Goal: Task Accomplishment & Management: Complete application form

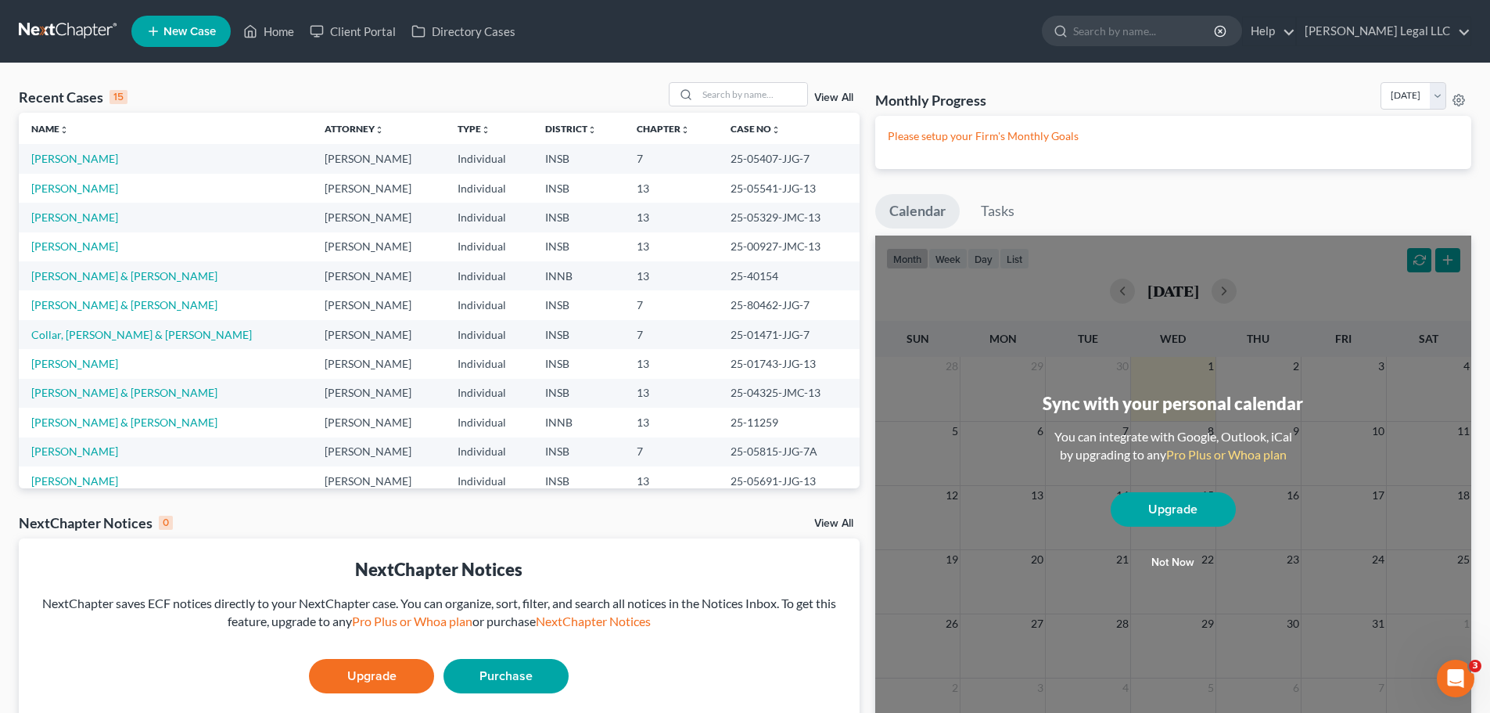
click at [824, 98] on link "View All" at bounding box center [833, 97] width 39 height 11
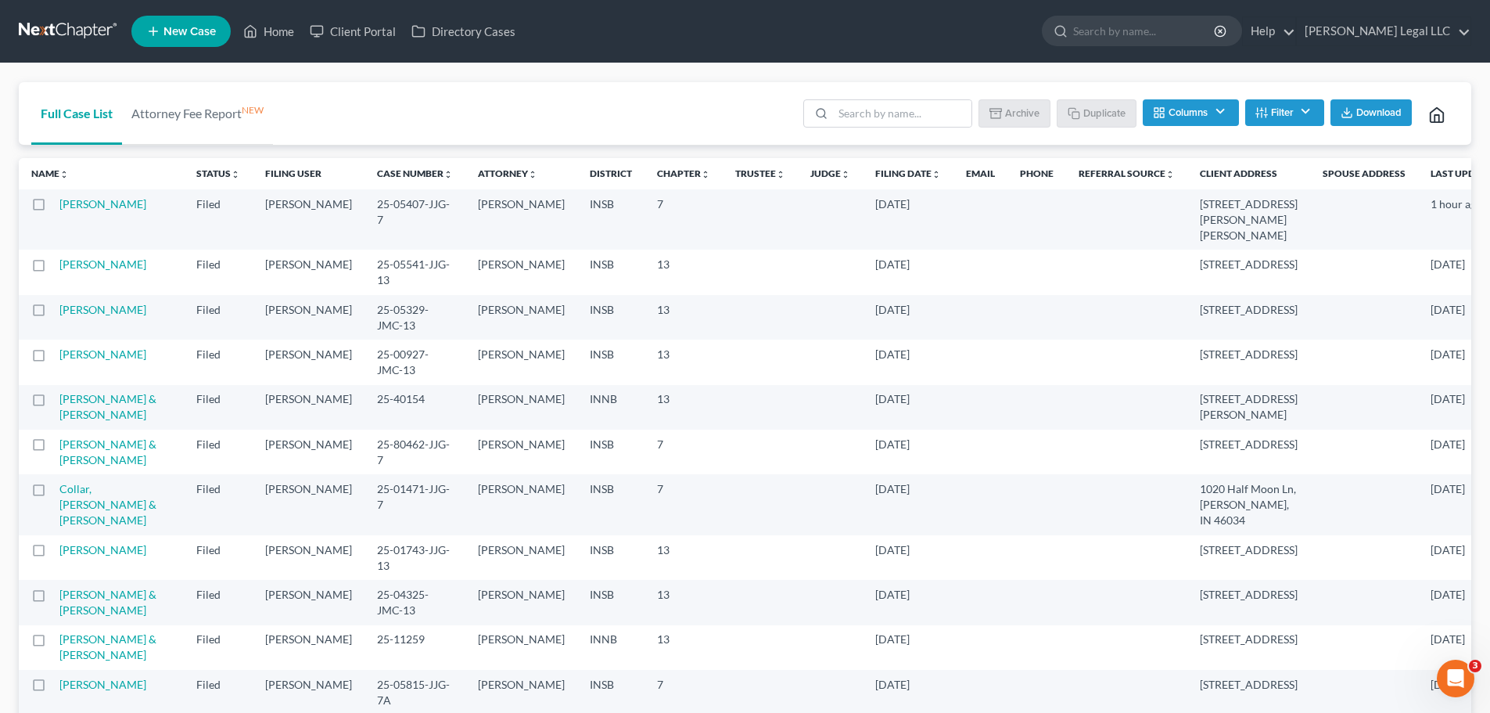
click at [863, 182] on th "Filing Date unfold_more expand_more expand_less" at bounding box center [908, 173] width 91 height 31
click at [875, 175] on link "Filing Date unfold_more expand_more expand_less" at bounding box center [908, 173] width 66 height 12
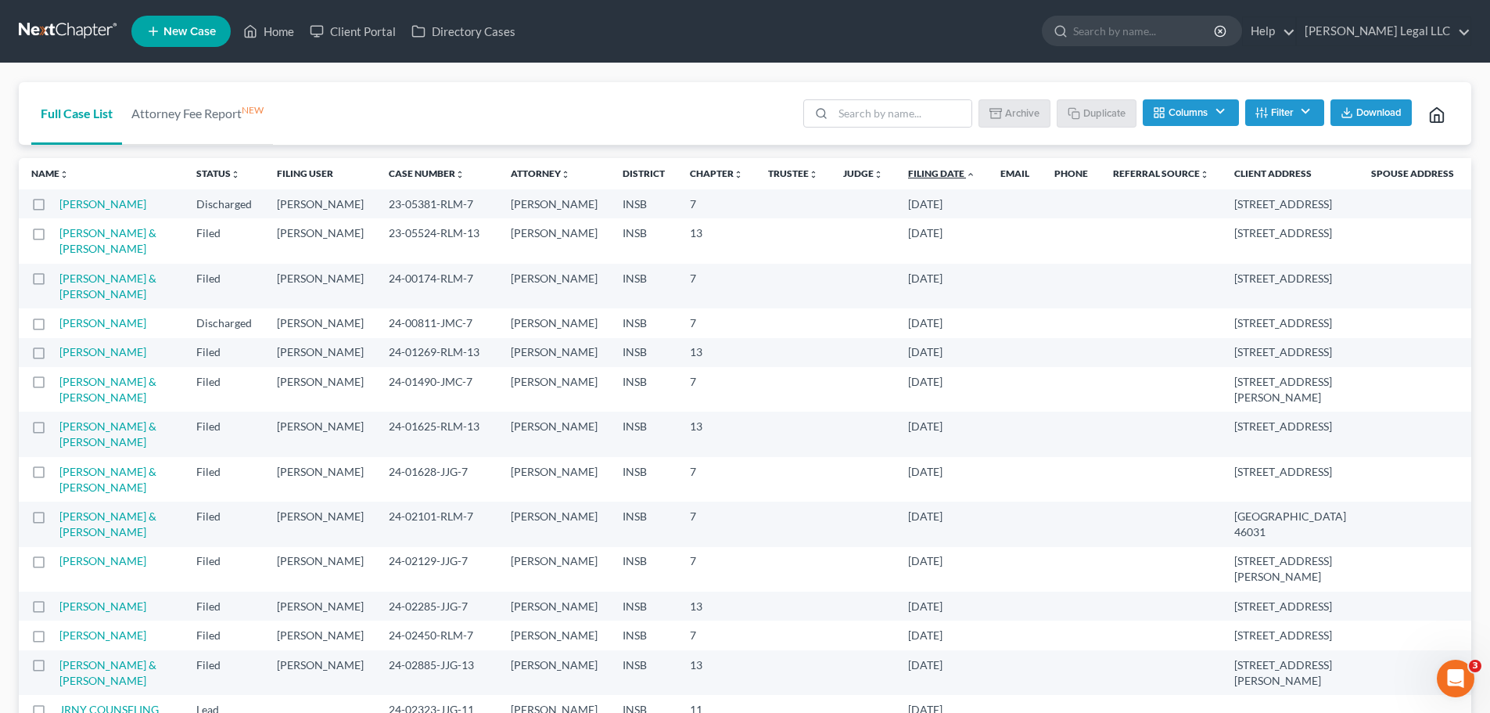
click at [908, 174] on link "Filing Date unfold_more expand_more expand_less" at bounding box center [941, 173] width 67 height 12
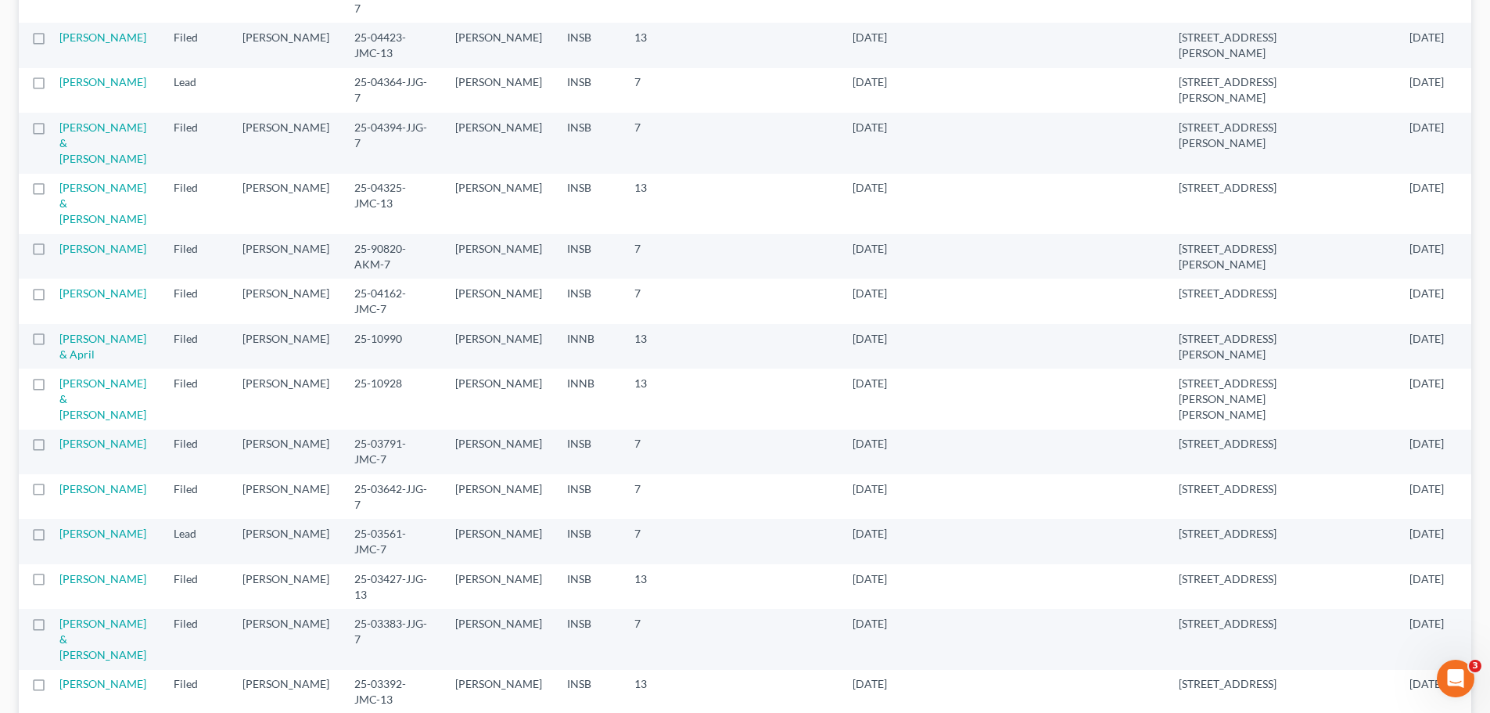
scroll to position [1449, 0]
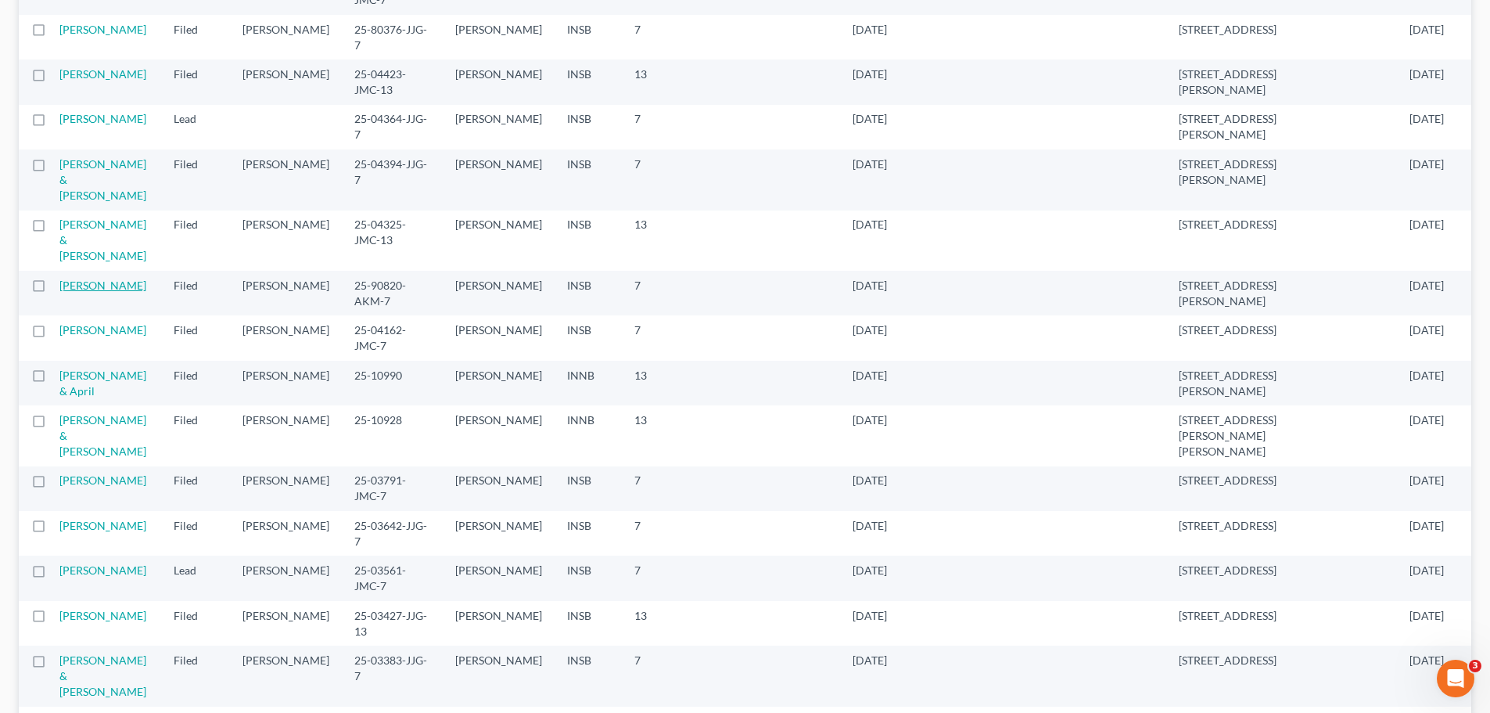
click at [74, 278] on link "[PERSON_NAME]" at bounding box center [102, 284] width 87 height 13
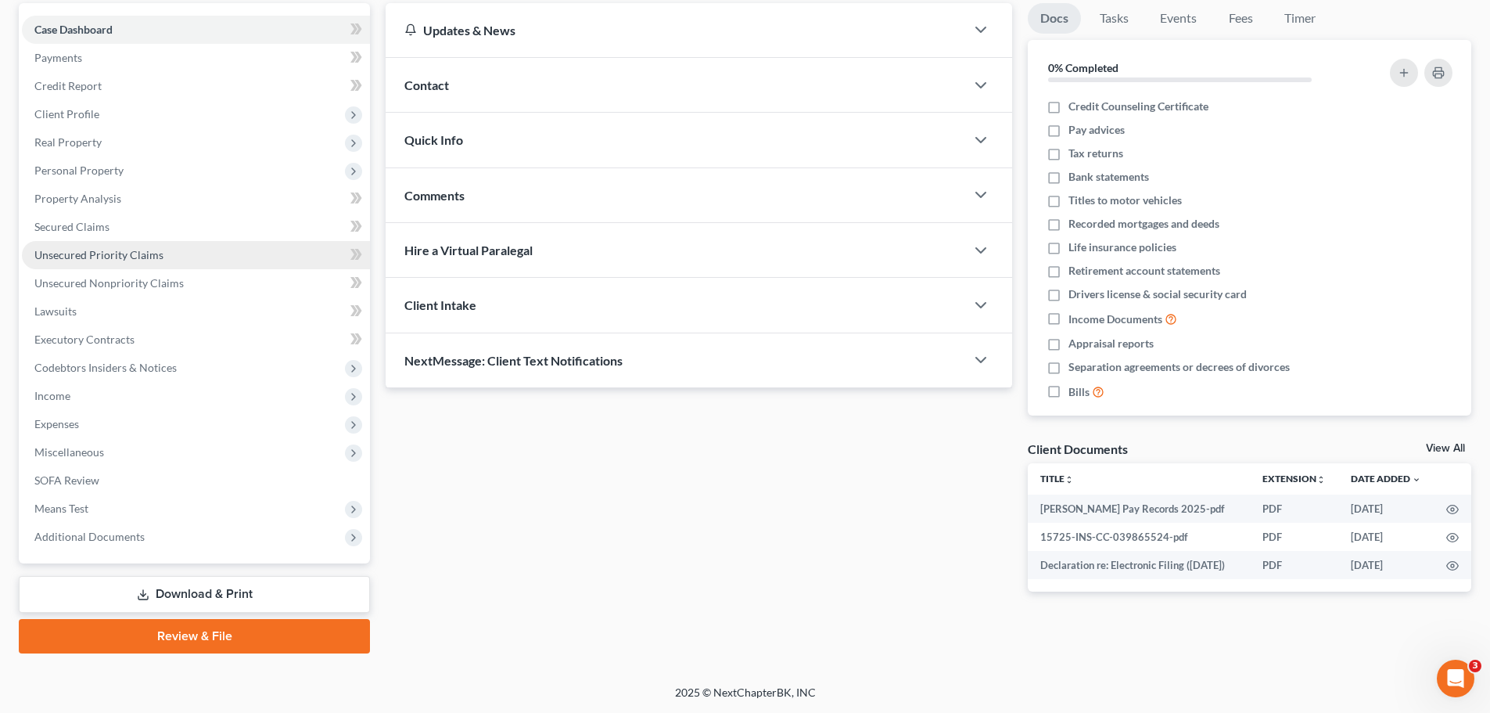
scroll to position [147, 0]
click at [67, 221] on span "Secured Claims" at bounding box center [71, 226] width 75 height 13
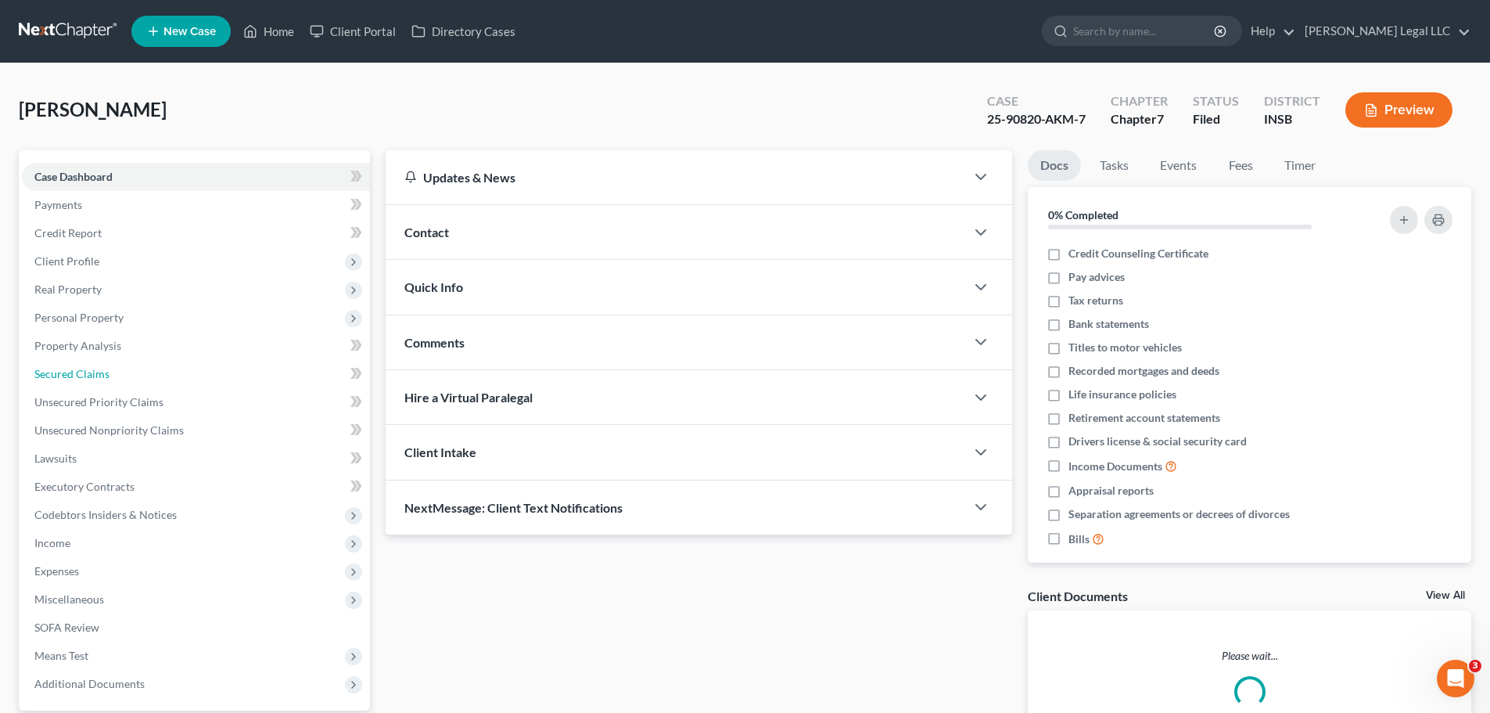
scroll to position [147, 0]
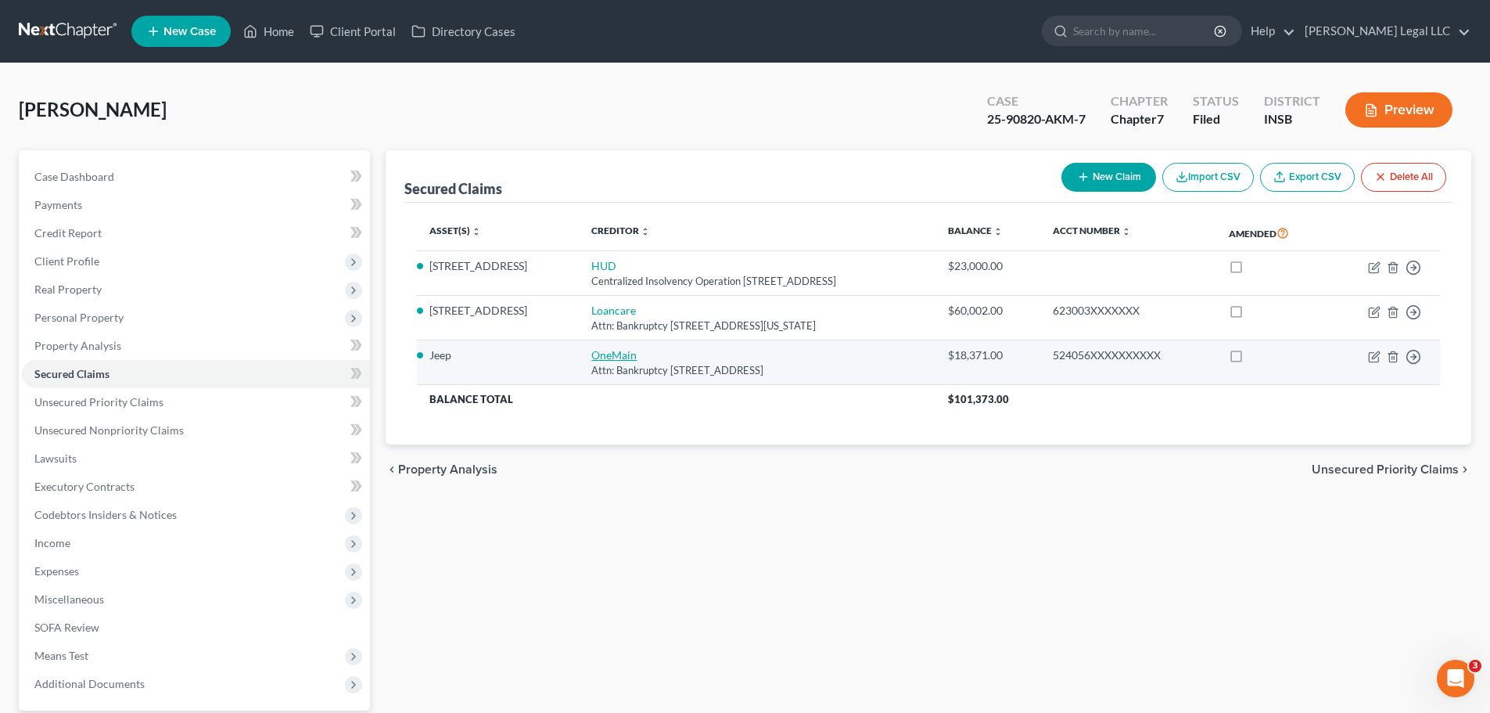
click at [591, 357] on link "OneMain" at bounding box center [613, 354] width 45 height 13
select select "15"
select select "7"
select select "0"
select select "3"
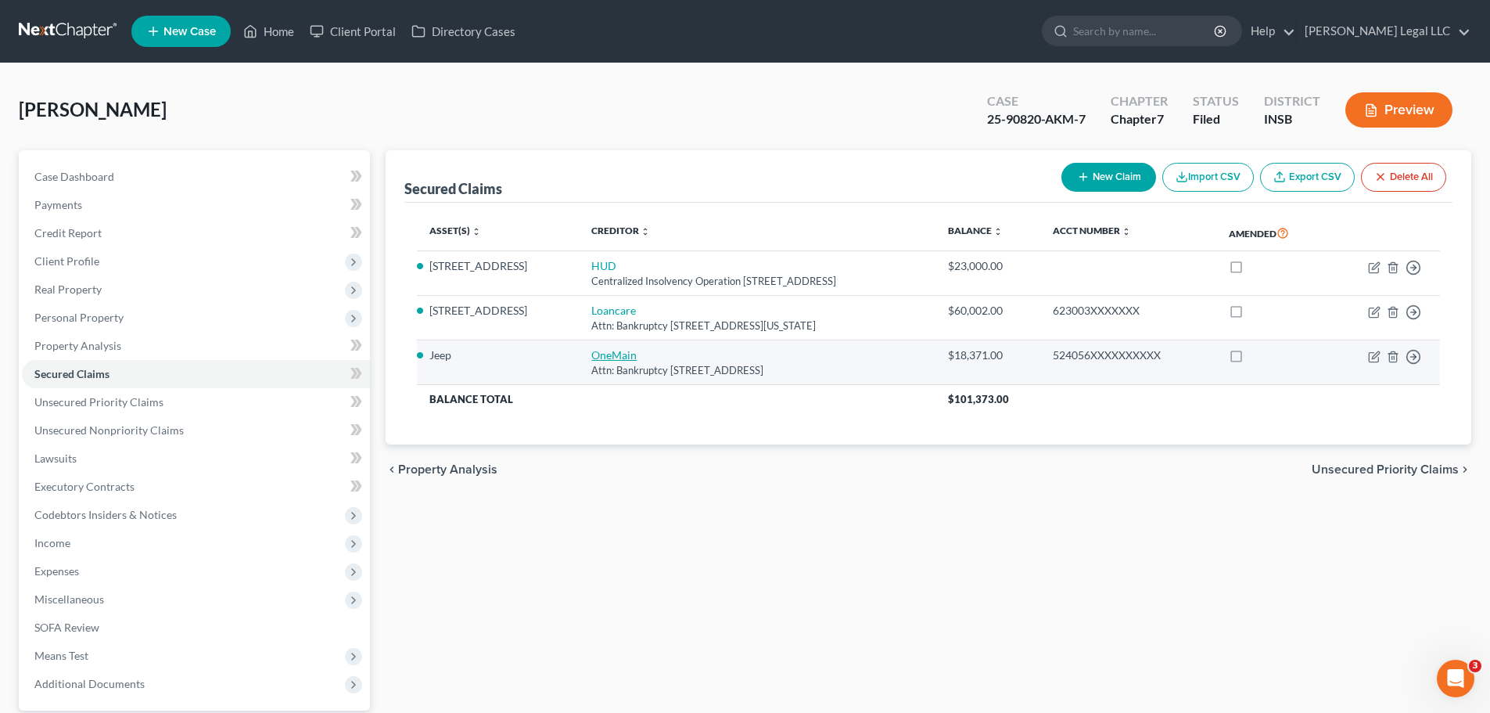
select select "0"
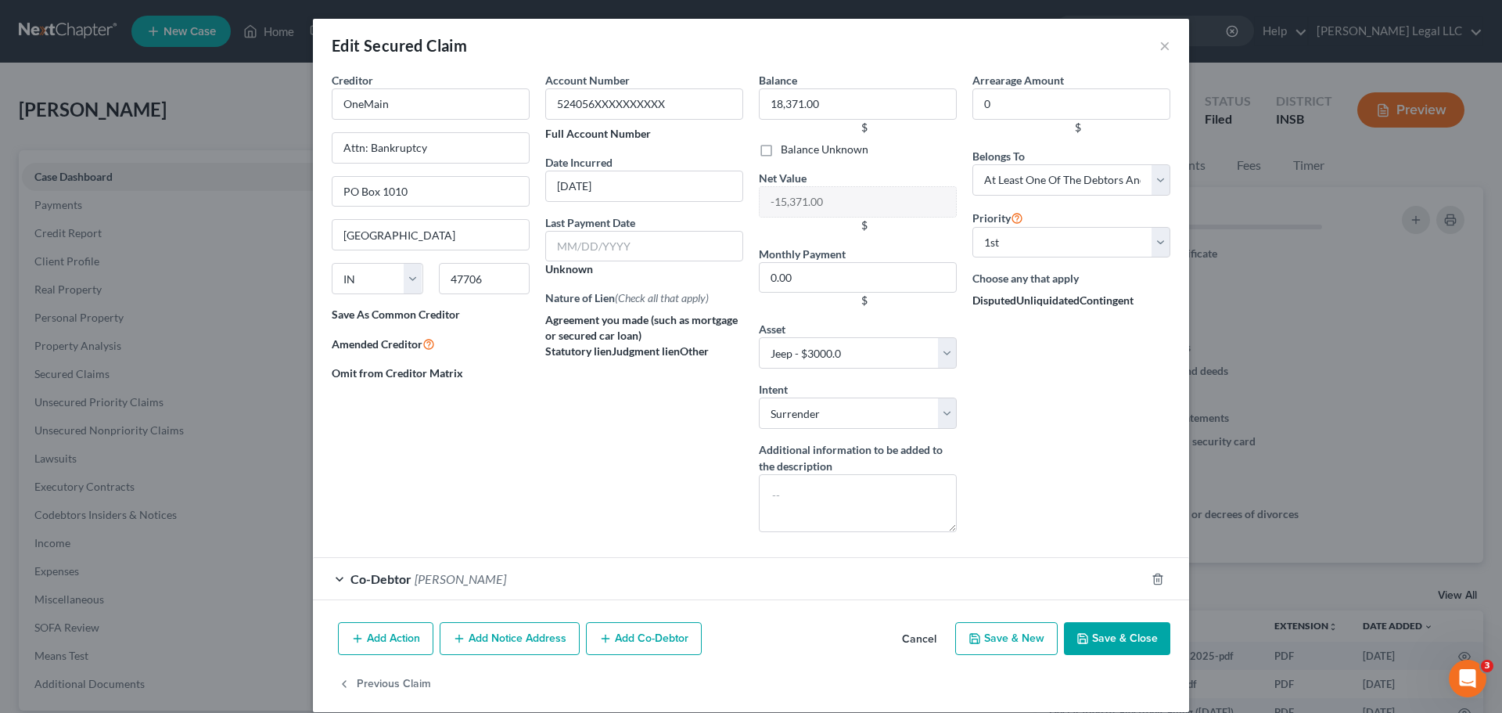
scroll to position [147, 0]
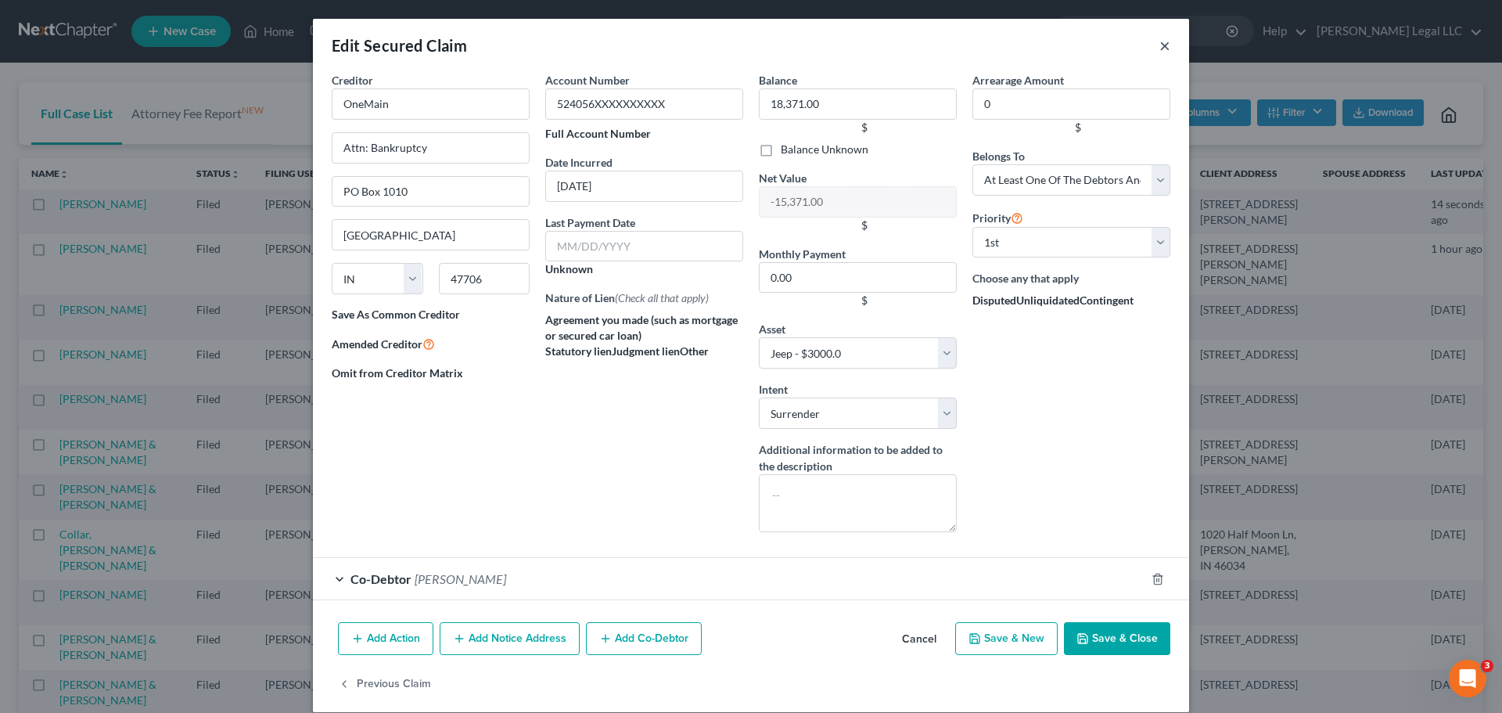
click at [1159, 51] on button "×" at bounding box center [1164, 45] width 11 height 19
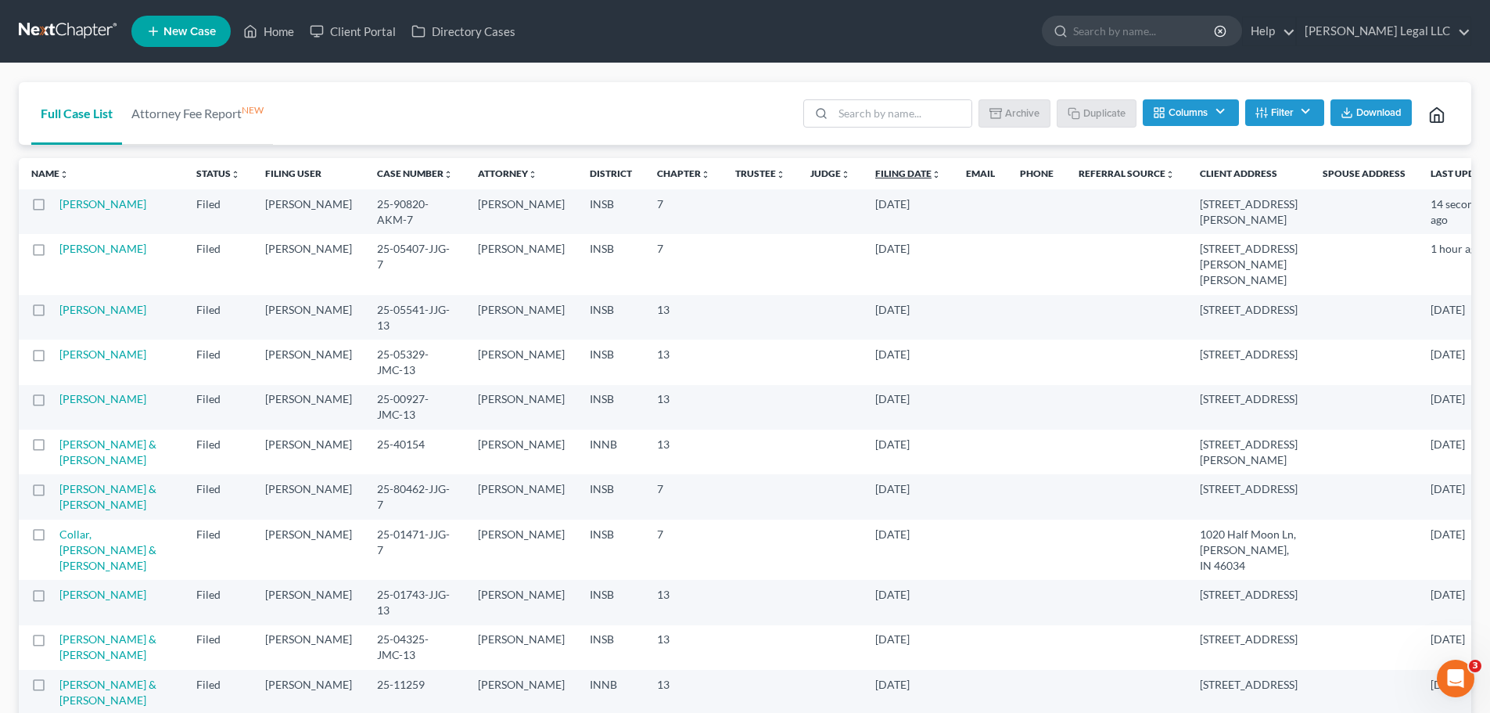
click at [875, 177] on link "Filing Date unfold_more expand_more expand_less" at bounding box center [908, 173] width 66 height 12
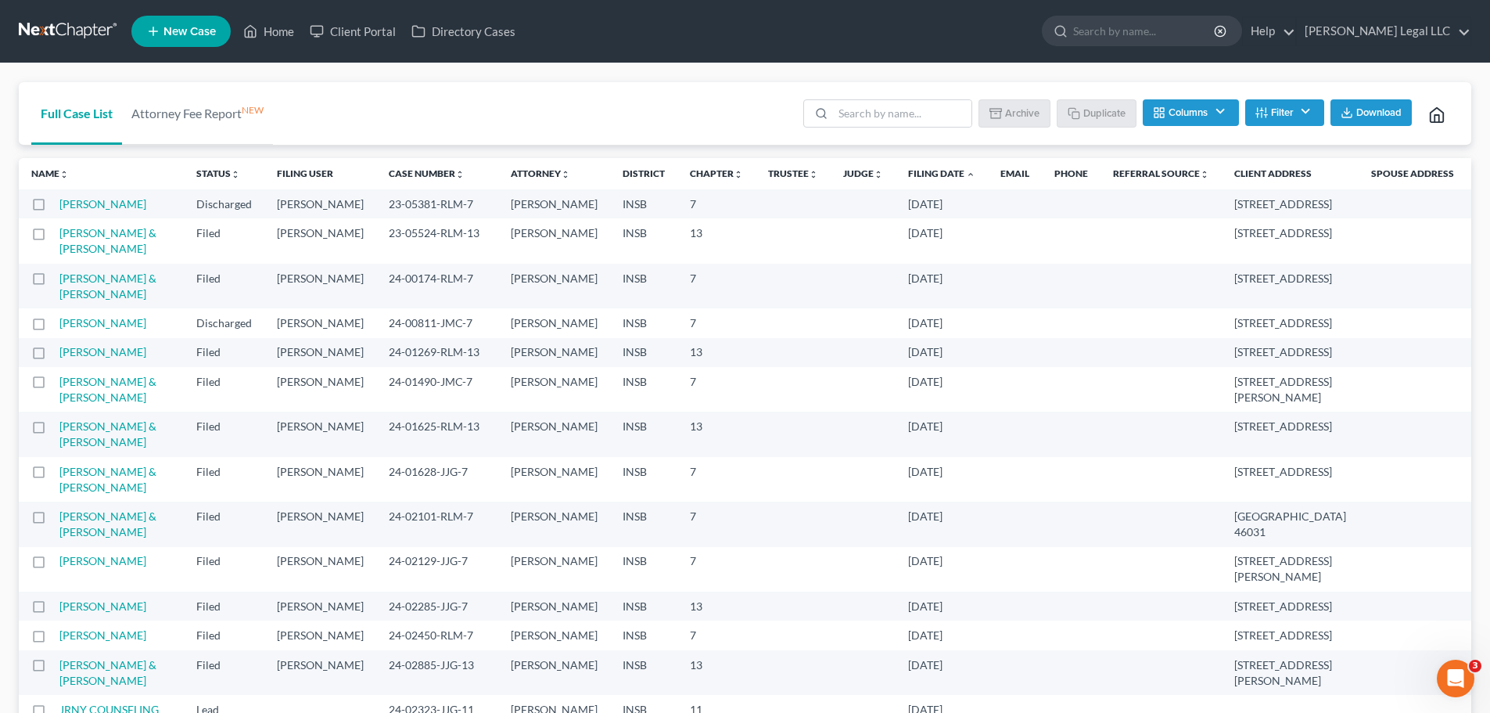
click at [908, 171] on link "Filing Date unfold_more expand_more expand_less" at bounding box center [941, 173] width 67 height 12
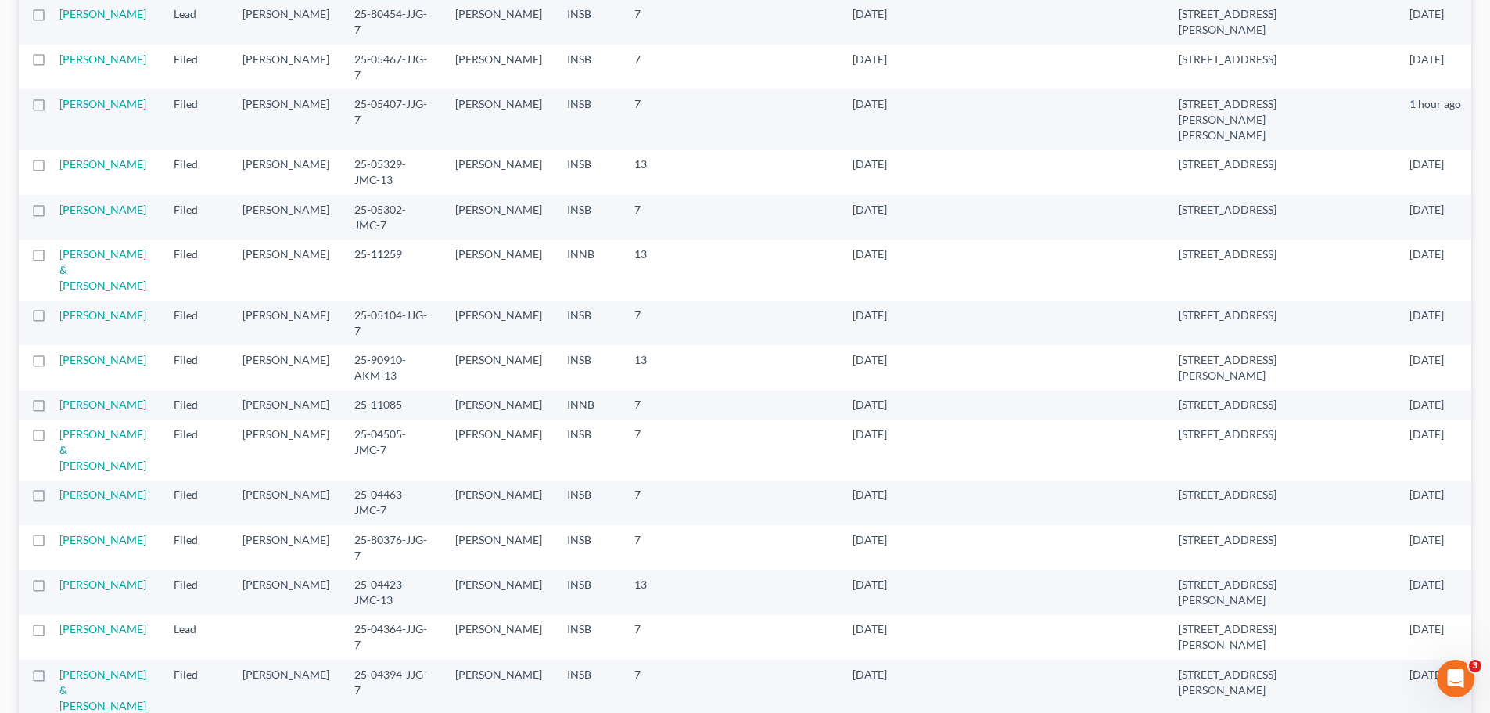
scroll to position [939, 0]
click at [71, 543] on link "[PERSON_NAME]" at bounding box center [102, 539] width 87 height 13
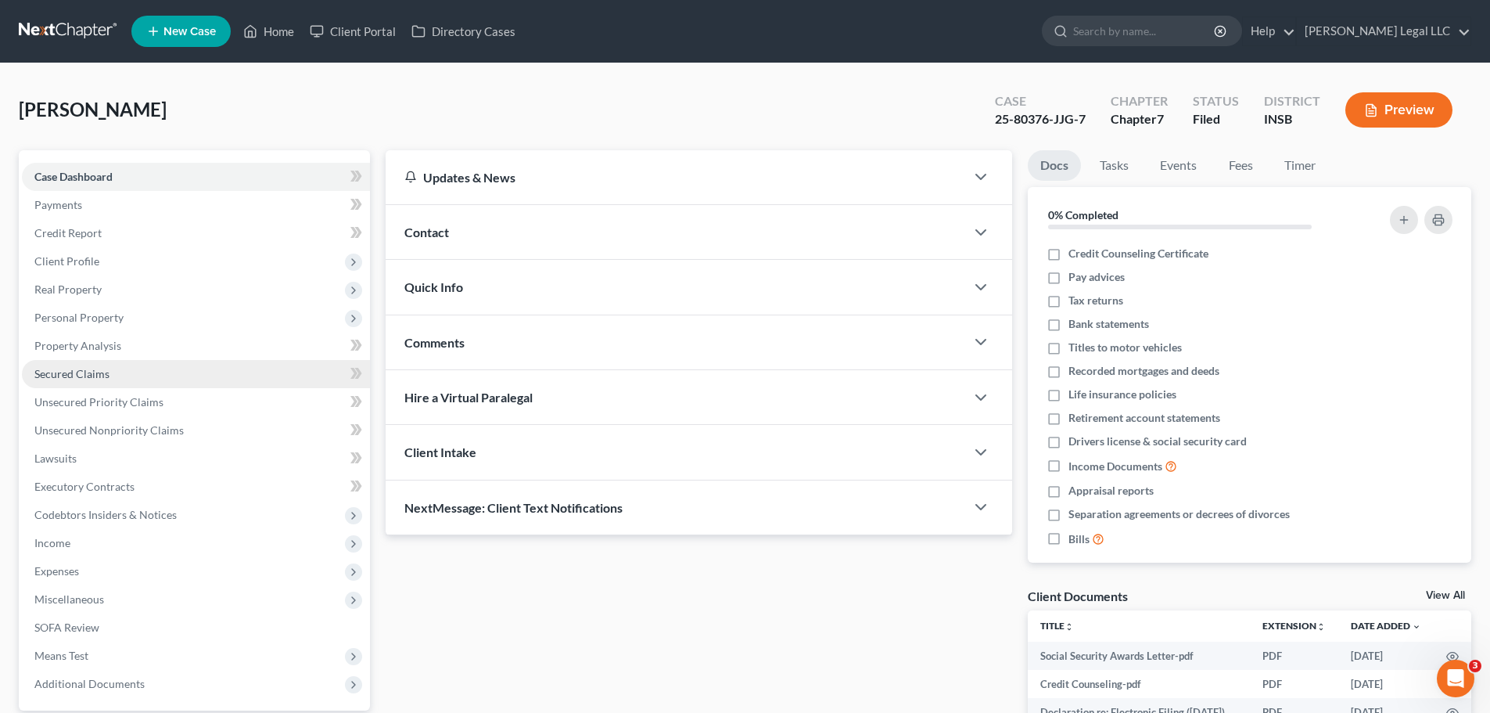
click at [69, 368] on span "Secured Claims" at bounding box center [71, 373] width 75 height 13
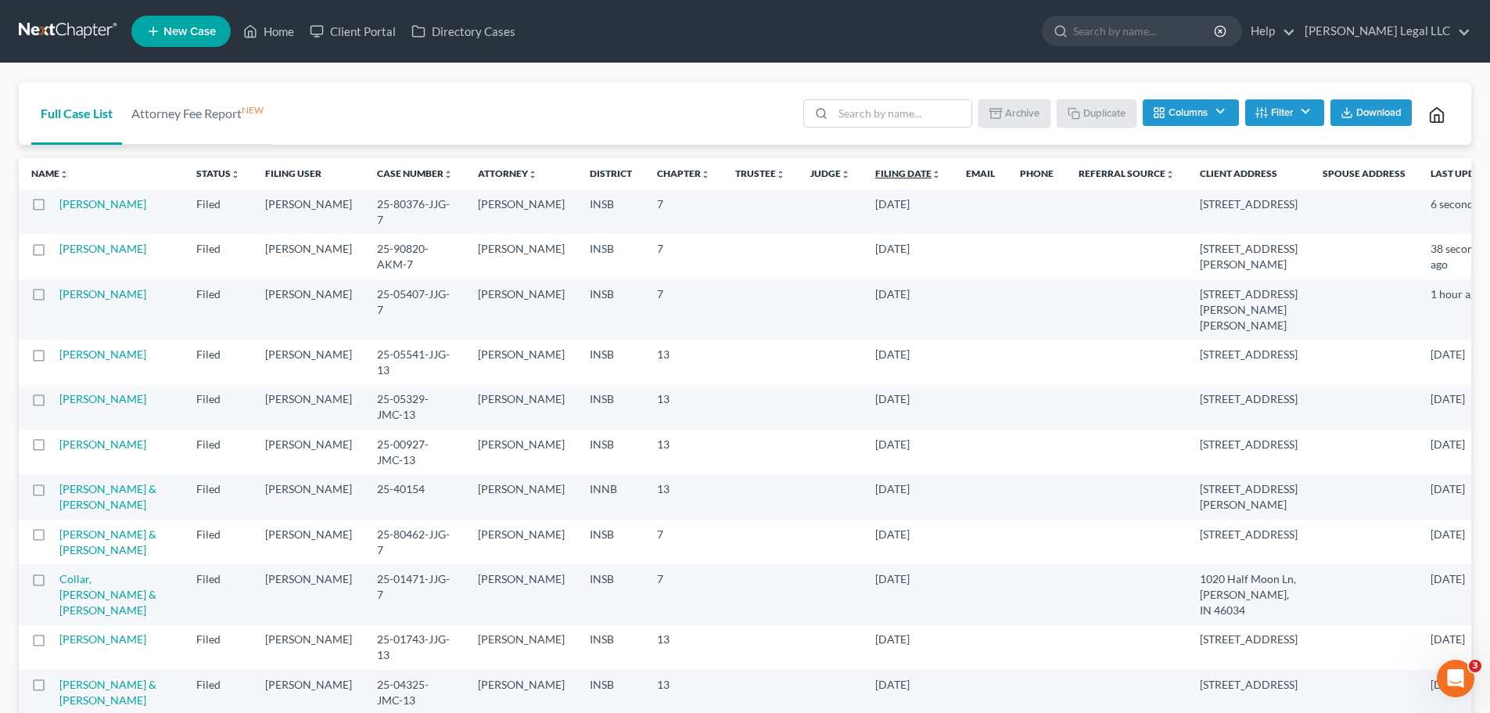
click at [875, 174] on link "Filing Date unfold_more expand_more expand_less" at bounding box center [908, 173] width 66 height 12
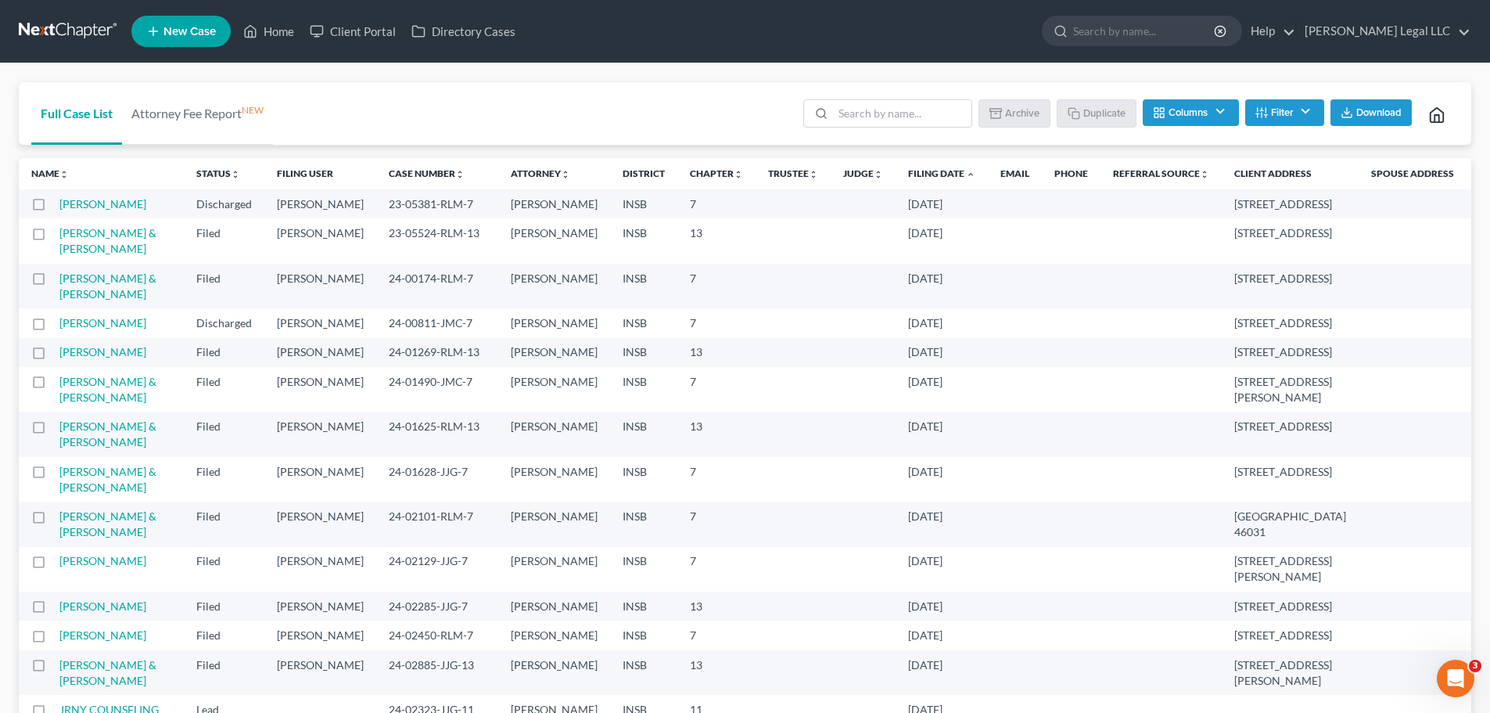
click at [908, 174] on link "Filing Date unfold_more expand_more expand_less" at bounding box center [941, 173] width 67 height 12
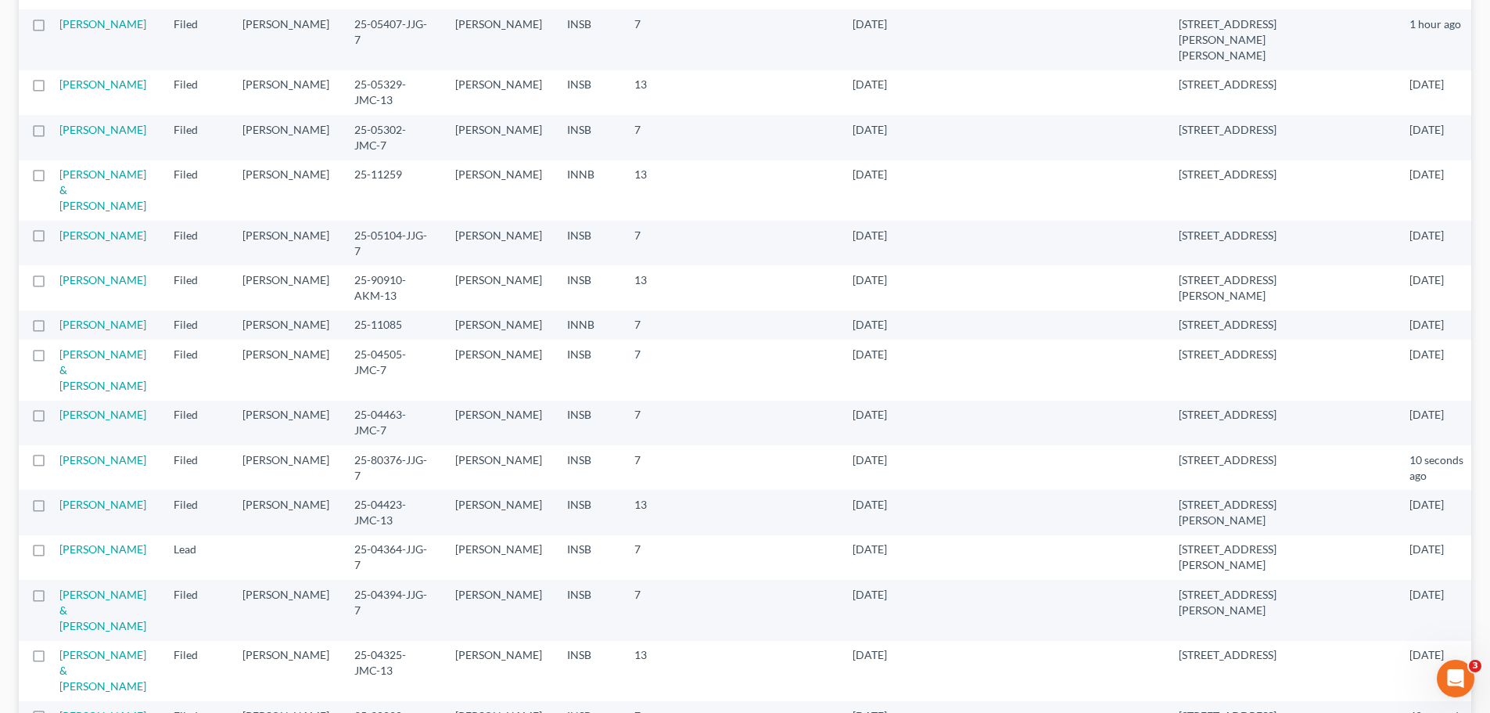
scroll to position [1017, 0]
click at [93, 418] on link "[PERSON_NAME]" at bounding box center [102, 416] width 87 height 13
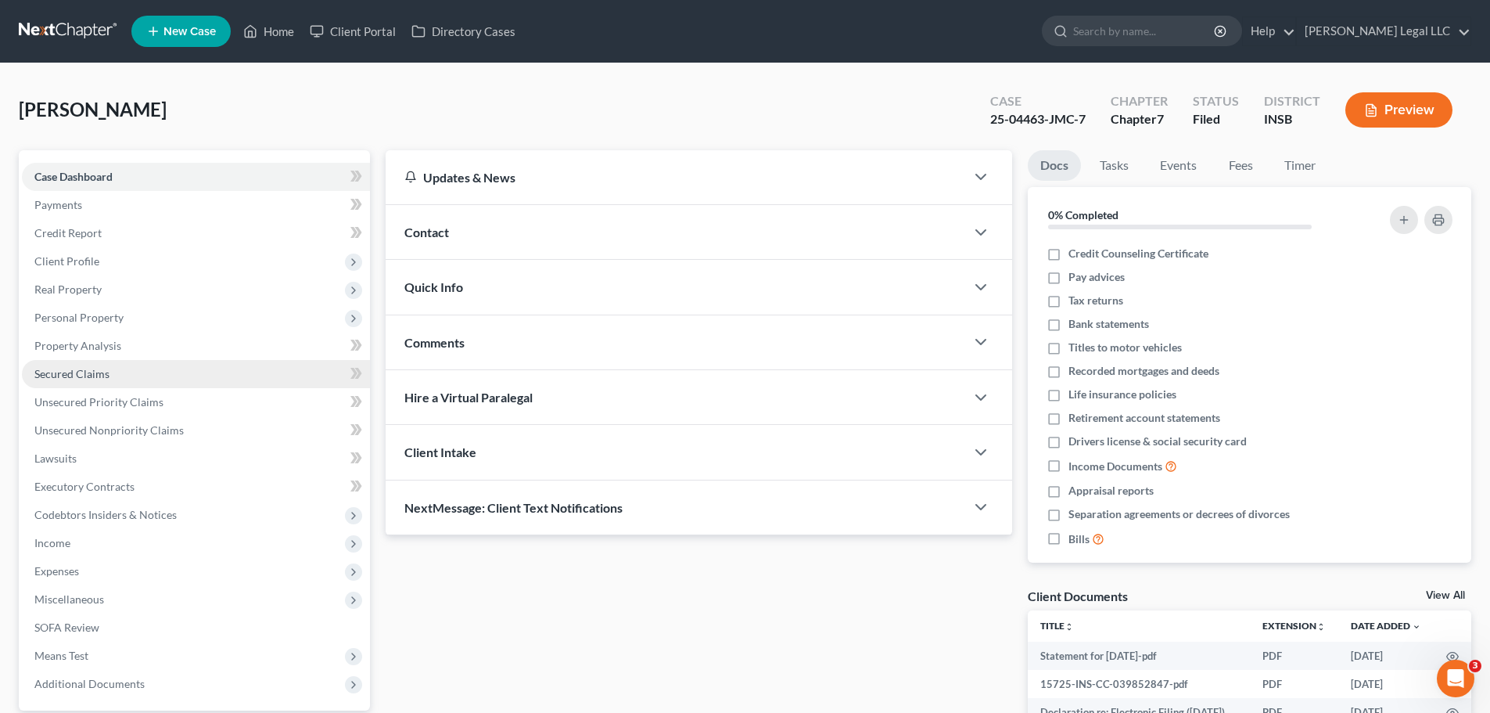
click at [76, 371] on span "Secured Claims" at bounding box center [71, 373] width 75 height 13
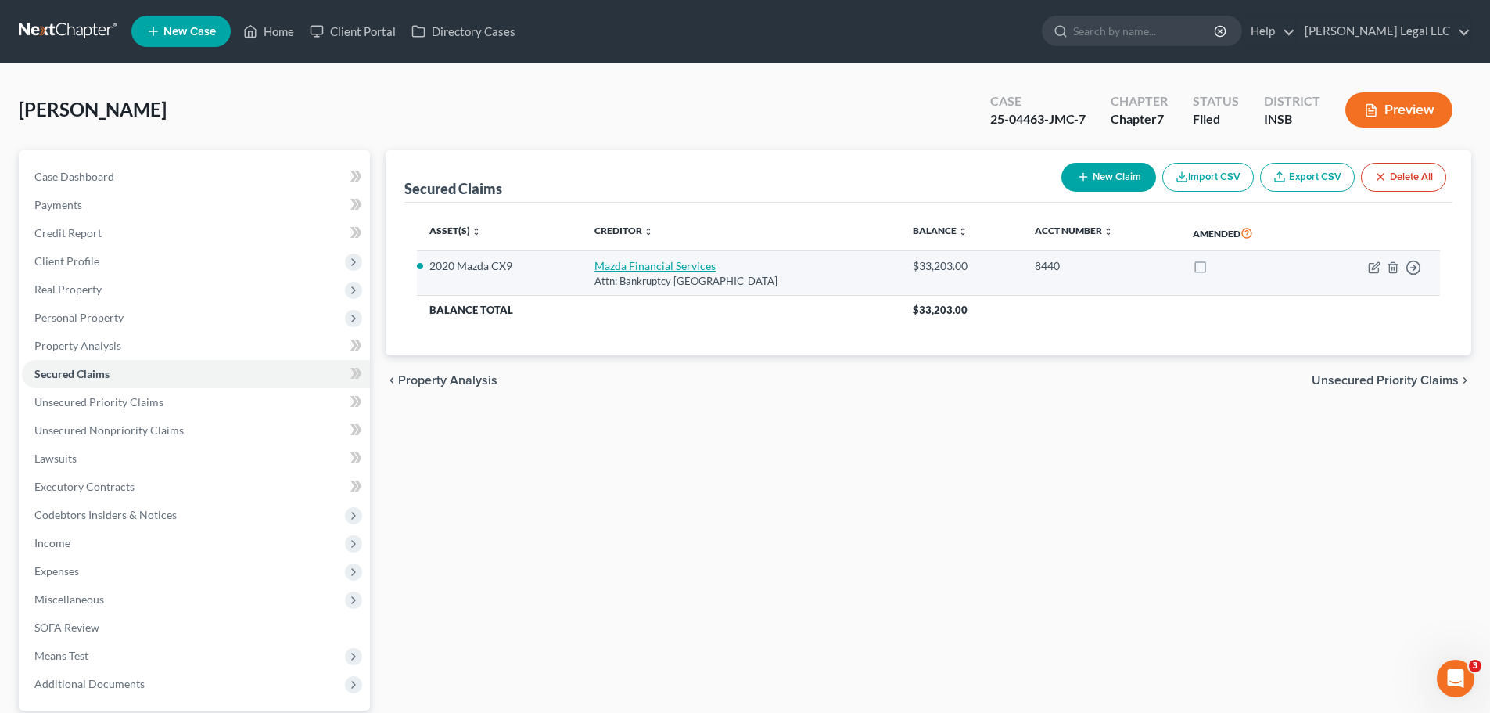
click at [652, 261] on link "Mazda Financial Services" at bounding box center [655, 265] width 121 height 13
select select "45"
select select "4"
select select "0"
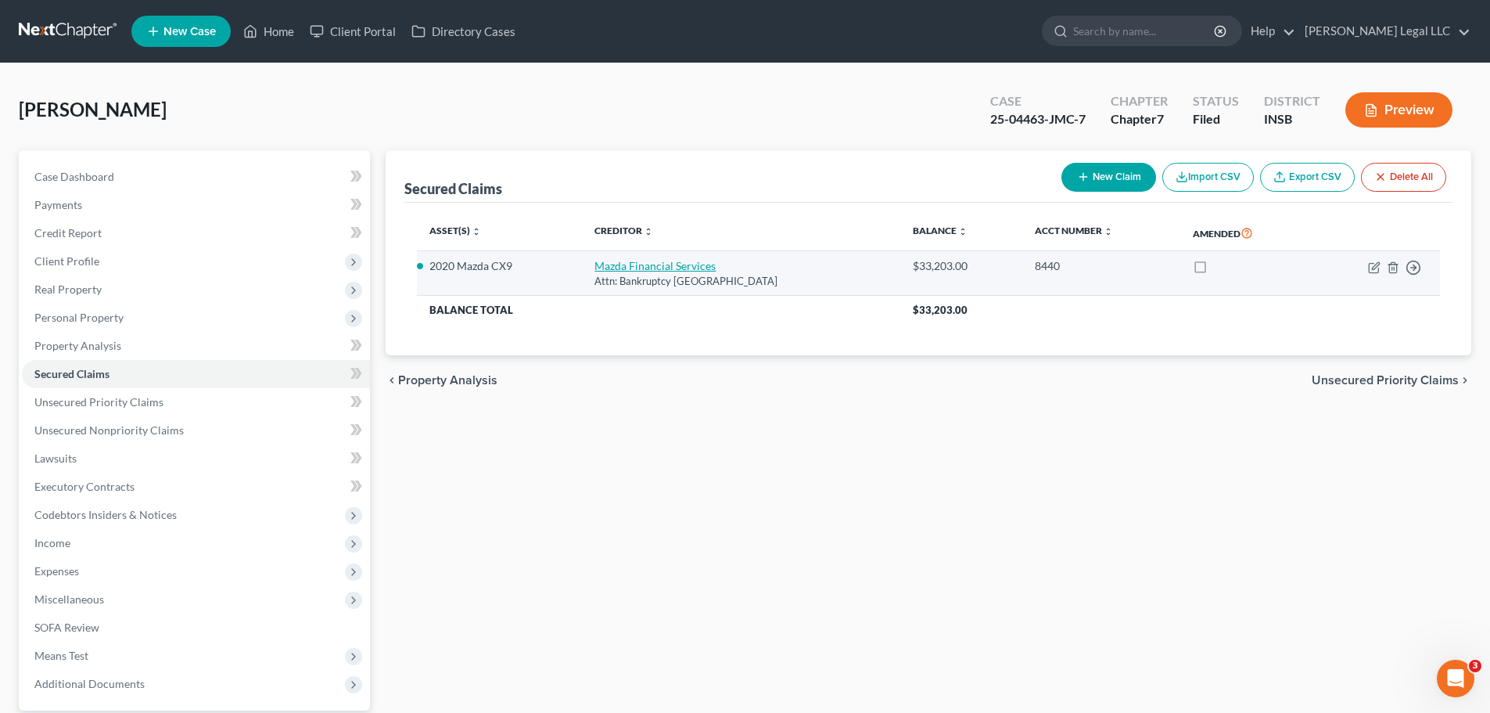
select select "0"
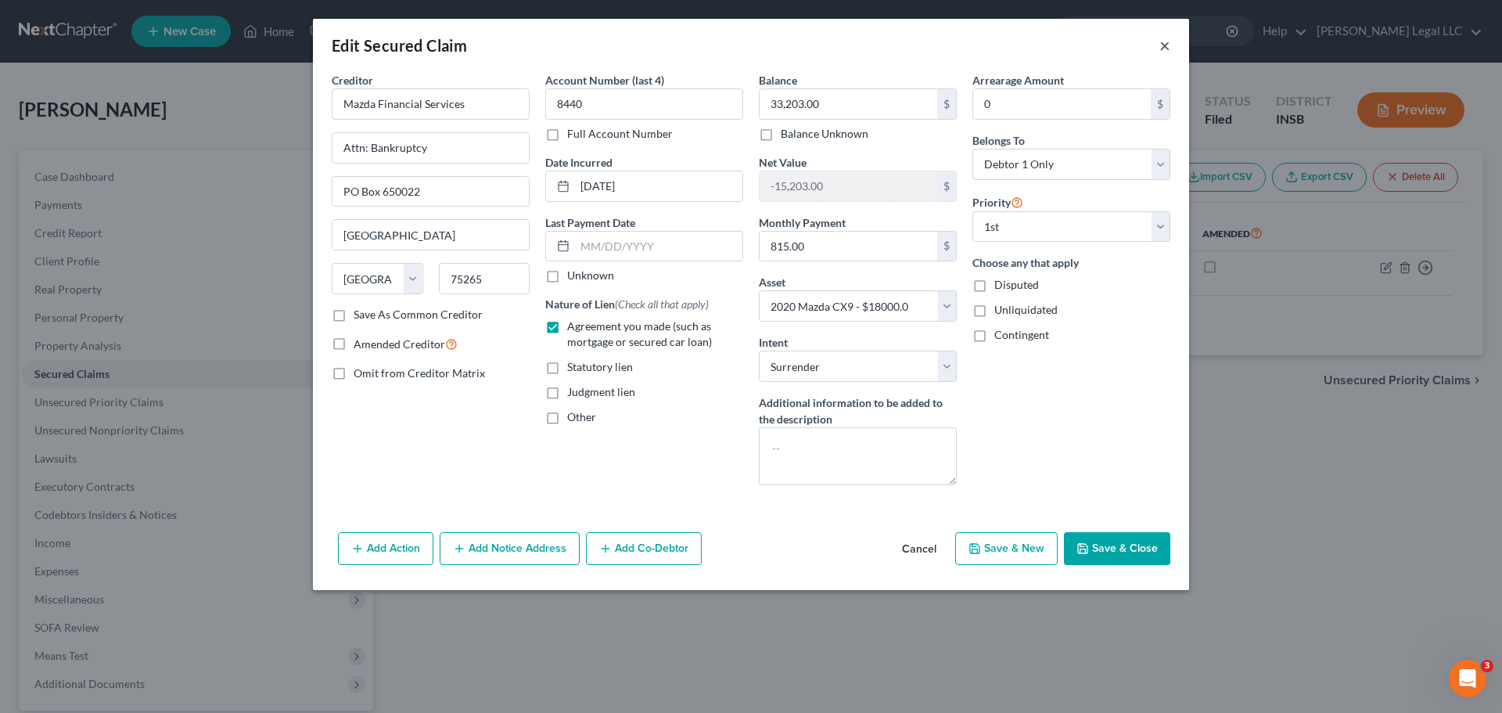
click at [1165, 48] on button "×" at bounding box center [1164, 45] width 11 height 19
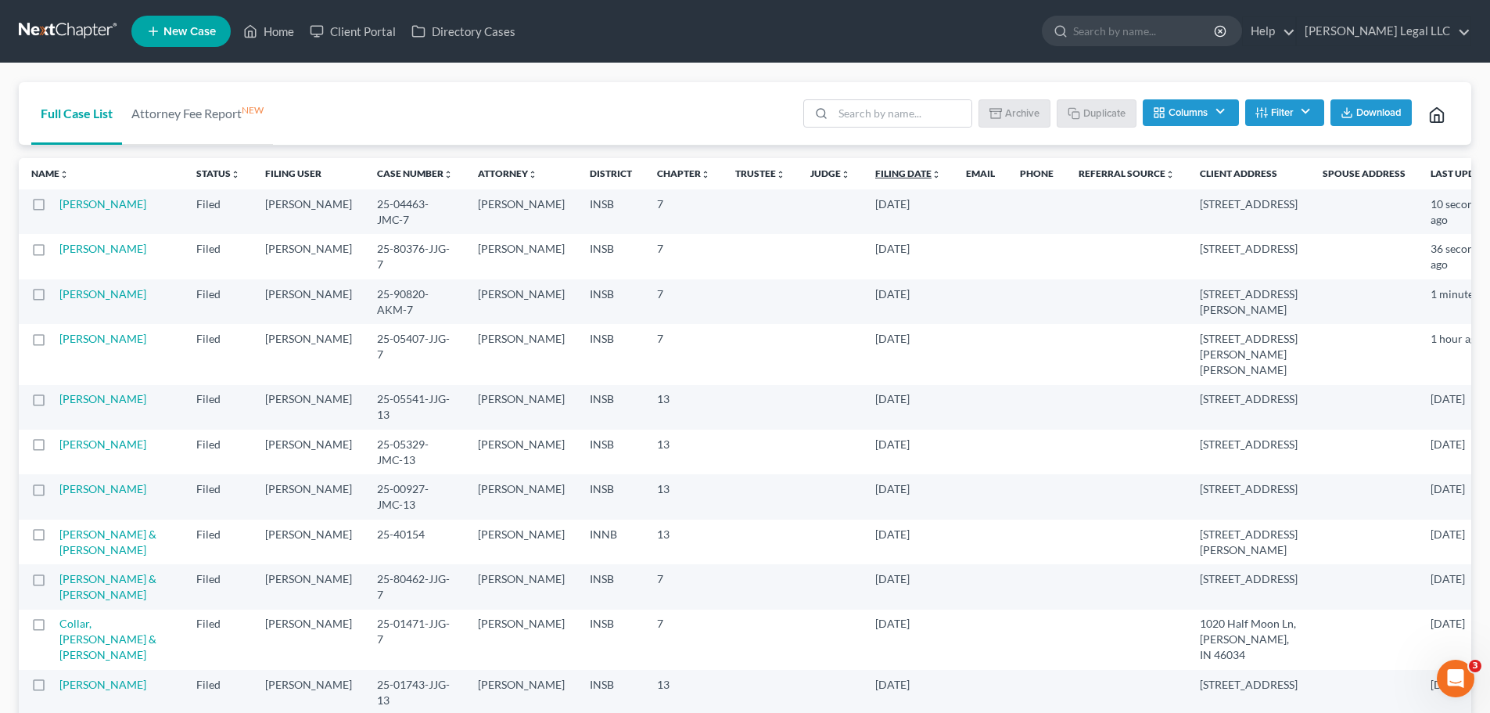
click at [875, 174] on link "Filing Date unfold_more expand_more expand_less" at bounding box center [908, 173] width 66 height 12
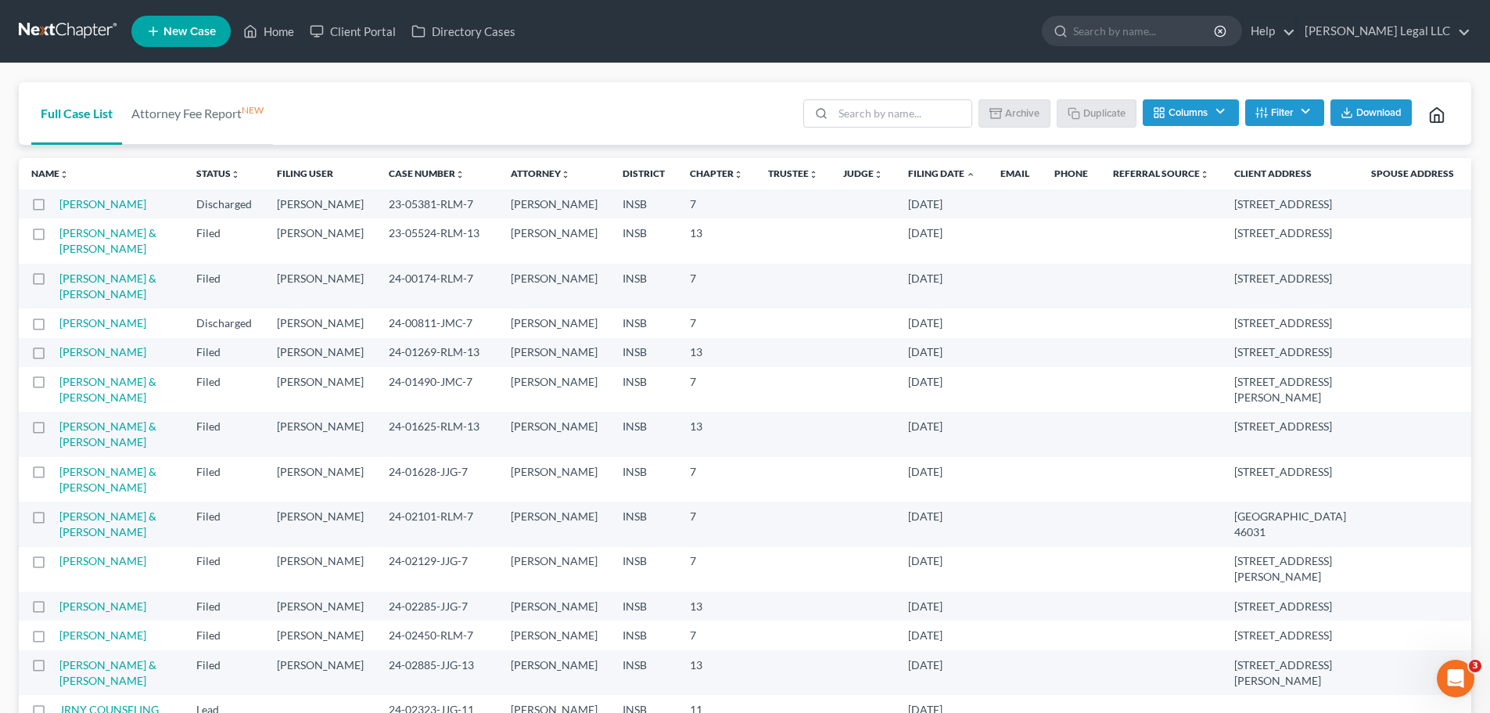
click at [908, 173] on link "Filing Date unfold_more expand_more expand_less" at bounding box center [941, 173] width 67 height 12
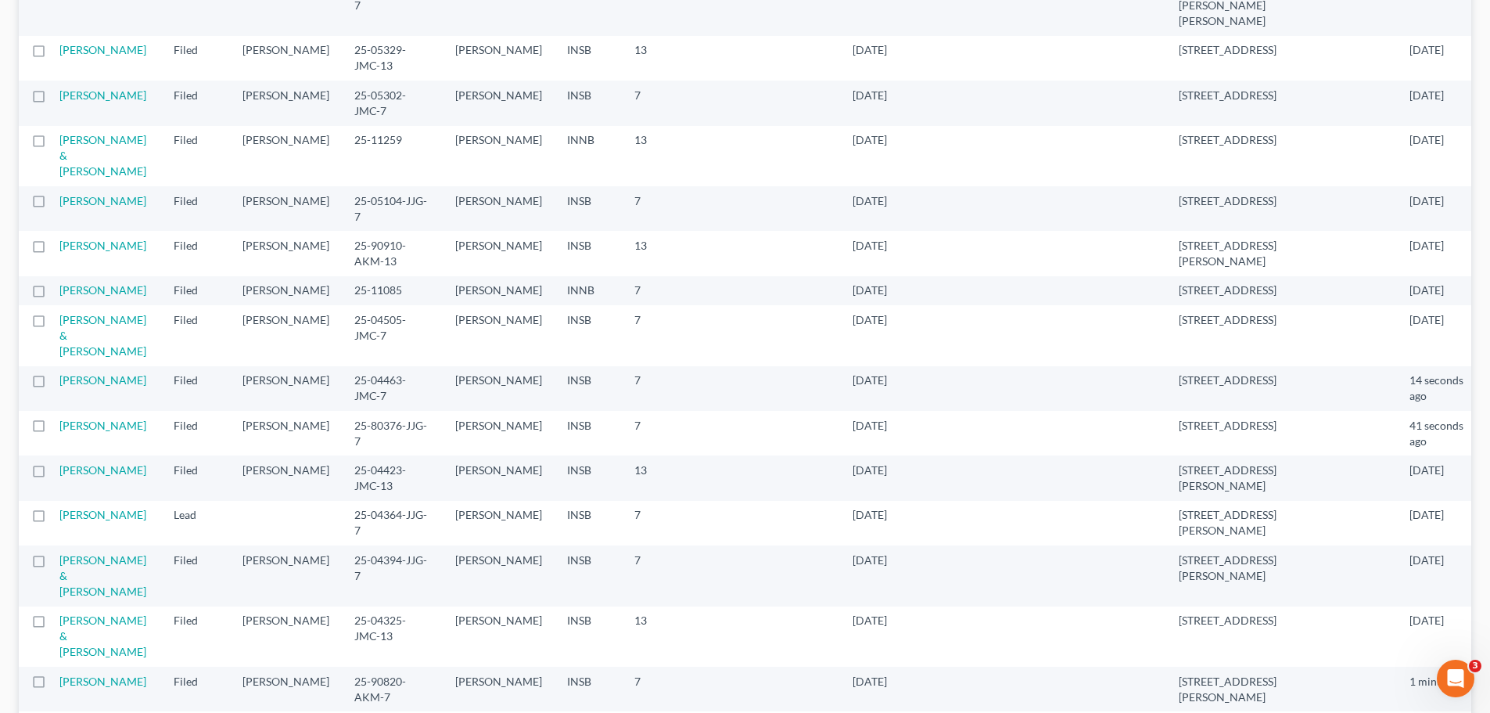
scroll to position [1017, 0]
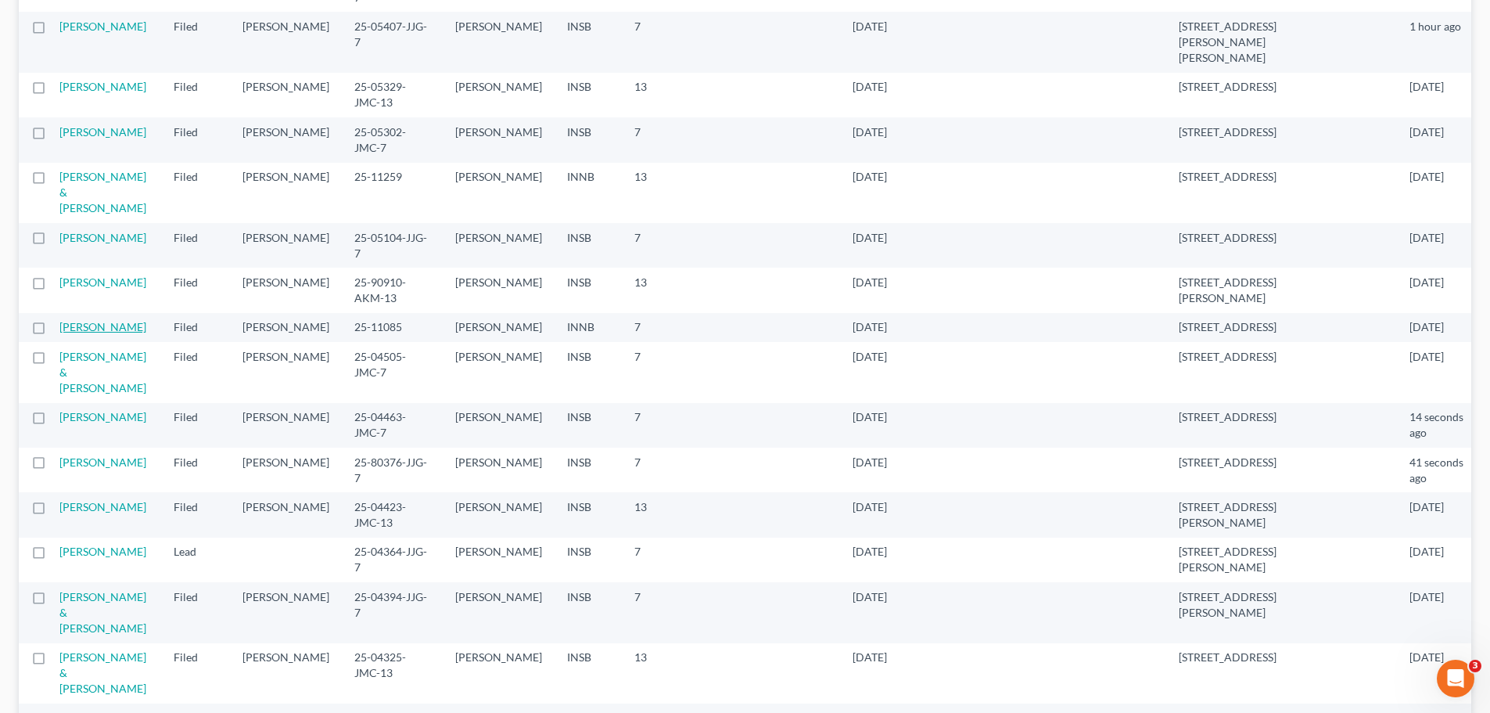
click at [91, 329] on link "[PERSON_NAME]" at bounding box center [102, 326] width 87 height 13
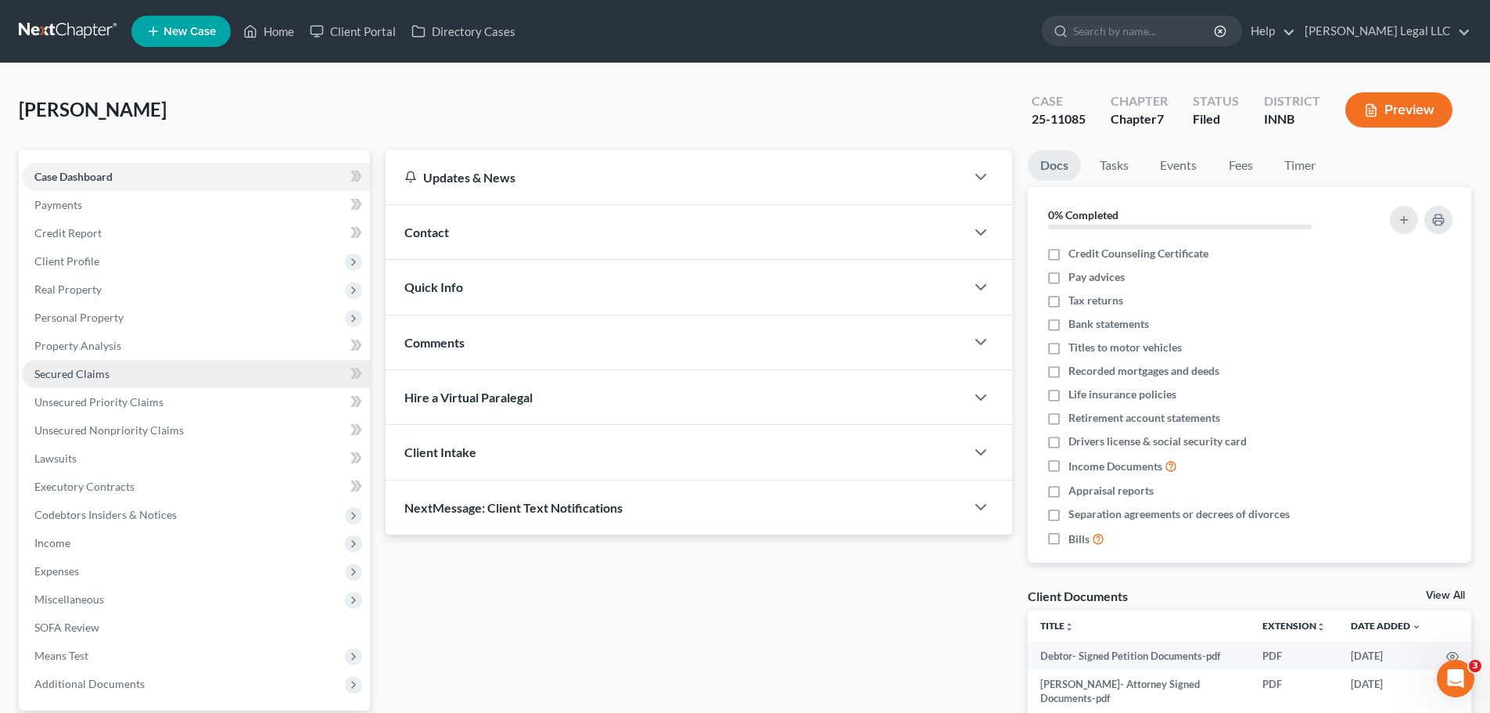
click at [79, 372] on span "Secured Claims" at bounding box center [71, 373] width 75 height 13
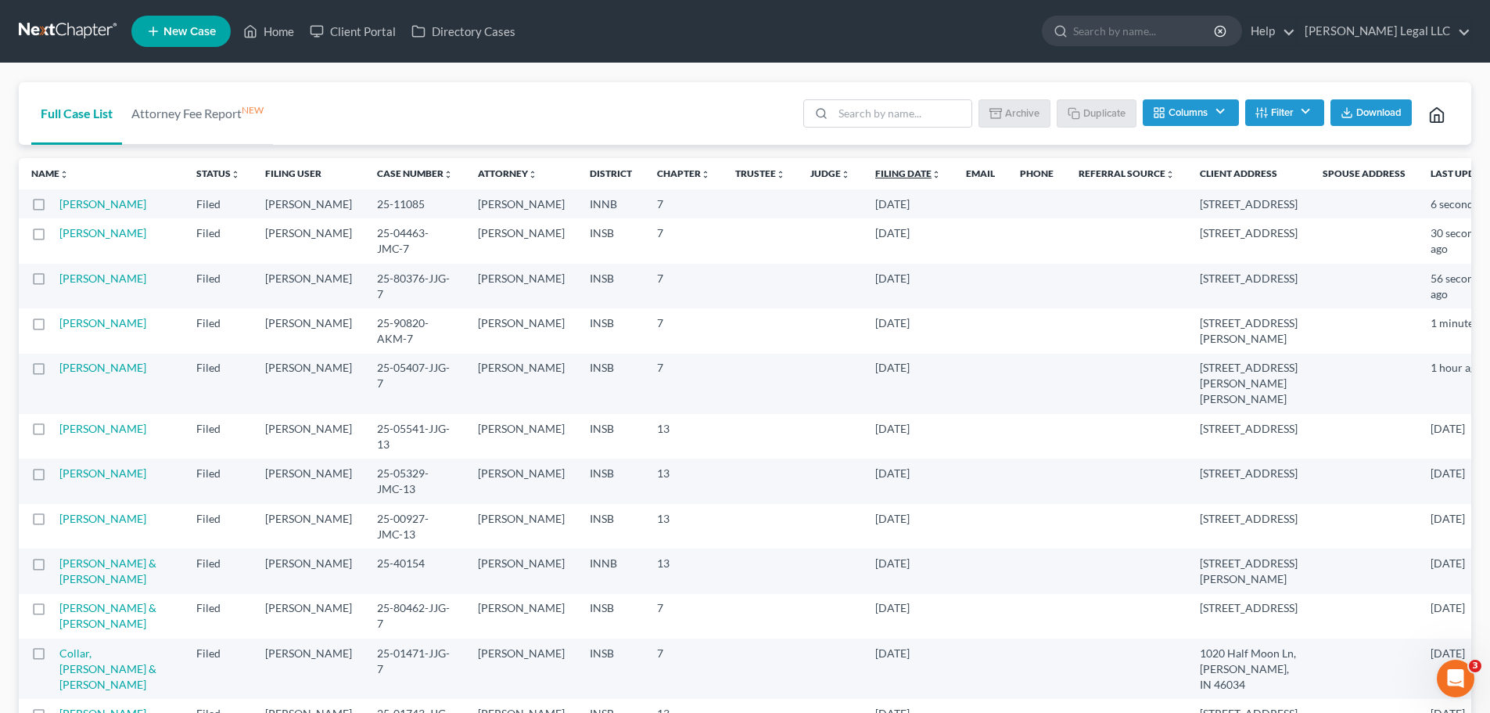
click at [875, 173] on link "Filing Date unfold_more expand_more expand_less" at bounding box center [908, 173] width 66 height 12
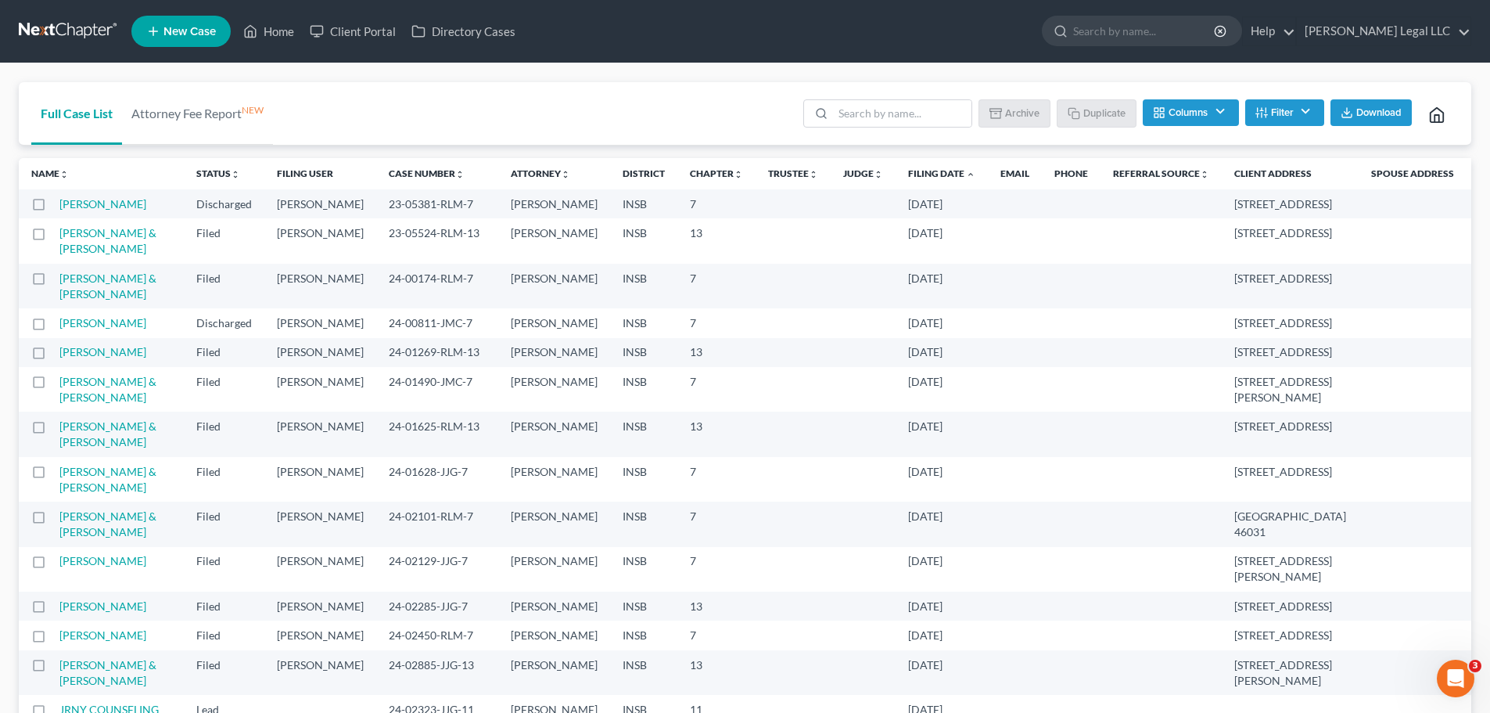
click at [908, 172] on link "Filing Date unfold_more expand_more expand_less" at bounding box center [941, 173] width 67 height 12
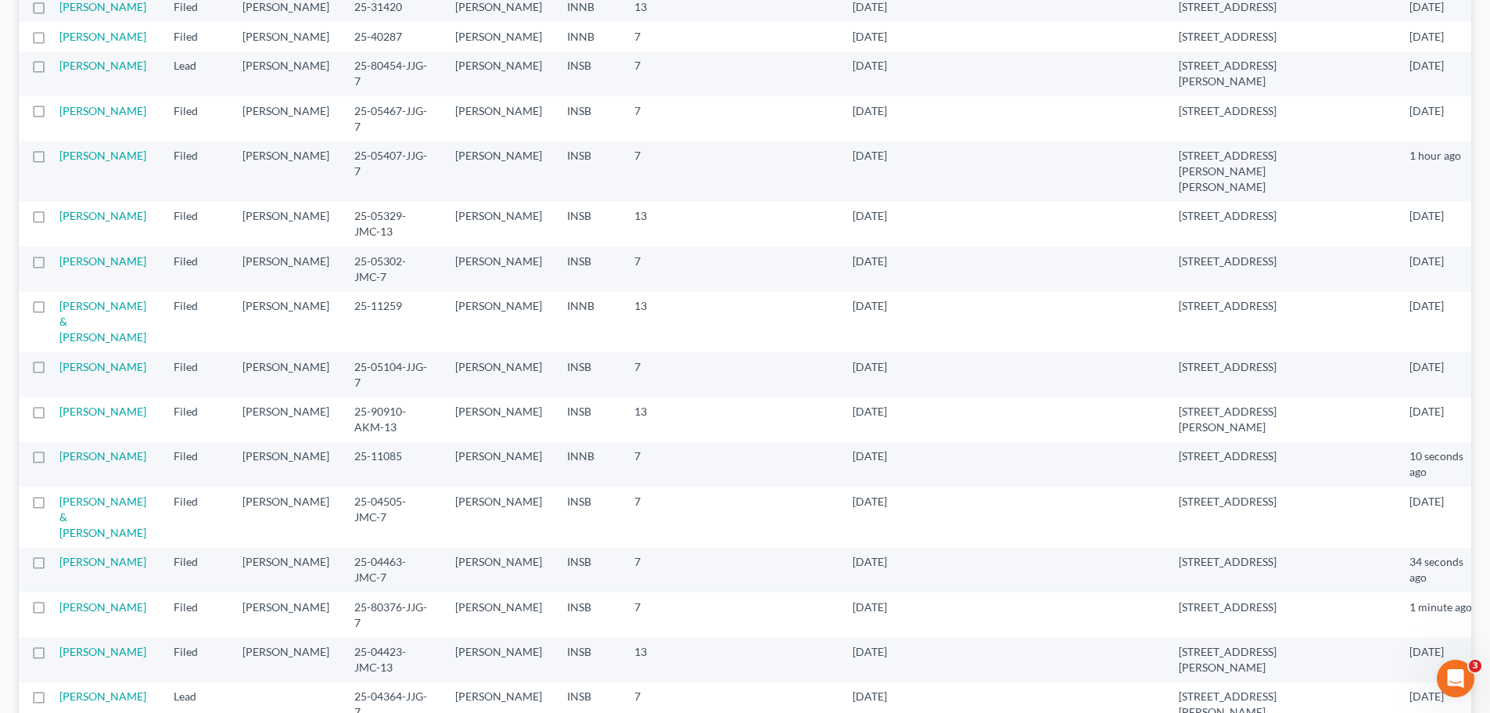
scroll to position [860, 0]
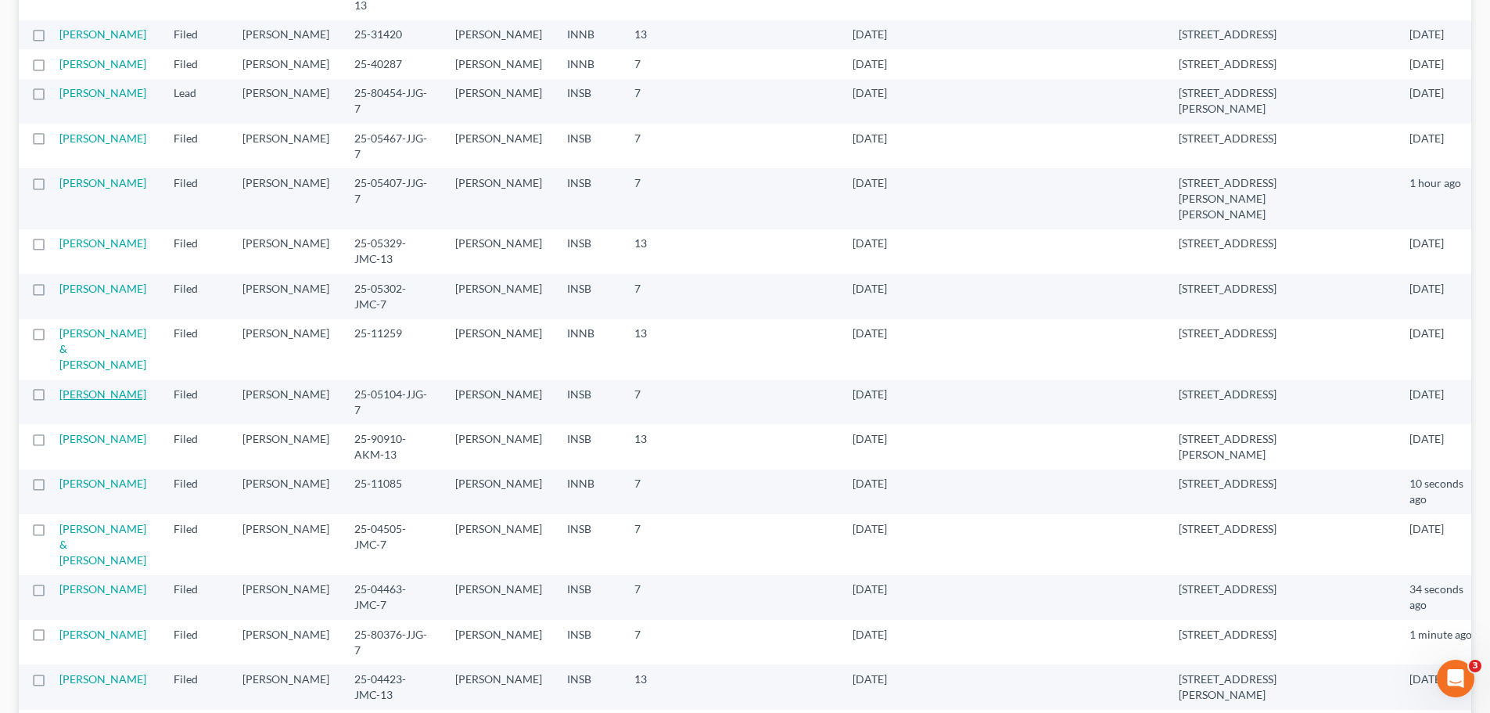
click at [107, 387] on link "[PERSON_NAME]" at bounding box center [102, 393] width 87 height 13
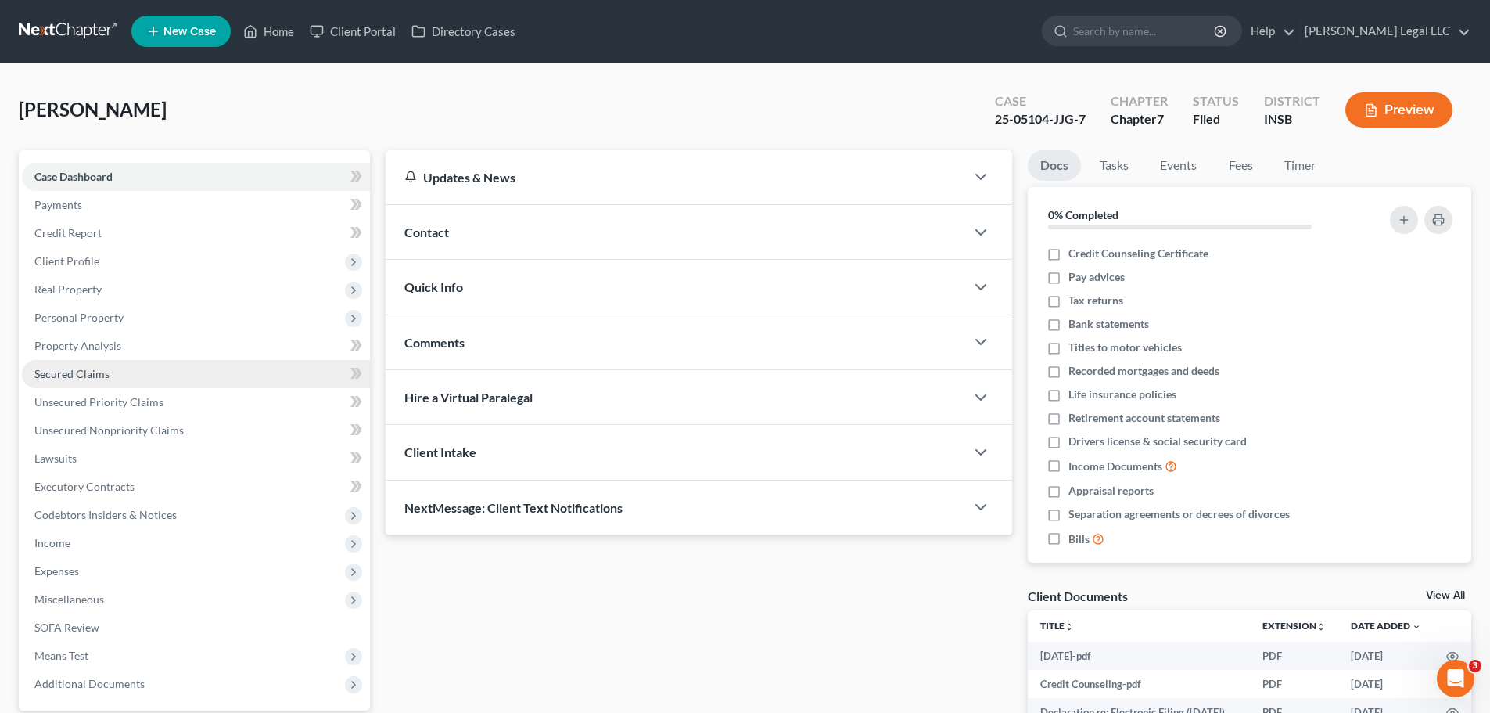
click at [56, 379] on span "Secured Claims" at bounding box center [71, 373] width 75 height 13
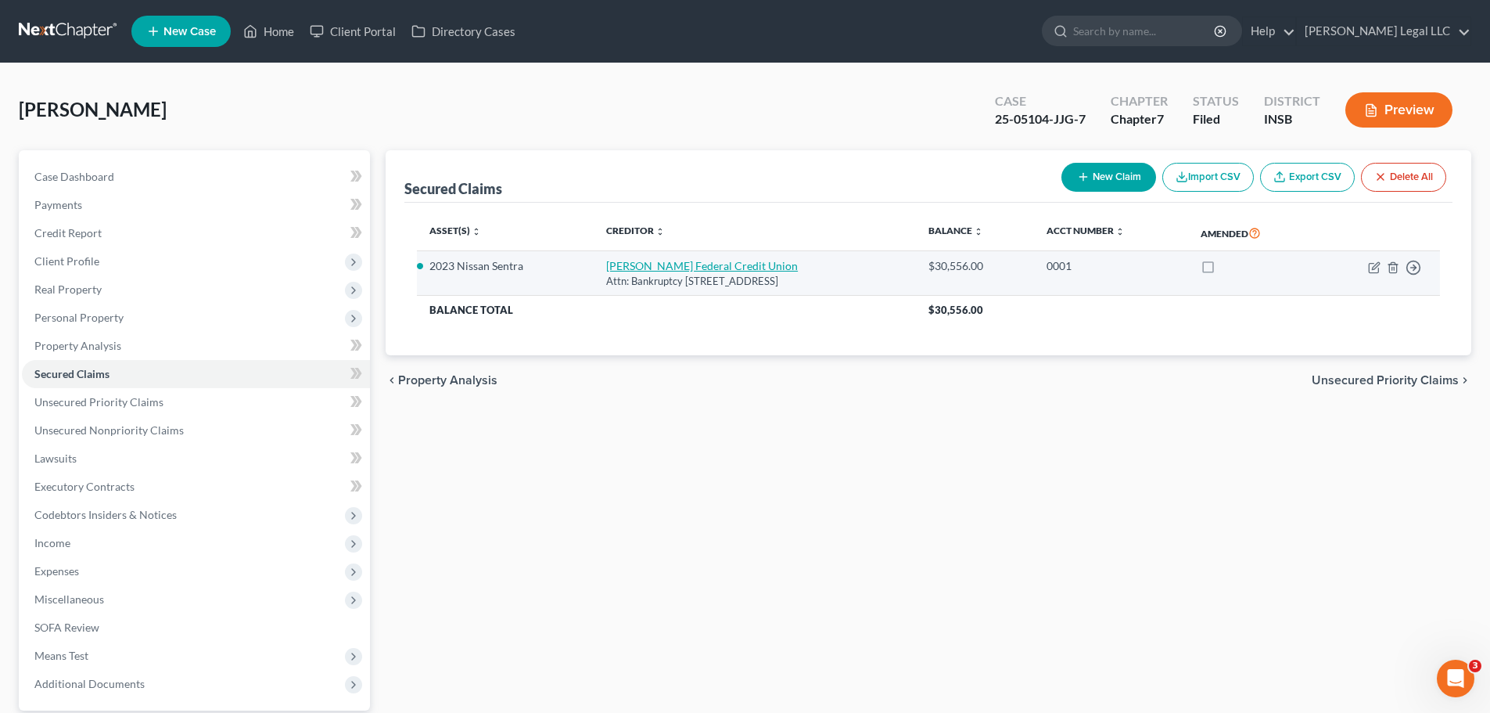
click at [724, 266] on link "[PERSON_NAME] Federal Credit Union" at bounding box center [702, 265] width 192 height 13
select select "48"
select select "2"
select select "0"
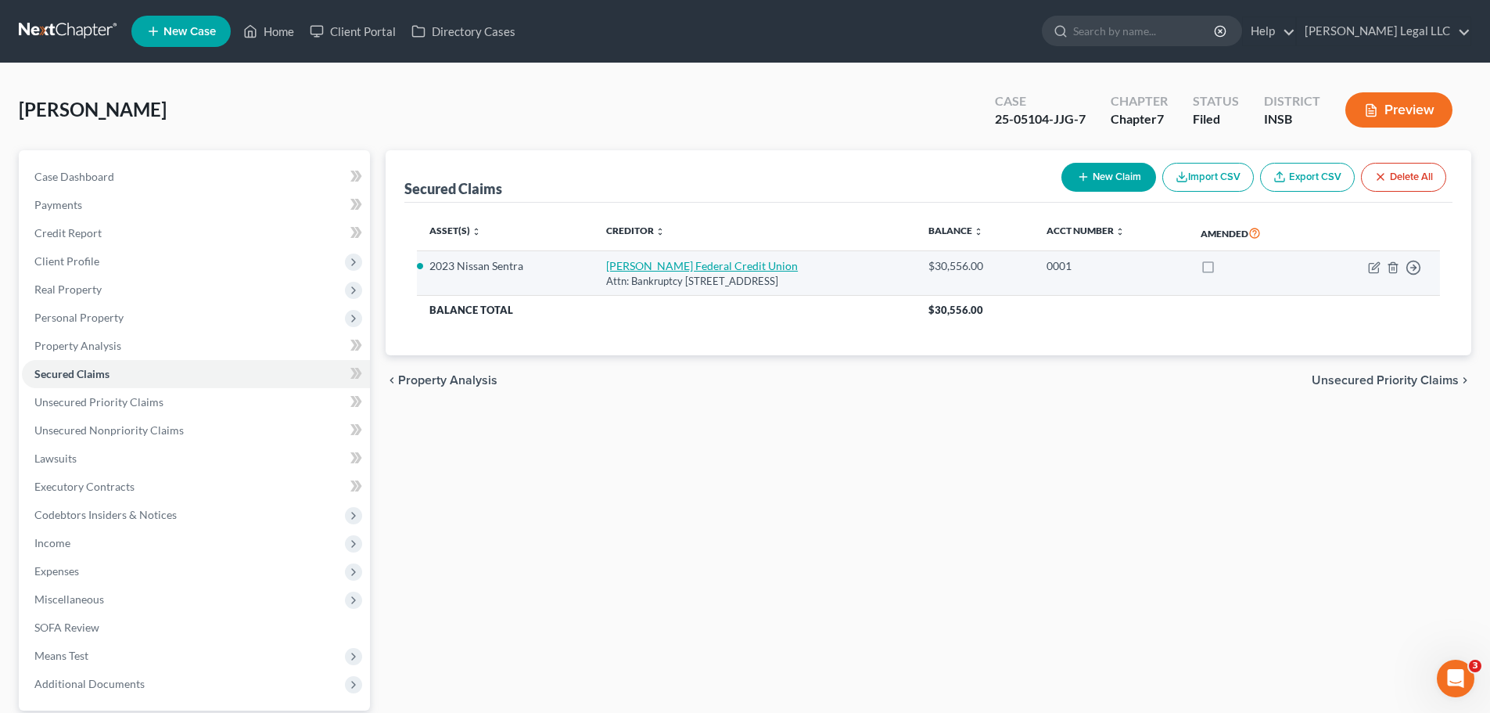
select select "0"
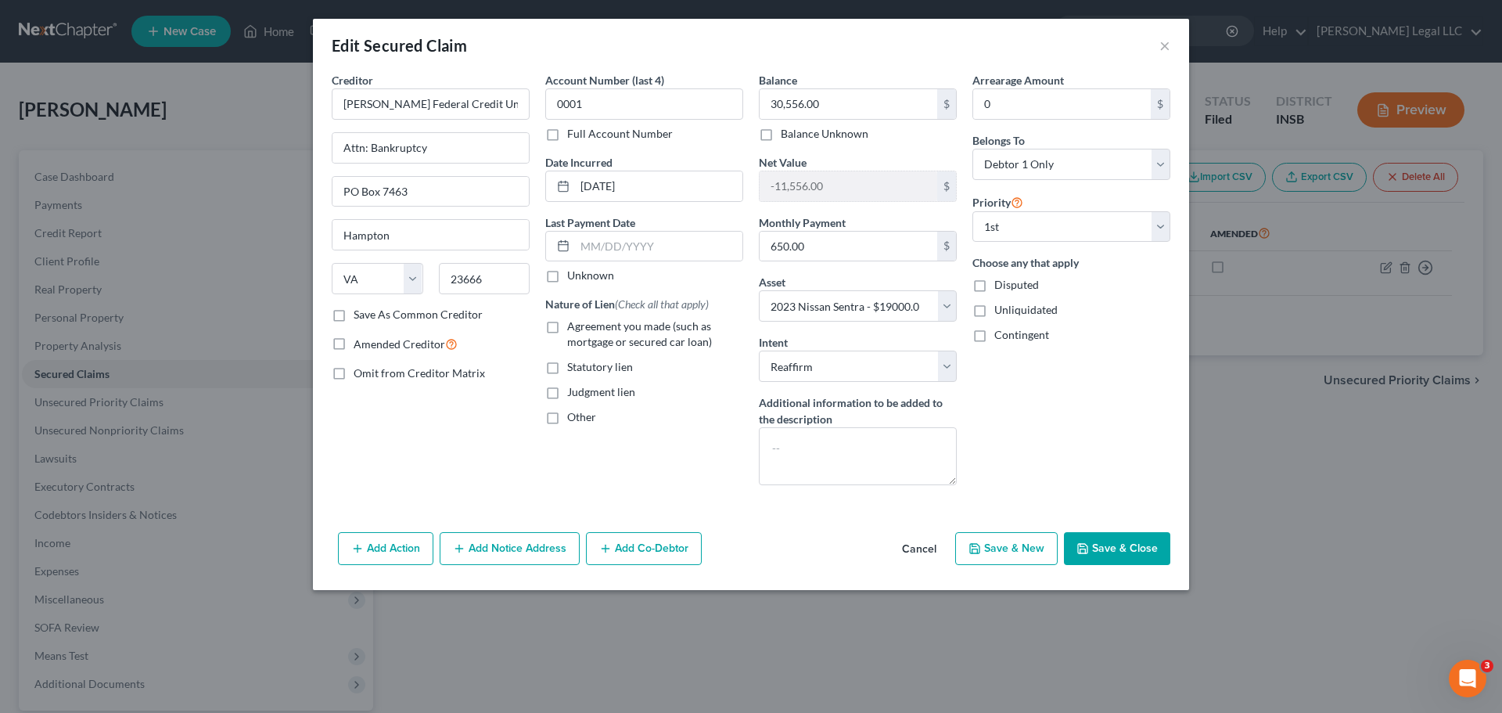
click at [1170, 45] on div "Edit Secured Claim ×" at bounding box center [751, 45] width 876 height 53
click at [1156, 45] on div "Edit Secured Claim ×" at bounding box center [751, 45] width 876 height 53
click at [1157, 44] on div "Edit Secured Claim ×" at bounding box center [751, 45] width 876 height 53
click at [1162, 46] on button "×" at bounding box center [1164, 45] width 11 height 19
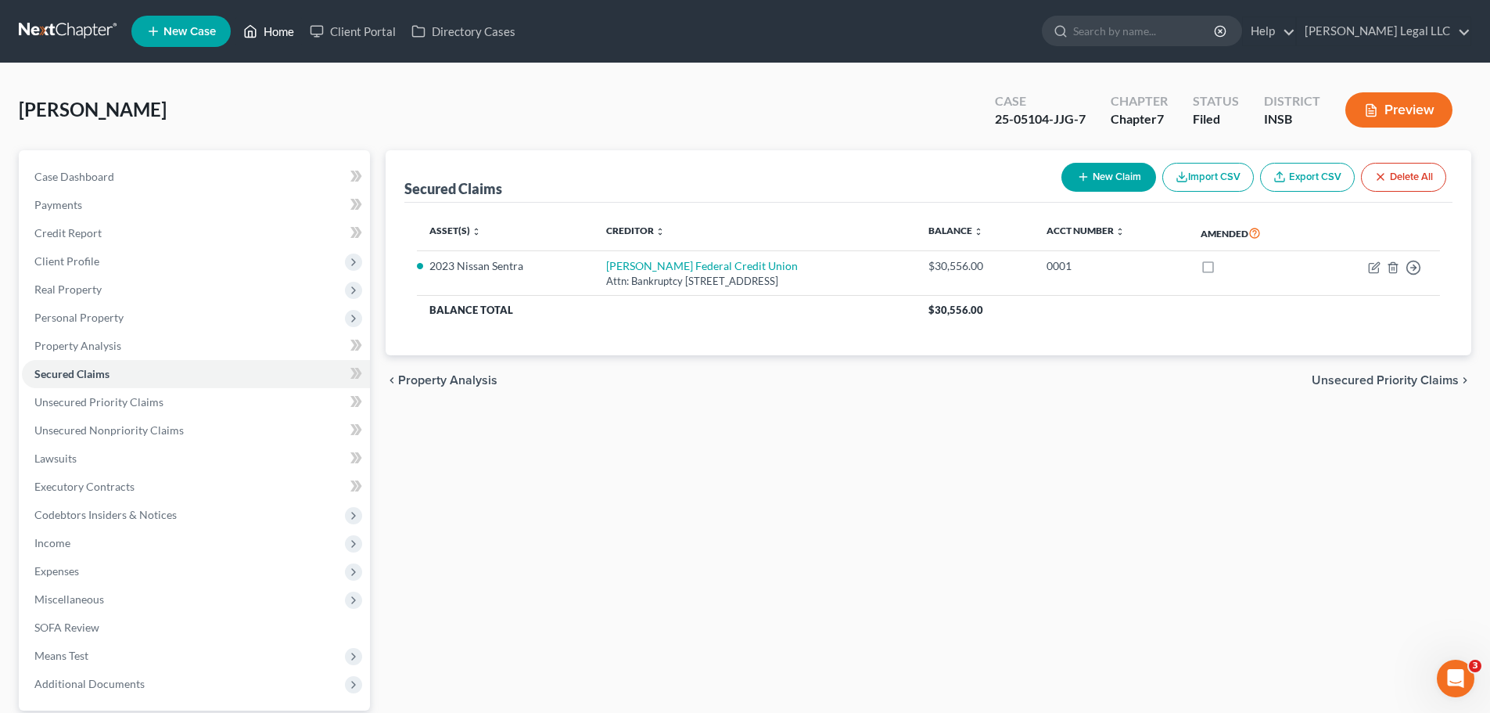
click at [261, 25] on link "Home" at bounding box center [268, 31] width 66 height 28
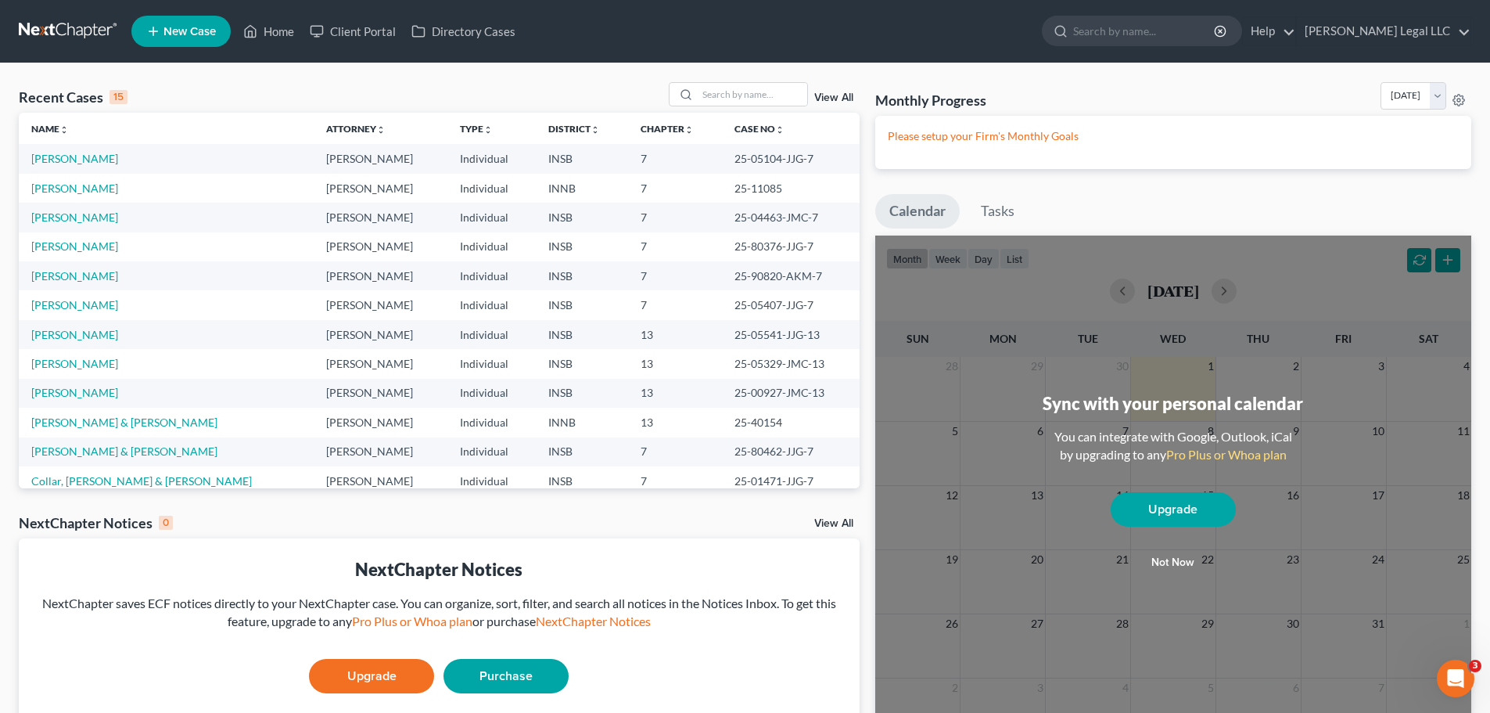
click at [832, 95] on link "View All" at bounding box center [833, 97] width 39 height 11
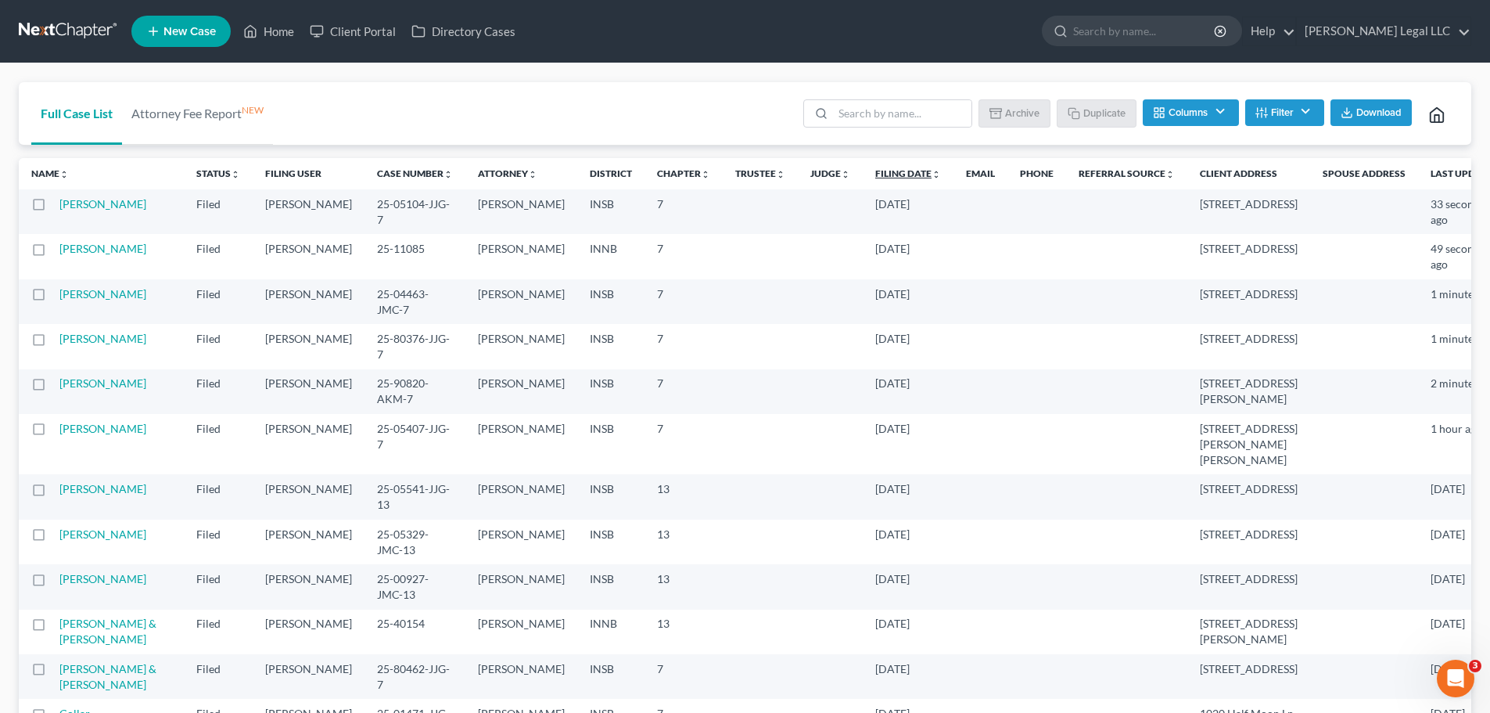
click at [875, 177] on link "Filing Date unfold_more expand_more expand_less" at bounding box center [908, 173] width 66 height 12
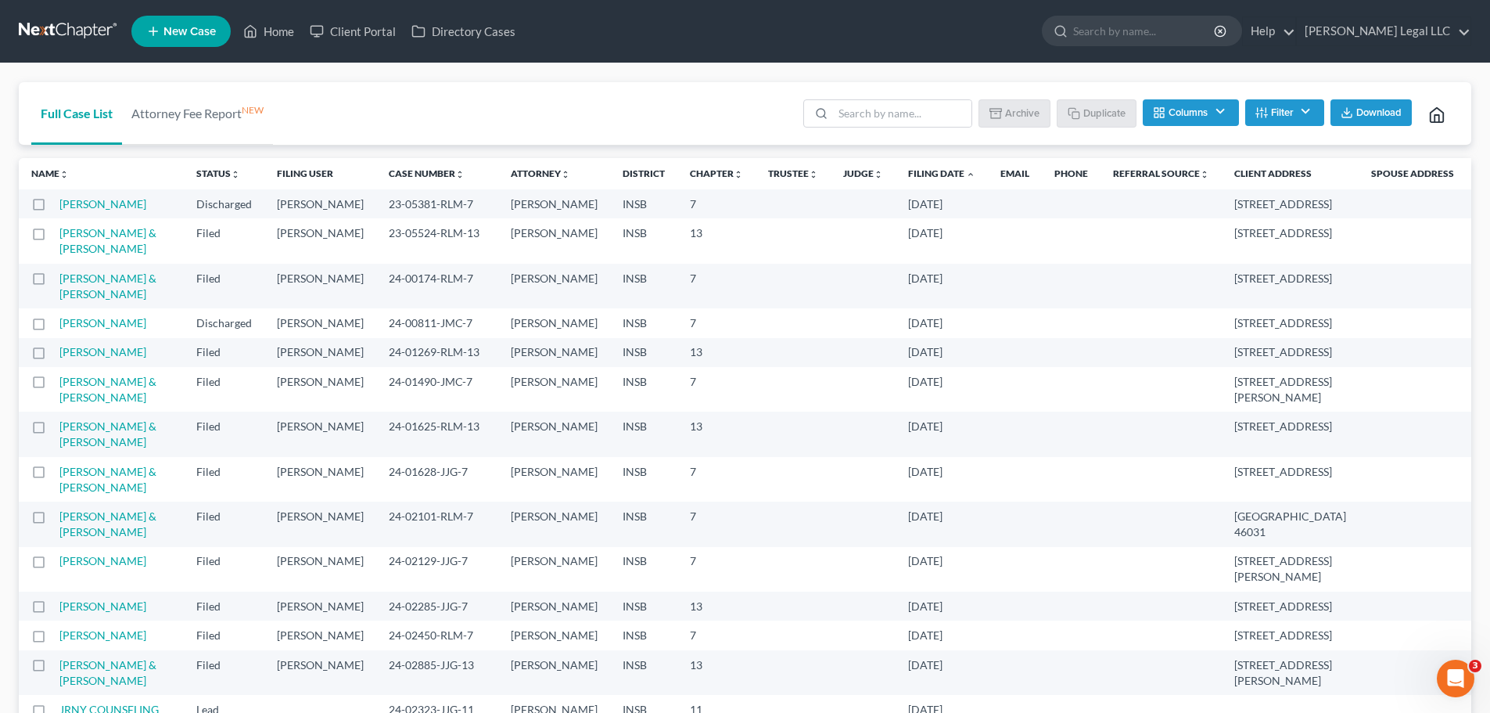
click at [908, 175] on link "Filing Date unfold_more expand_more expand_less" at bounding box center [941, 173] width 67 height 12
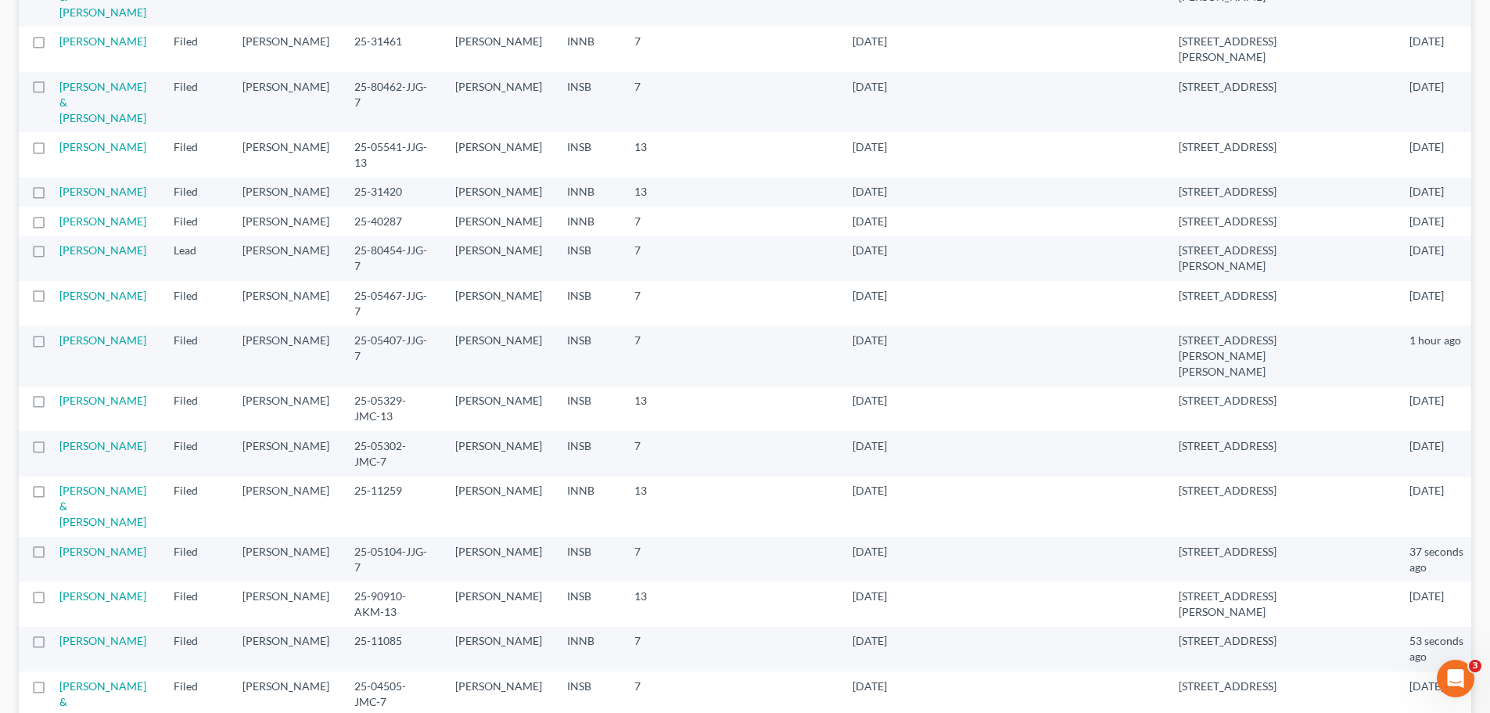
scroll to position [704, 0]
click at [101, 450] on link "[PERSON_NAME]" at bounding box center [102, 444] width 87 height 13
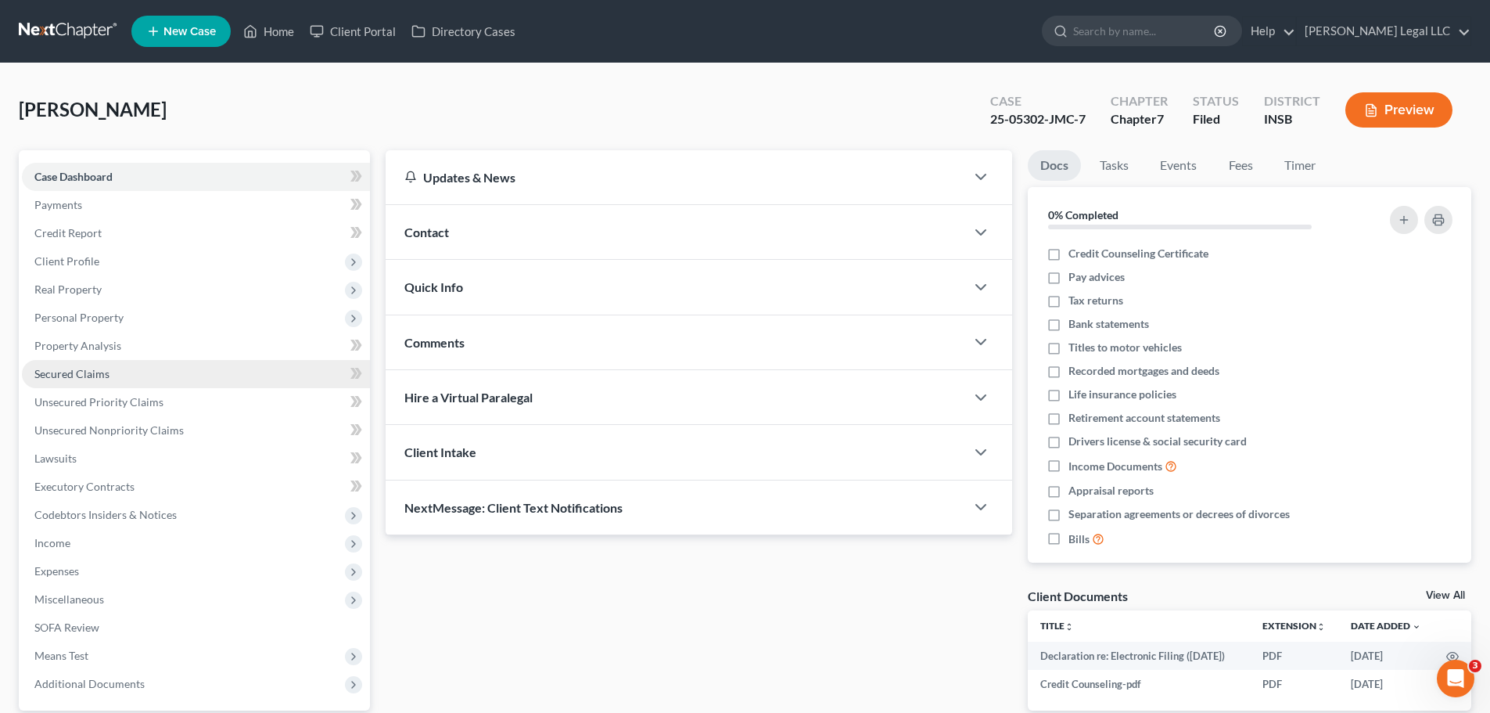
click at [64, 375] on span "Secured Claims" at bounding box center [71, 373] width 75 height 13
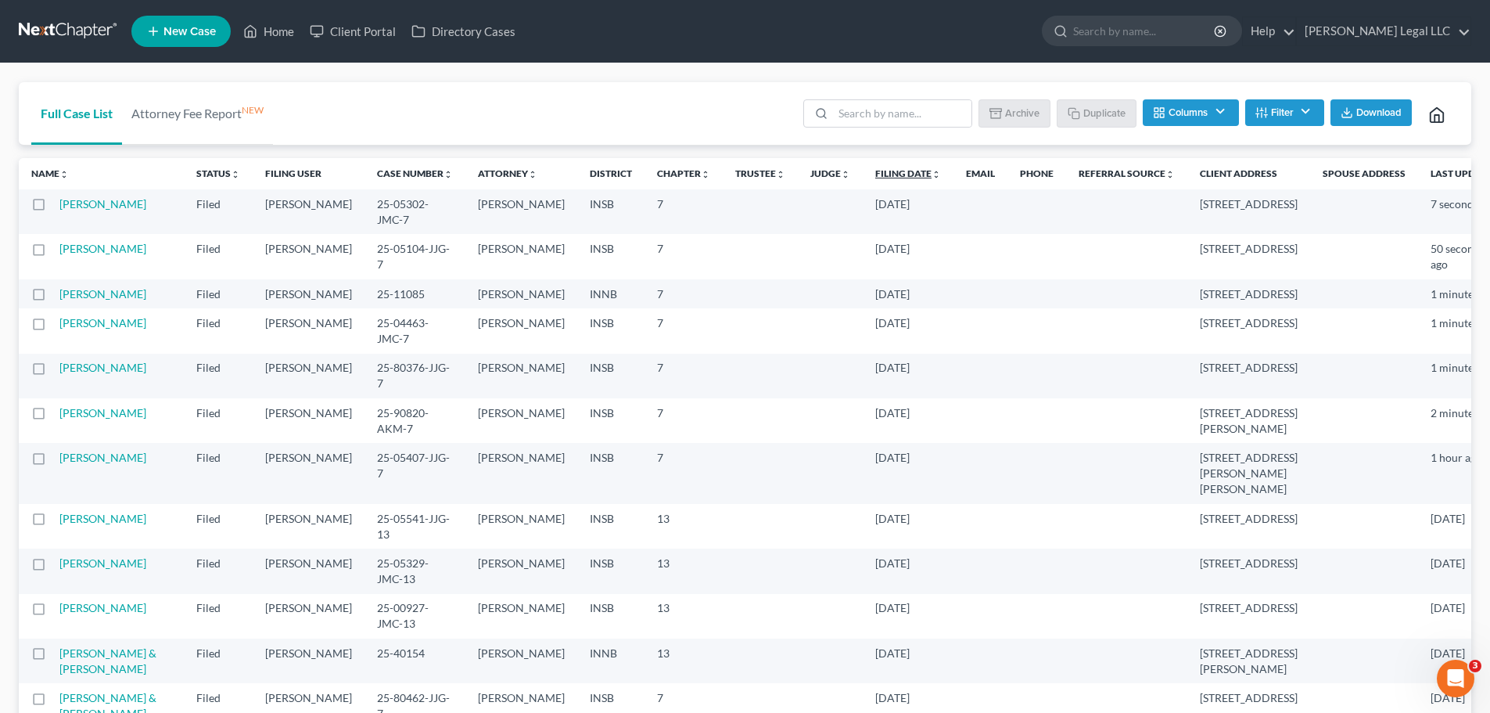
click at [875, 171] on link "Filing Date unfold_more expand_more expand_less" at bounding box center [908, 173] width 66 height 12
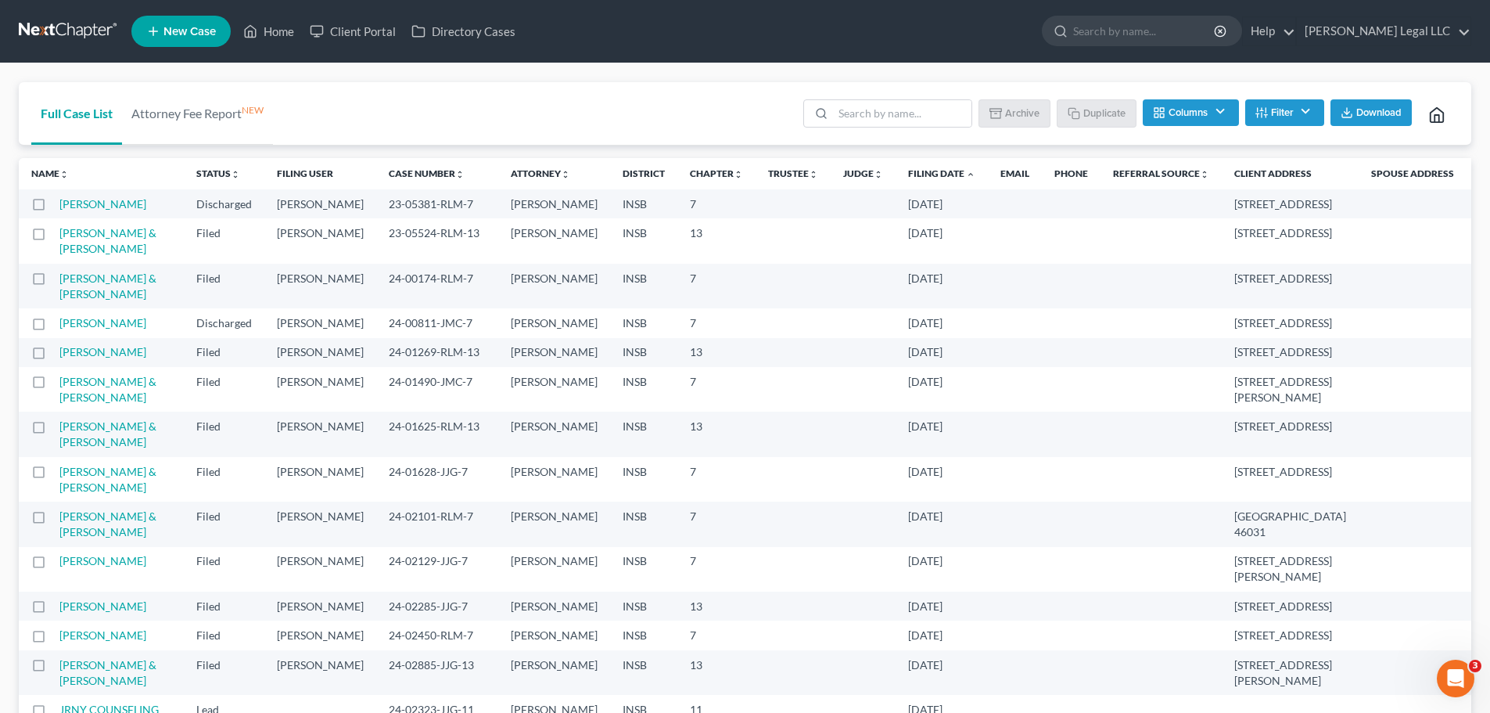
click at [908, 171] on link "Filing Date unfold_more expand_more expand_less" at bounding box center [941, 173] width 67 height 12
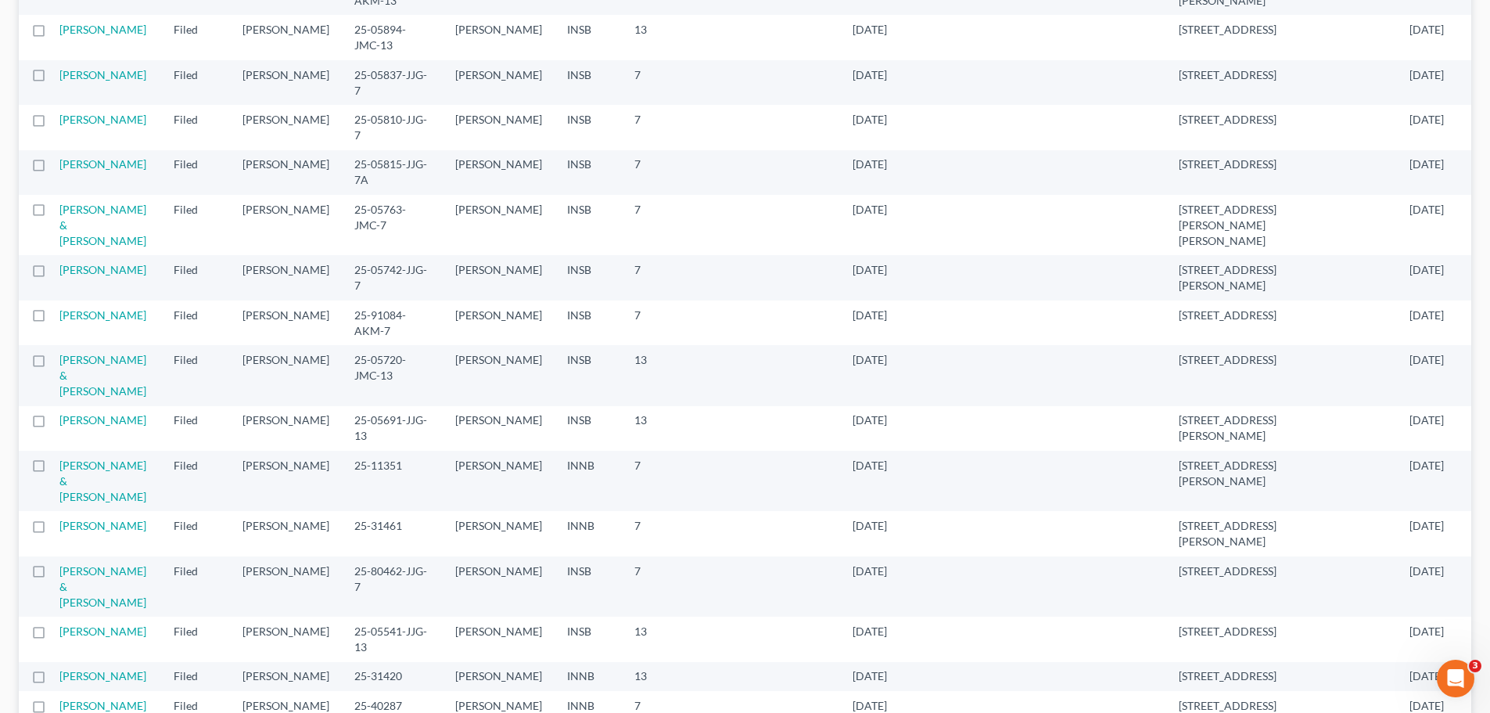
scroll to position [626, 0]
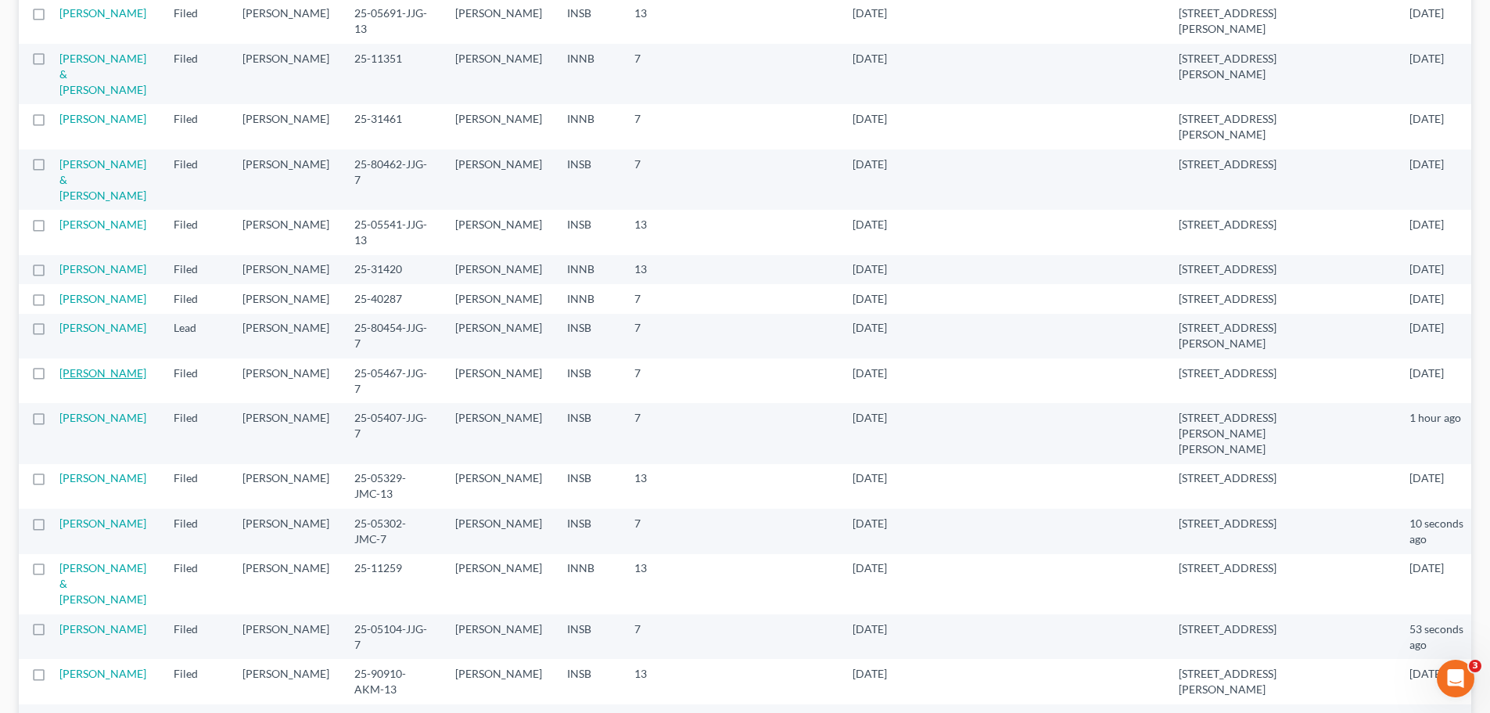
click at [96, 379] on link "[PERSON_NAME]" at bounding box center [102, 372] width 87 height 13
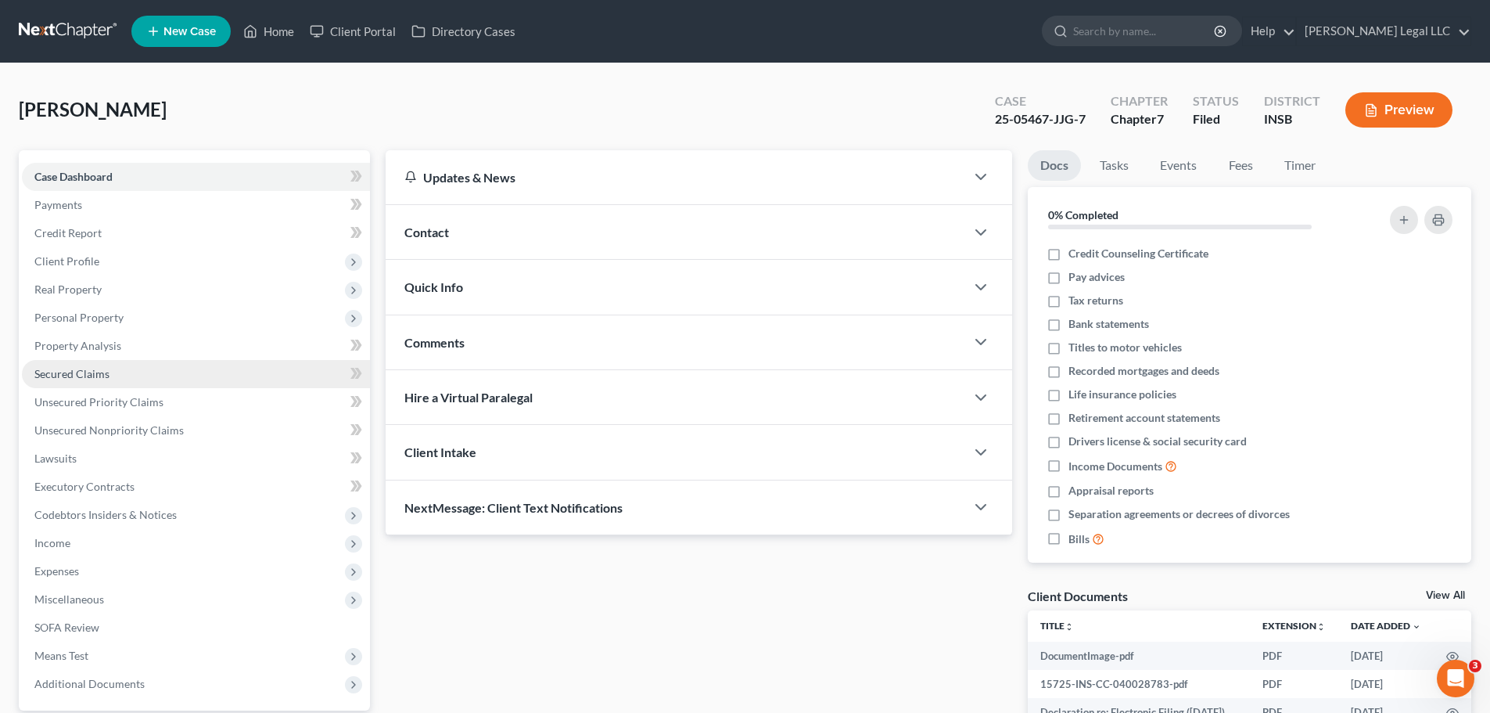
click at [86, 370] on span "Secured Claims" at bounding box center [71, 373] width 75 height 13
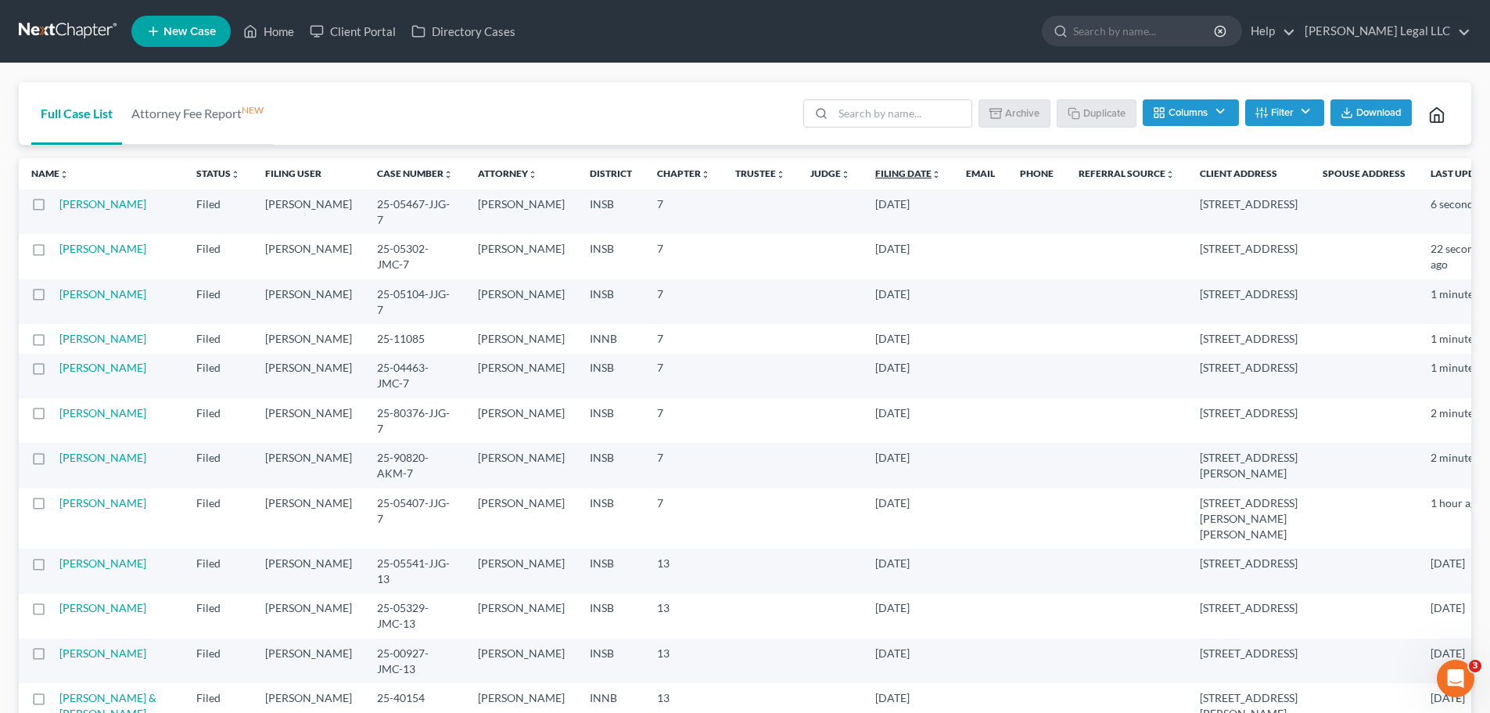
click at [875, 175] on link "Filing Date unfold_more expand_more expand_less" at bounding box center [908, 173] width 66 height 12
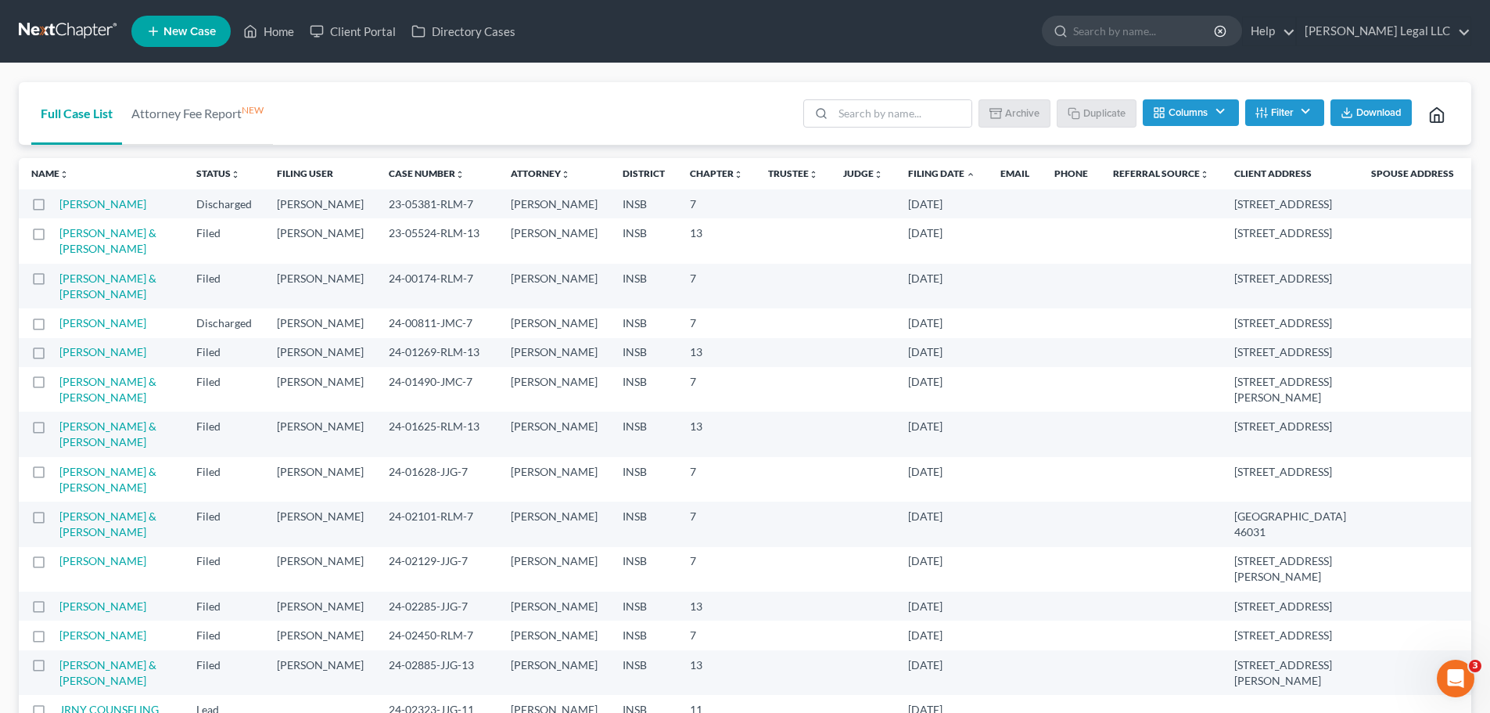
click at [908, 172] on link "Filing Date unfold_more expand_more expand_less" at bounding box center [941, 173] width 67 height 12
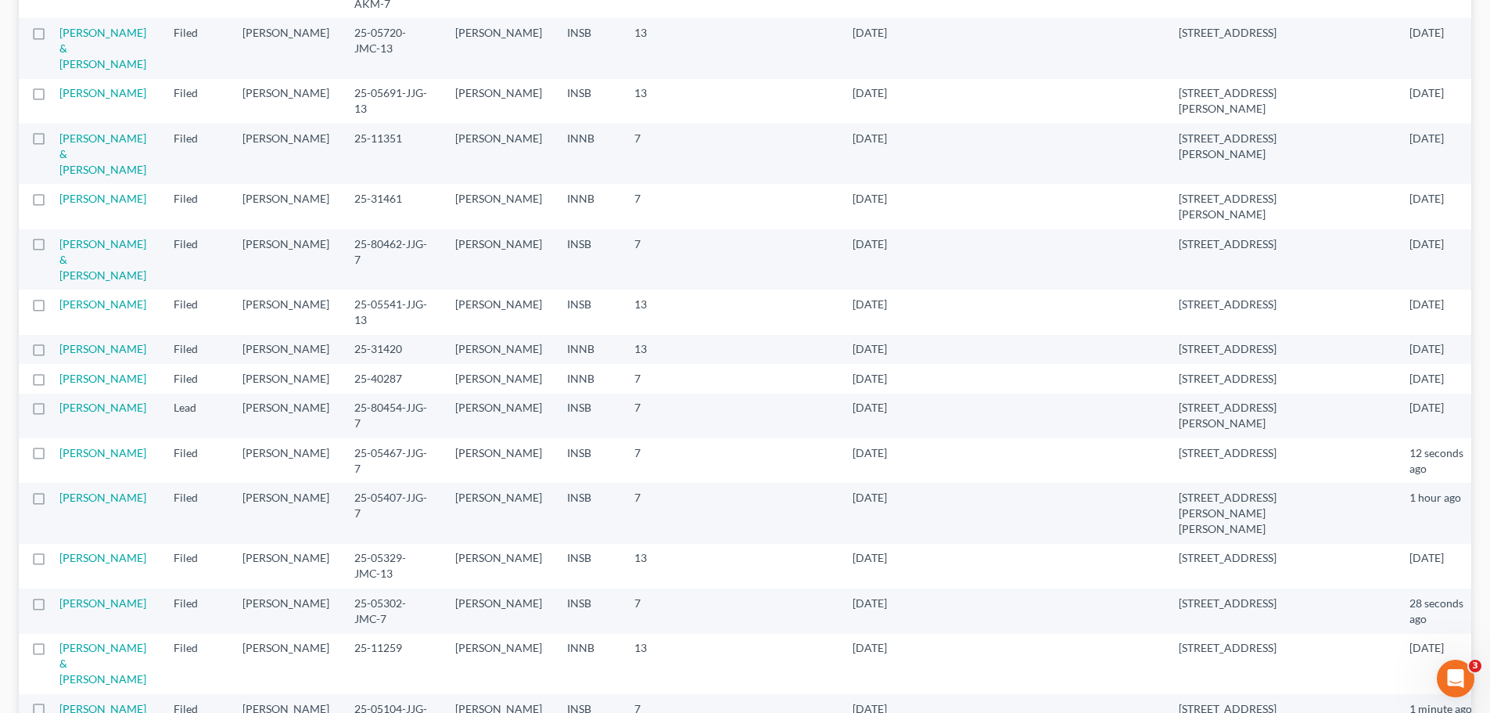
scroll to position [548, 0]
click at [118, 412] on link "[PERSON_NAME]" at bounding box center [102, 405] width 87 height 13
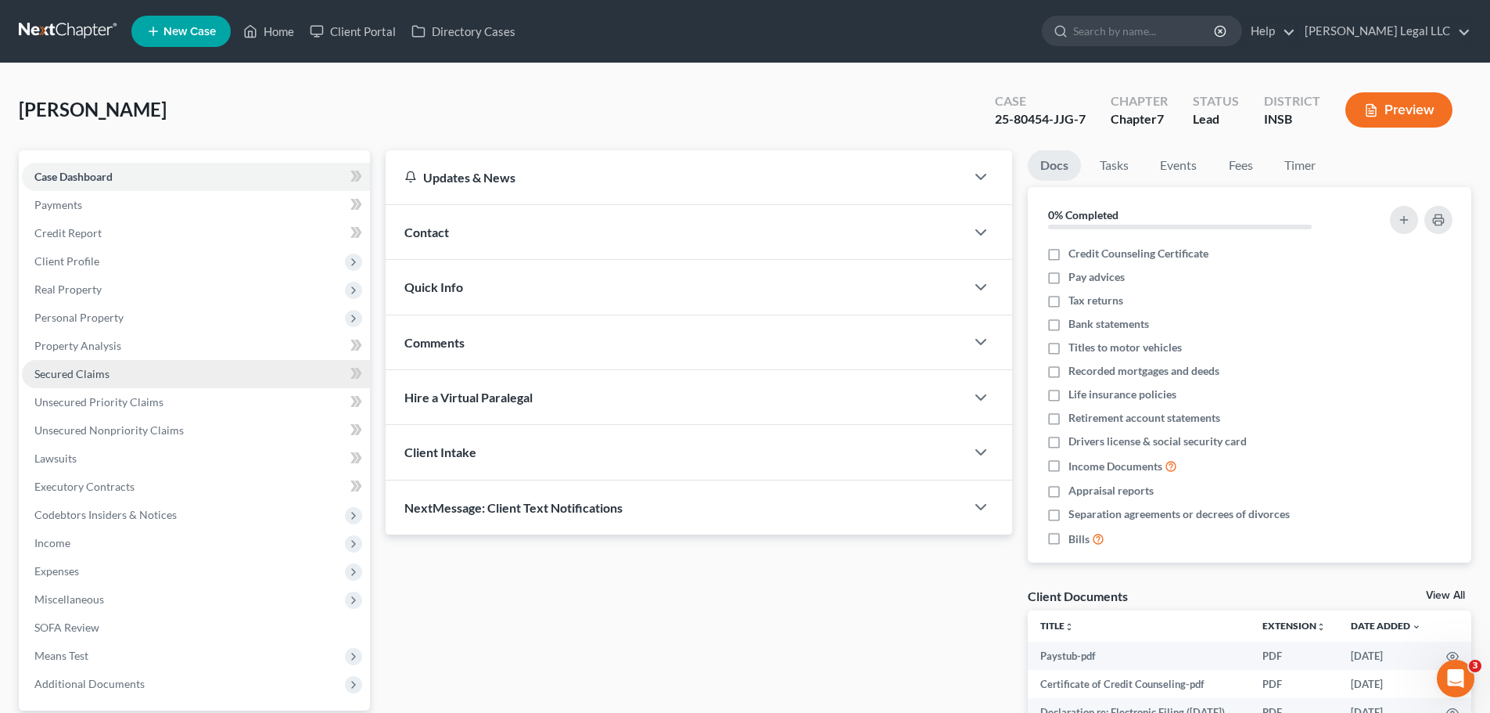
click at [89, 373] on span "Secured Claims" at bounding box center [71, 373] width 75 height 13
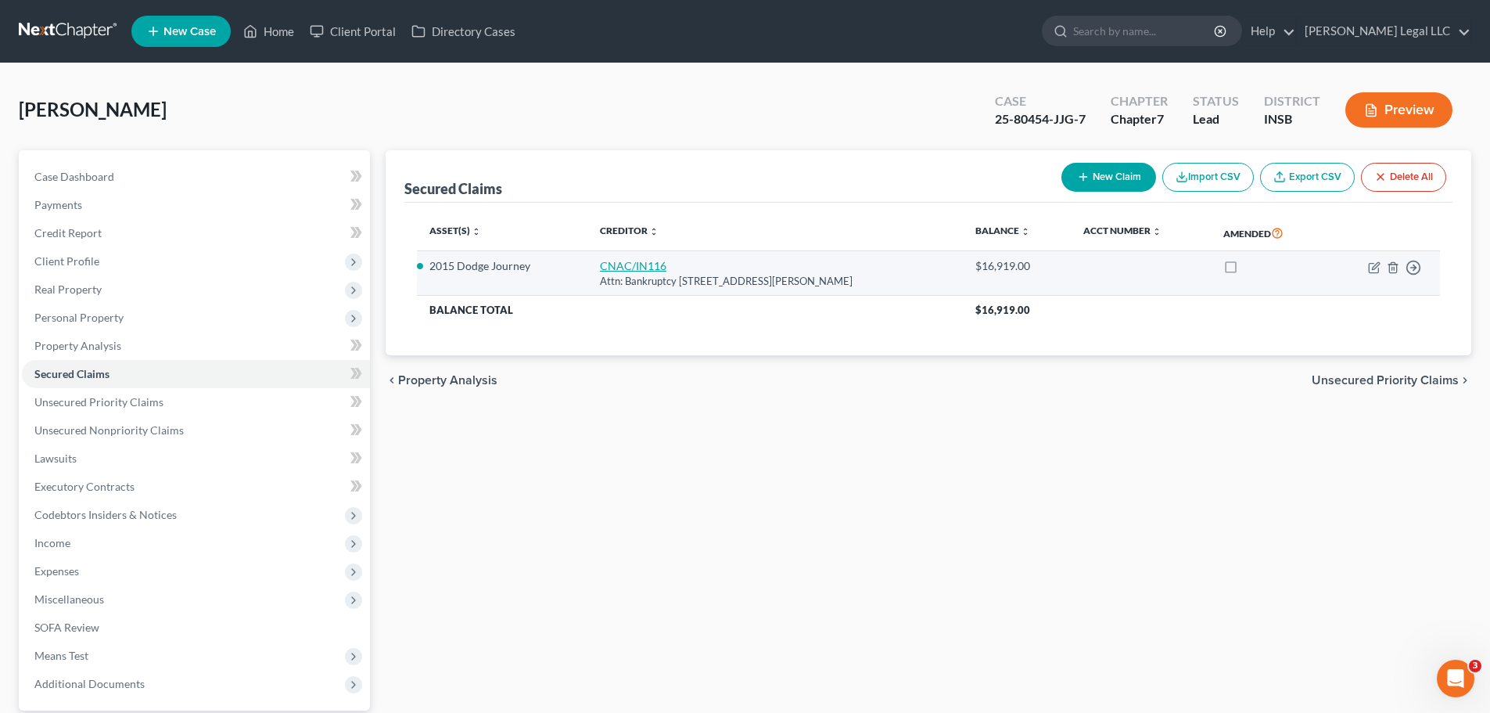
click at [620, 267] on link "CNAC/IN116" at bounding box center [633, 265] width 66 height 13
select select "15"
select select "2"
select select "0"
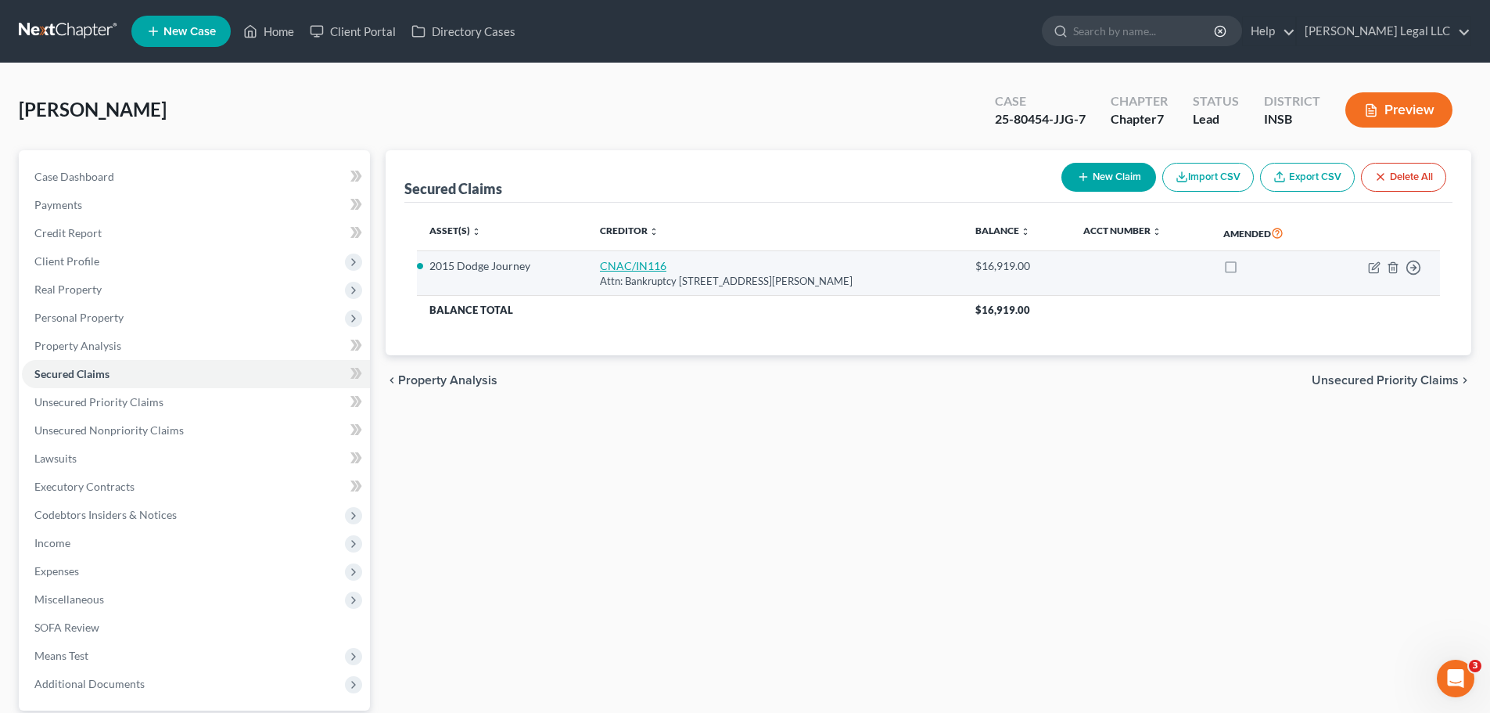
select select "0"
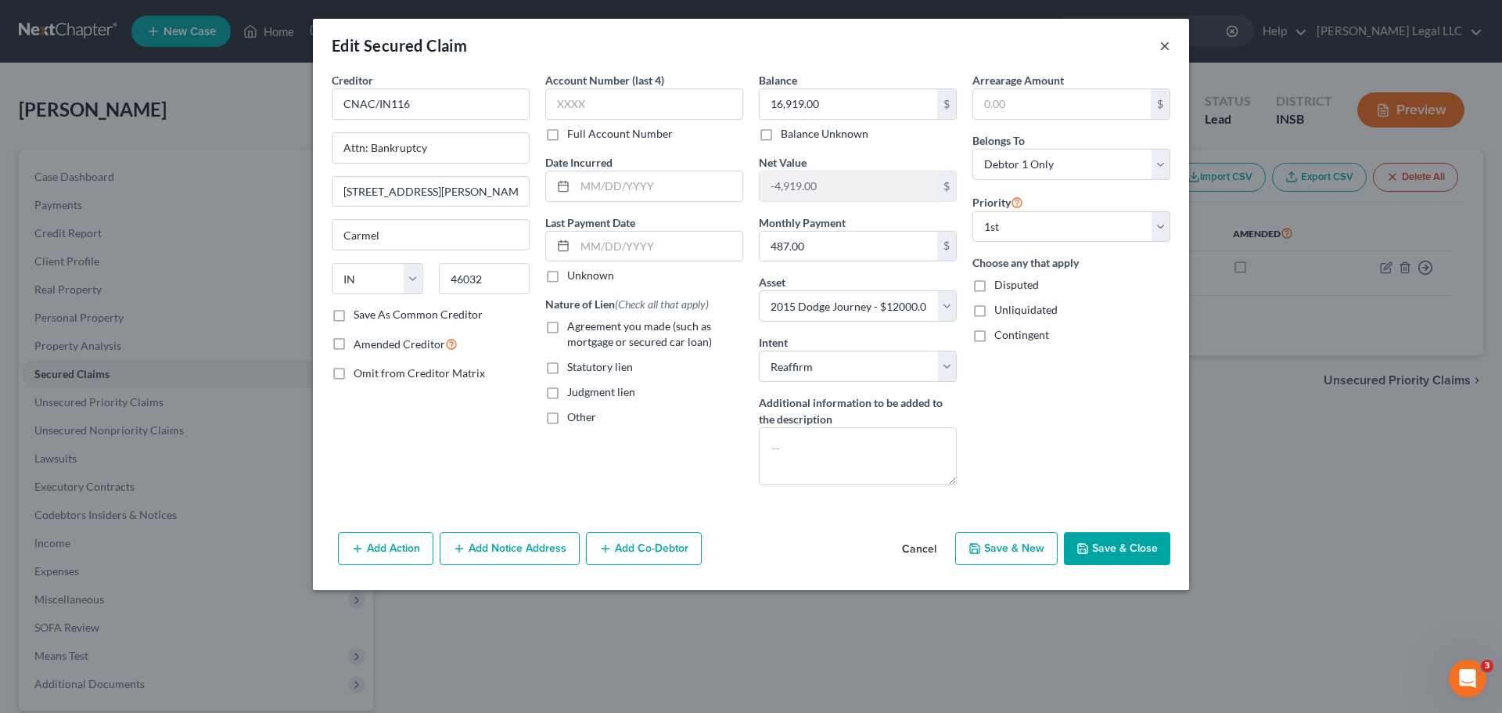
drag, startPoint x: 1165, startPoint y: 46, endPoint x: 988, endPoint y: 84, distance: 180.7
click at [1164, 46] on button "×" at bounding box center [1164, 45] width 11 height 19
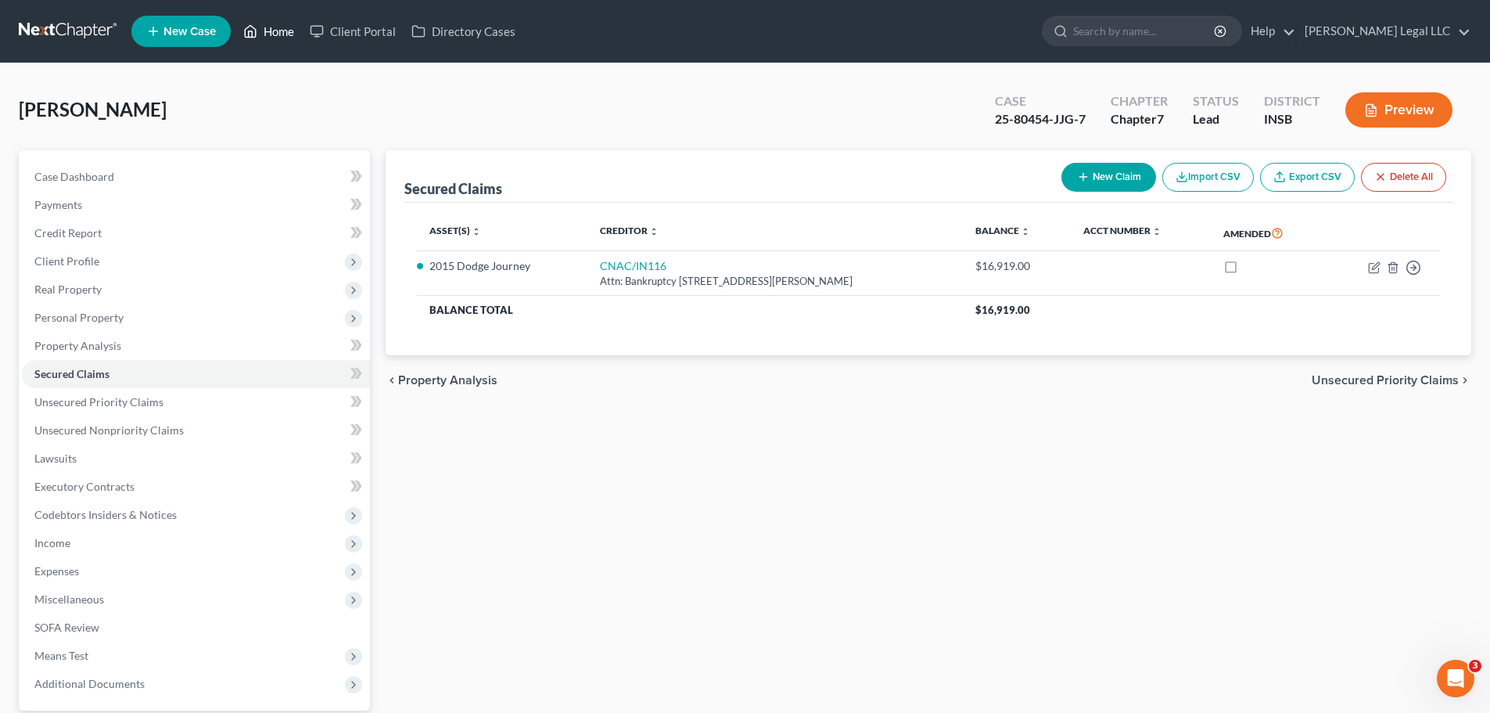
click at [260, 36] on link "Home" at bounding box center [268, 31] width 66 height 28
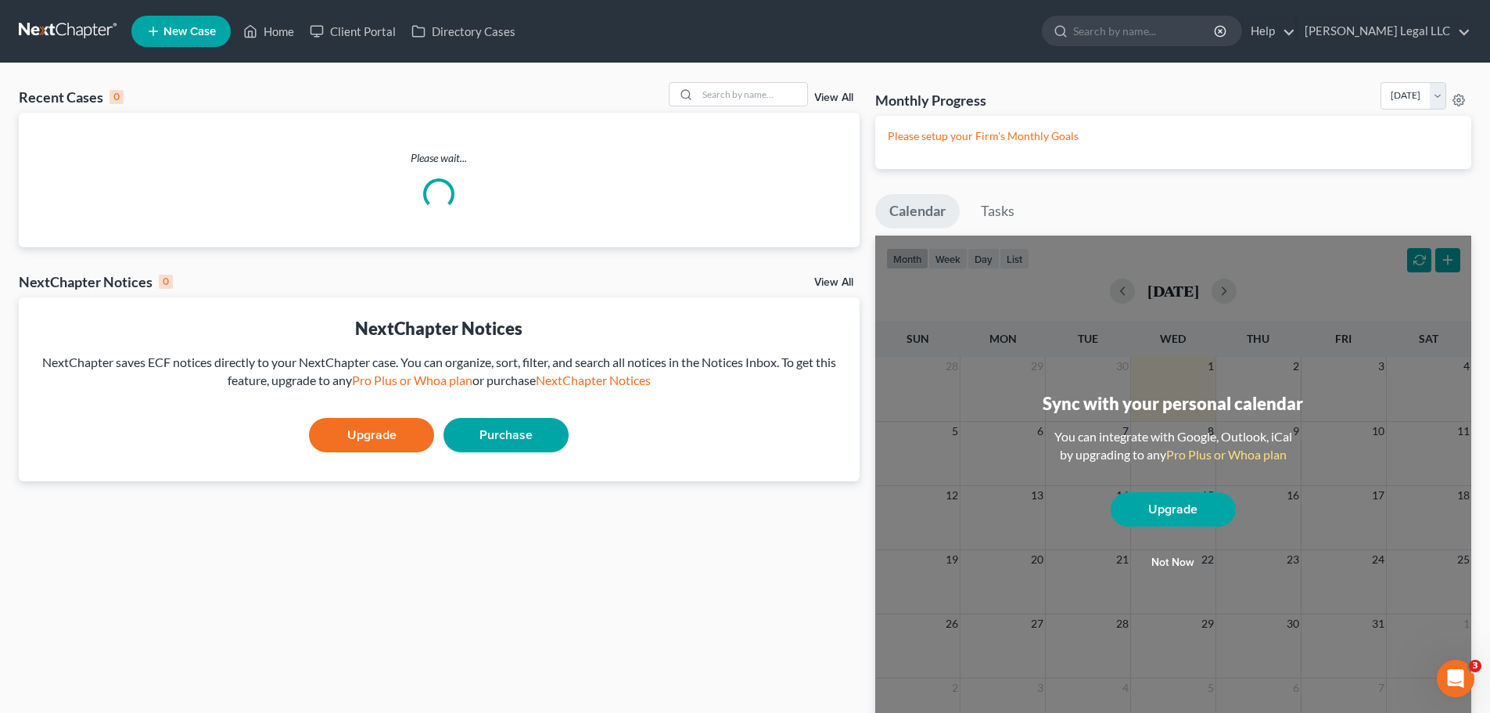
click at [822, 97] on link "View All" at bounding box center [833, 97] width 39 height 11
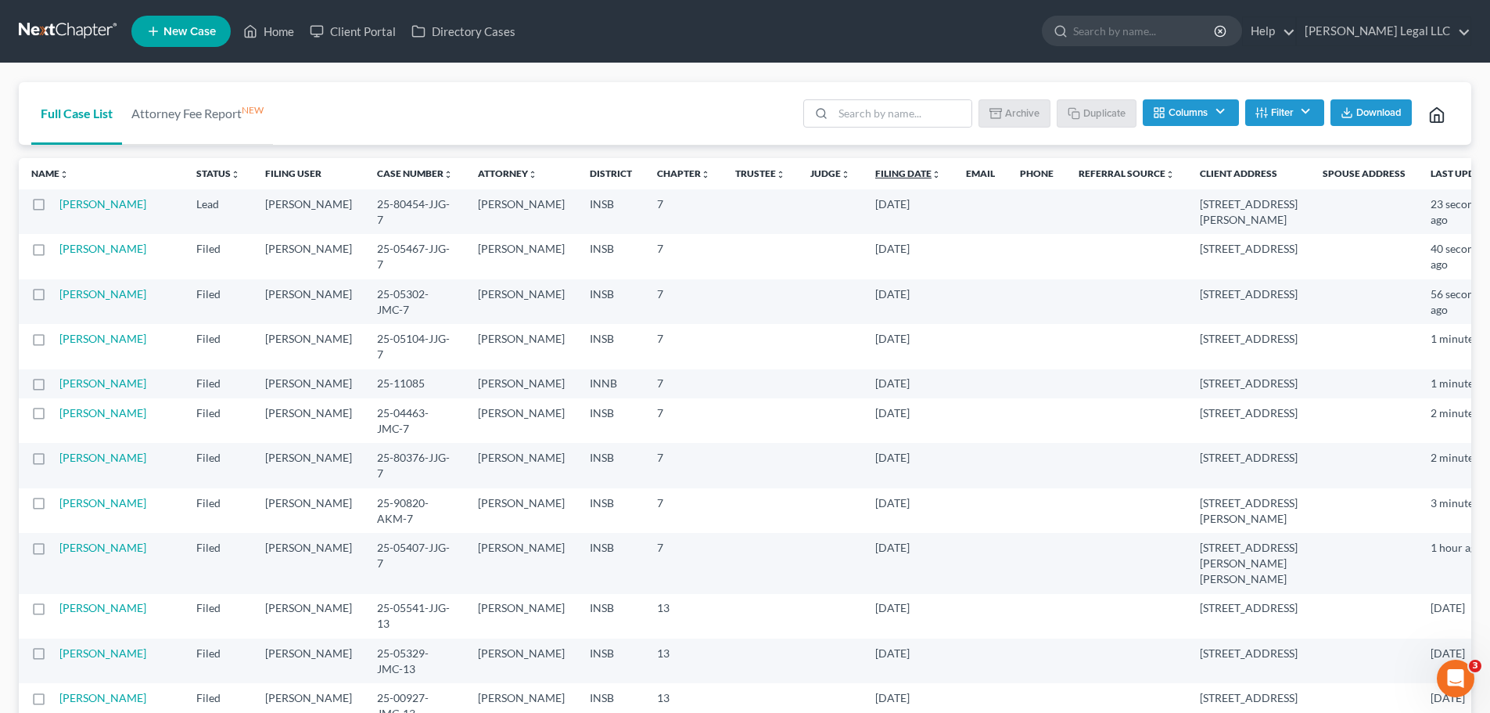
click at [875, 168] on link "Filing Date unfold_more expand_more expand_less" at bounding box center [908, 173] width 66 height 12
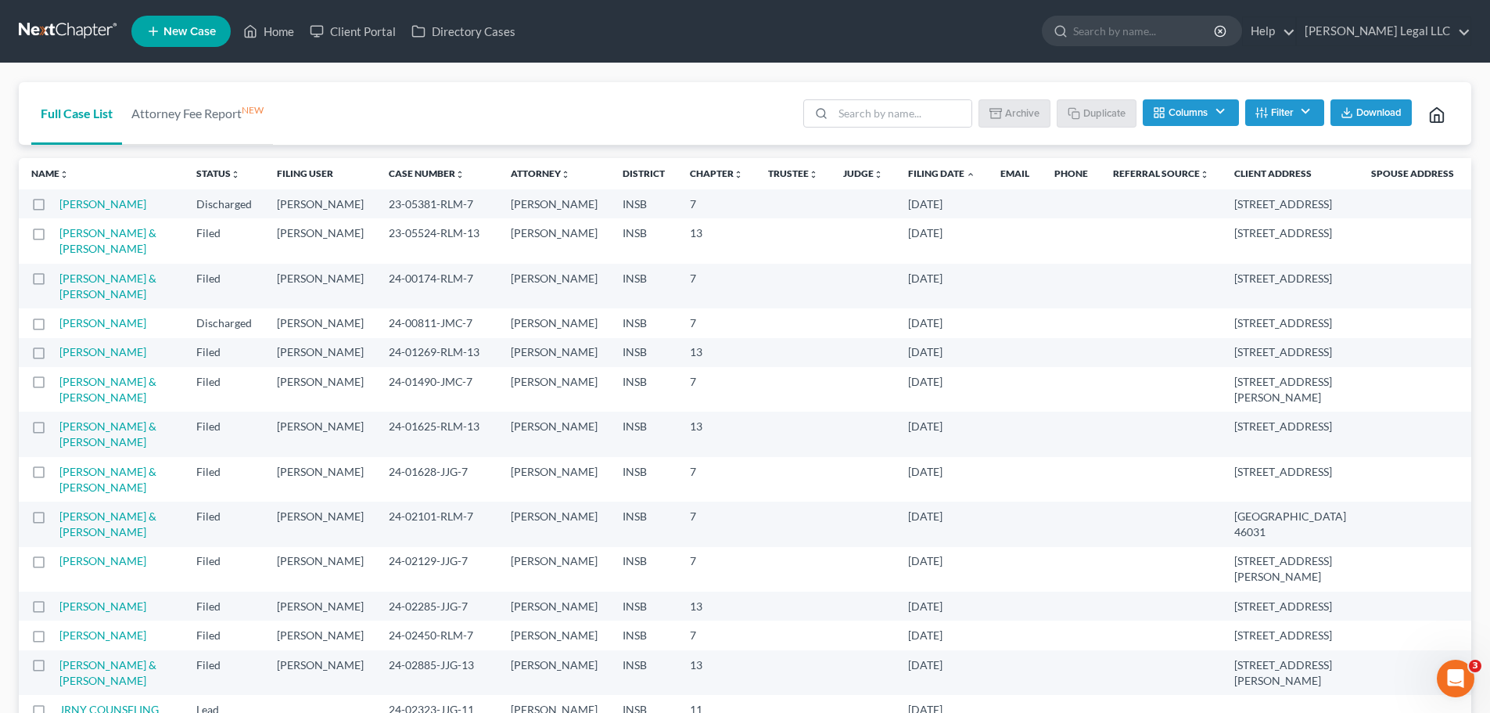
drag, startPoint x: 827, startPoint y: 168, endPoint x: 836, endPoint y: 173, distance: 10.5
click at [908, 168] on link "Filing Date unfold_more expand_more expand_less" at bounding box center [941, 173] width 67 height 12
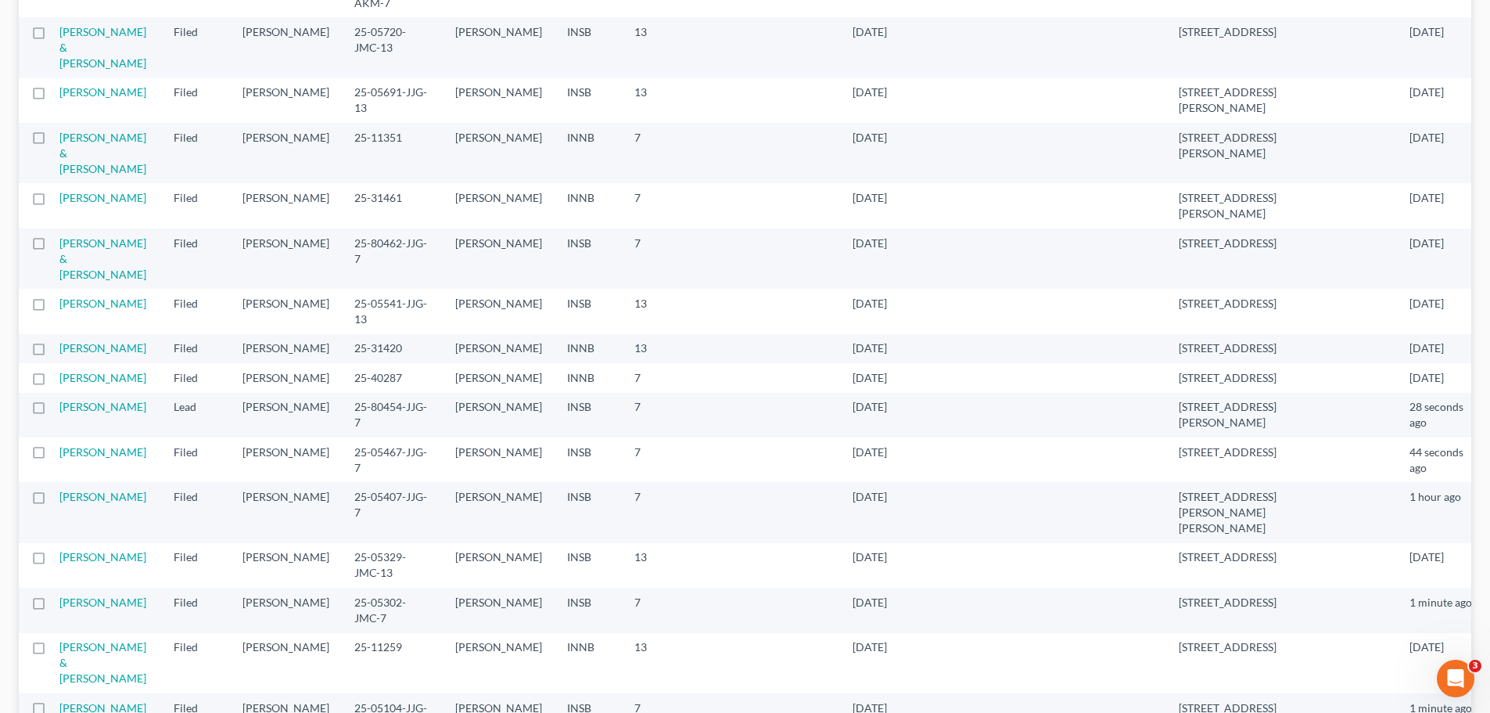
scroll to position [548, 0]
click at [103, 370] on link "[PERSON_NAME]" at bounding box center [102, 376] width 87 height 13
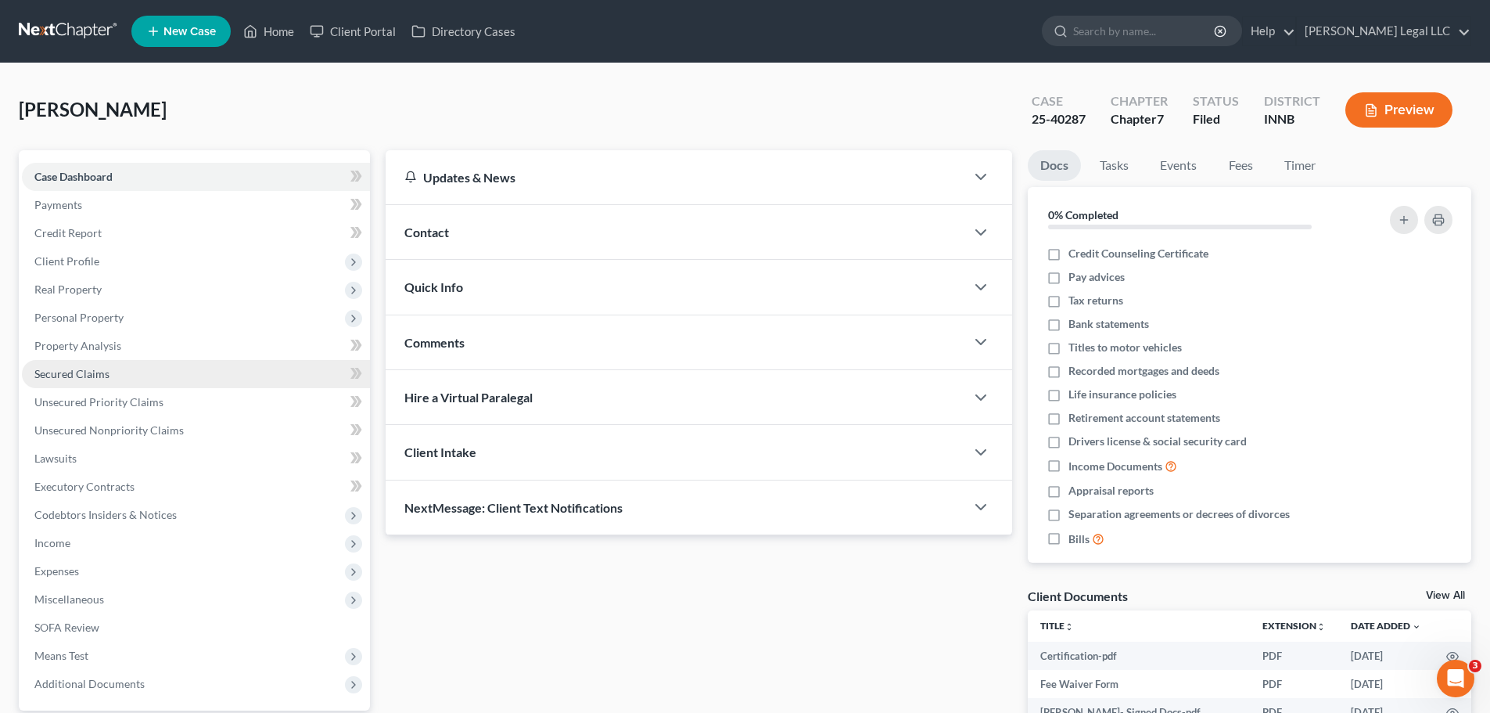
click at [56, 368] on span "Secured Claims" at bounding box center [71, 373] width 75 height 13
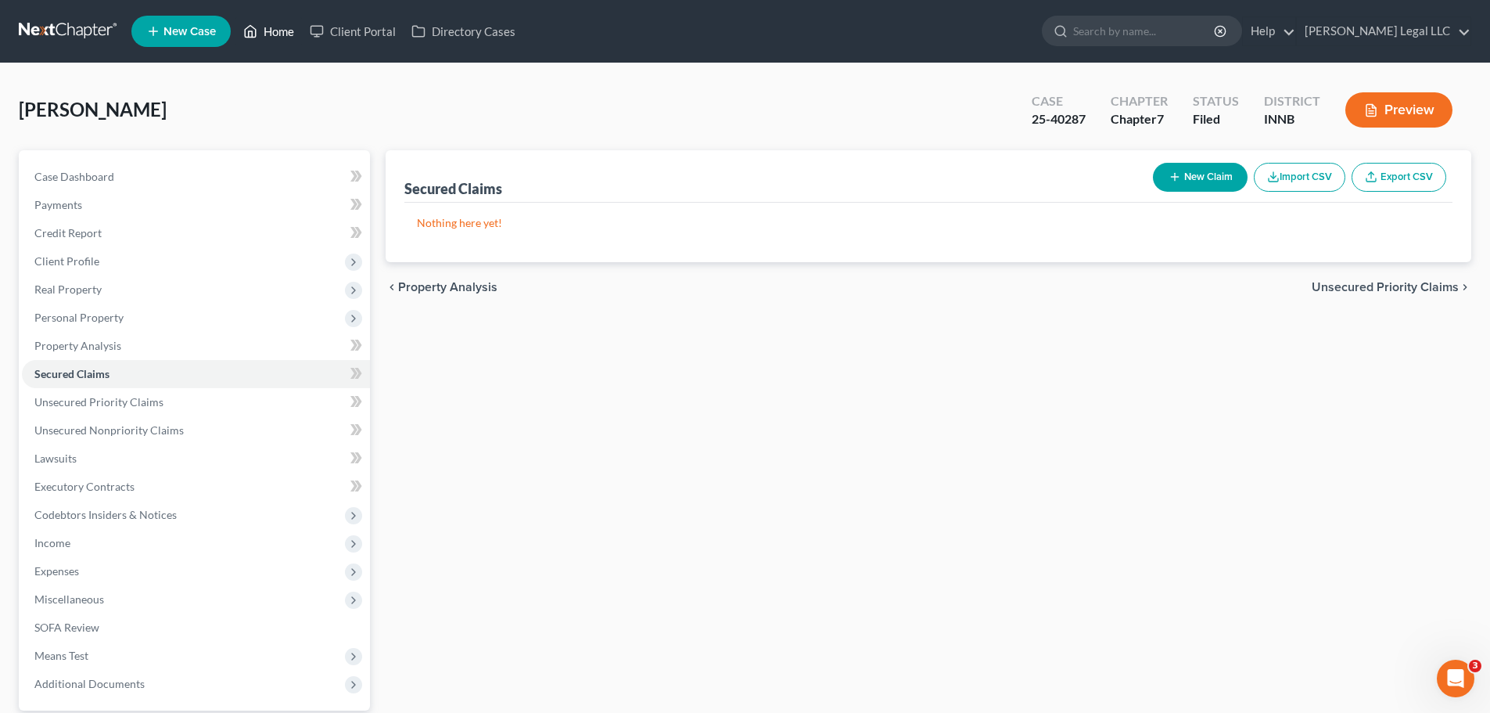
click at [275, 26] on link "Home" at bounding box center [268, 31] width 66 height 28
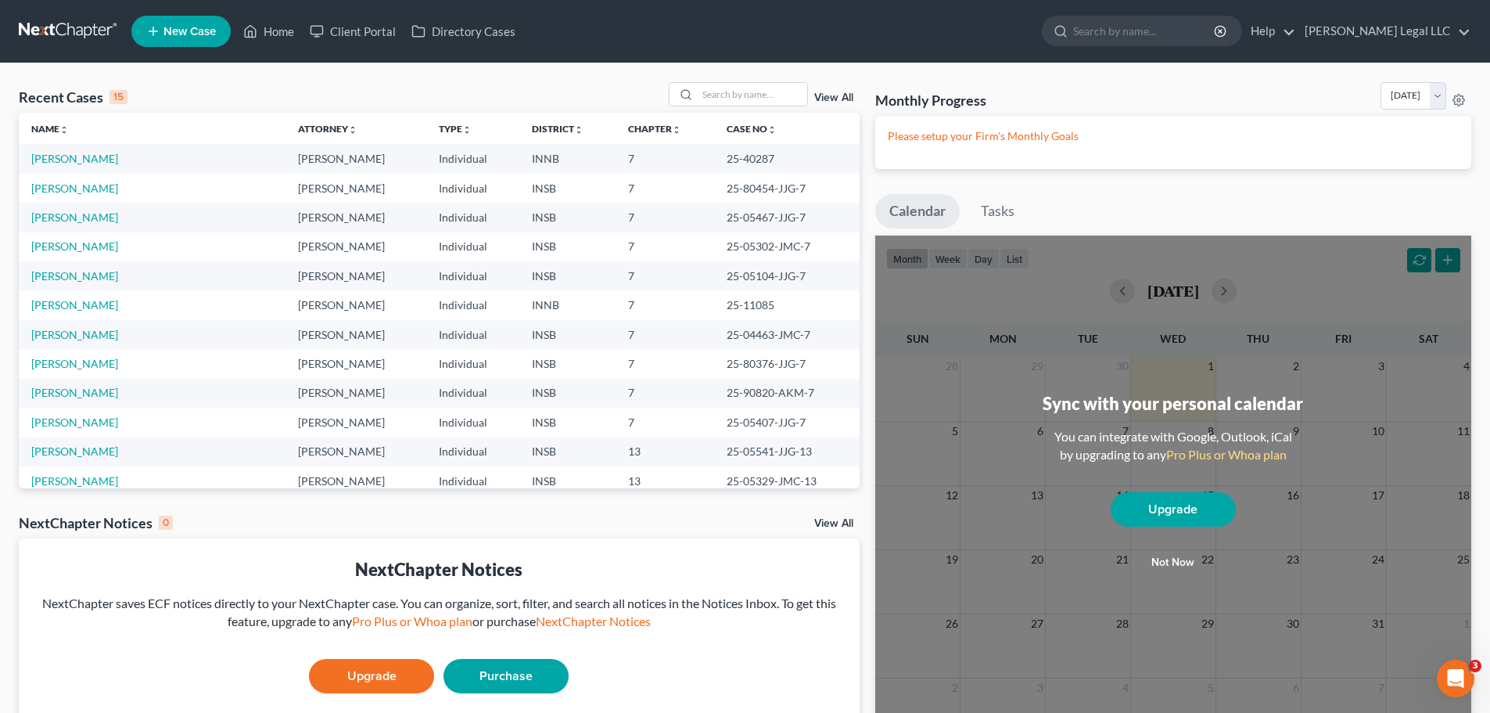
click at [828, 99] on link "View All" at bounding box center [833, 97] width 39 height 11
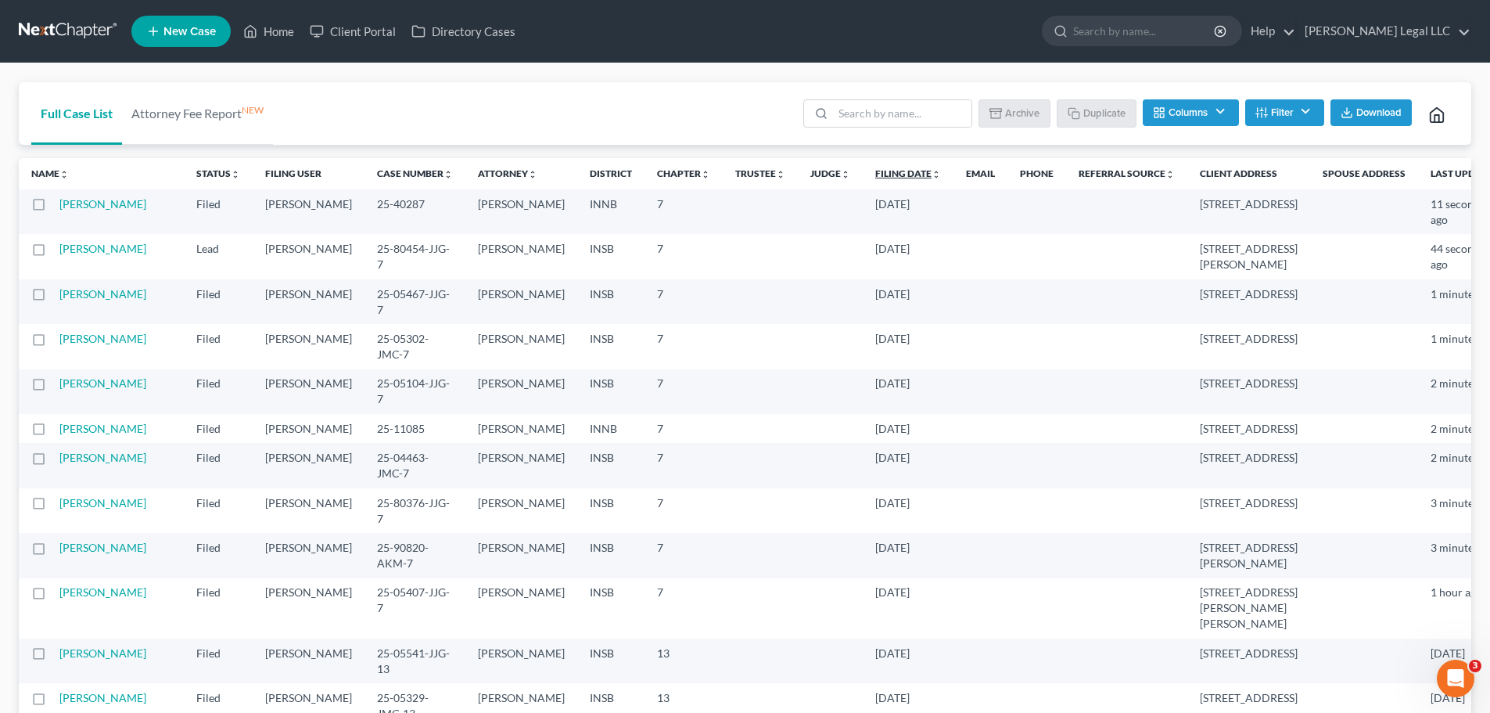
click at [875, 178] on link "Filing Date unfold_more expand_more expand_less" at bounding box center [908, 173] width 66 height 12
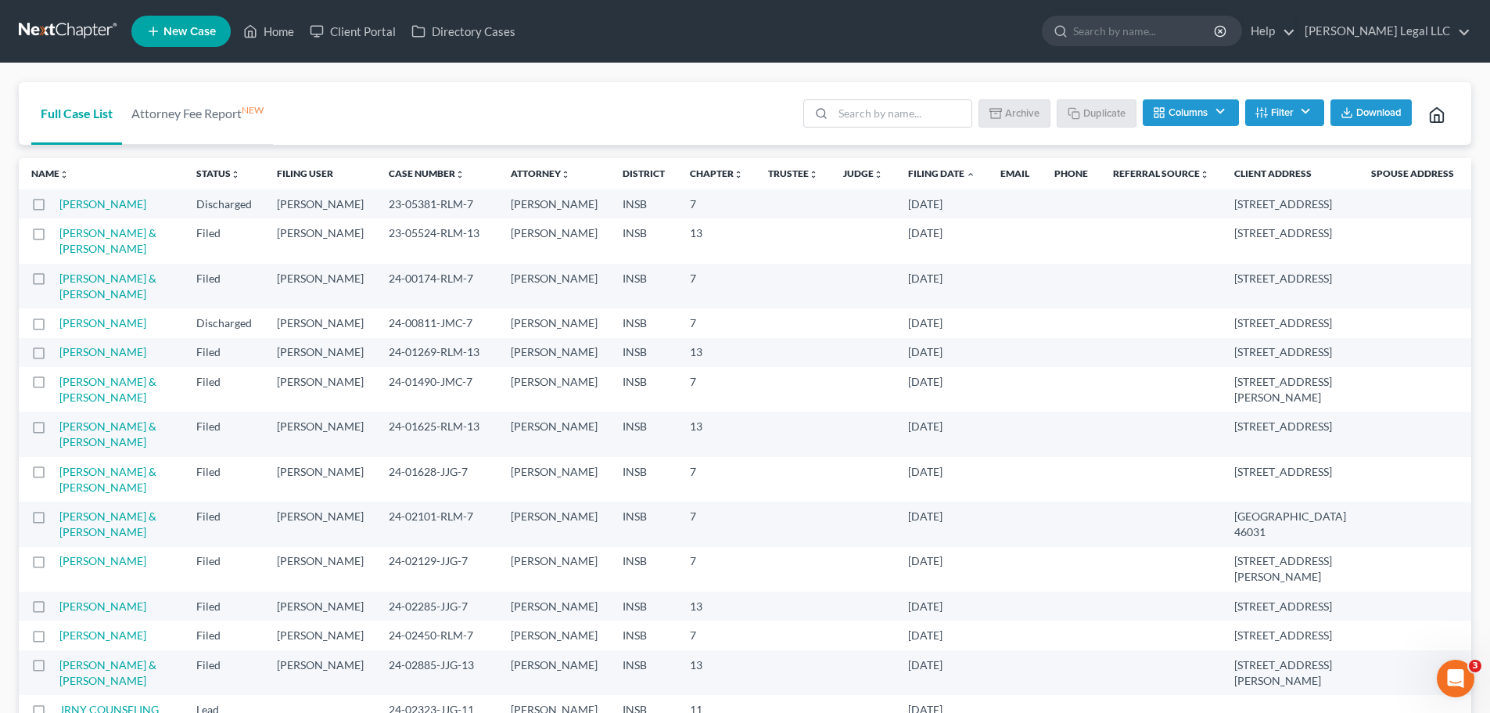
click at [908, 175] on link "Filing Date unfold_more expand_more expand_less" at bounding box center [941, 173] width 67 height 12
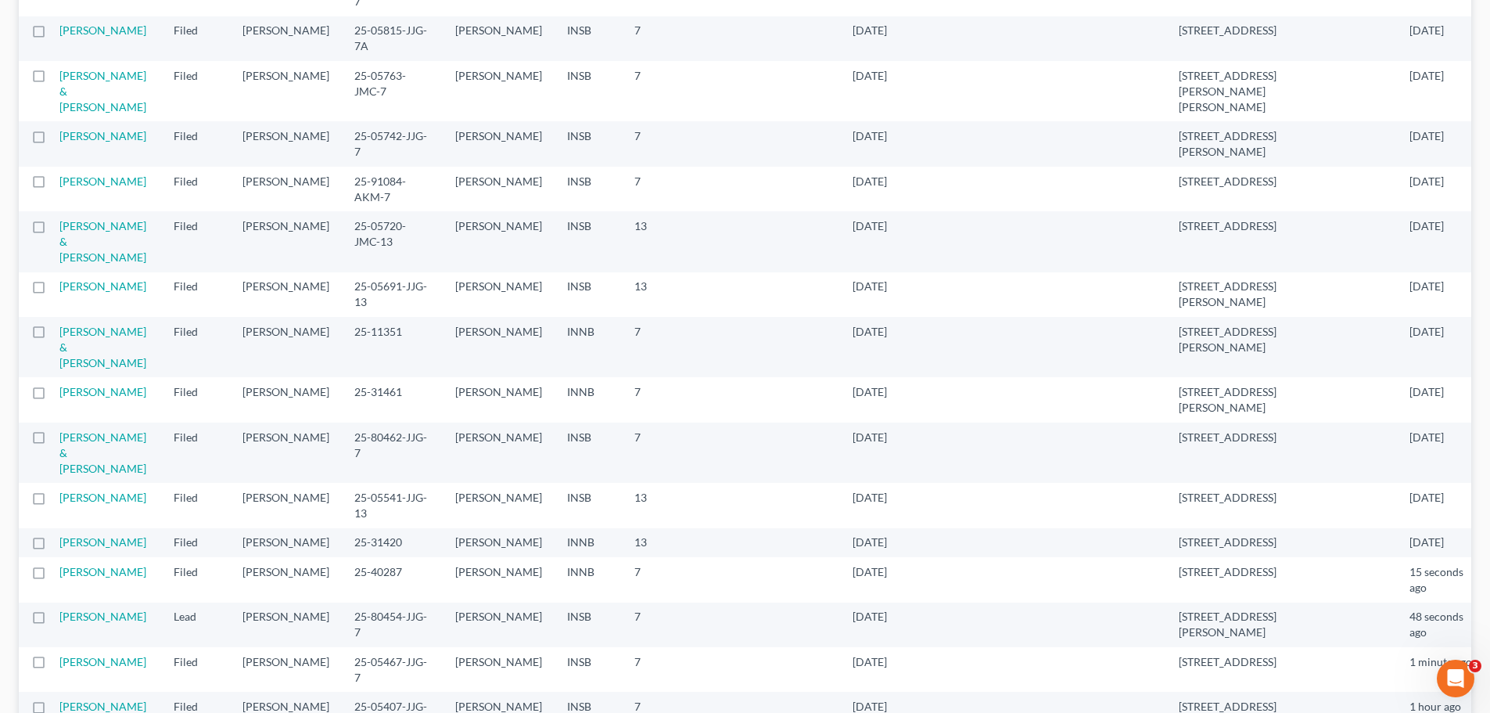
scroll to position [391, 0]
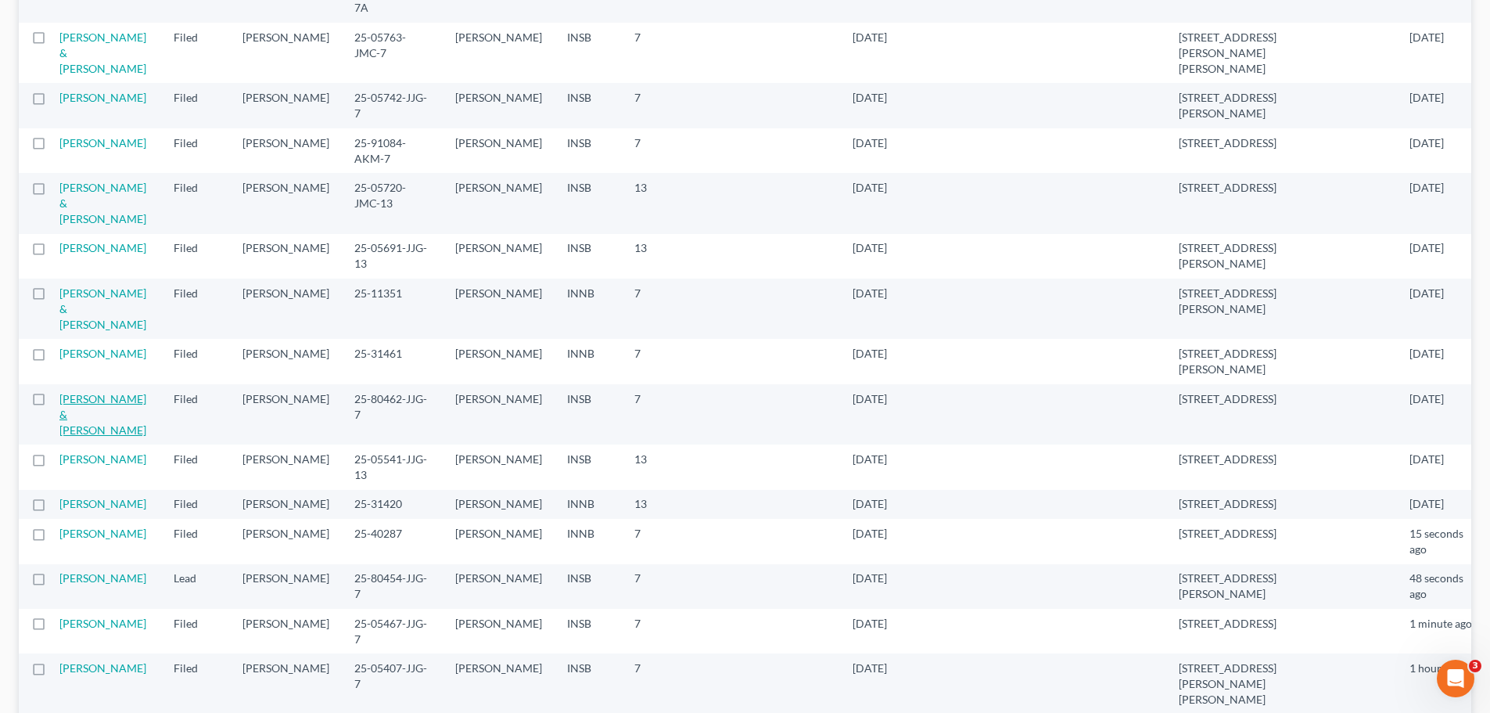
click at [92, 392] on link "[PERSON_NAME] & [PERSON_NAME]" at bounding box center [102, 414] width 87 height 45
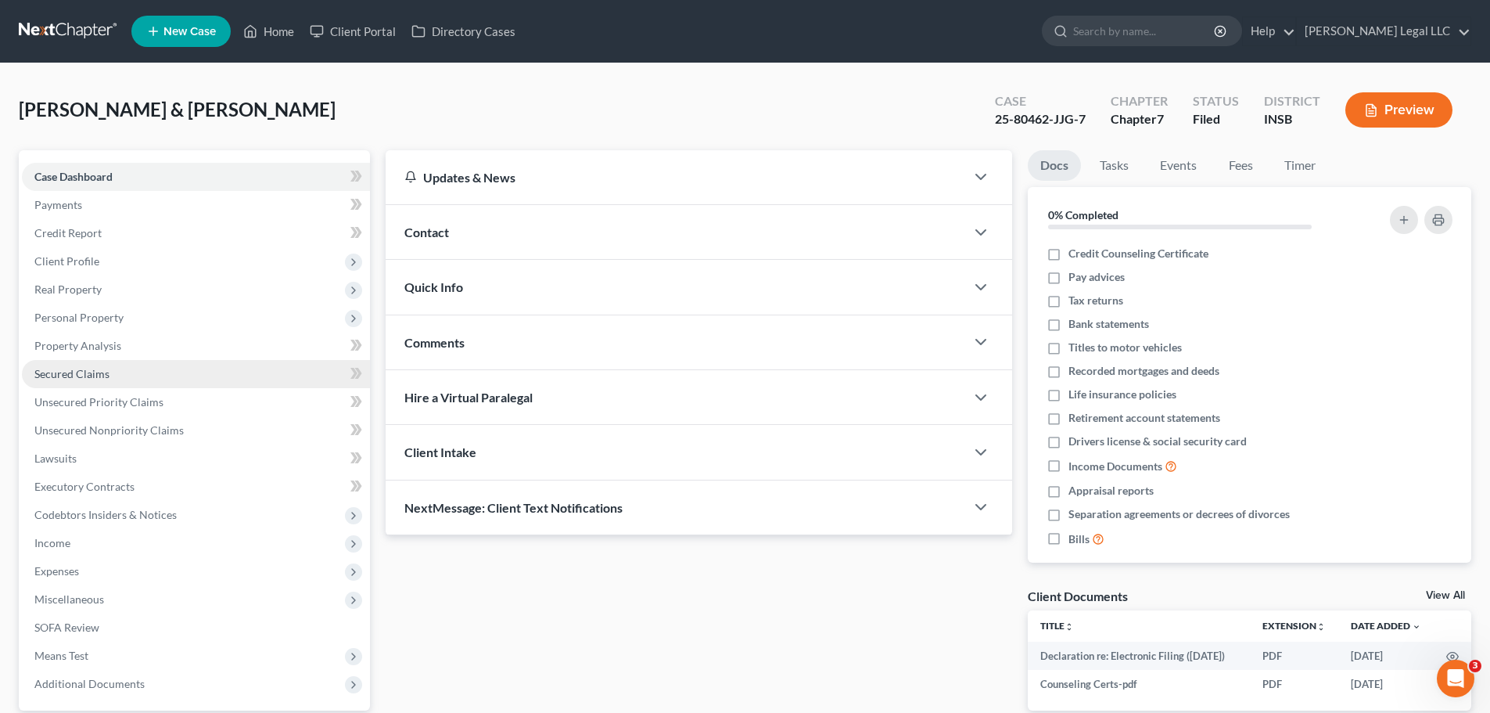
click at [97, 370] on span "Secured Claims" at bounding box center [71, 373] width 75 height 13
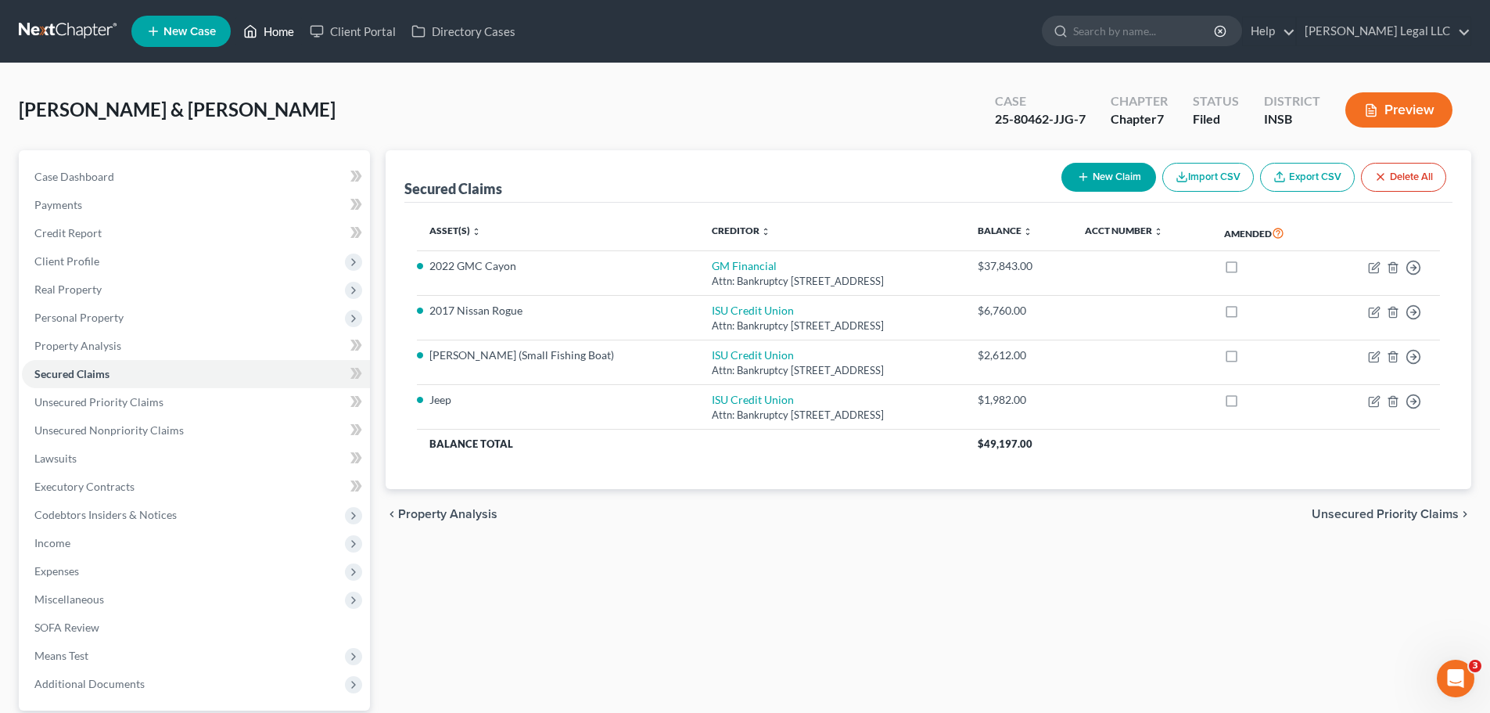
click at [282, 40] on link "Home" at bounding box center [268, 31] width 66 height 28
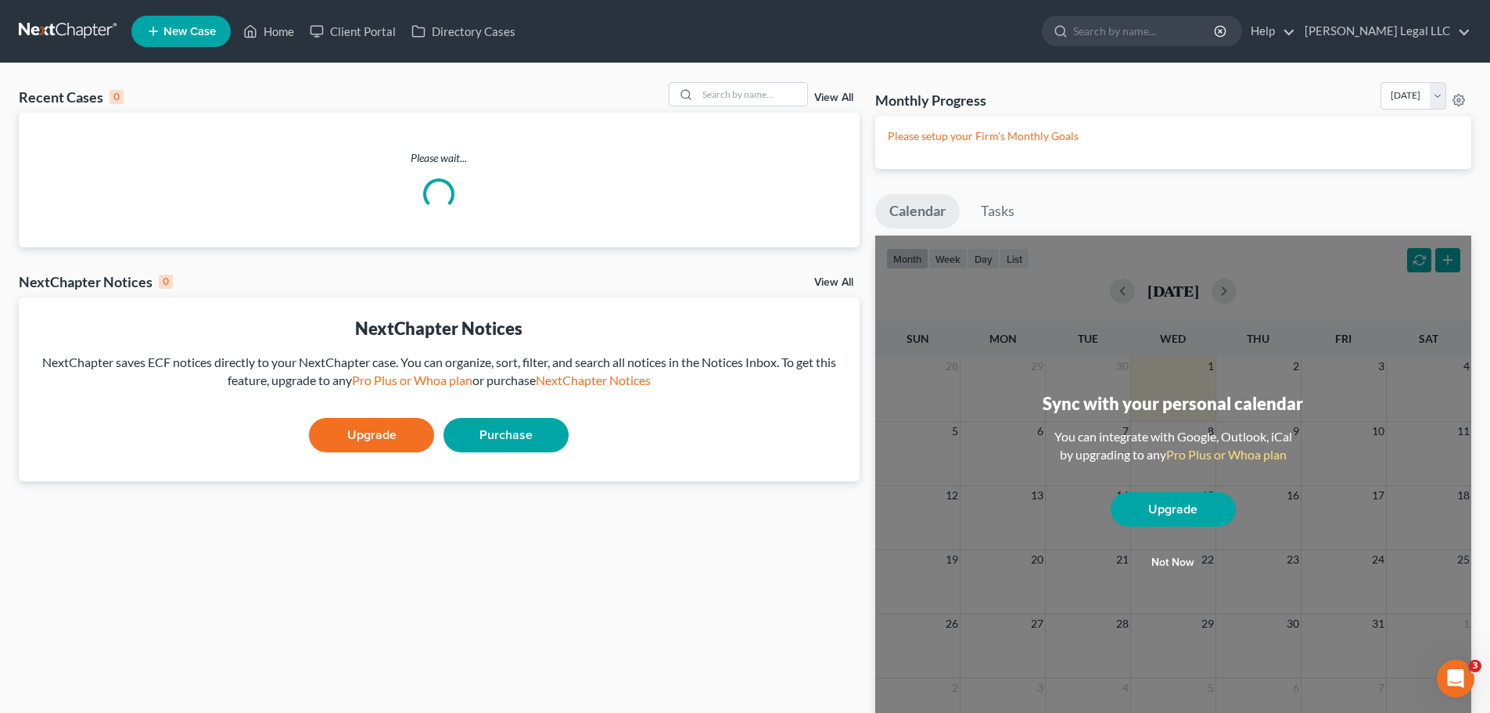
click at [828, 95] on link "View All" at bounding box center [833, 97] width 39 height 11
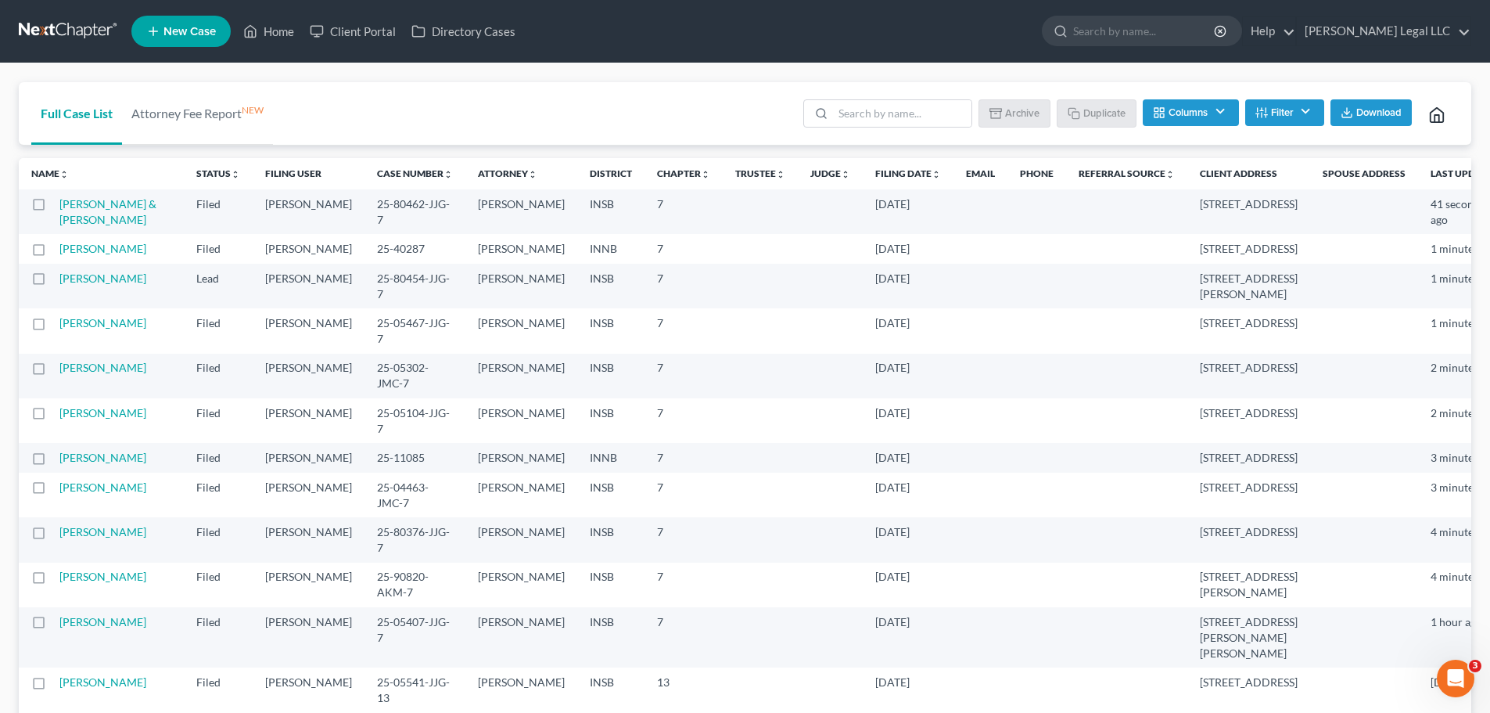
click at [875, 179] on sort-link "Filing Date unfold_more expand_more expand_less" at bounding box center [908, 173] width 66 height 12
click at [875, 173] on link "Filing Date unfold_more expand_more expand_less" at bounding box center [908, 173] width 66 height 12
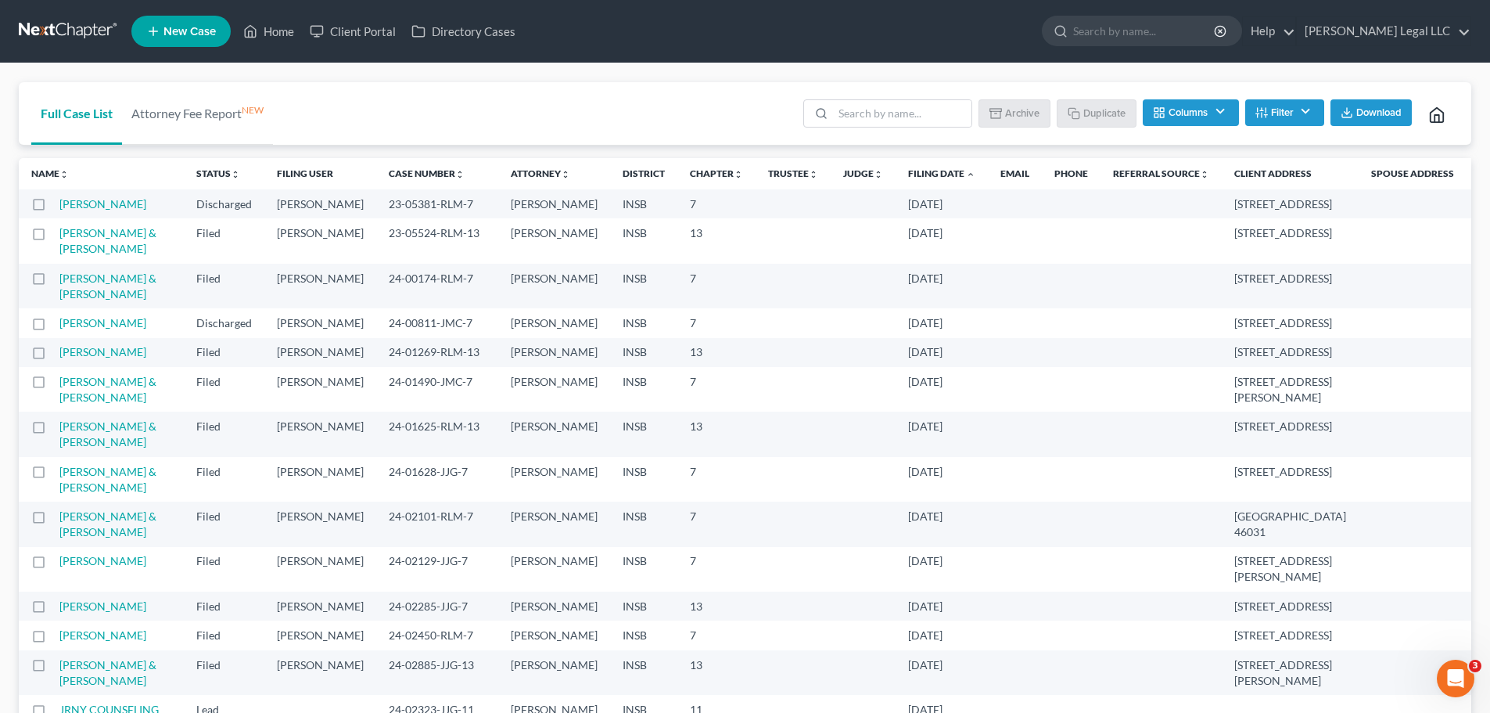
click at [908, 173] on link "Filing Date unfold_more expand_more expand_less" at bounding box center [941, 173] width 67 height 12
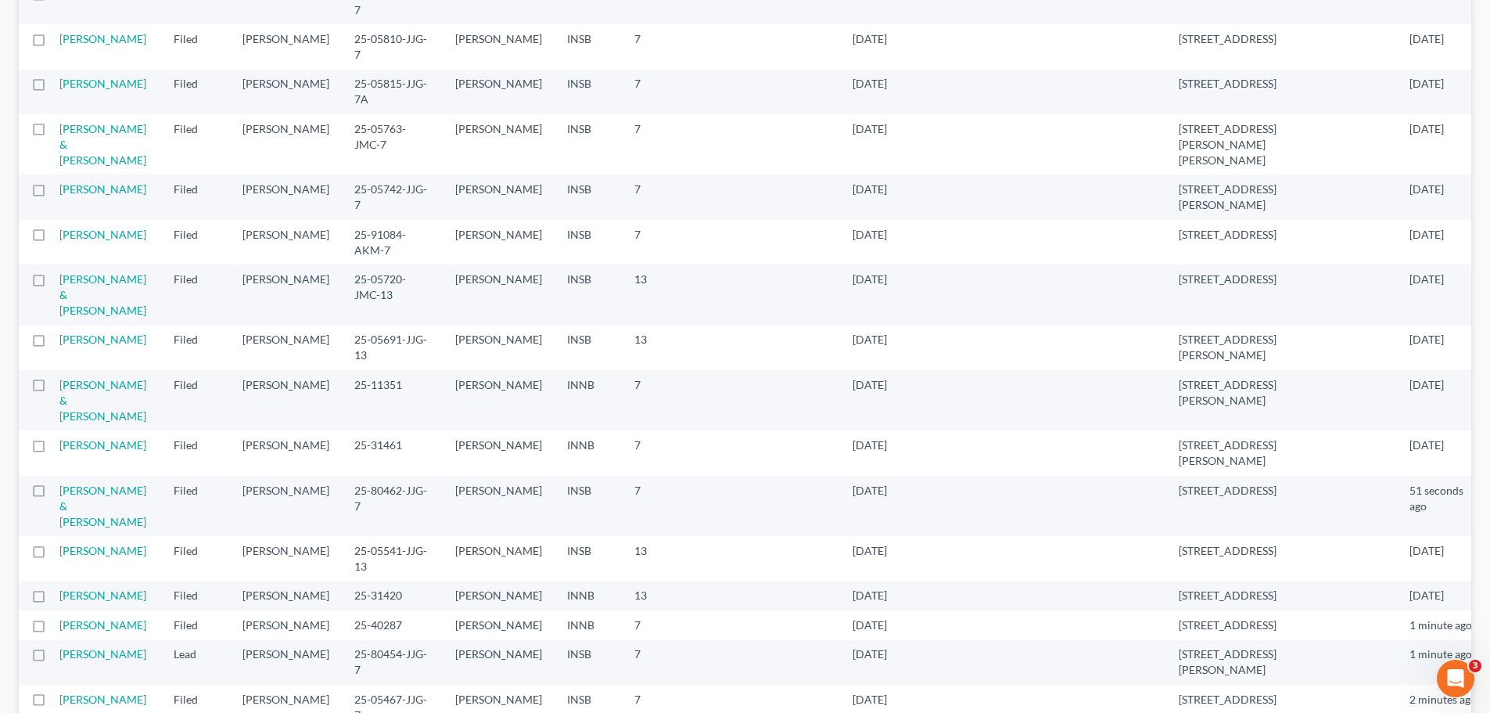
scroll to position [313, 0]
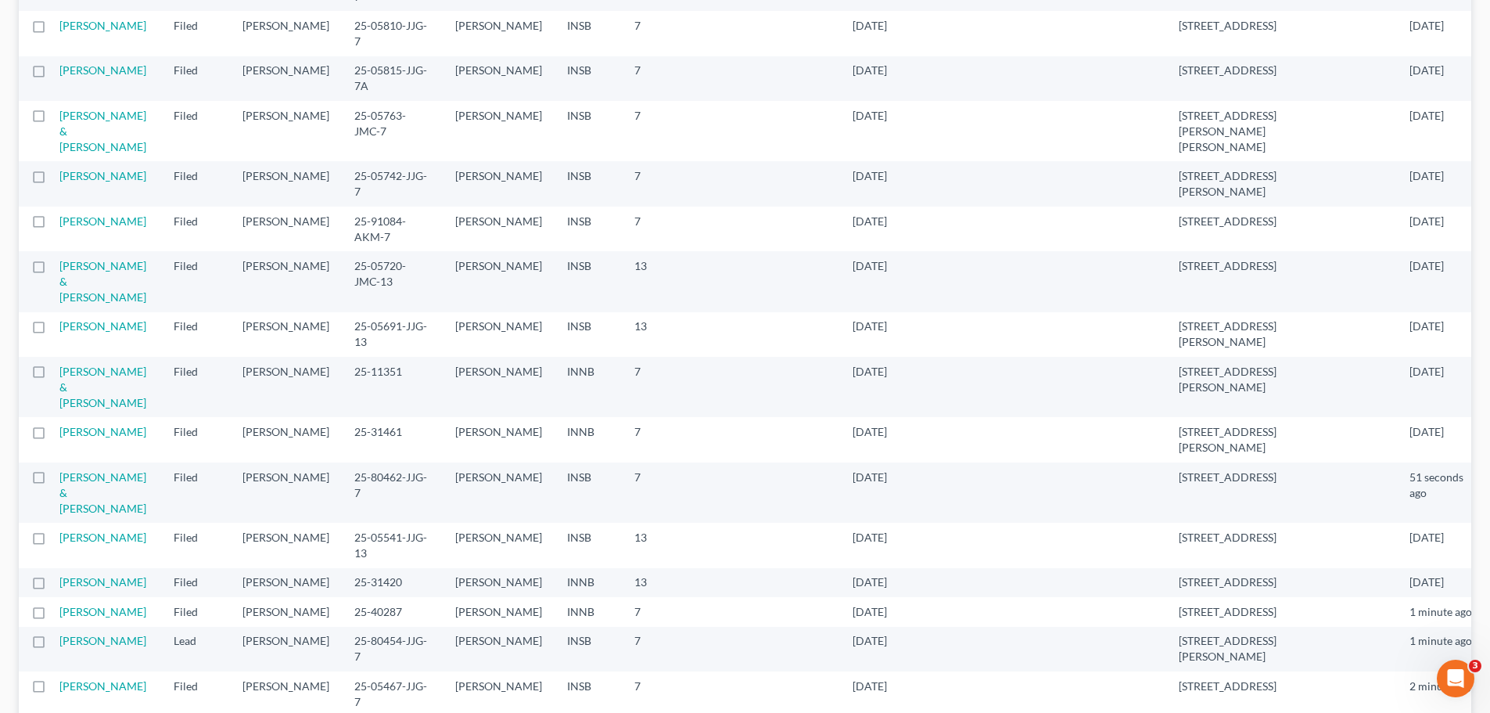
click at [84, 362] on td "[PERSON_NAME] & [PERSON_NAME]" at bounding box center [110, 387] width 102 height 60
click at [84, 365] on link "[PERSON_NAME] & [PERSON_NAME]" at bounding box center [102, 387] width 87 height 45
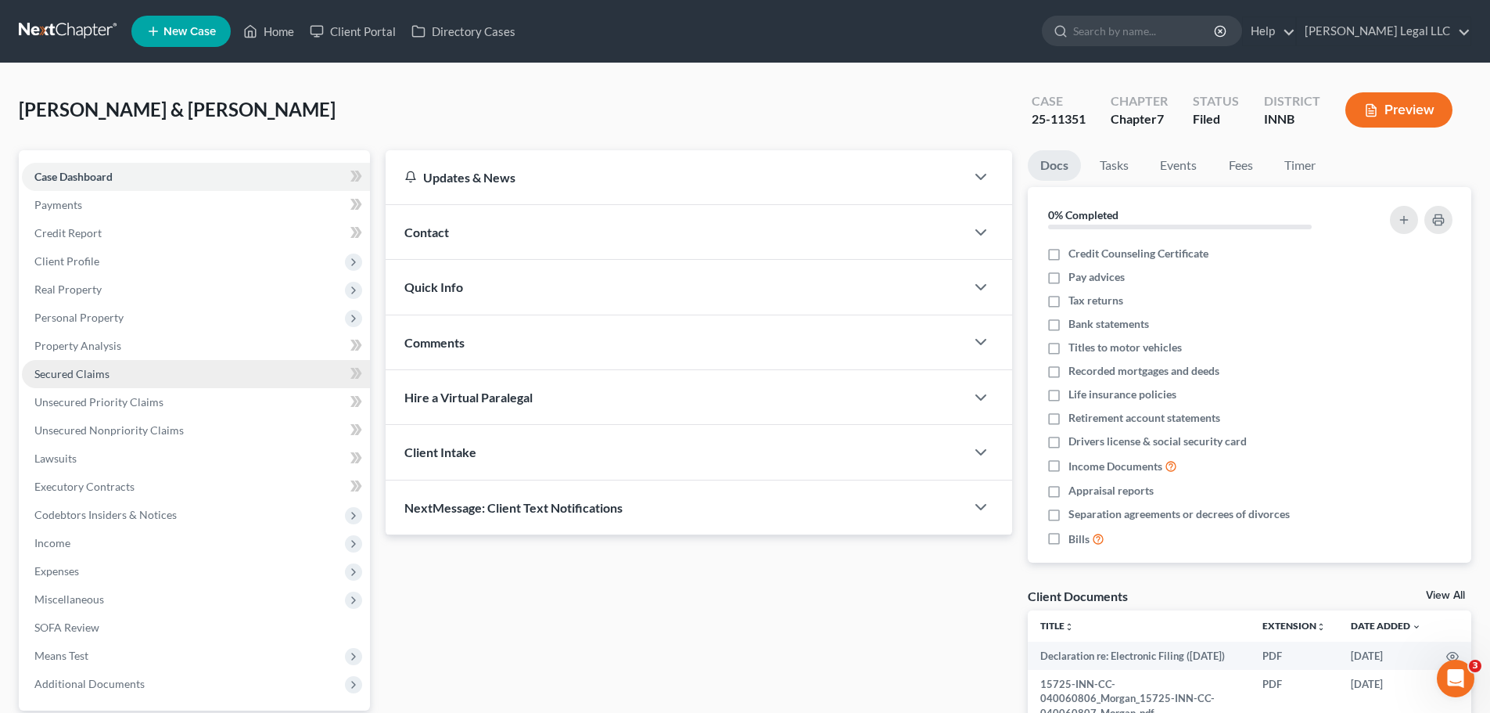
click at [77, 368] on span "Secured Claims" at bounding box center [71, 373] width 75 height 13
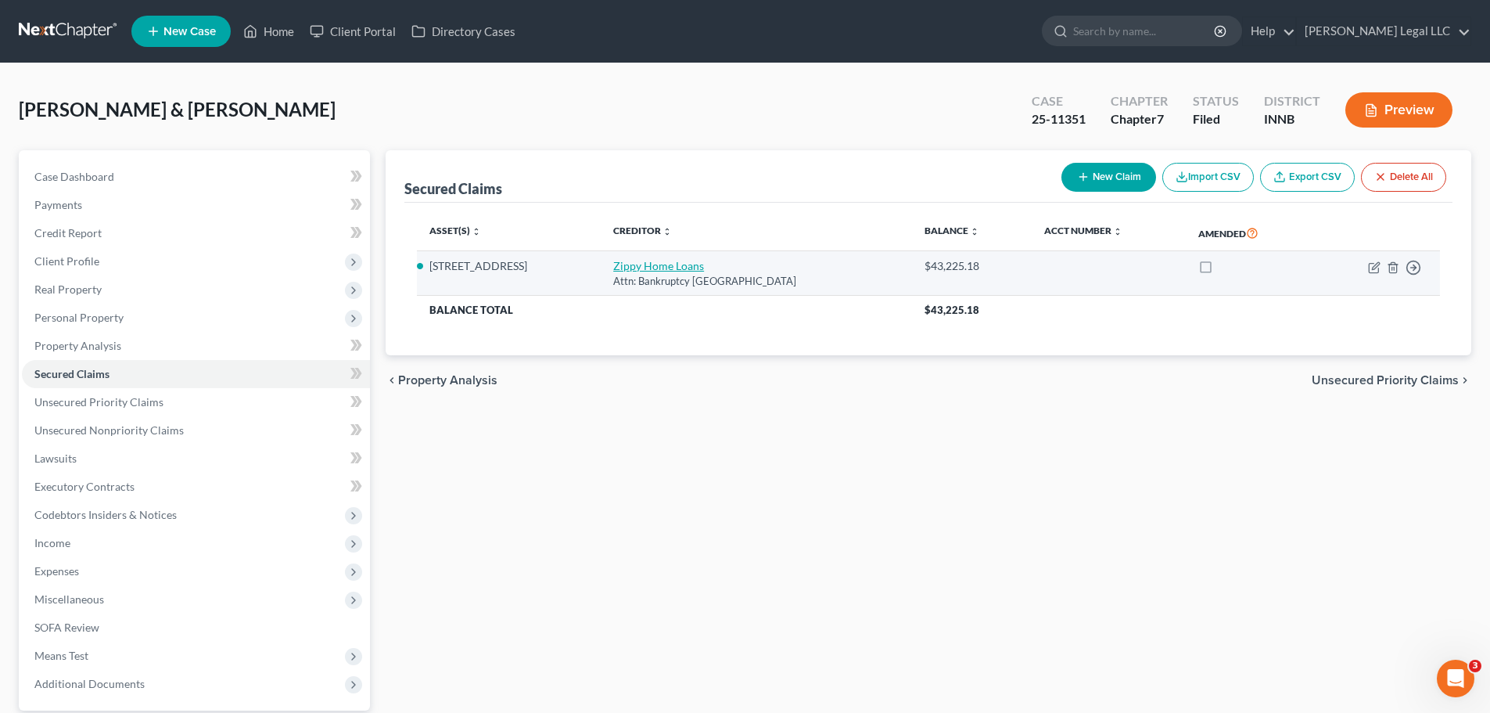
click at [666, 261] on link "Zippy Home Loans" at bounding box center [658, 265] width 91 height 13
select select "44"
select select "2"
select select "0"
select select "2"
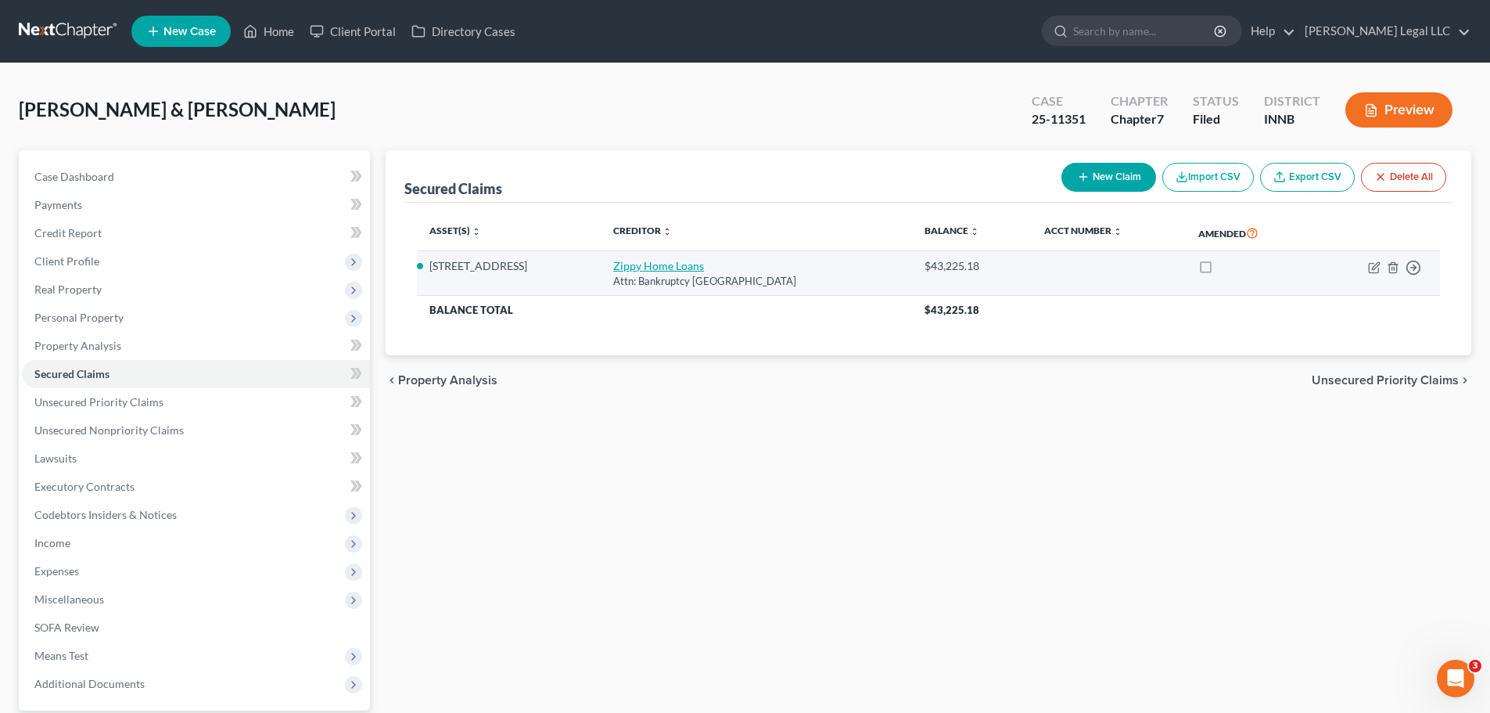
select select "0"
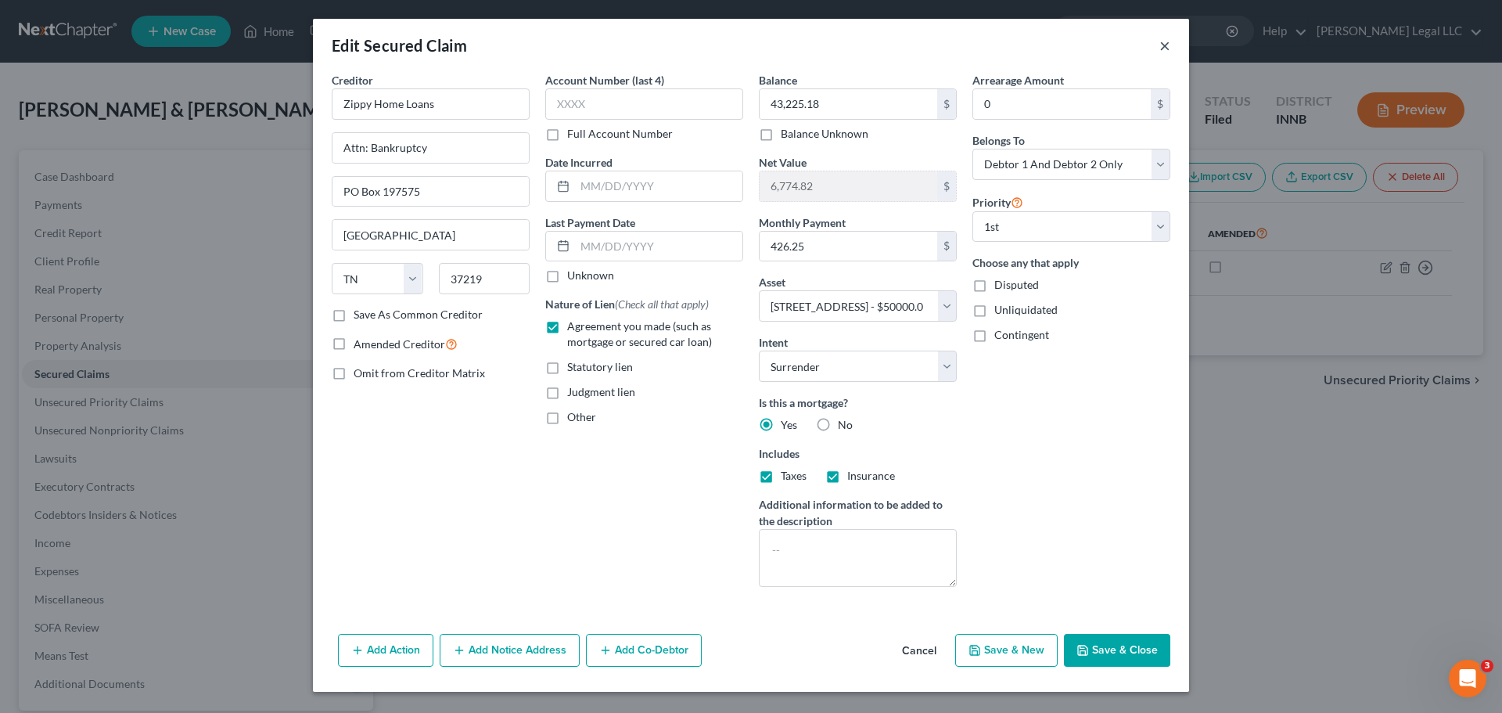
click at [1161, 42] on button "×" at bounding box center [1164, 45] width 11 height 19
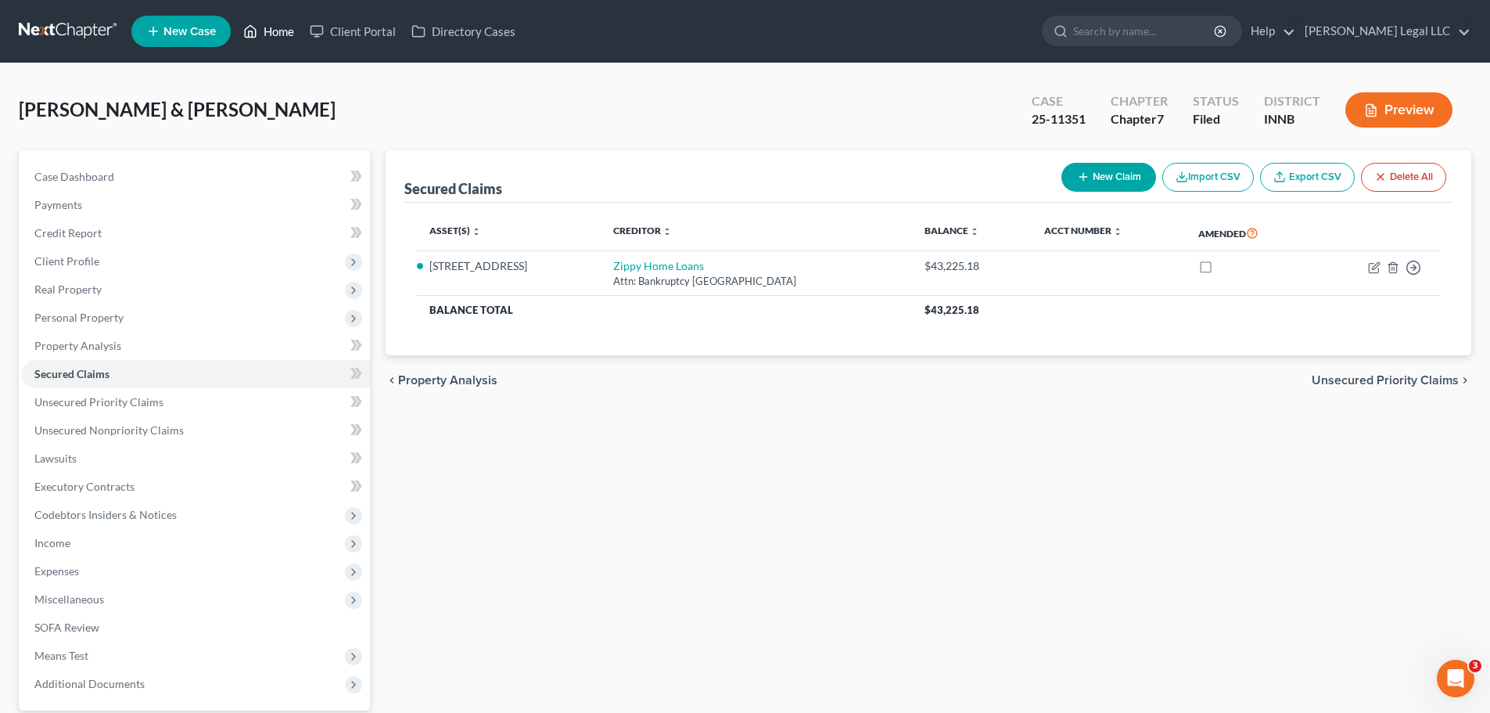
click at [291, 28] on link "Home" at bounding box center [268, 31] width 66 height 28
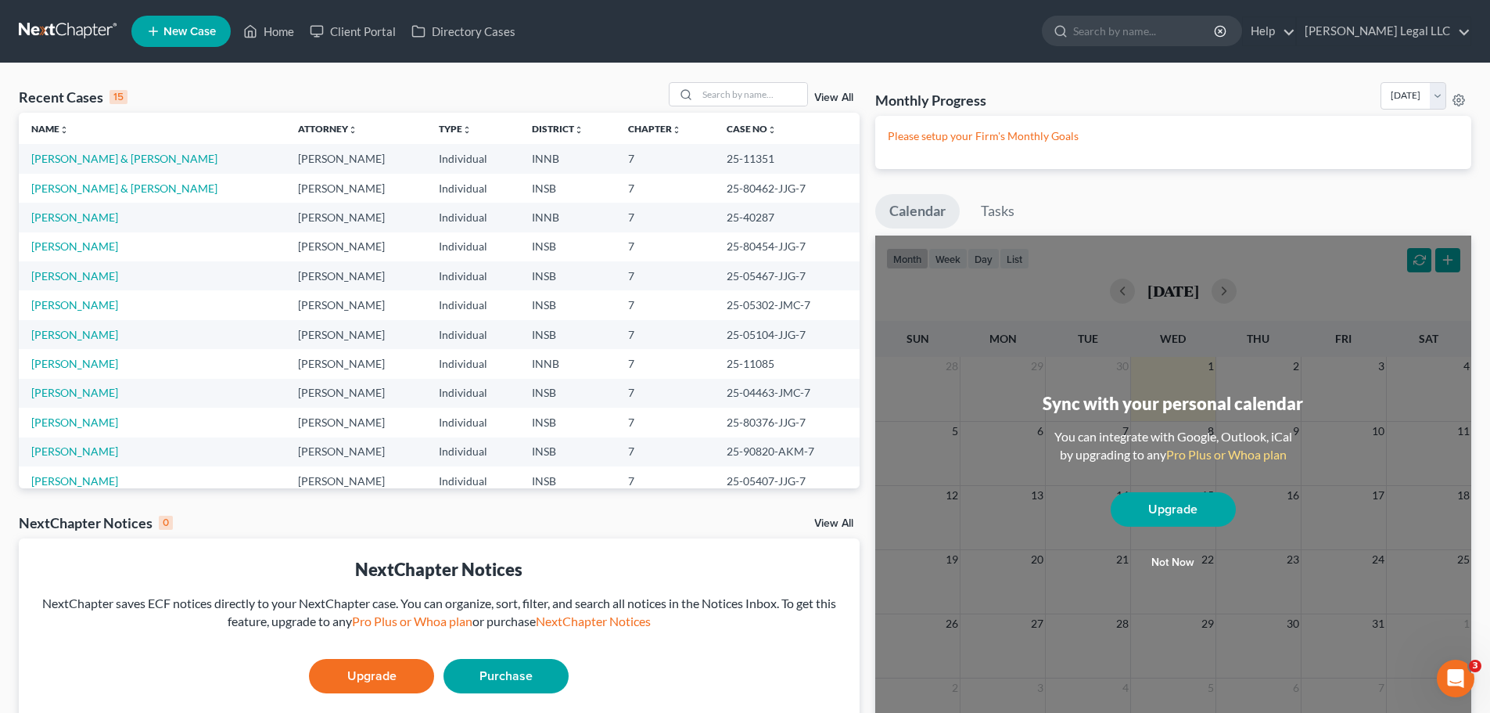
click at [823, 93] on link "View All" at bounding box center [833, 97] width 39 height 11
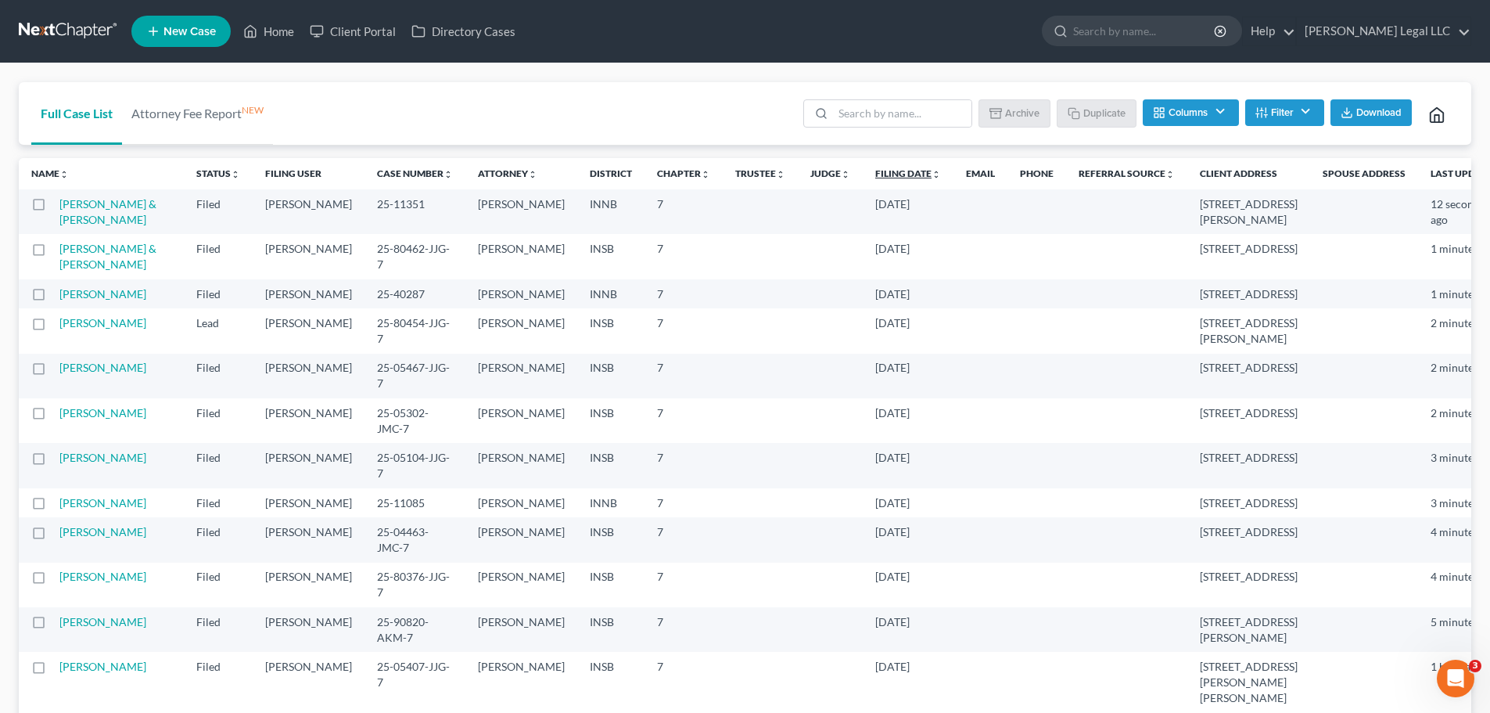
click at [875, 171] on link "Filing Date unfold_more expand_more expand_less" at bounding box center [908, 173] width 66 height 12
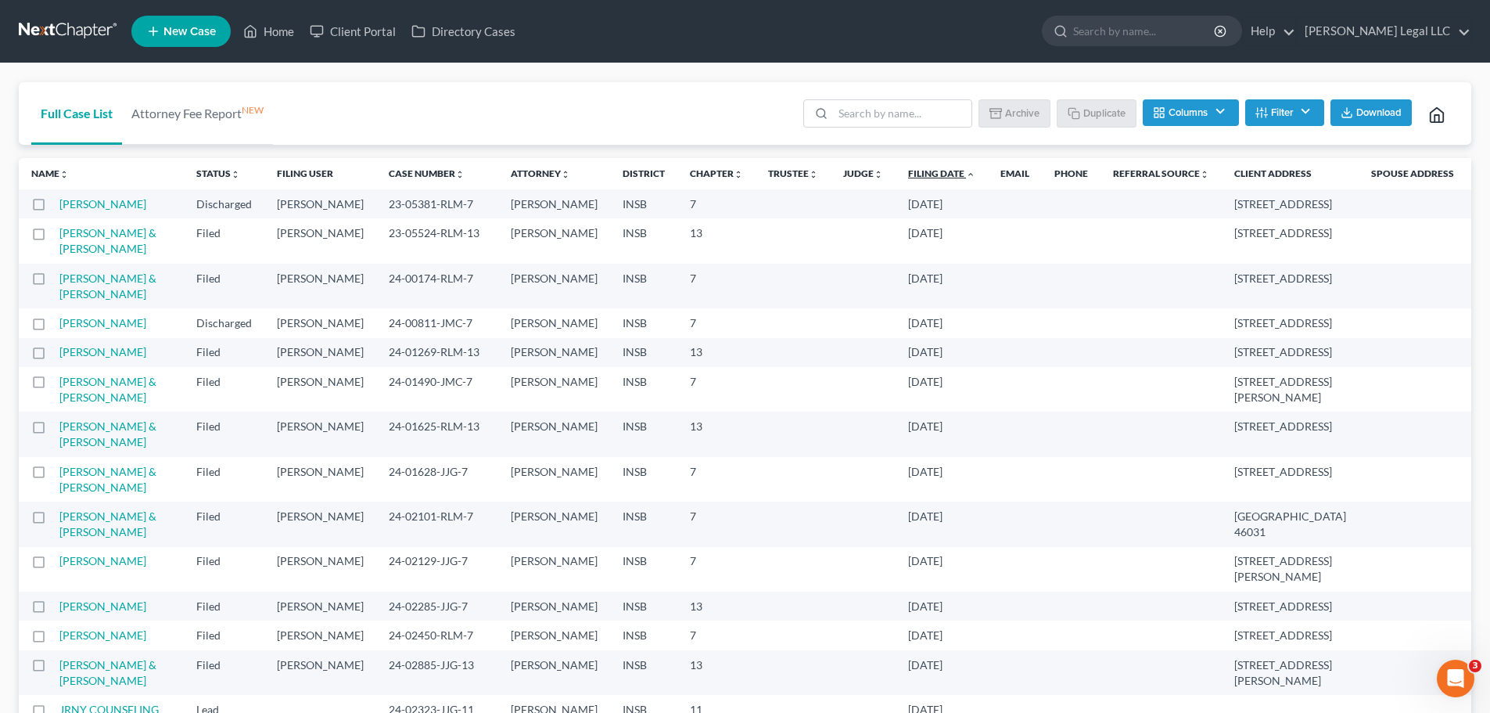
click at [908, 170] on link "Filing Date unfold_more expand_more expand_less" at bounding box center [941, 173] width 67 height 12
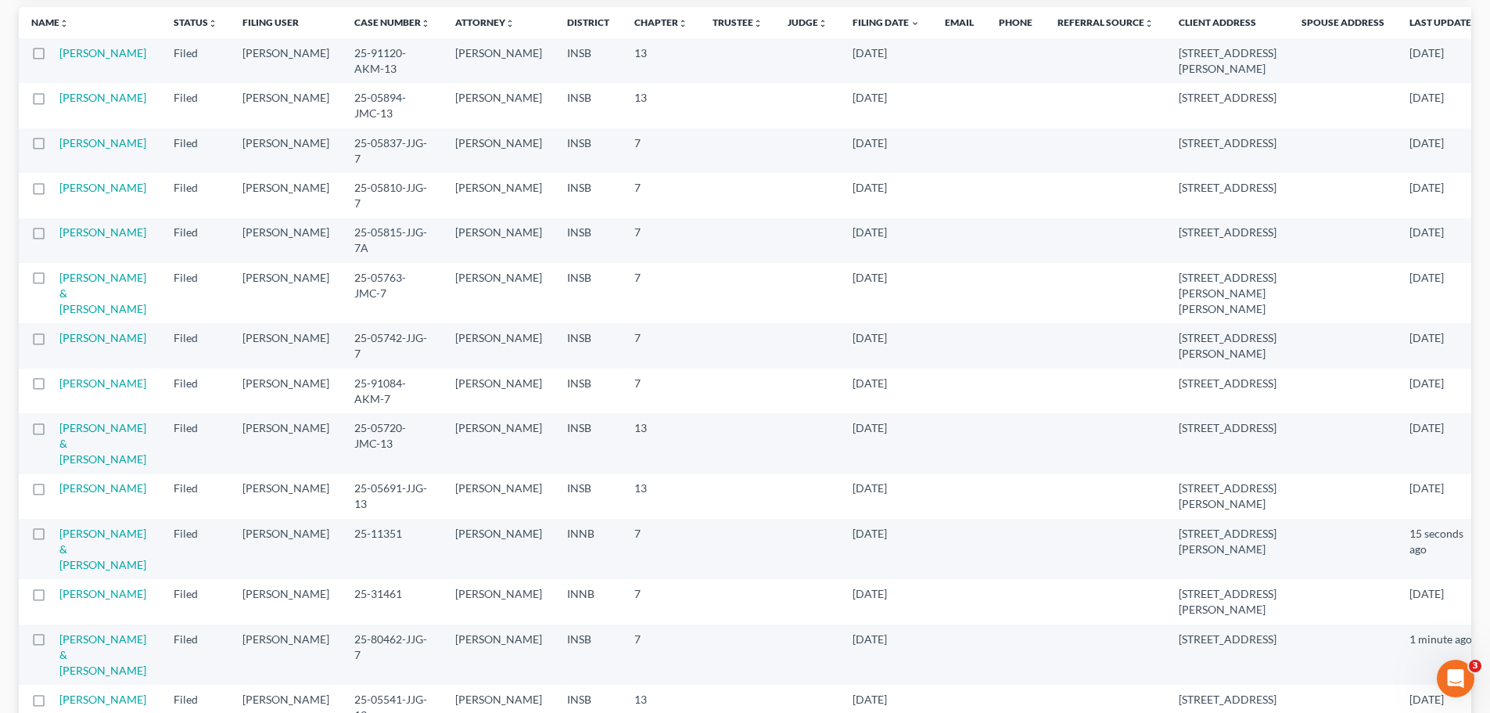
scroll to position [156, 0]
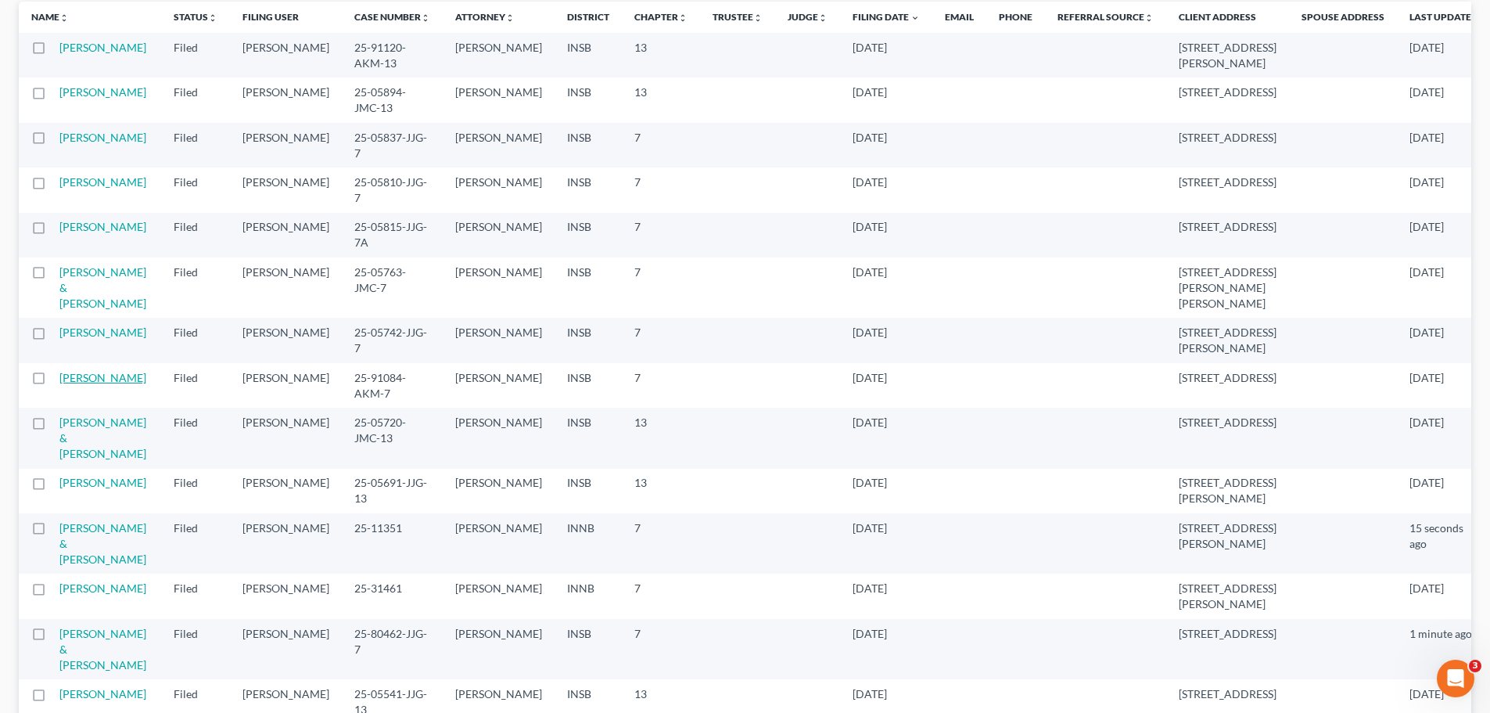
click at [99, 380] on link "[PERSON_NAME]" at bounding box center [102, 377] width 87 height 13
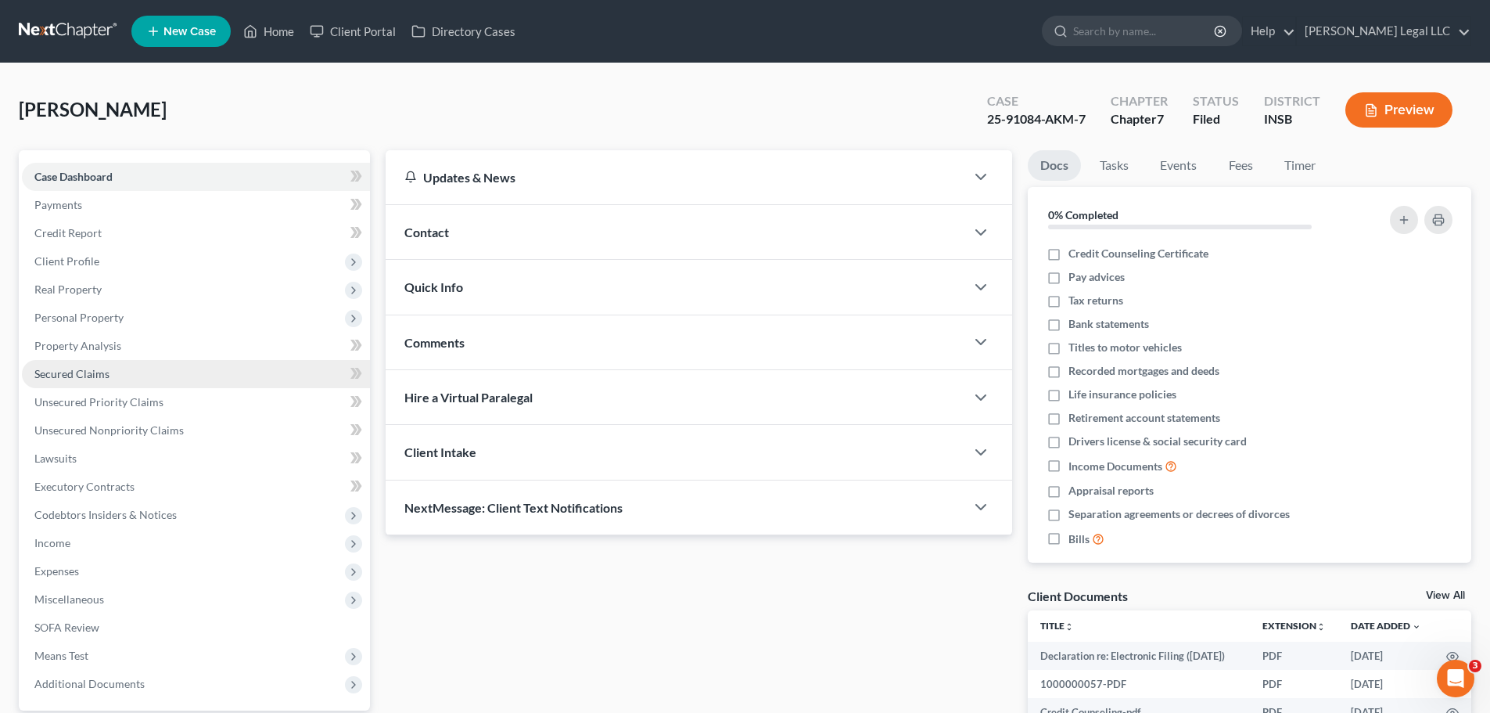
click at [81, 375] on span "Secured Claims" at bounding box center [71, 373] width 75 height 13
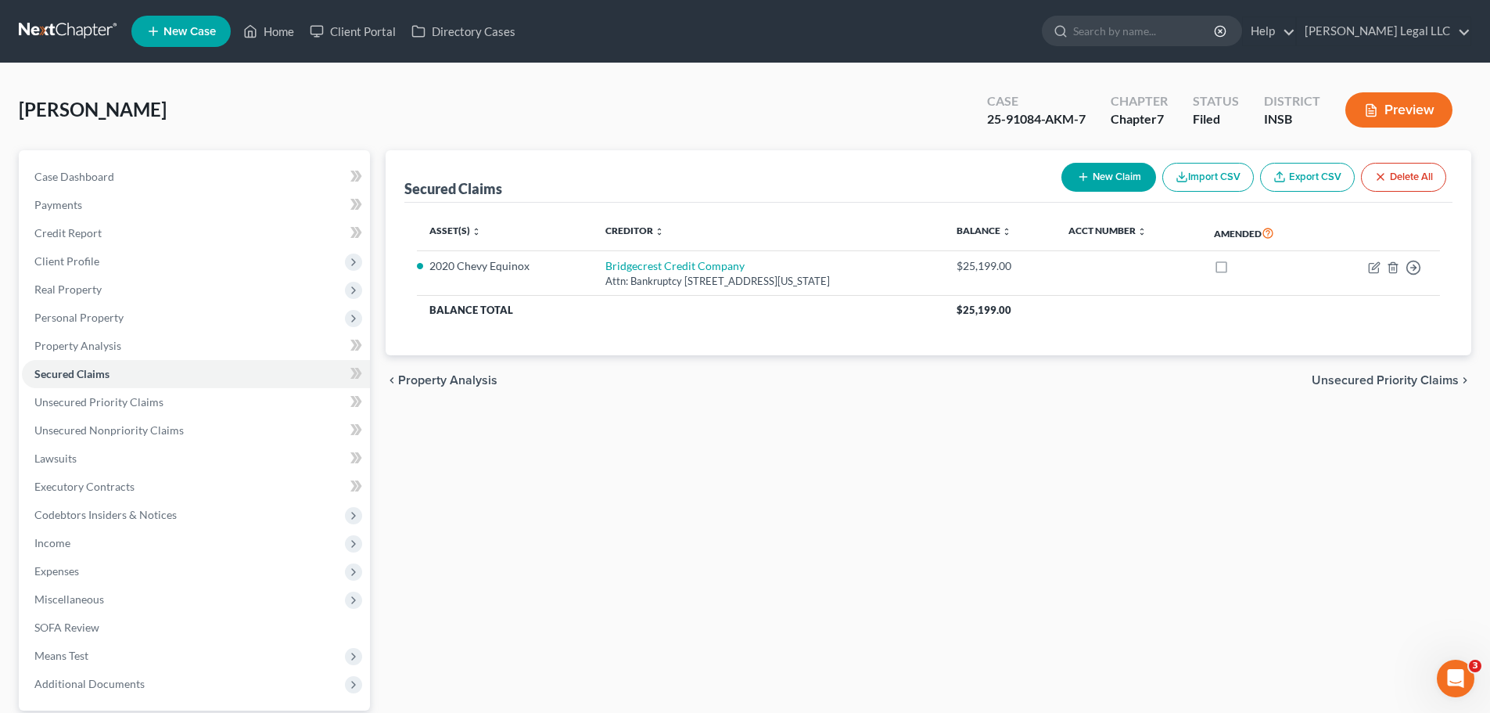
click at [794, 469] on div "Secured Claims New Claim Import CSV Export CSV Delete All Asset(s) expand_more …" at bounding box center [928, 475] width 1101 height 650
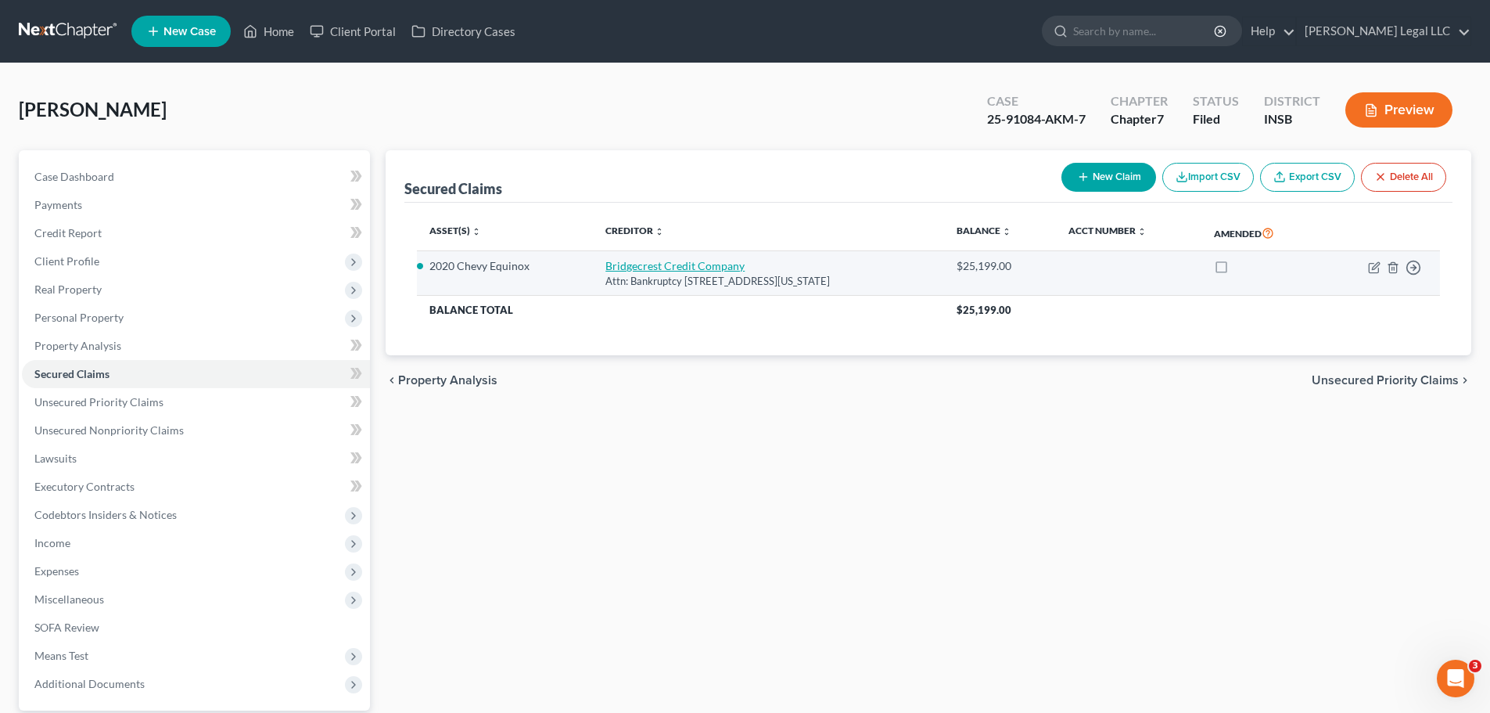
click at [681, 263] on link "Bridgecrest Credit Company" at bounding box center [674, 265] width 139 height 13
select select "3"
select select "2"
select select "0"
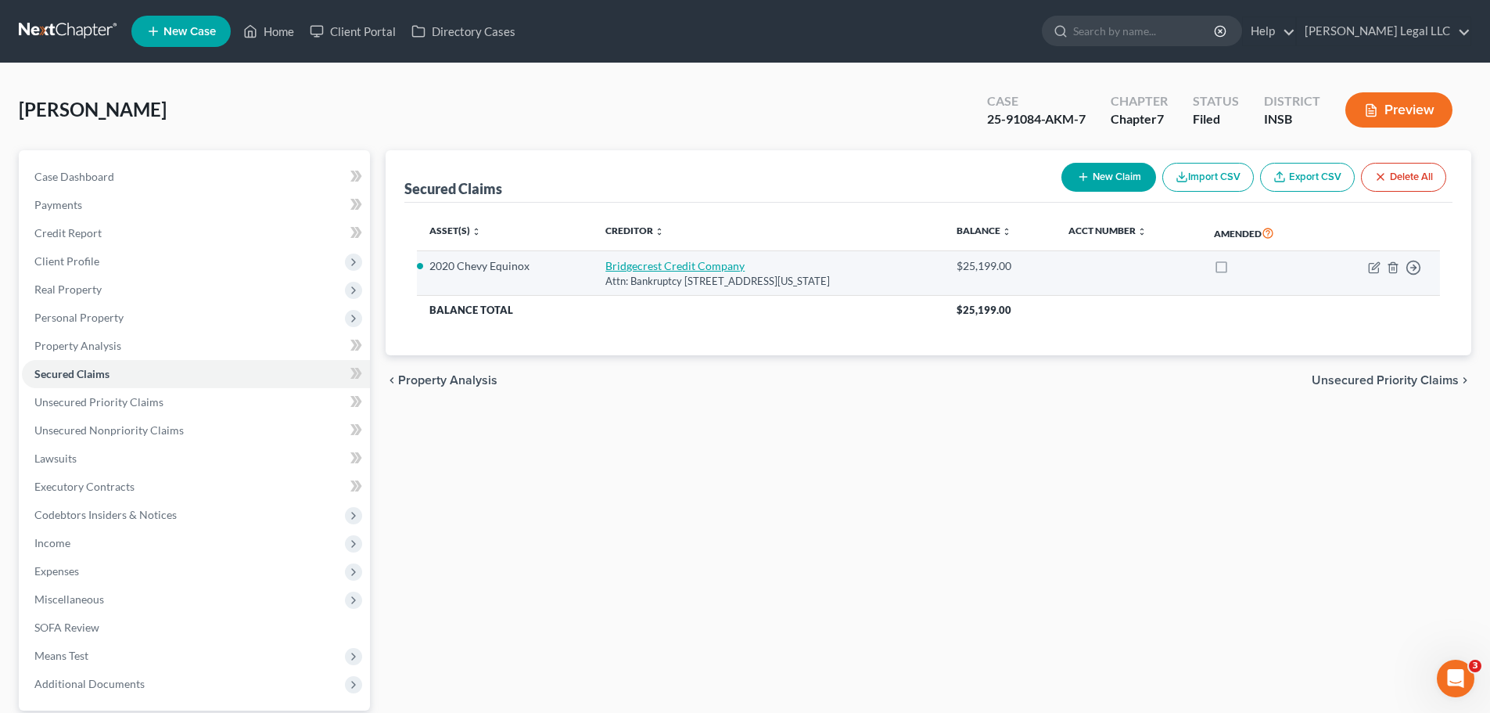
select select "0"
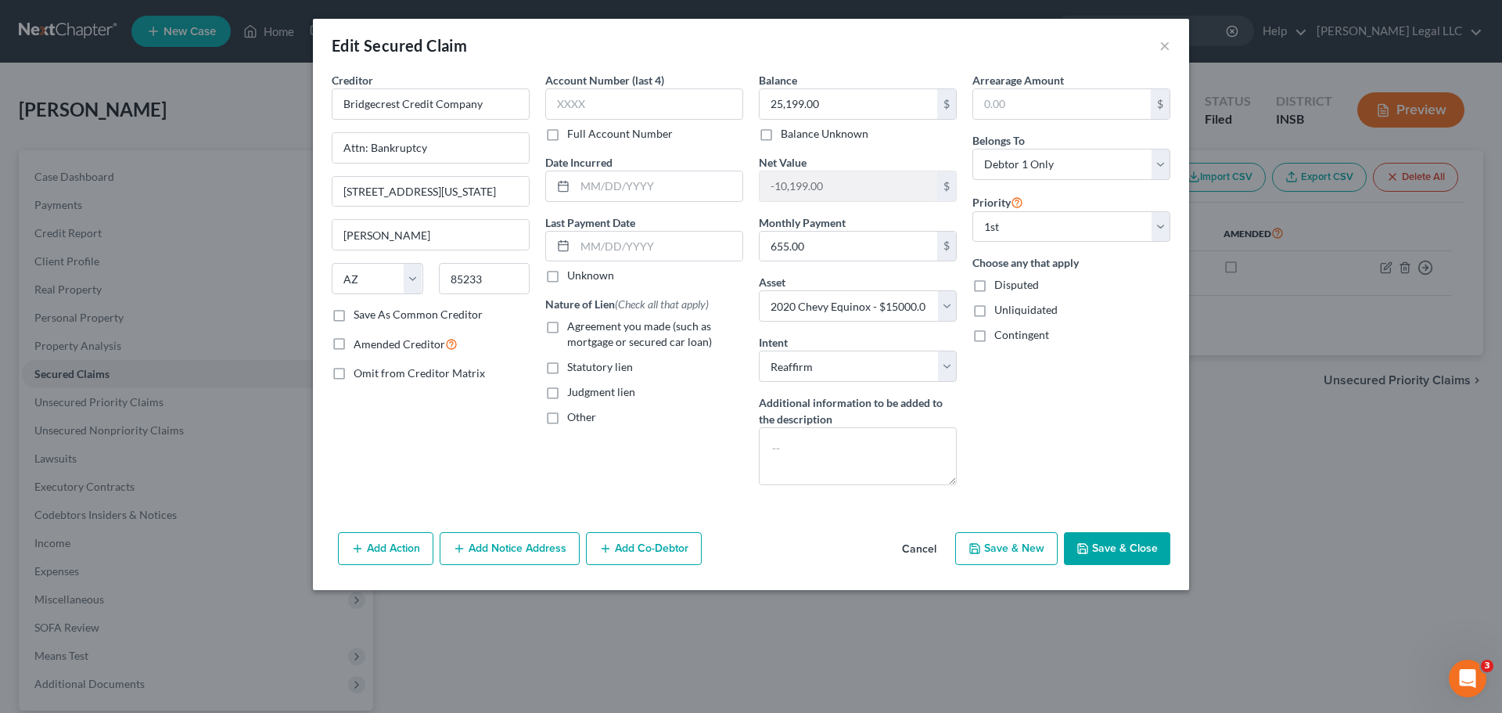
click at [1046, 423] on div "Arrearage Amount $ Belongs To * Select Debtor 1 Only Debtor 2 Only Debtor 1 And…" at bounding box center [1071, 285] width 214 height 426
click at [1168, 40] on button "×" at bounding box center [1164, 45] width 11 height 19
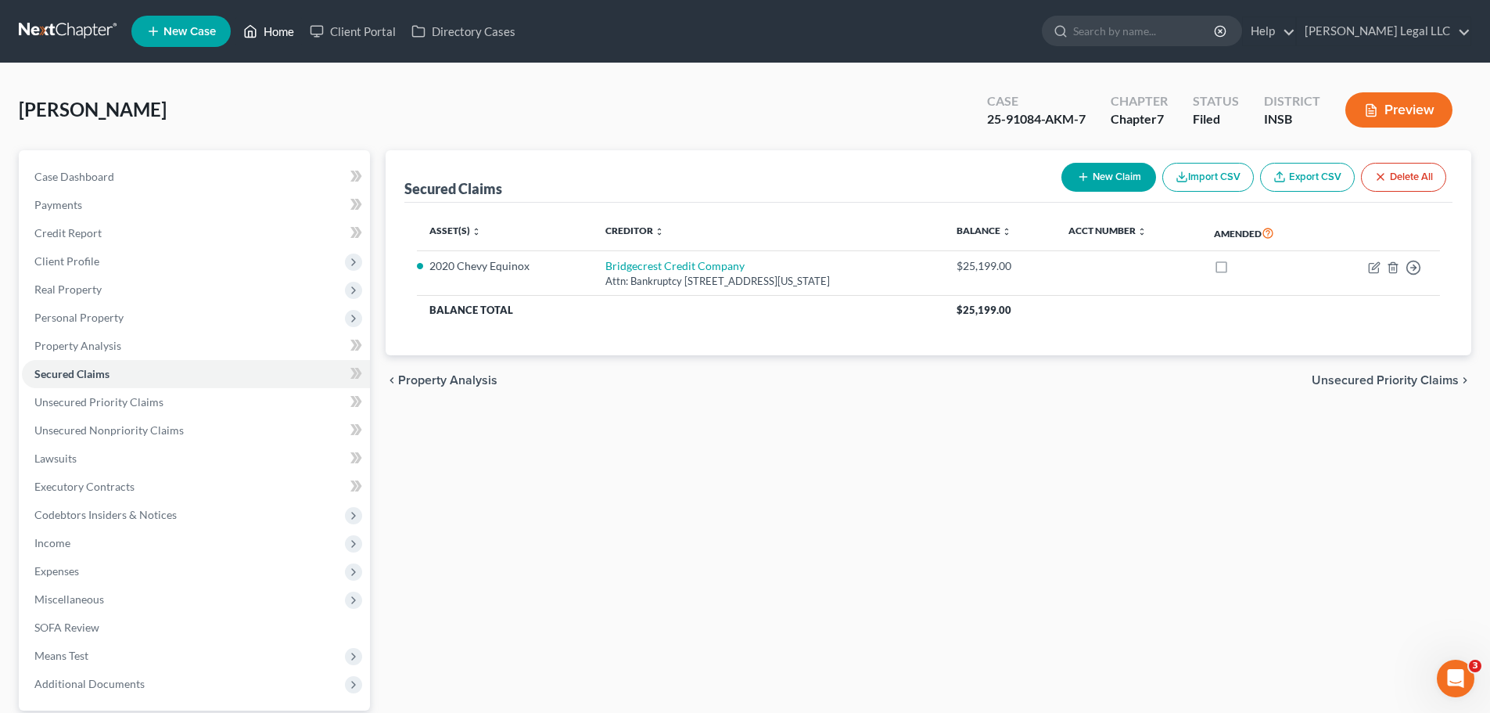
click at [259, 29] on link "Home" at bounding box center [268, 31] width 66 height 28
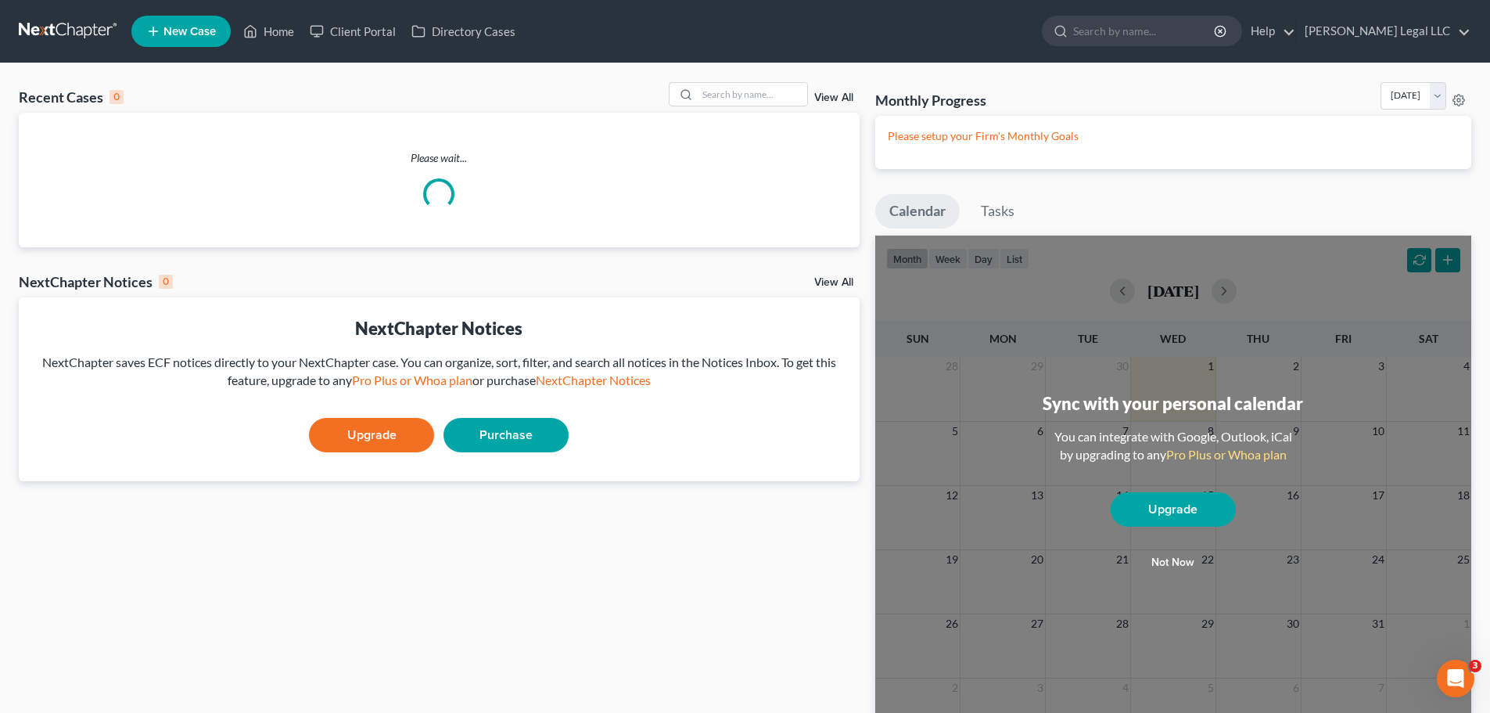
click at [826, 95] on link "View All" at bounding box center [833, 97] width 39 height 11
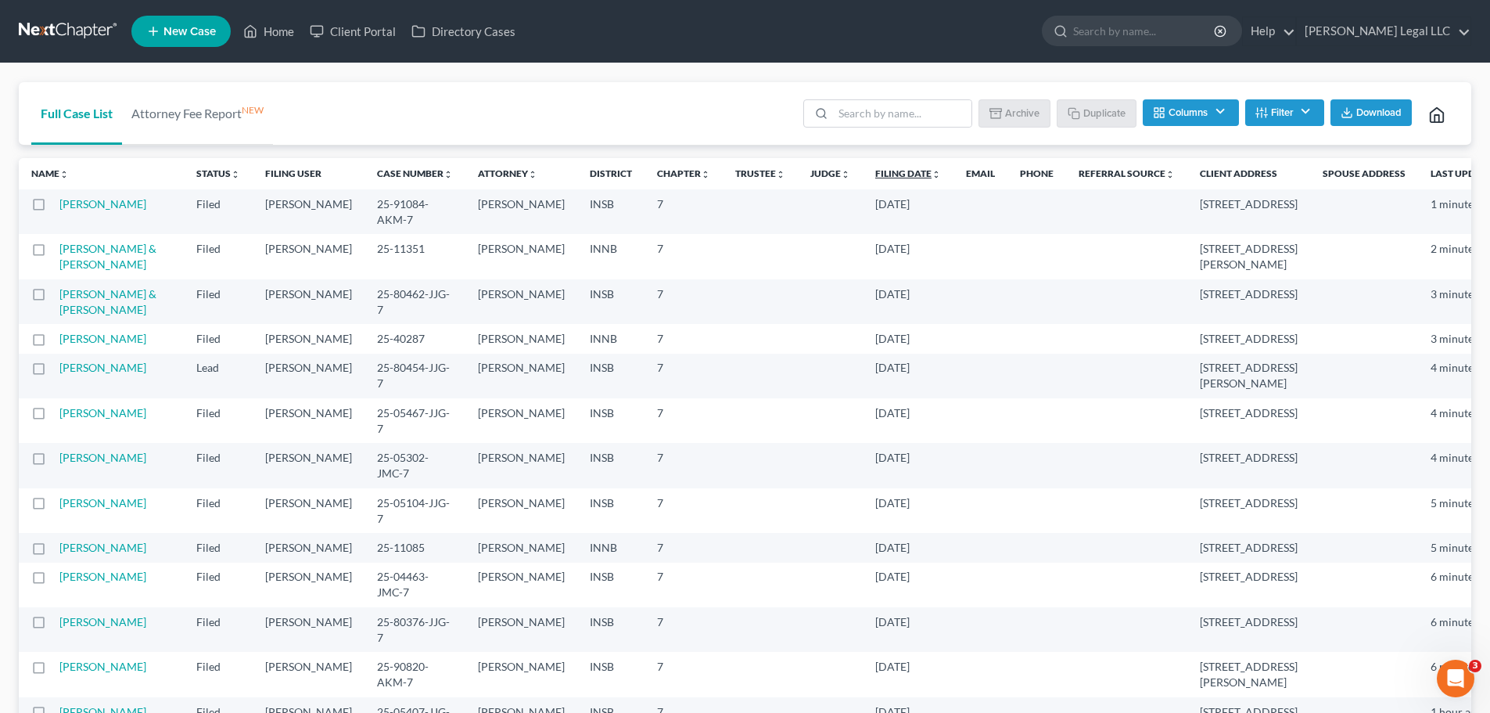
click at [875, 173] on link "Filing Date unfold_more expand_more expand_less" at bounding box center [908, 173] width 66 height 12
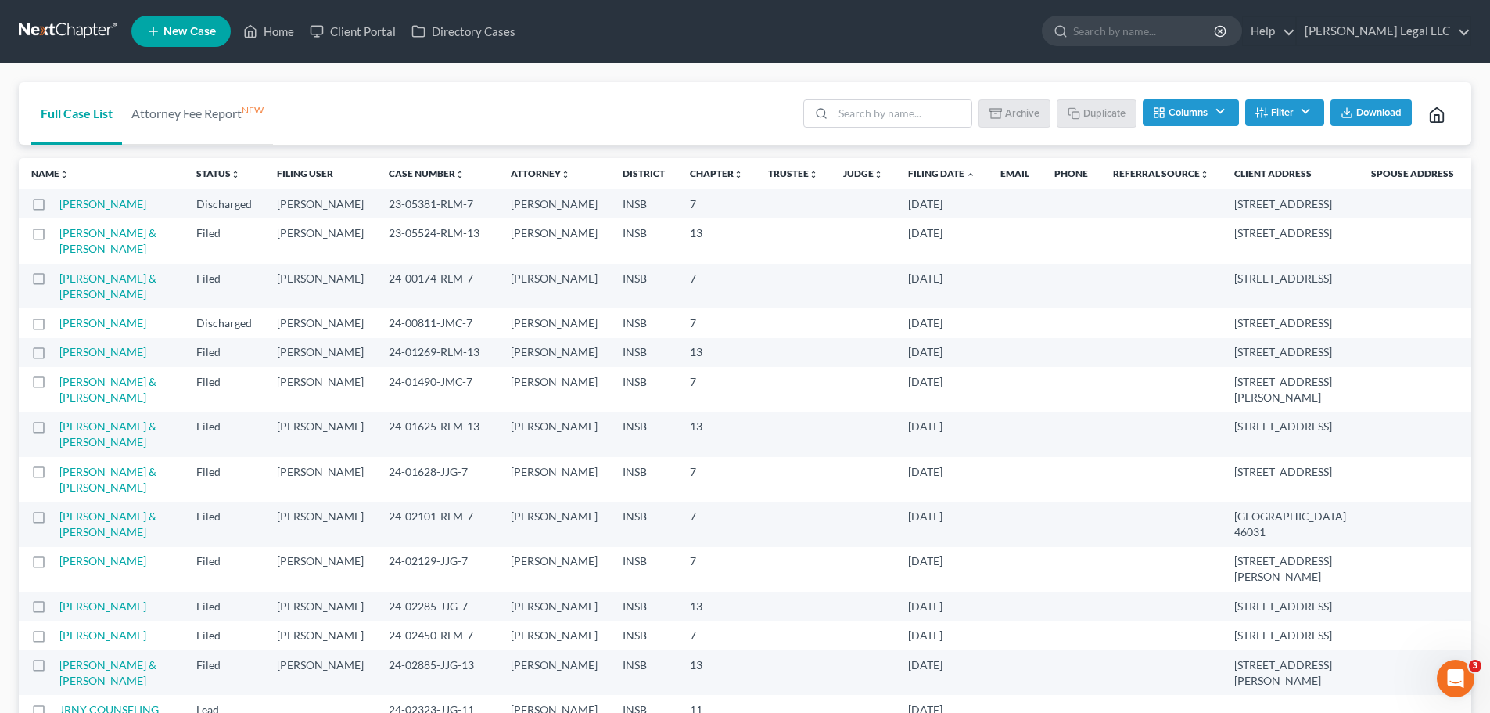
click at [908, 173] on link "Filing Date unfold_more expand_more expand_less" at bounding box center [941, 173] width 67 height 12
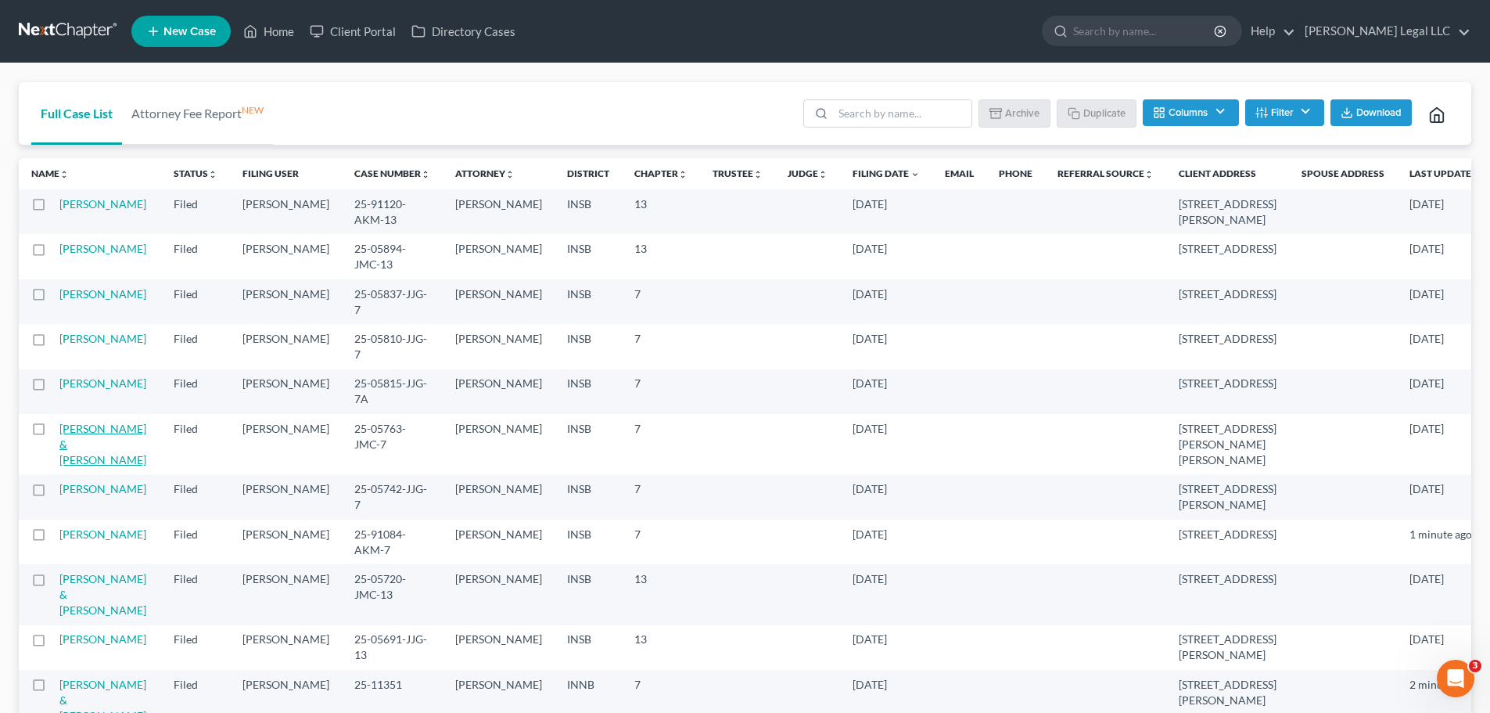
click at [88, 426] on link "[PERSON_NAME] & [PERSON_NAME]" at bounding box center [102, 444] width 87 height 45
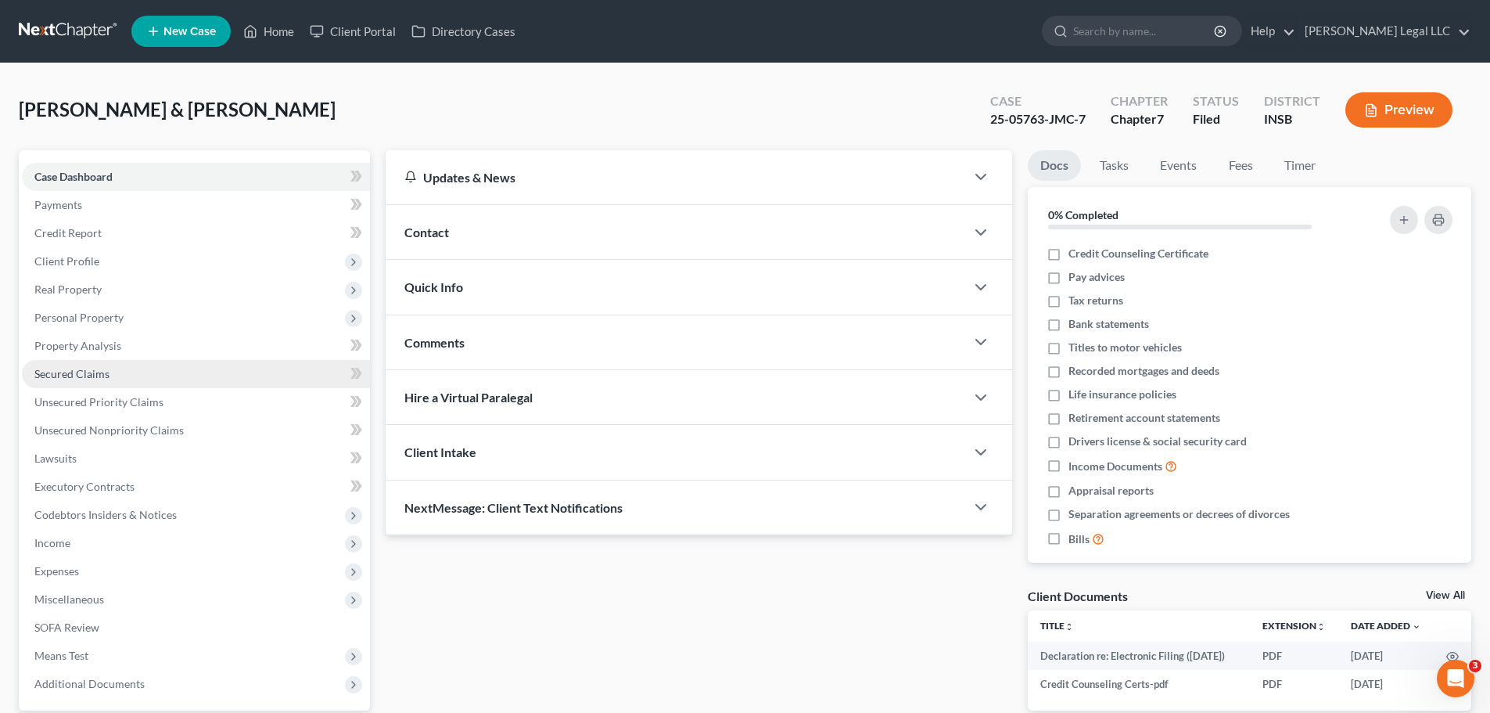
click at [89, 374] on span "Secured Claims" at bounding box center [71, 373] width 75 height 13
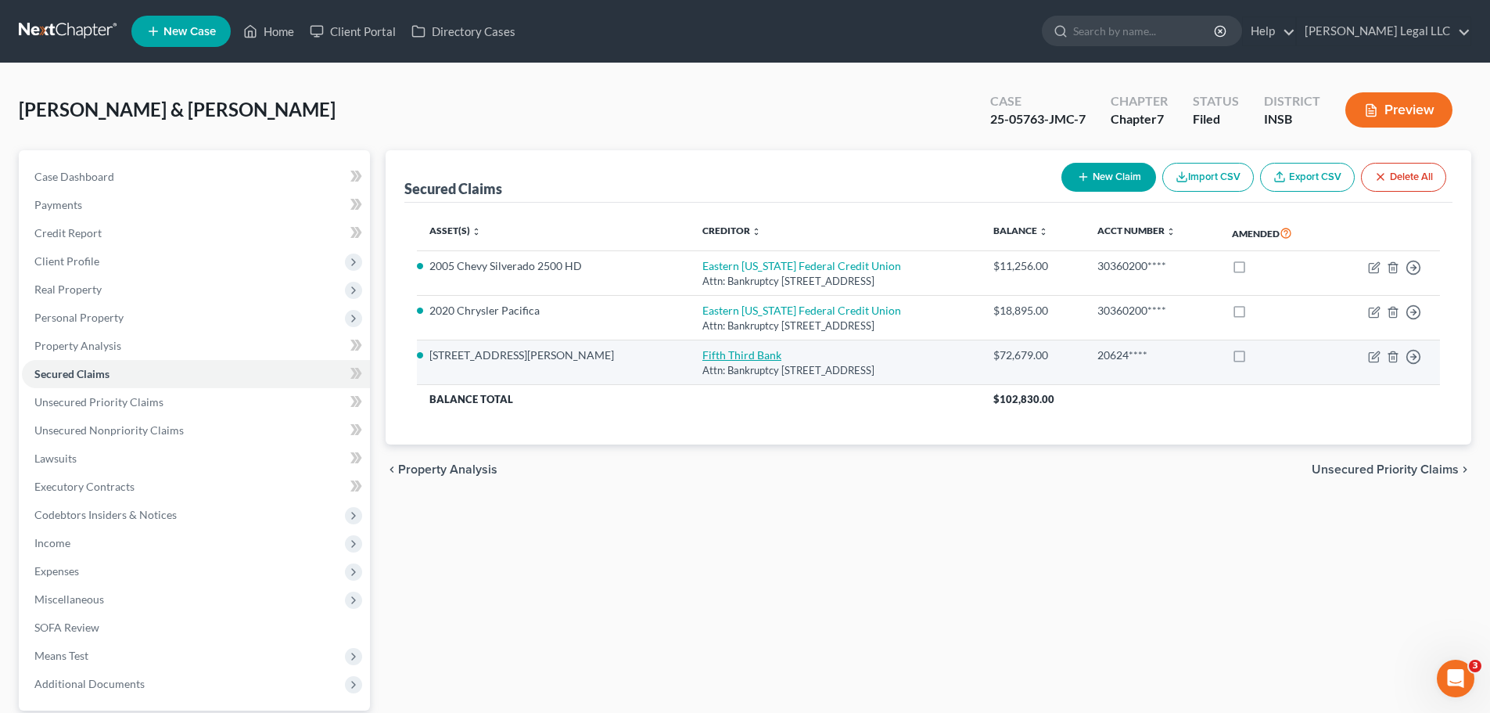
click at [702, 350] on link "Fifth Third Bank" at bounding box center [741, 354] width 79 height 13
select select "36"
select select "4"
select select "2"
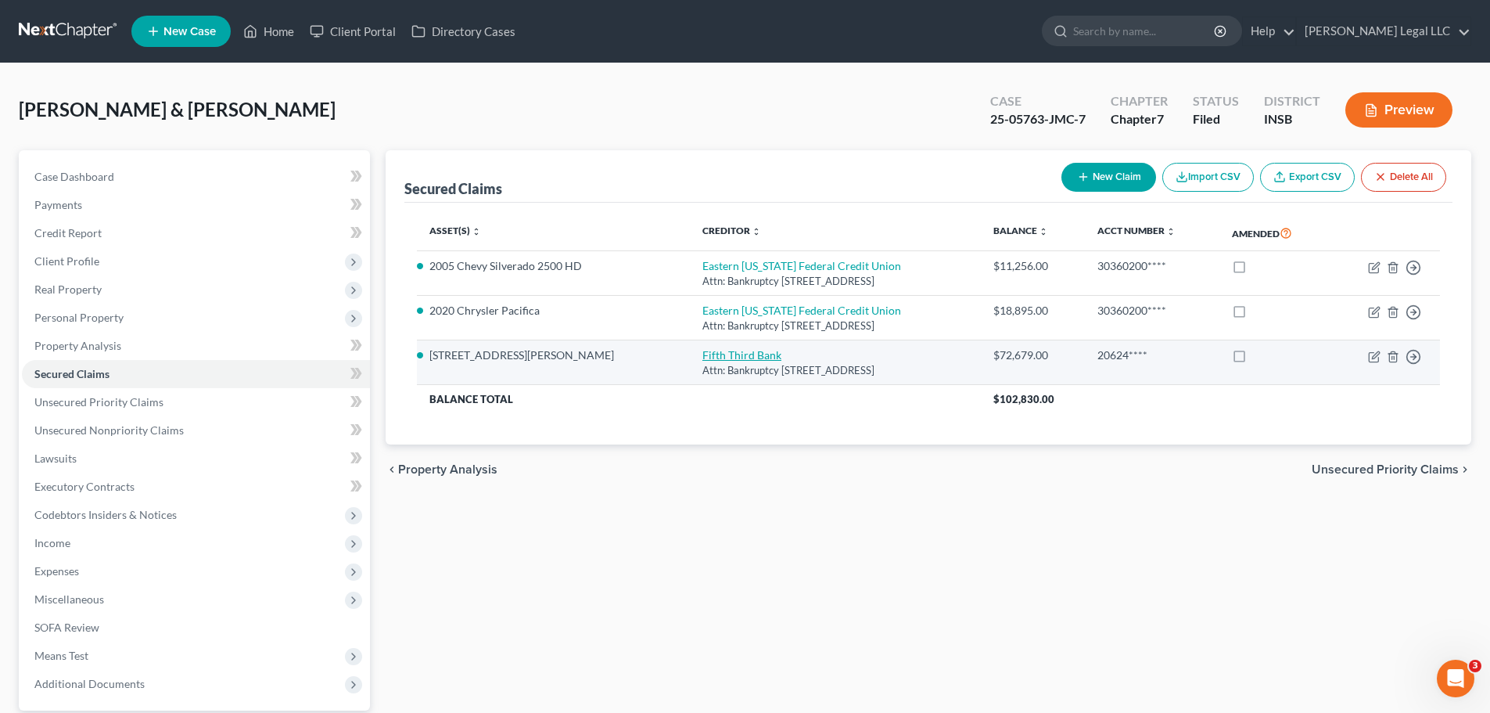
select select "0"
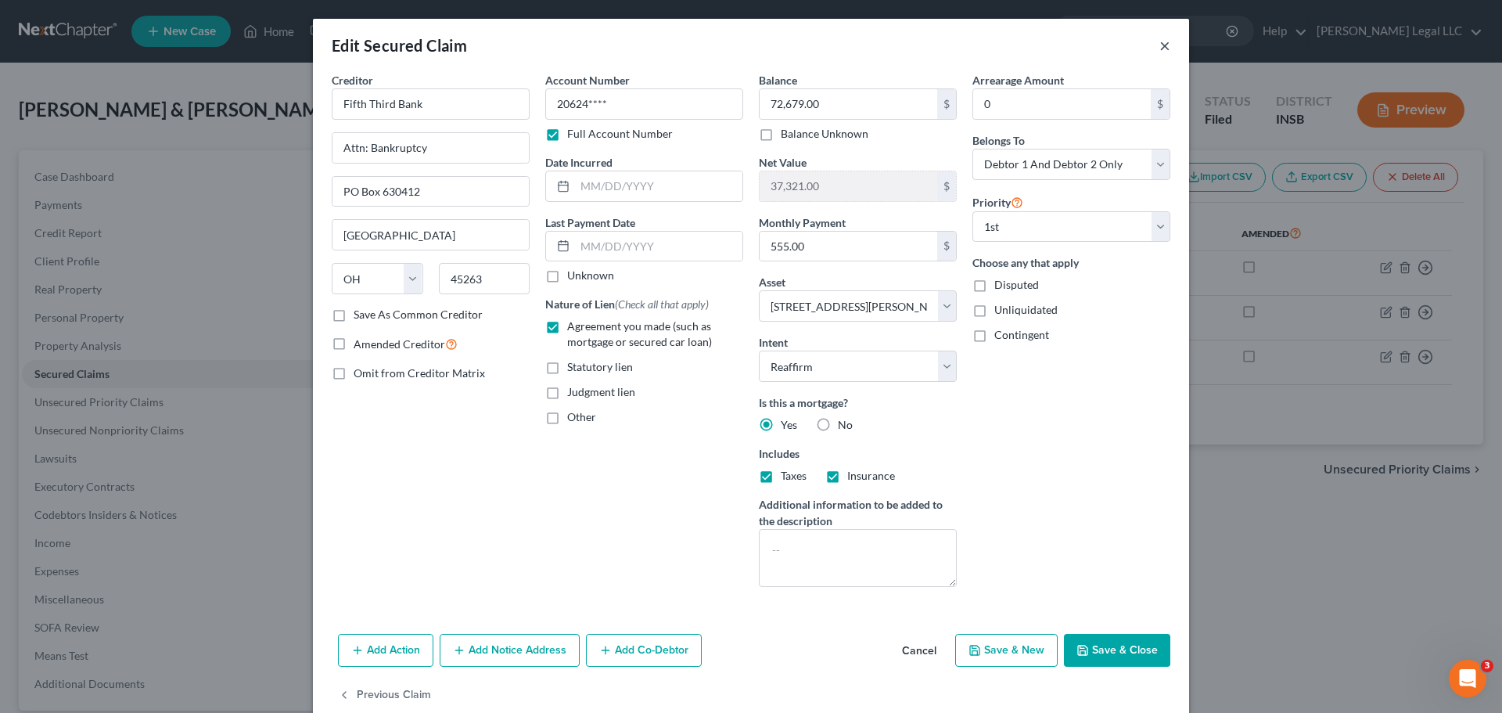
click at [1163, 46] on button "×" at bounding box center [1164, 45] width 11 height 19
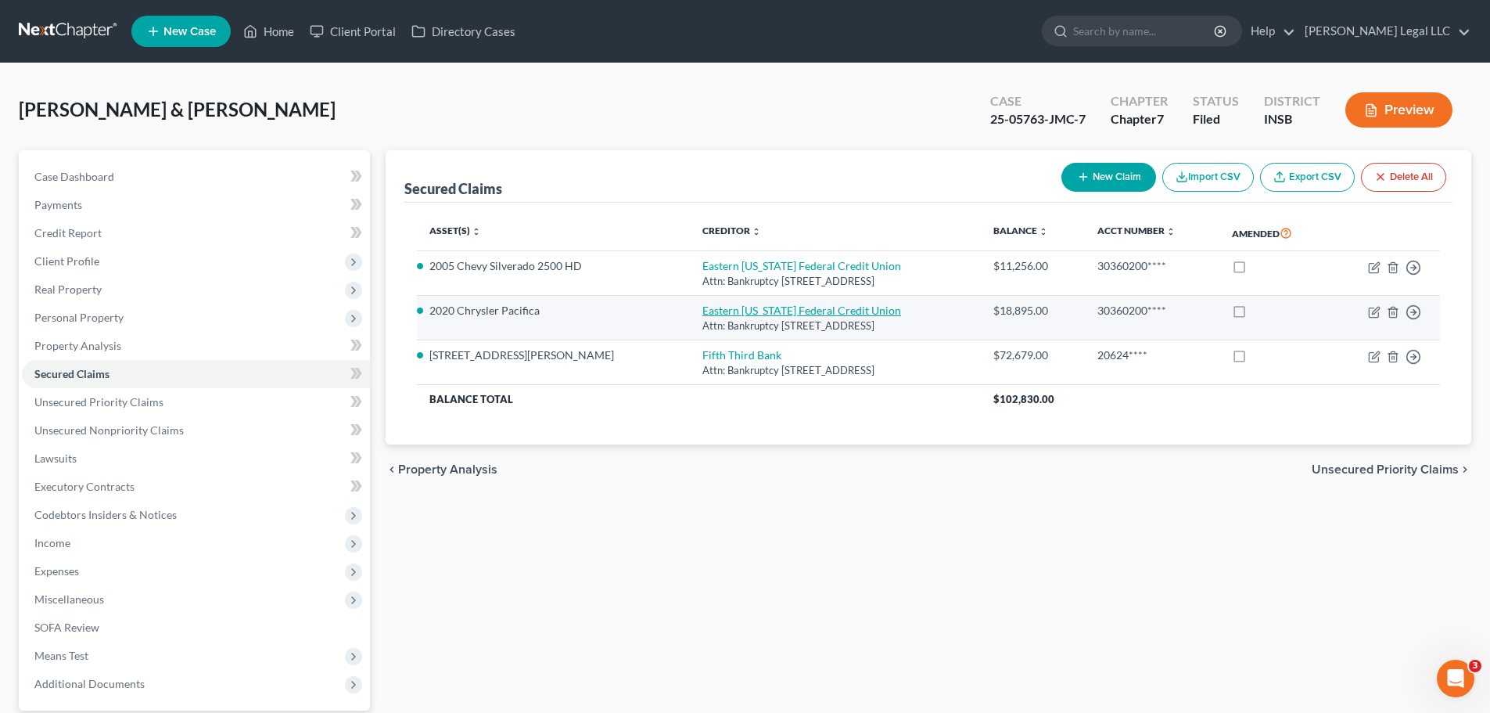
click at [702, 309] on link "Eastern [US_STATE] Federal Credit Union" at bounding box center [801, 310] width 199 height 13
select select "15"
select select "6"
select select "2"
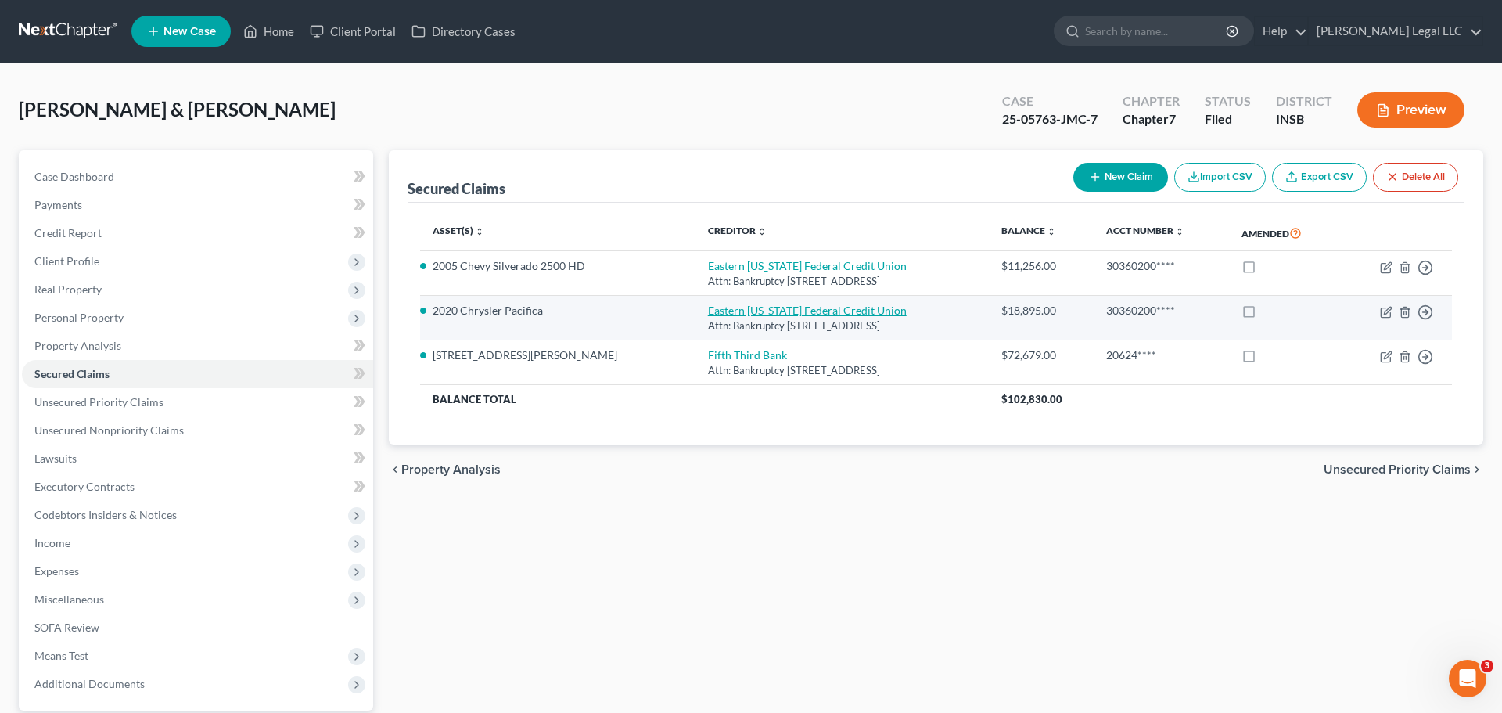
select select "0"
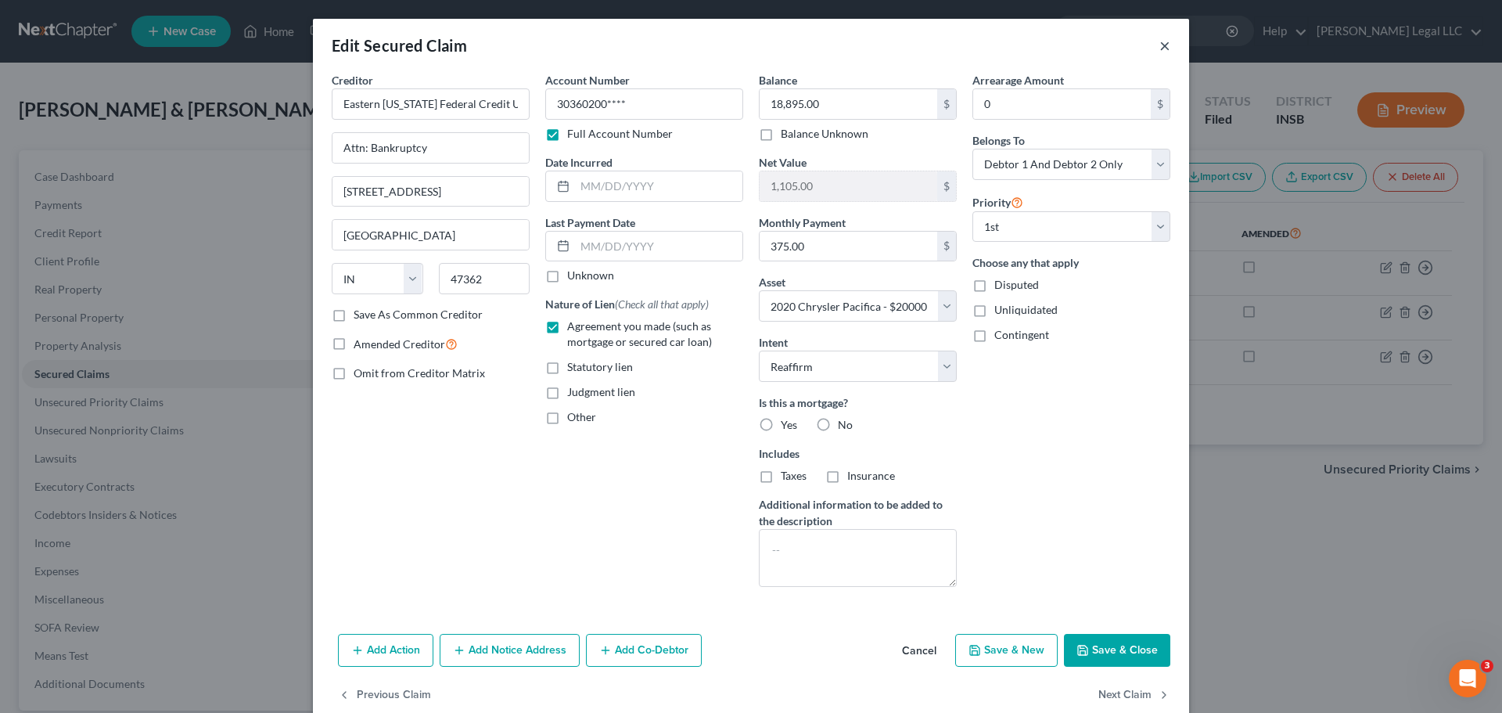
click at [1164, 48] on button "×" at bounding box center [1164, 45] width 11 height 19
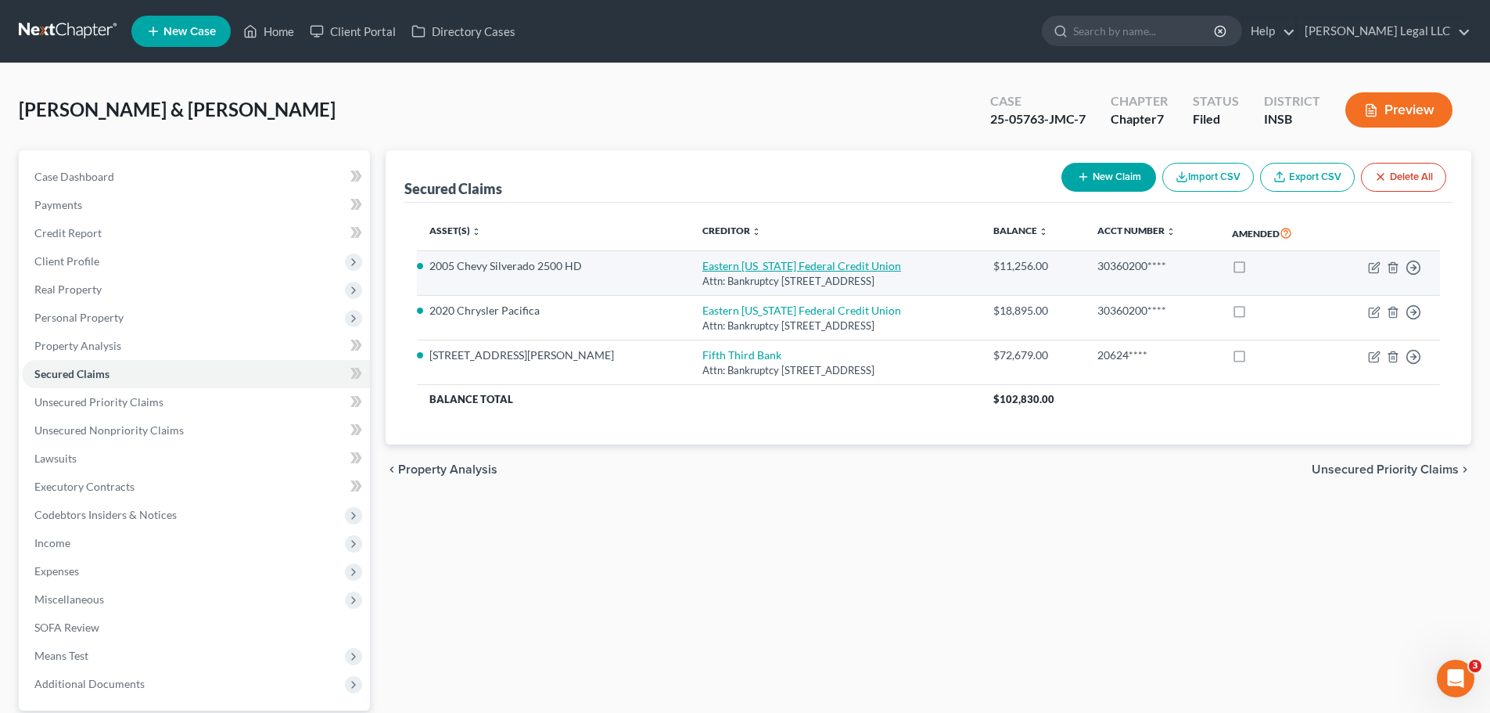
click at [702, 263] on link "Eastern [US_STATE] Federal Credit Union" at bounding box center [801, 265] width 199 height 13
select select "15"
select select "5"
select select "2"
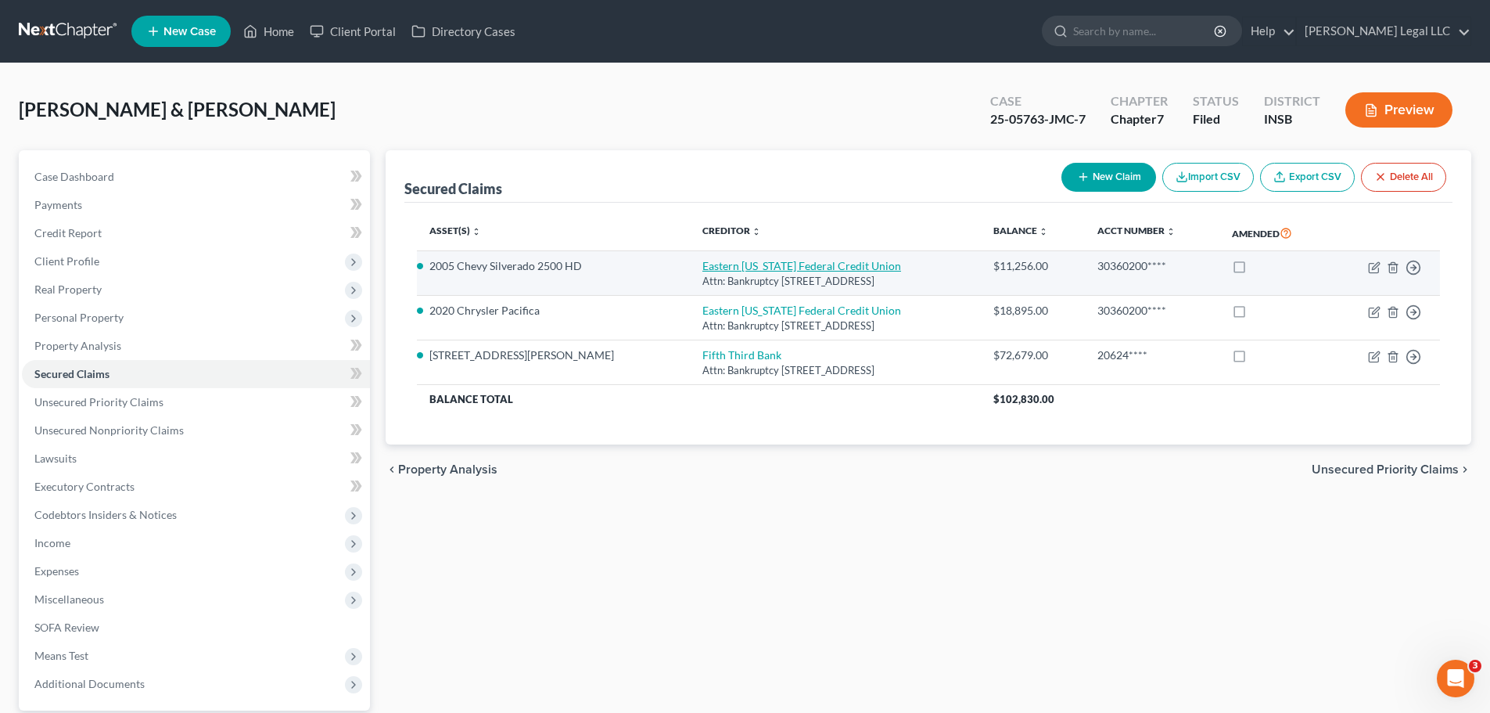
select select "0"
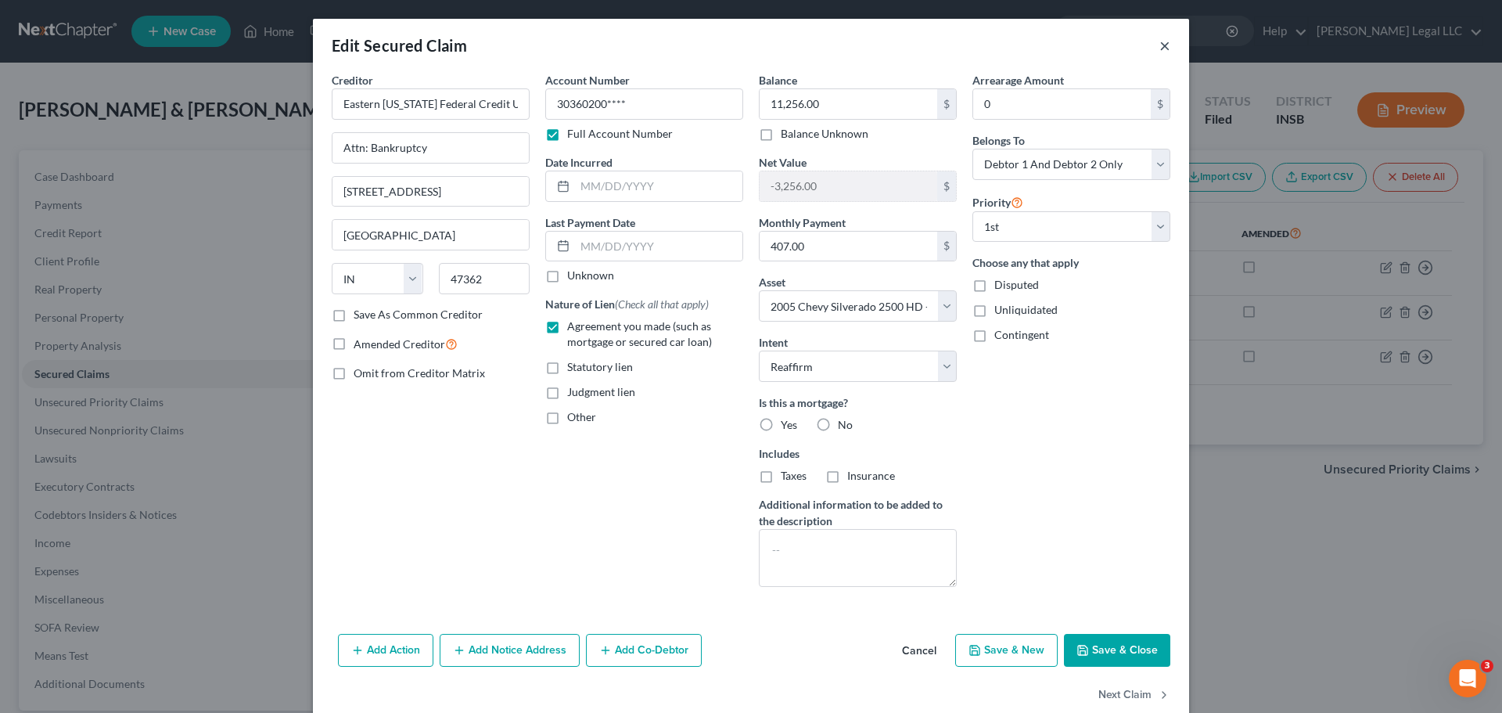
click at [1161, 41] on button "×" at bounding box center [1164, 45] width 11 height 19
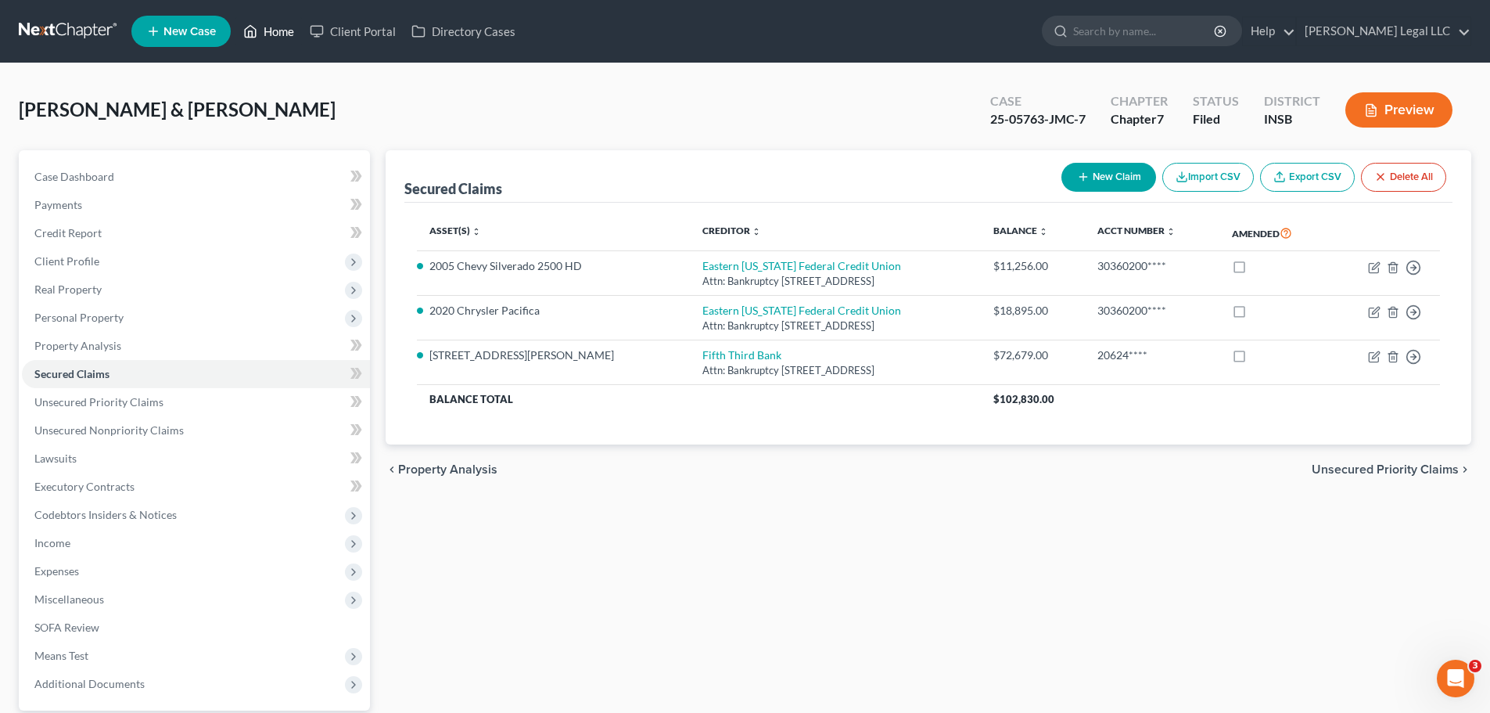
drag, startPoint x: 269, startPoint y: 32, endPoint x: 317, endPoint y: 56, distance: 53.5
click at [269, 32] on link "Home" at bounding box center [268, 31] width 66 height 28
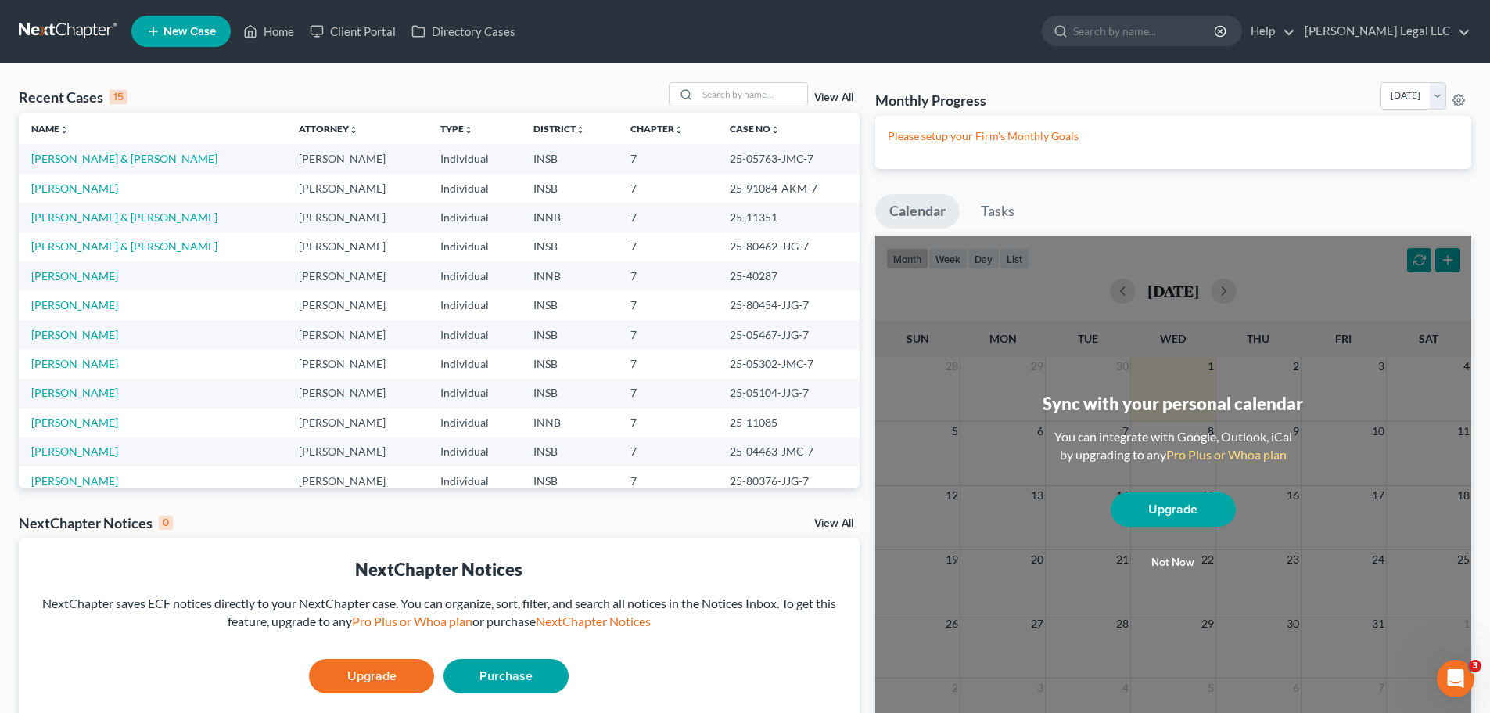
click at [836, 94] on link "View All" at bounding box center [833, 97] width 39 height 11
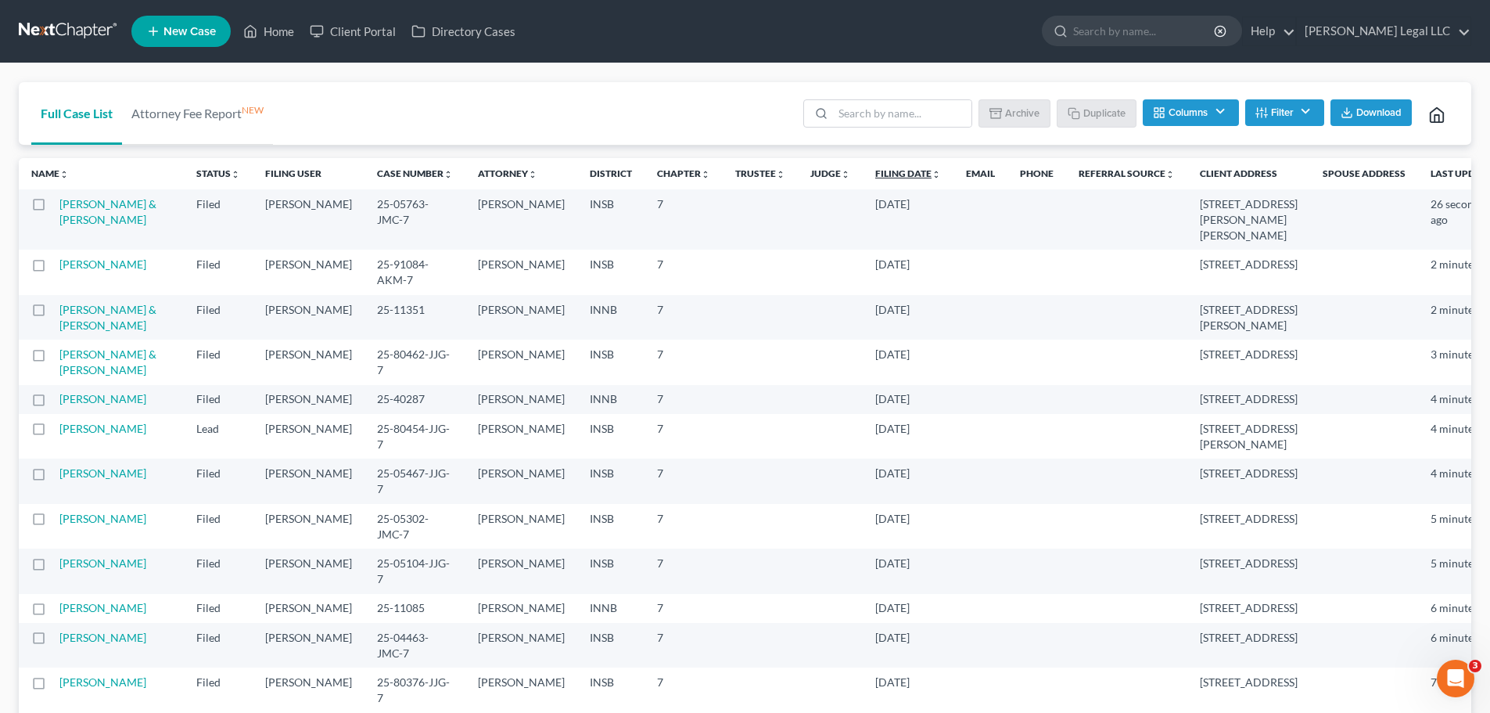
click at [875, 173] on link "Filing Date unfold_more expand_more expand_less" at bounding box center [908, 173] width 66 height 12
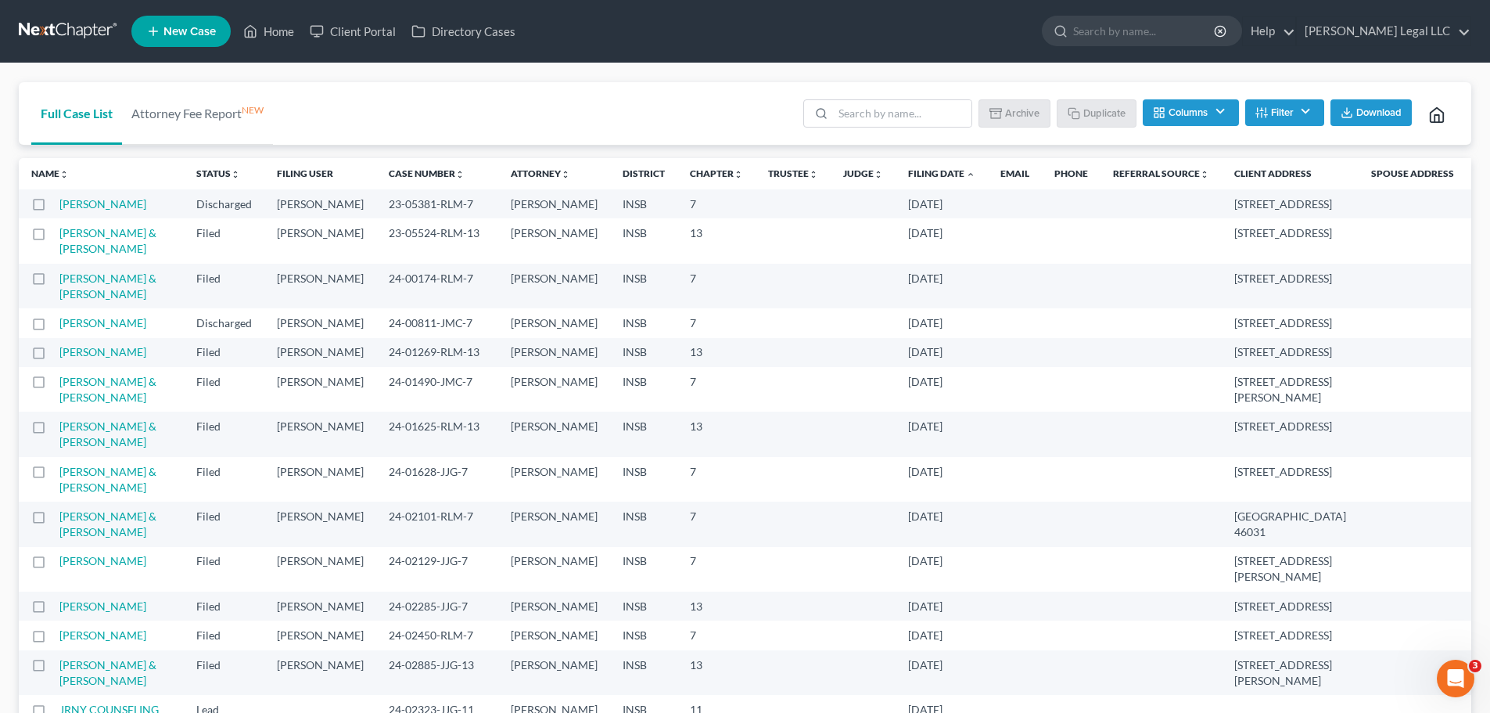
click at [908, 173] on link "Filing Date unfold_more expand_more expand_less" at bounding box center [941, 173] width 67 height 12
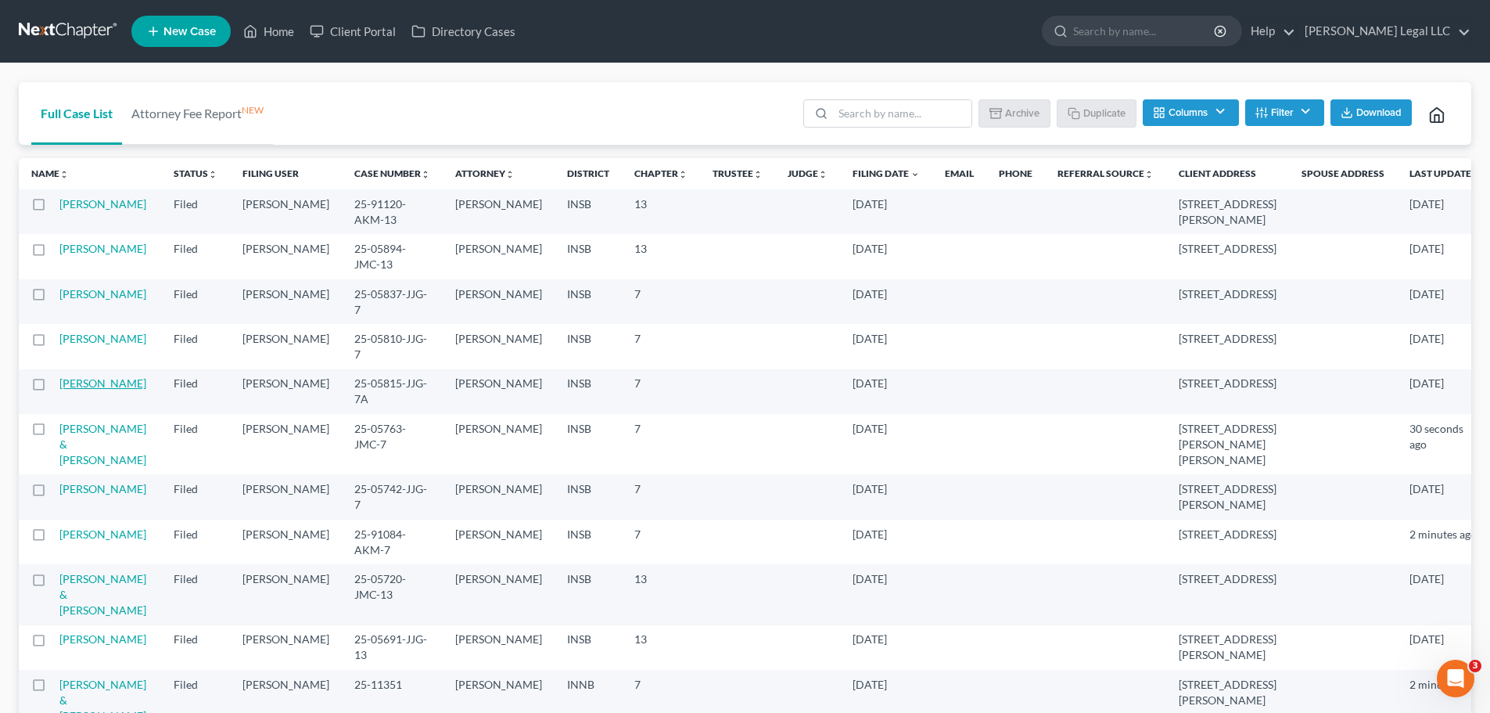
click at [98, 380] on link "[PERSON_NAME]" at bounding box center [102, 382] width 87 height 13
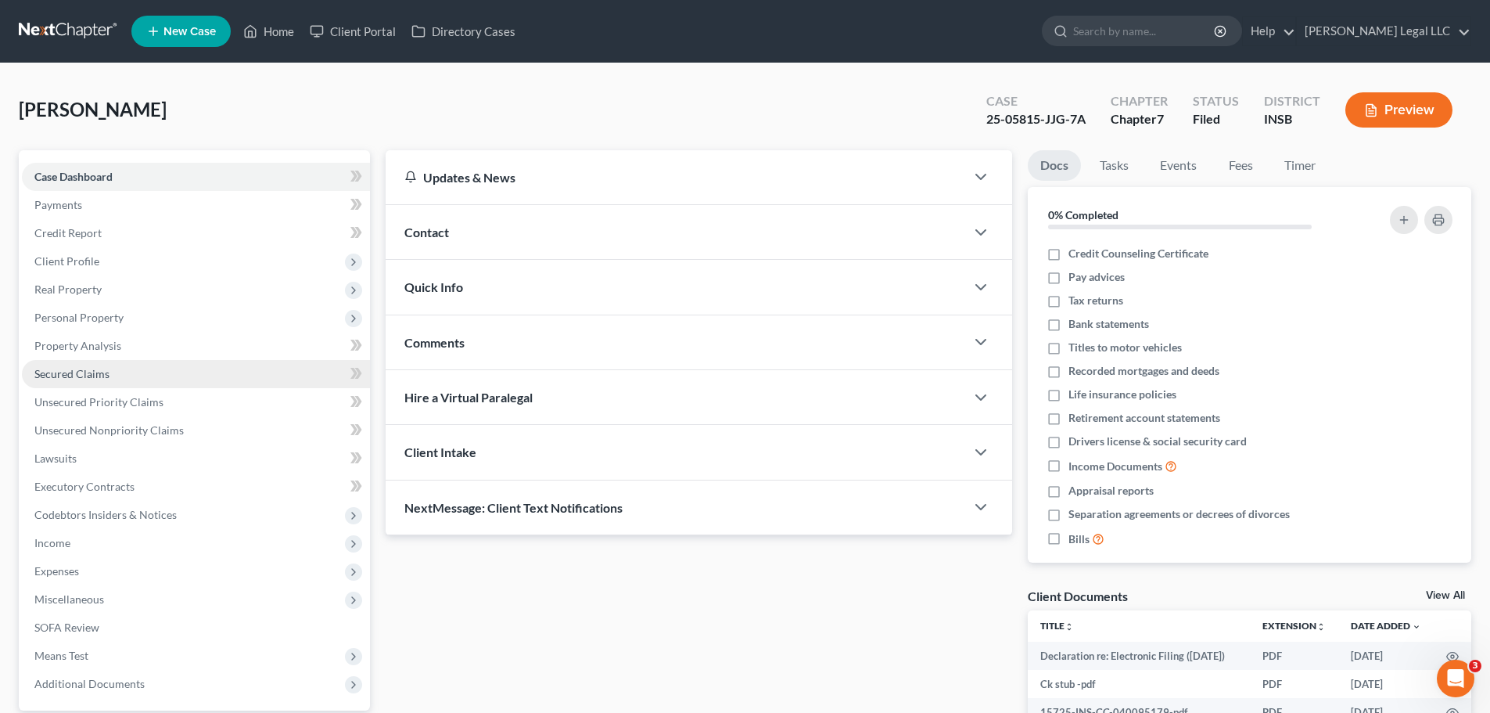
click at [87, 377] on span "Secured Claims" at bounding box center [71, 373] width 75 height 13
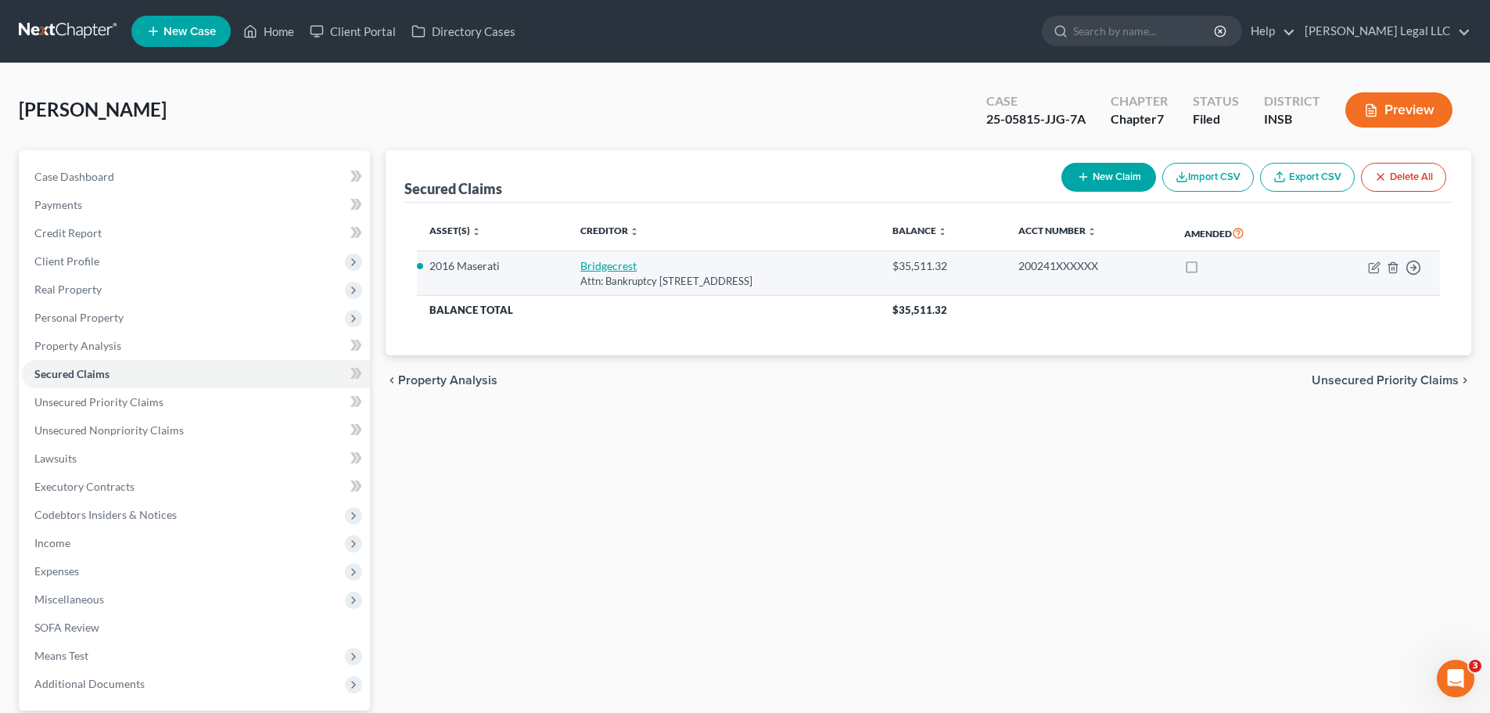
click at [594, 270] on link "Bridgecrest" at bounding box center [608, 265] width 56 height 13
select select "4"
select select "3"
select select "0"
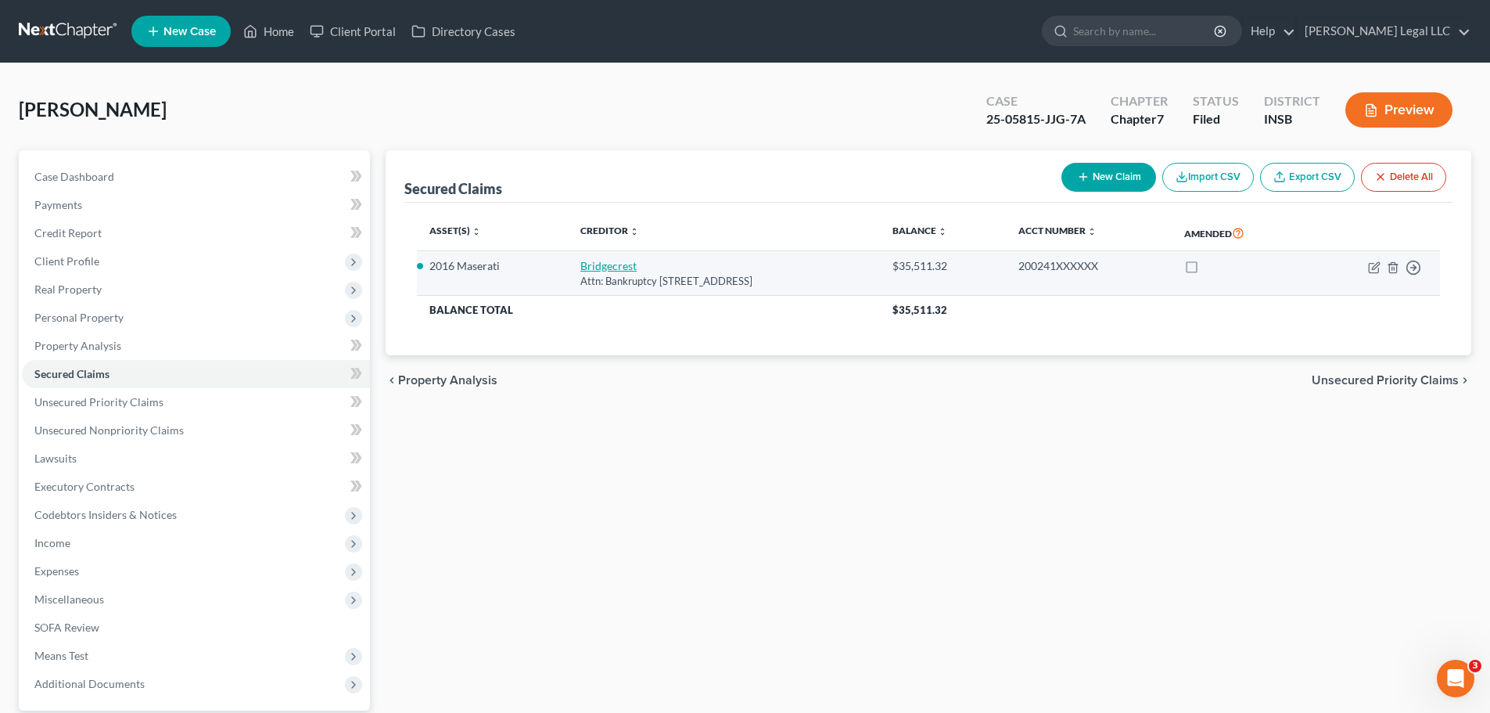
select select "0"
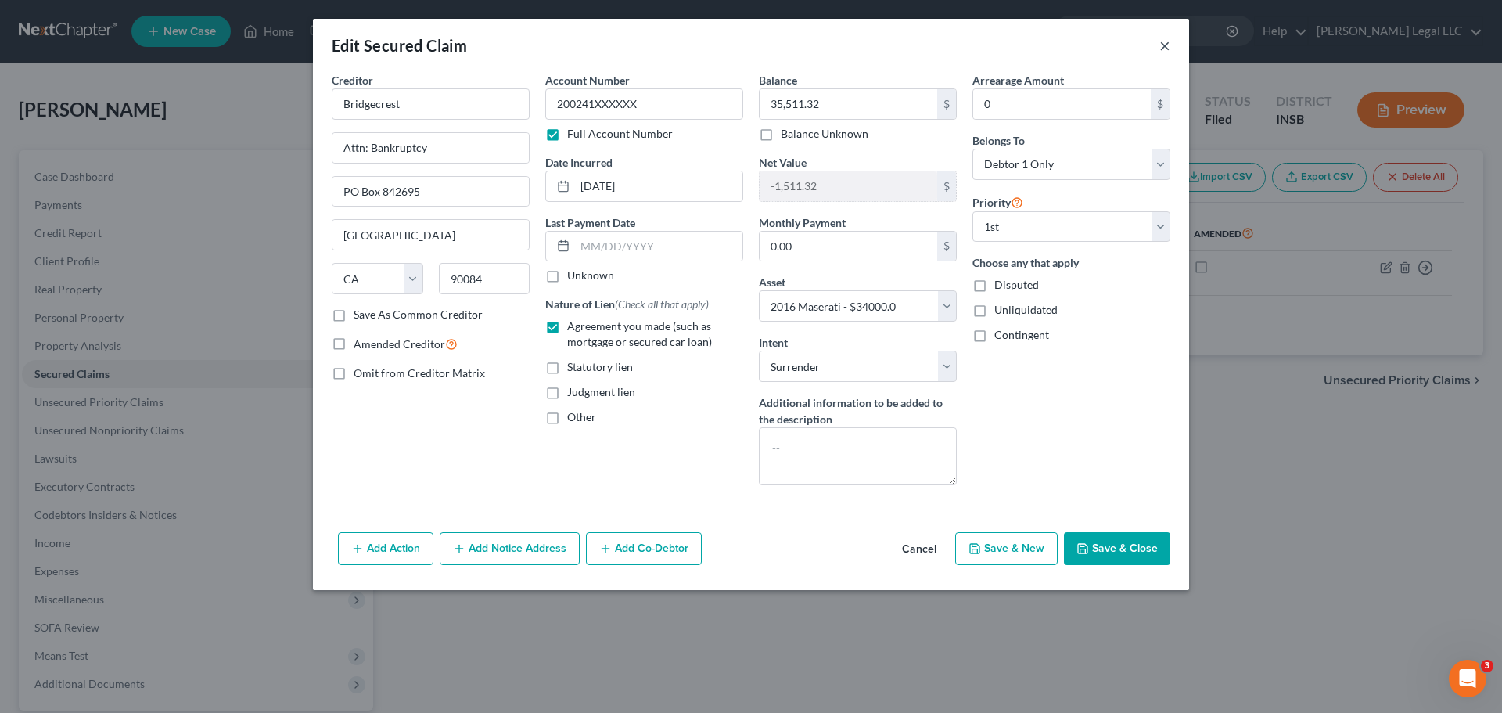
click at [1162, 45] on button "×" at bounding box center [1164, 45] width 11 height 19
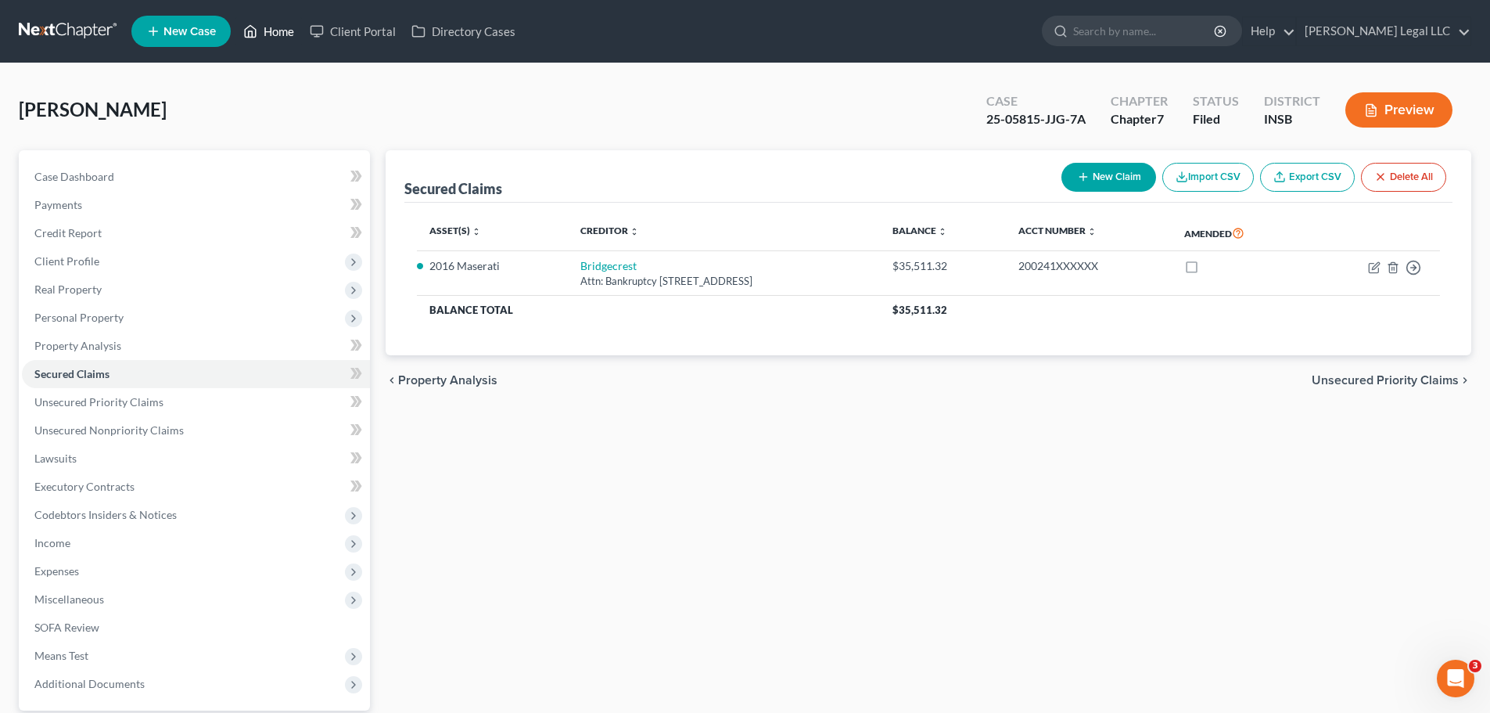
drag, startPoint x: 269, startPoint y: 26, endPoint x: 283, endPoint y: 31, distance: 14.8
click at [269, 26] on link "Home" at bounding box center [268, 31] width 66 height 28
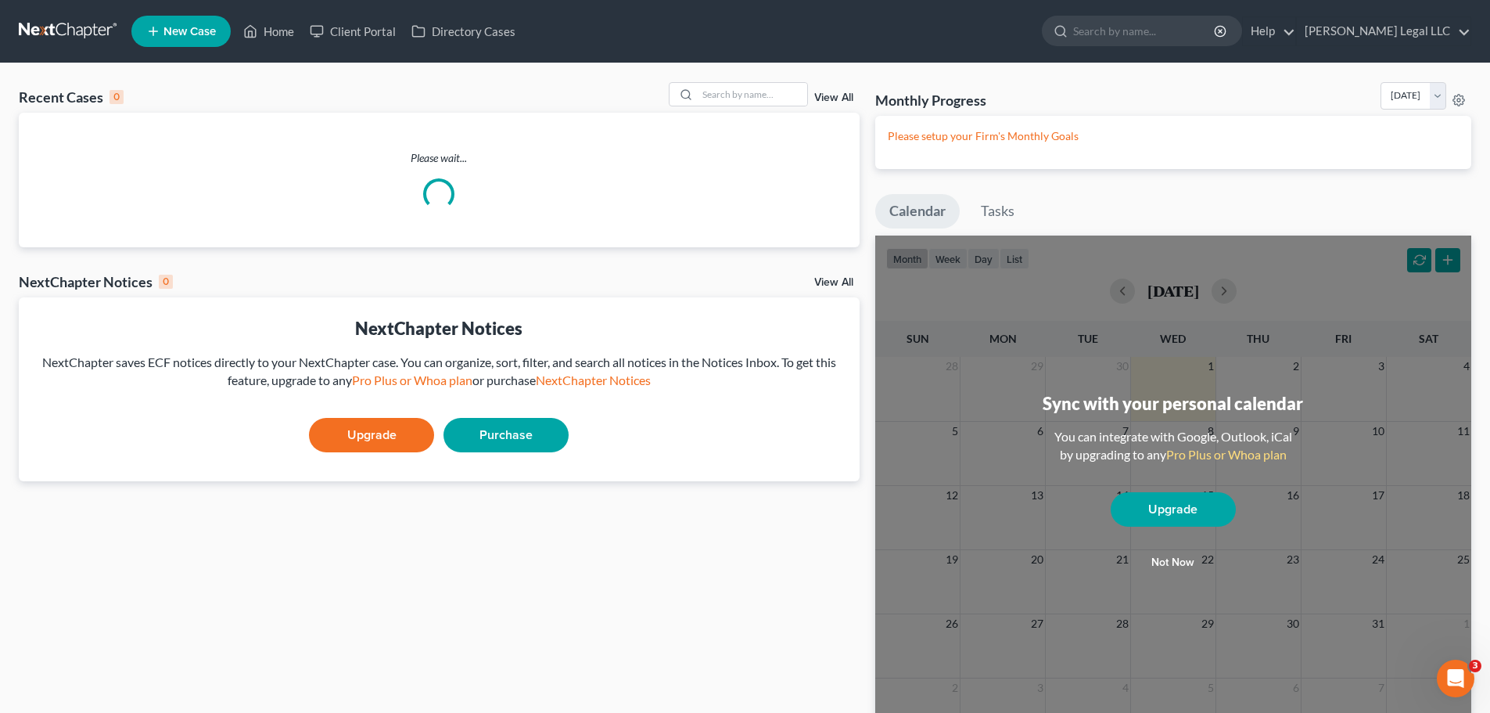
click at [831, 95] on link "View All" at bounding box center [833, 97] width 39 height 11
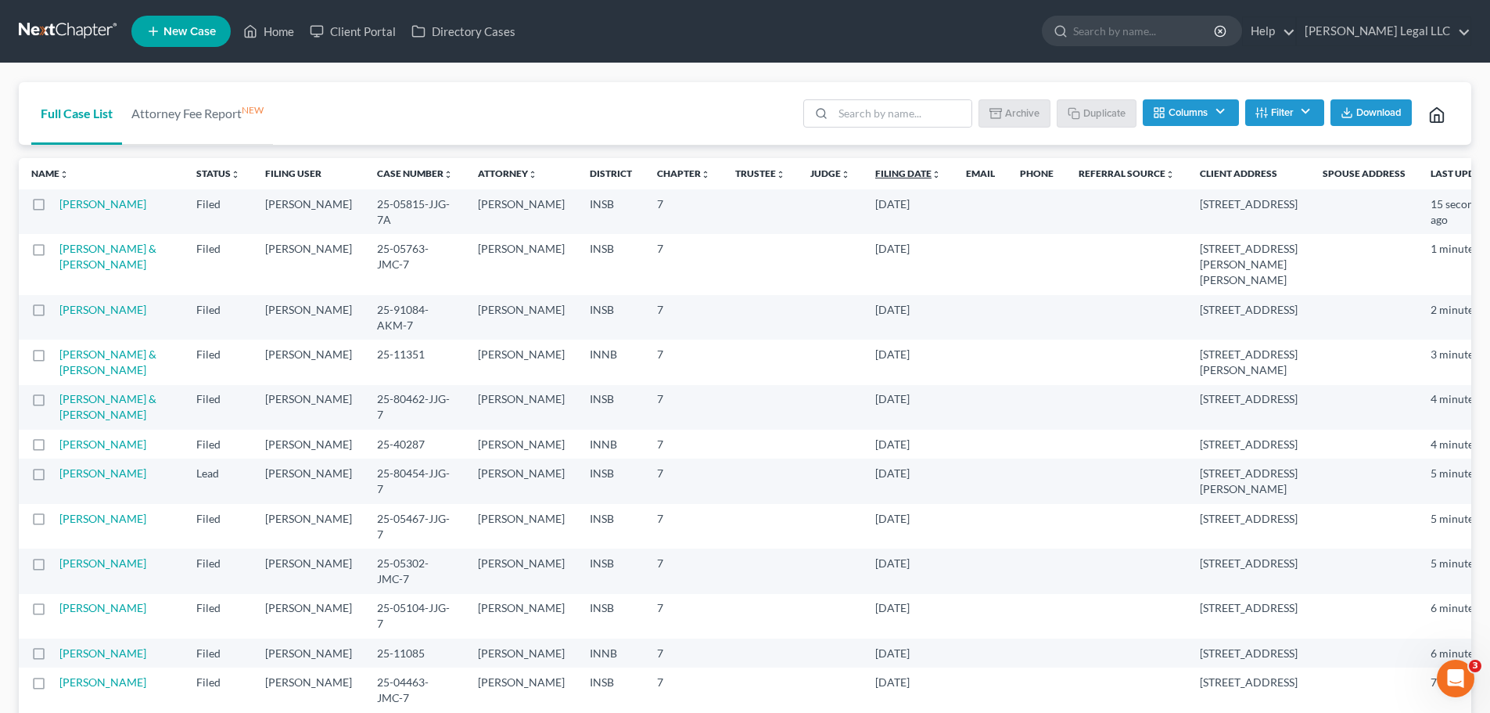
click at [875, 174] on link "Filing Date unfold_more expand_more expand_less" at bounding box center [908, 173] width 66 height 12
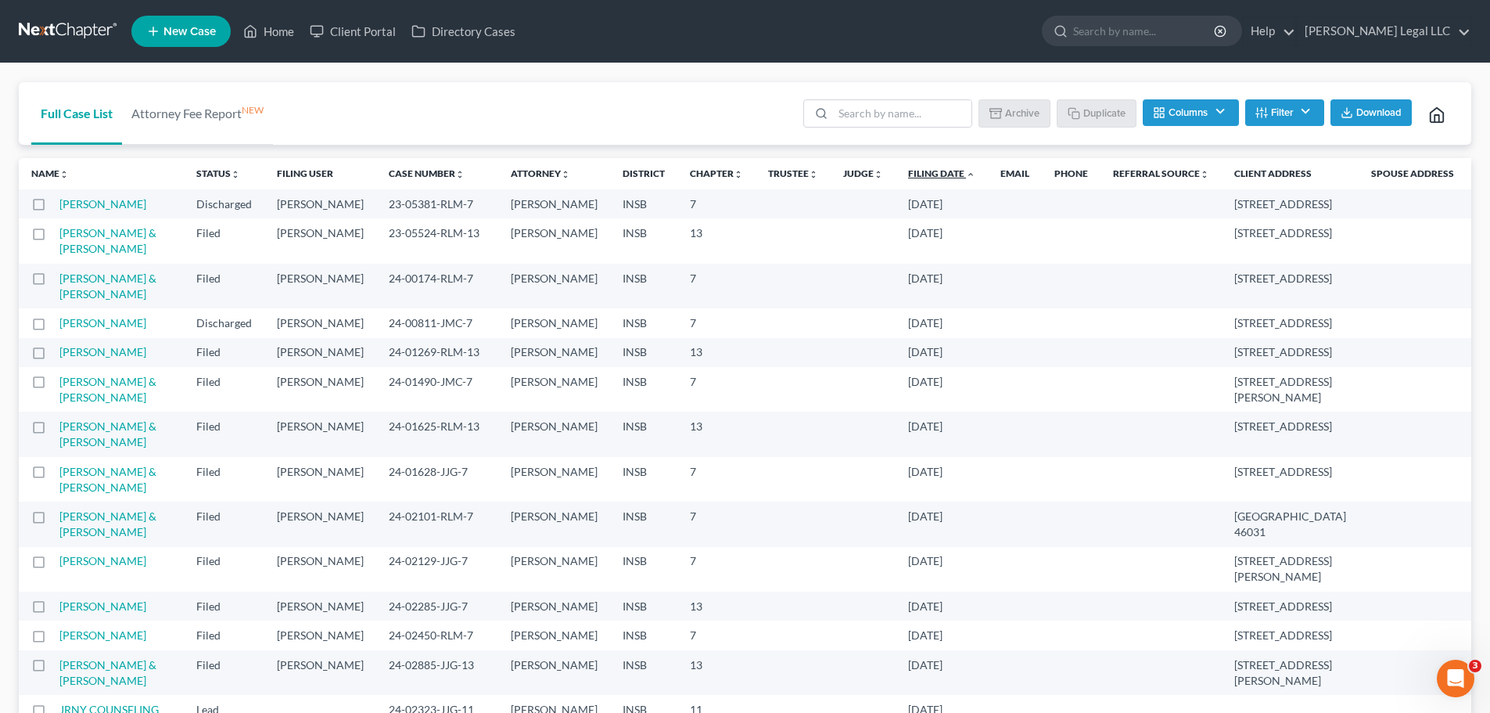
click at [908, 172] on link "Filing Date unfold_more expand_more expand_less" at bounding box center [941, 173] width 67 height 12
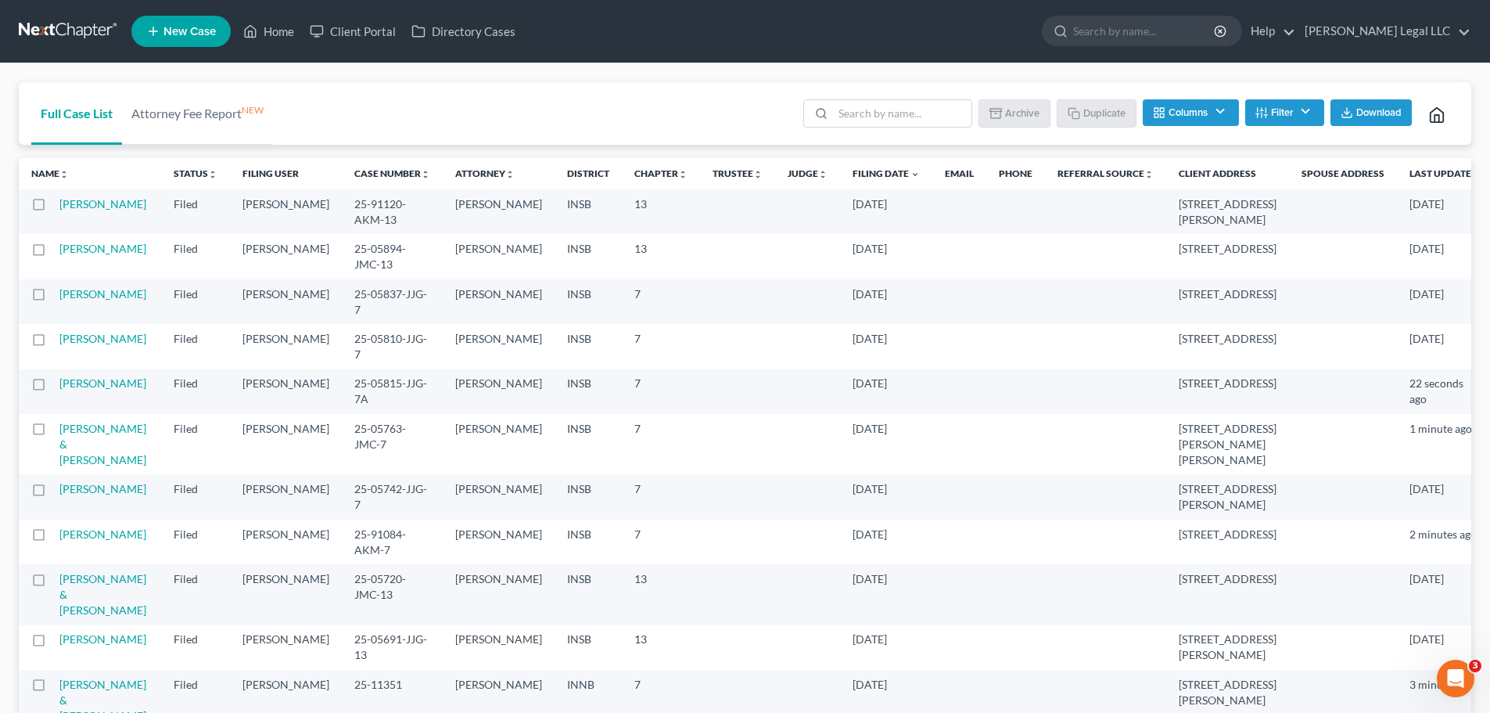
drag, startPoint x: 71, startPoint y: 289, endPoint x: 116, endPoint y: 309, distance: 49.0
click at [71, 289] on link "[PERSON_NAME]" at bounding box center [102, 293] width 87 height 13
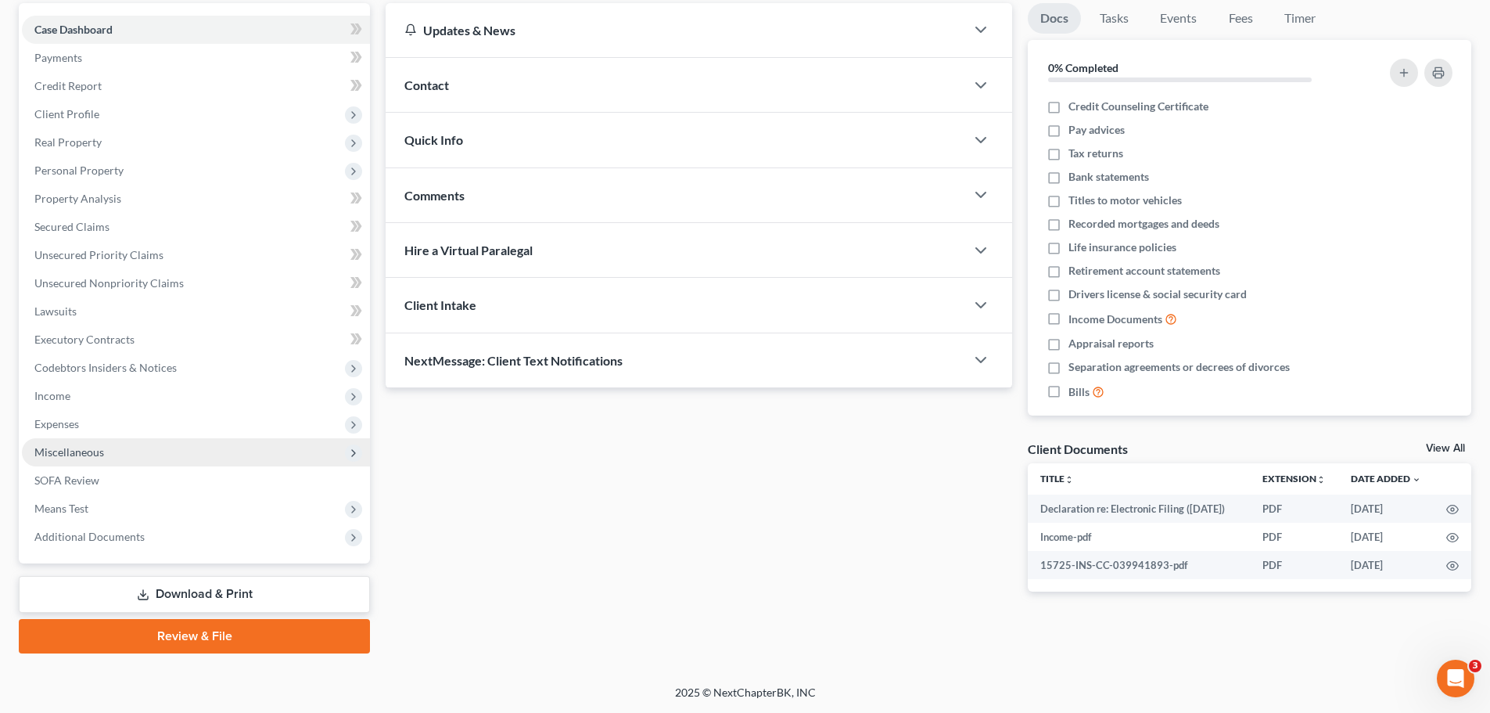
scroll to position [69, 0]
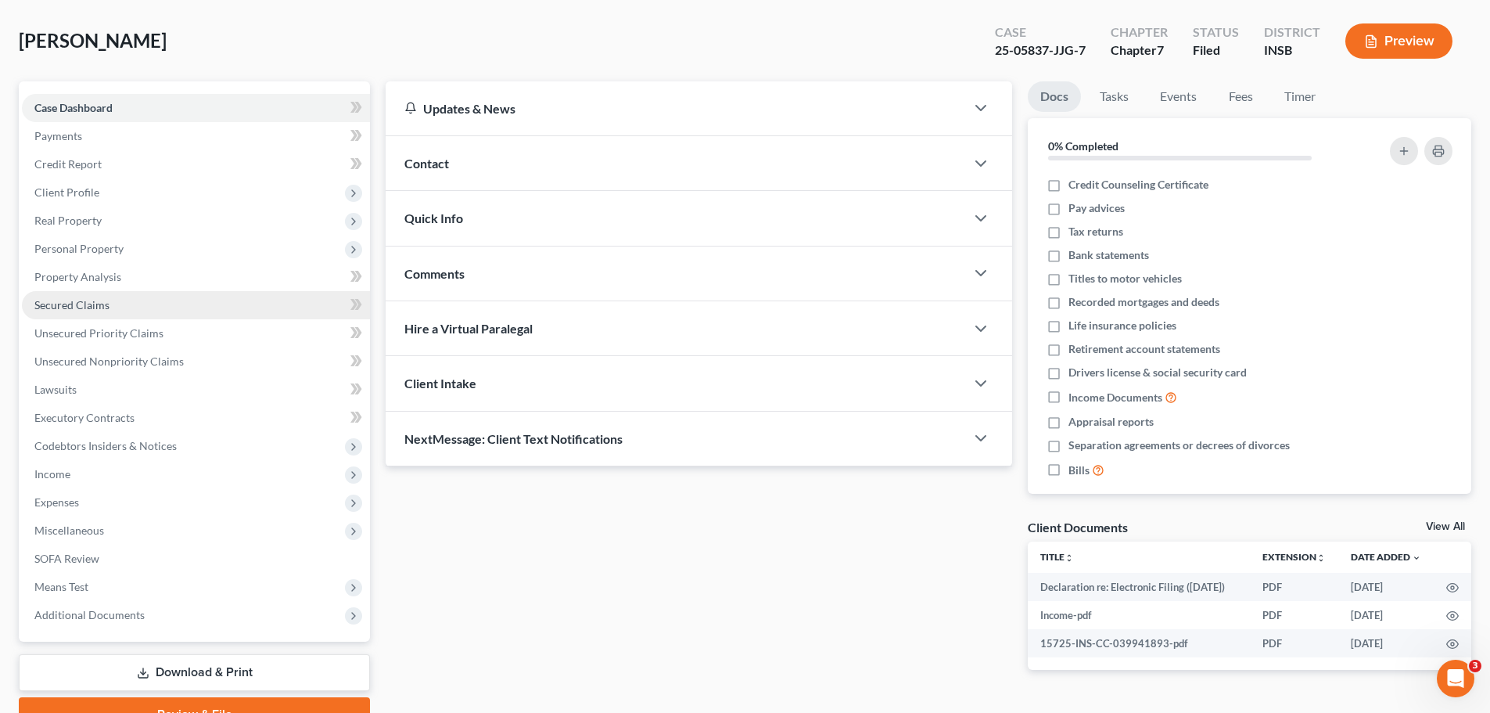
click at [88, 305] on span "Secured Claims" at bounding box center [71, 304] width 75 height 13
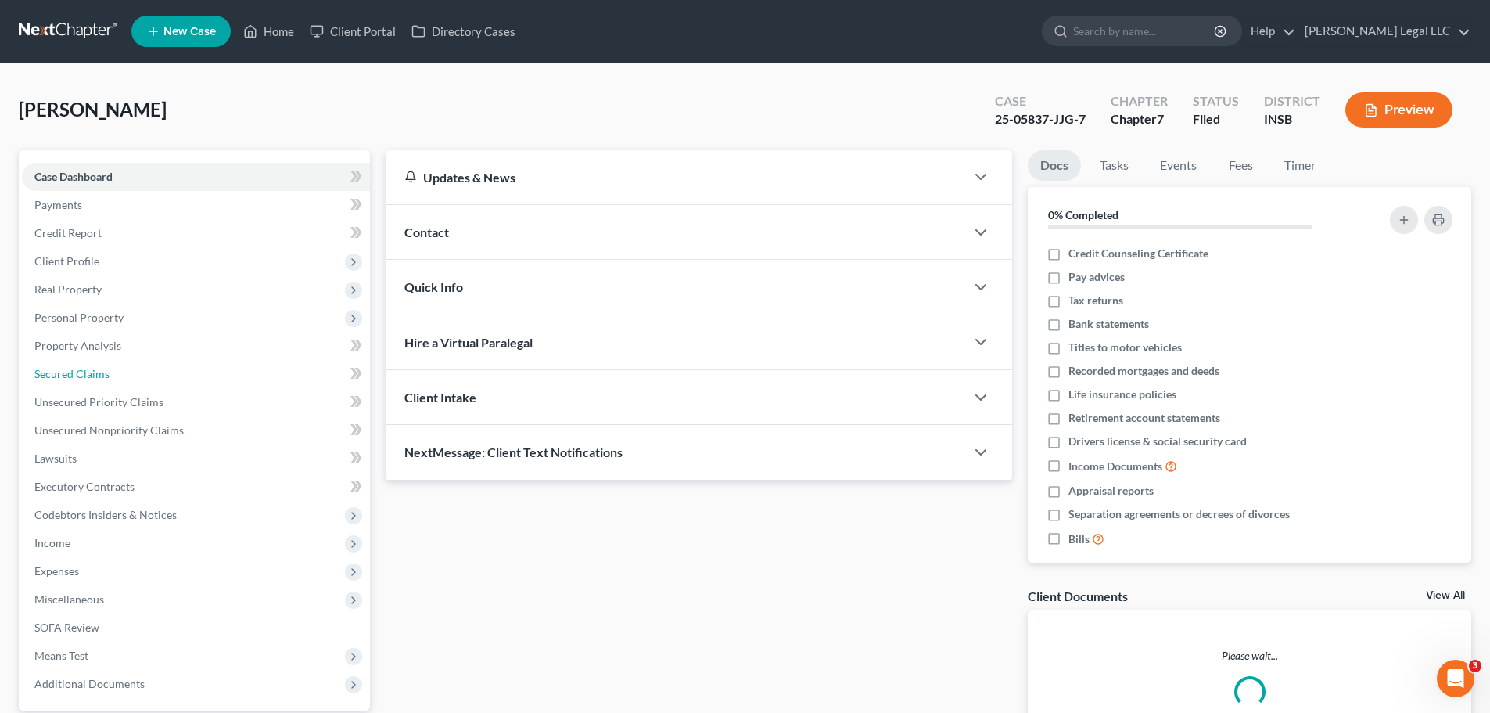
scroll to position [69, 0]
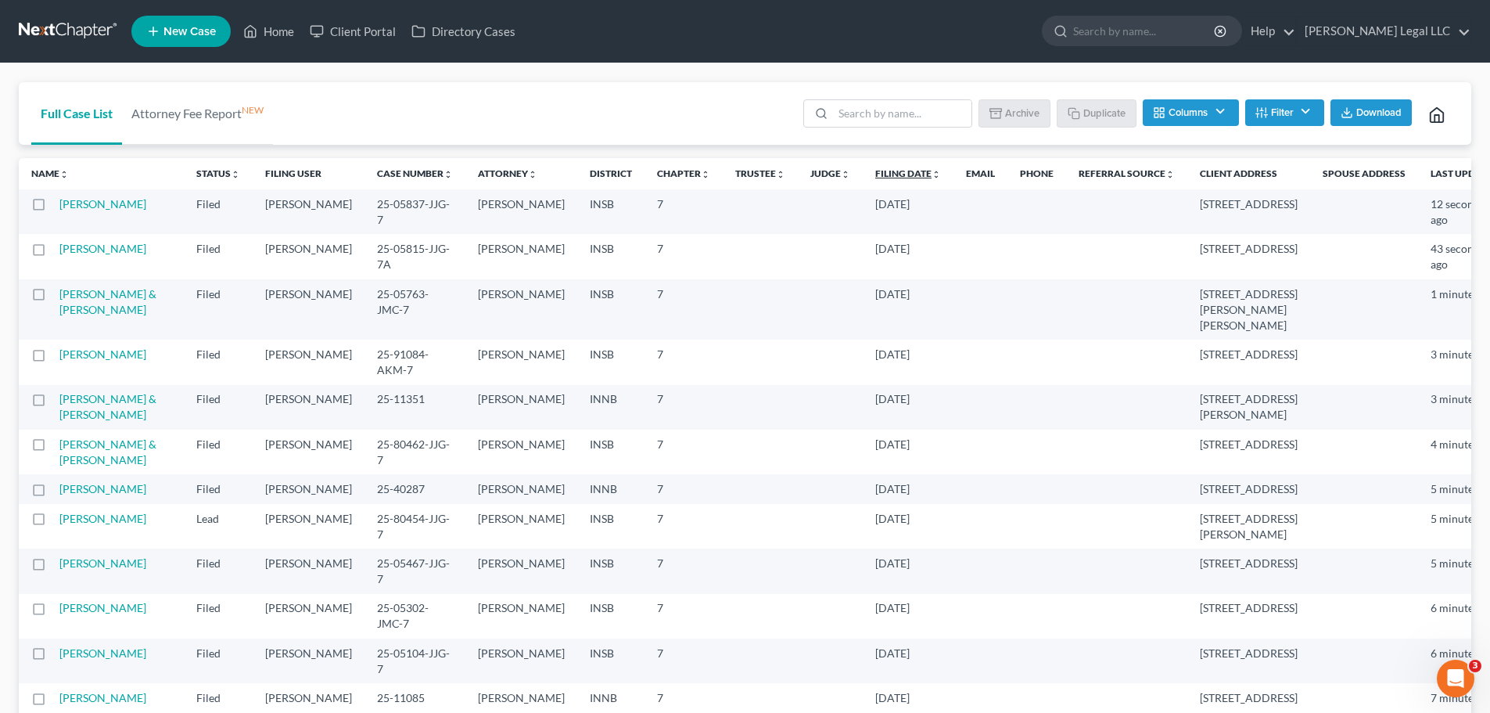
click at [875, 170] on link "Filing Date unfold_more expand_more expand_less" at bounding box center [908, 173] width 66 height 12
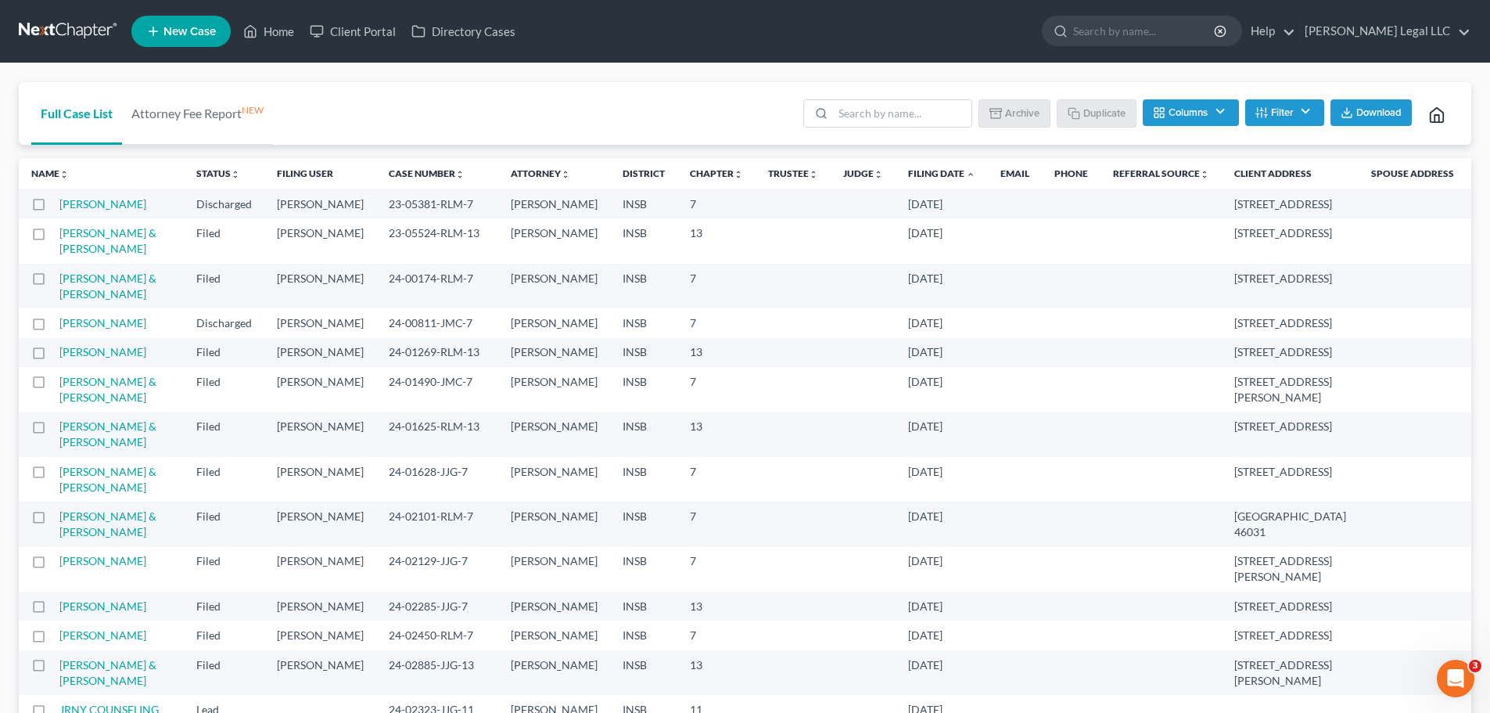
click at [908, 170] on link "Filing Date unfold_more expand_more expand_less" at bounding box center [941, 173] width 67 height 12
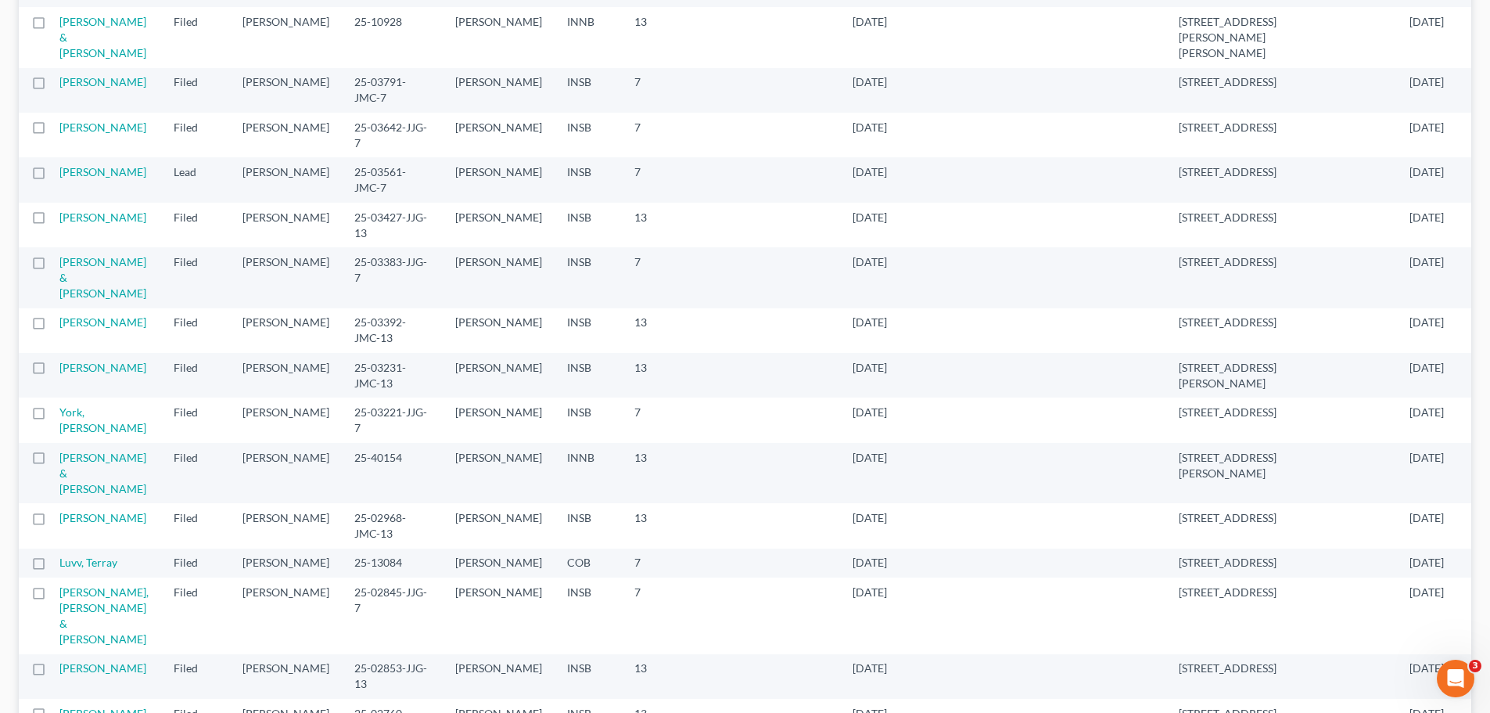
scroll to position [1919, 0]
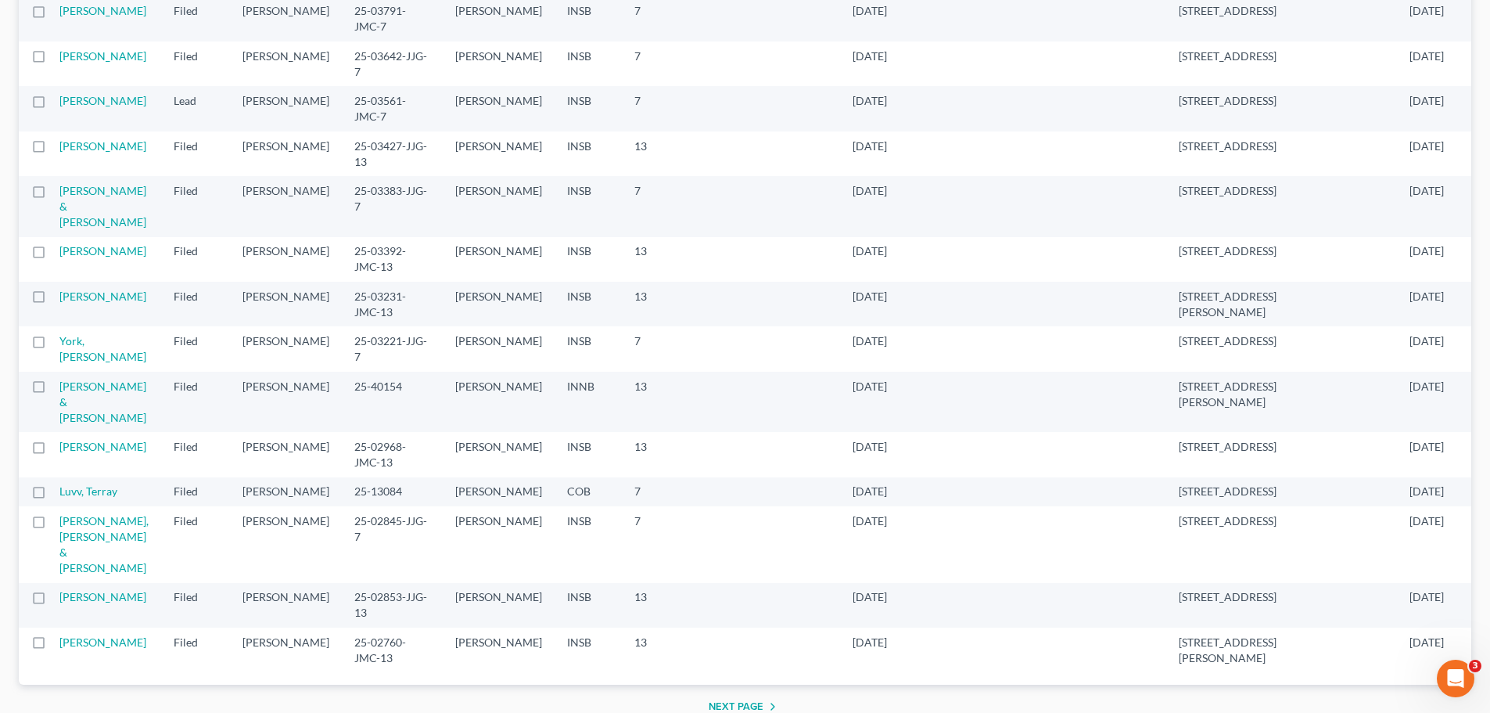
click at [734, 697] on button "Next Page" at bounding box center [746, 706] width 74 height 19
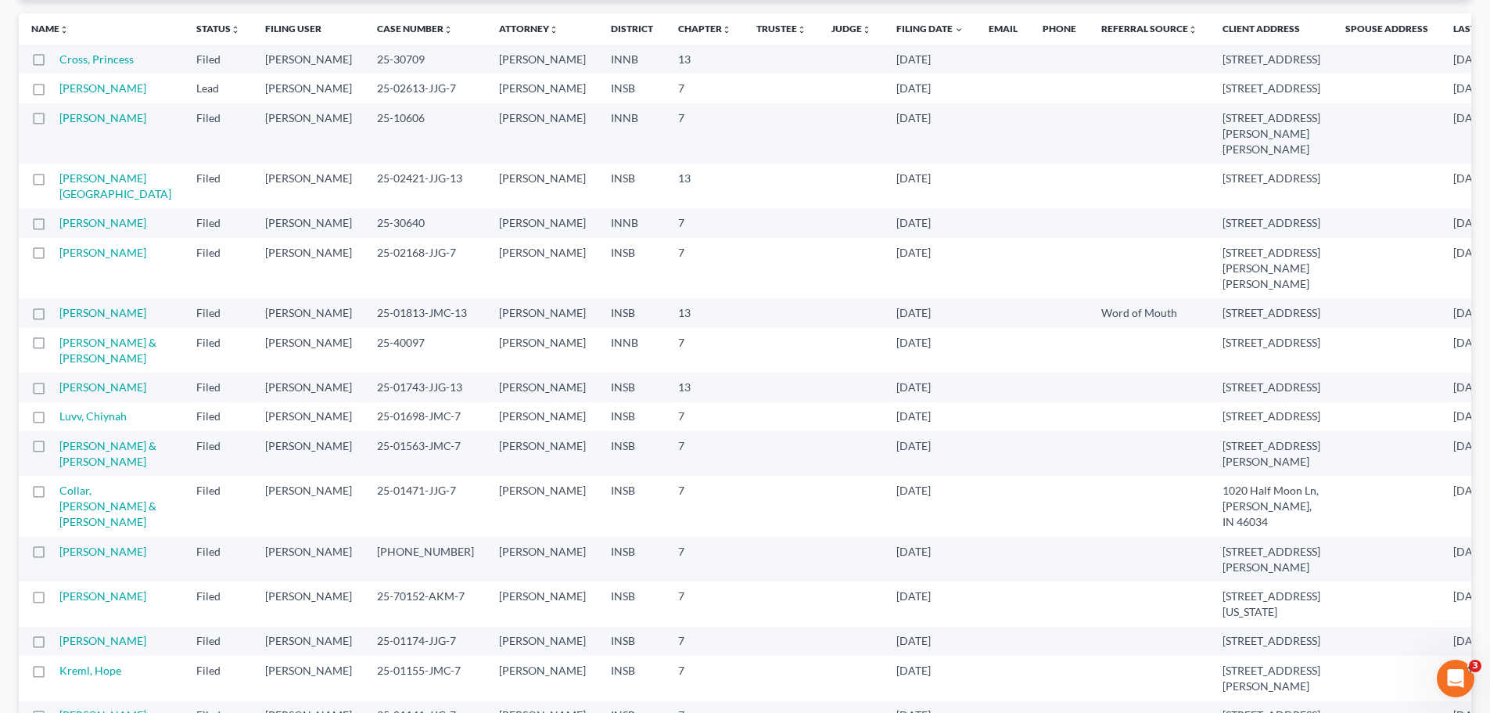
scroll to position [313, 0]
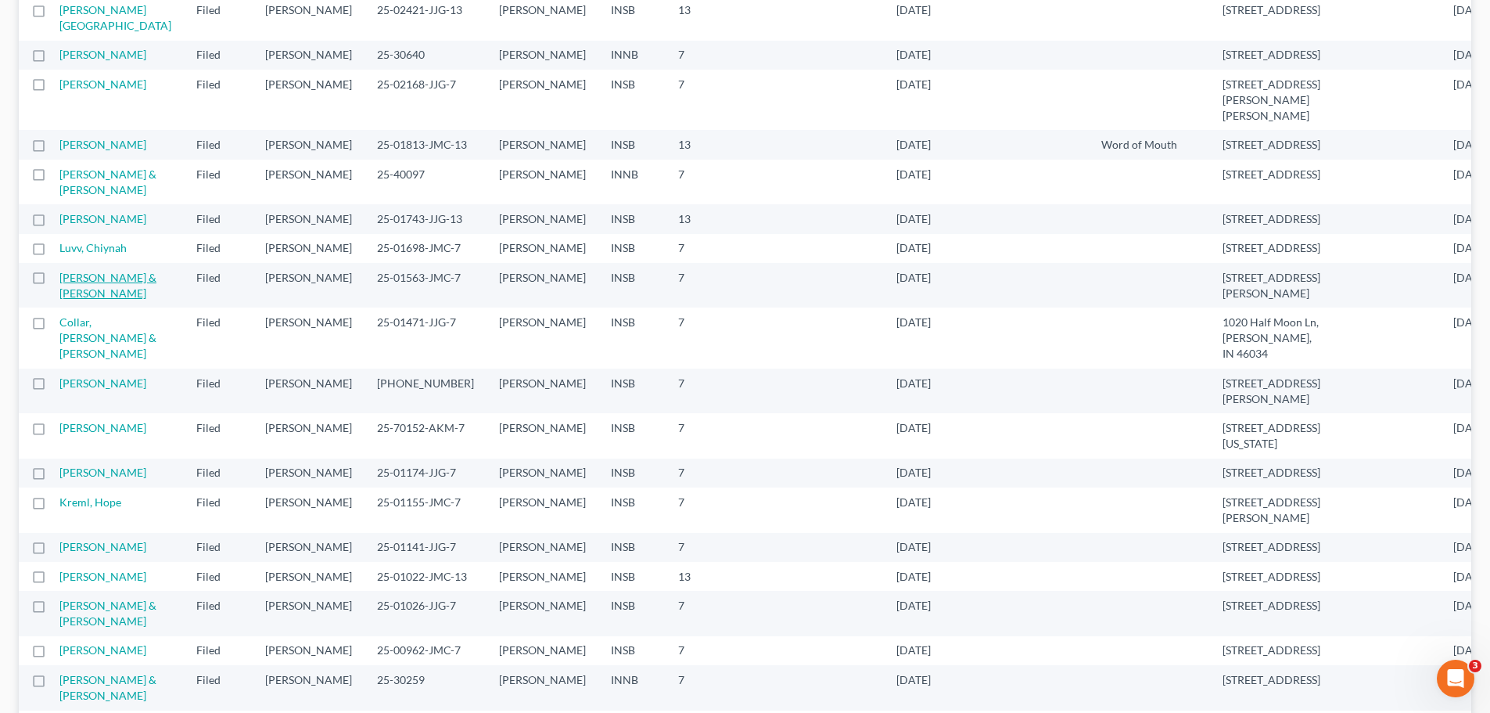
click at [99, 300] on link "[PERSON_NAME] & [PERSON_NAME]" at bounding box center [107, 285] width 97 height 29
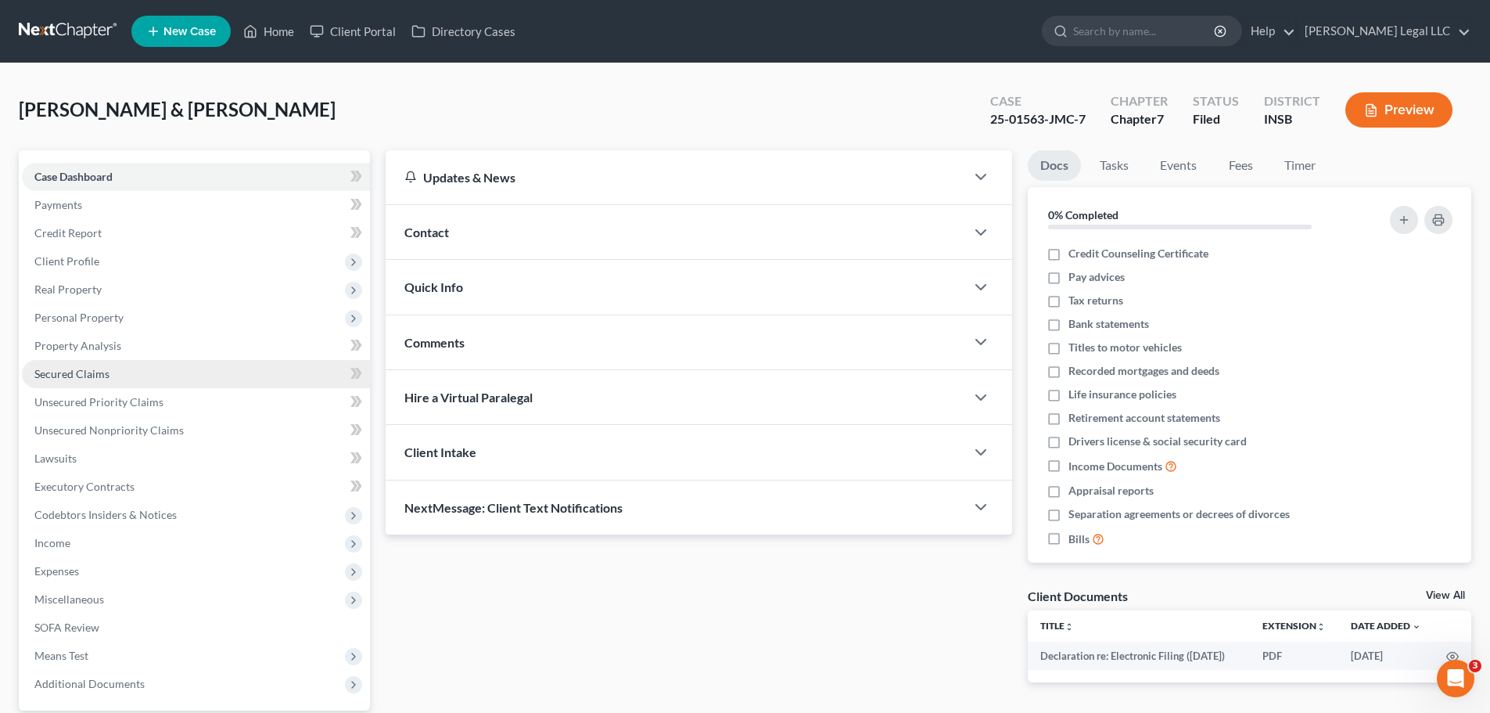
click at [70, 367] on span "Secured Claims" at bounding box center [71, 373] width 75 height 13
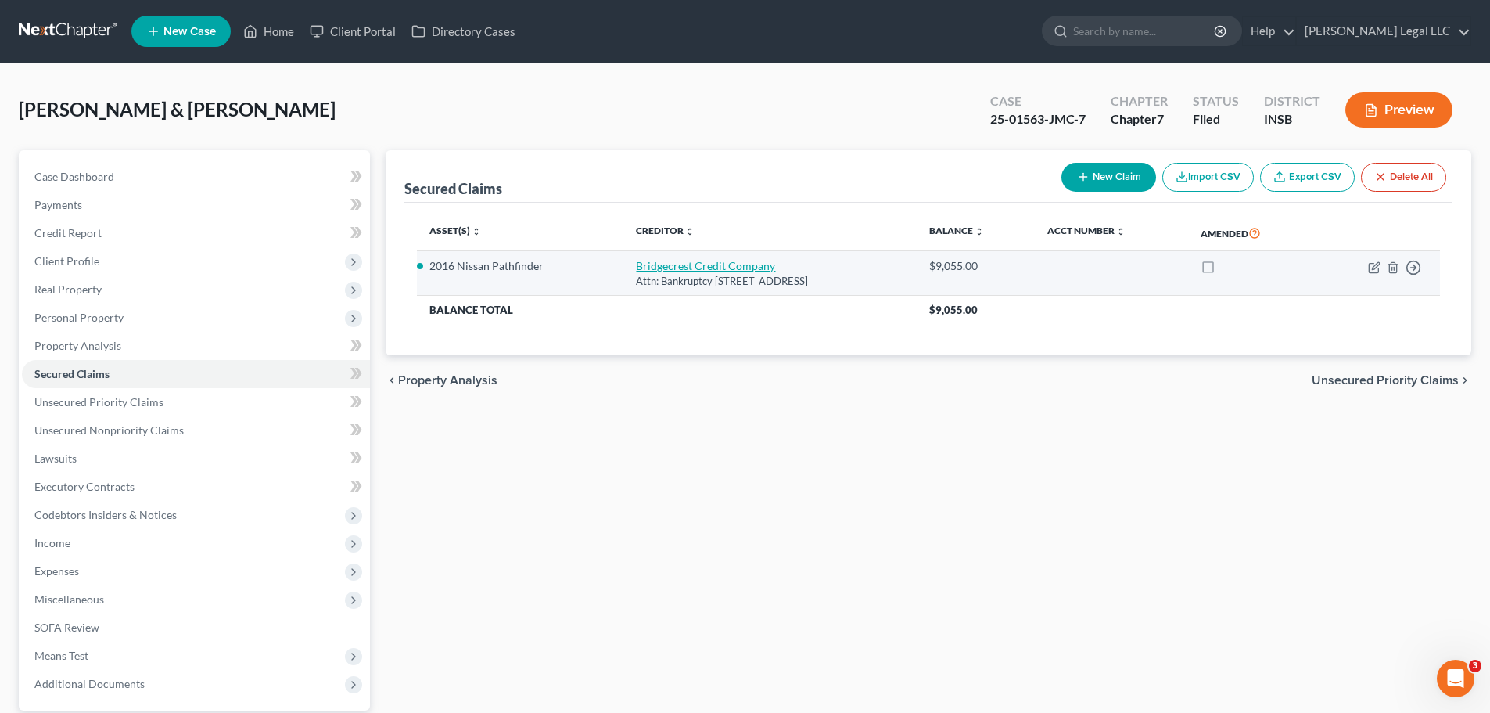
click at [653, 264] on link "Bridgecrest Credit Company" at bounding box center [705, 265] width 139 height 13
select select "4"
select select "8"
select select "2"
select select "0"
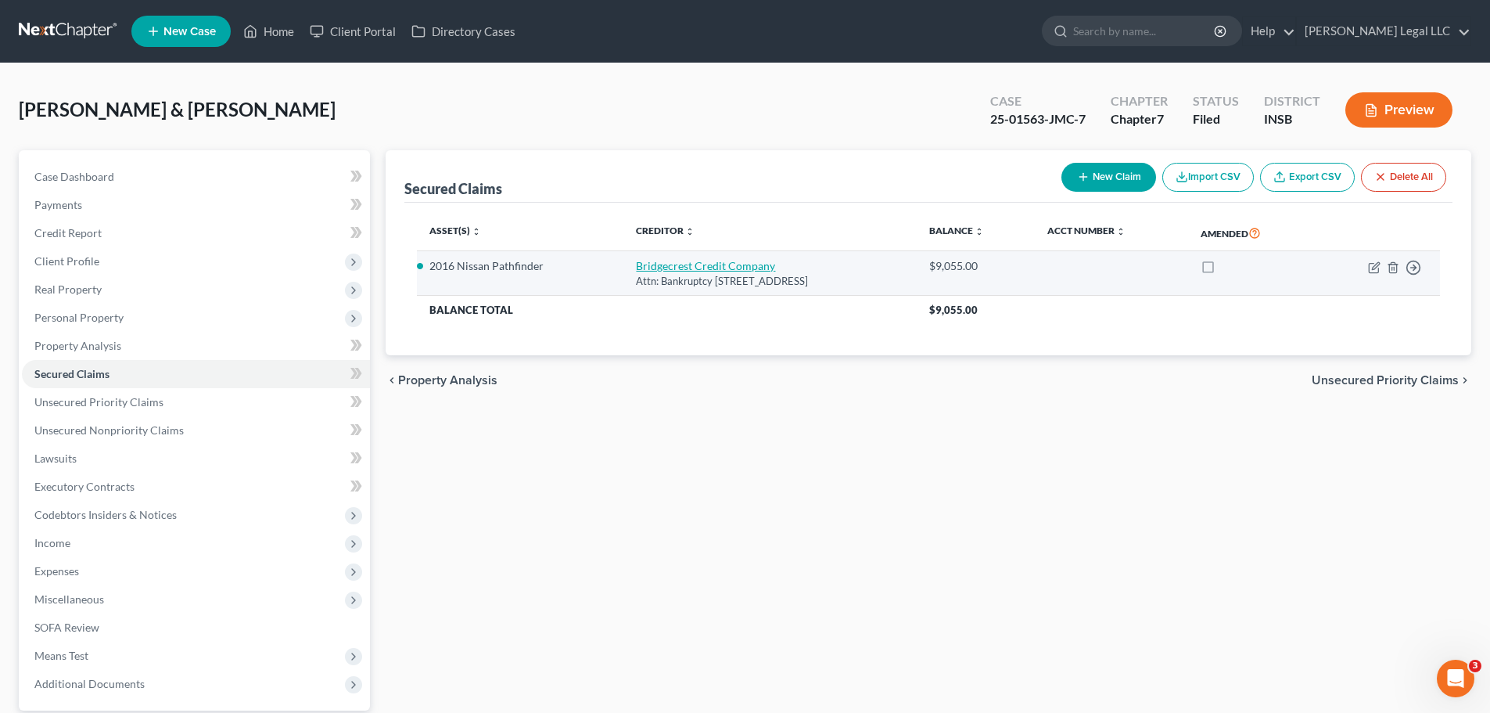
select select "0"
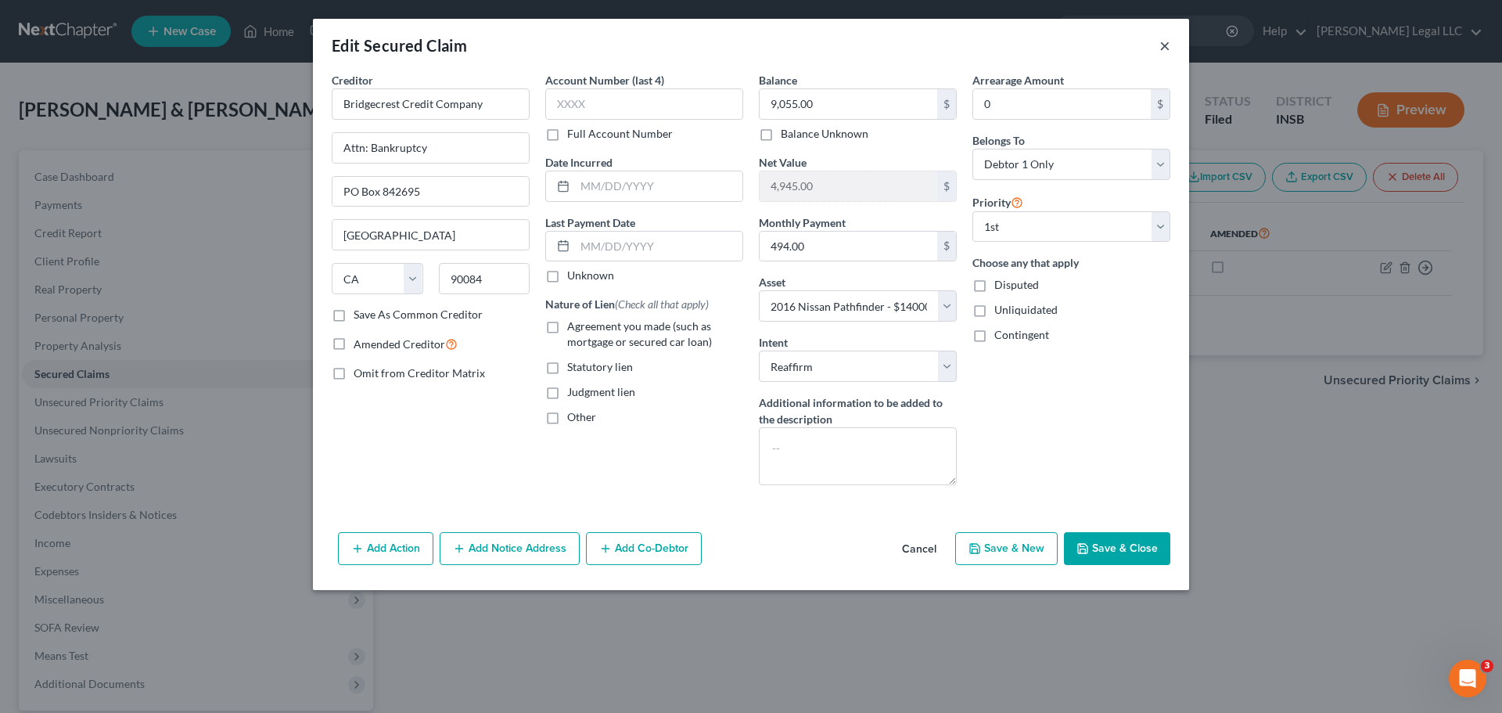
click at [1165, 45] on button "×" at bounding box center [1164, 45] width 11 height 19
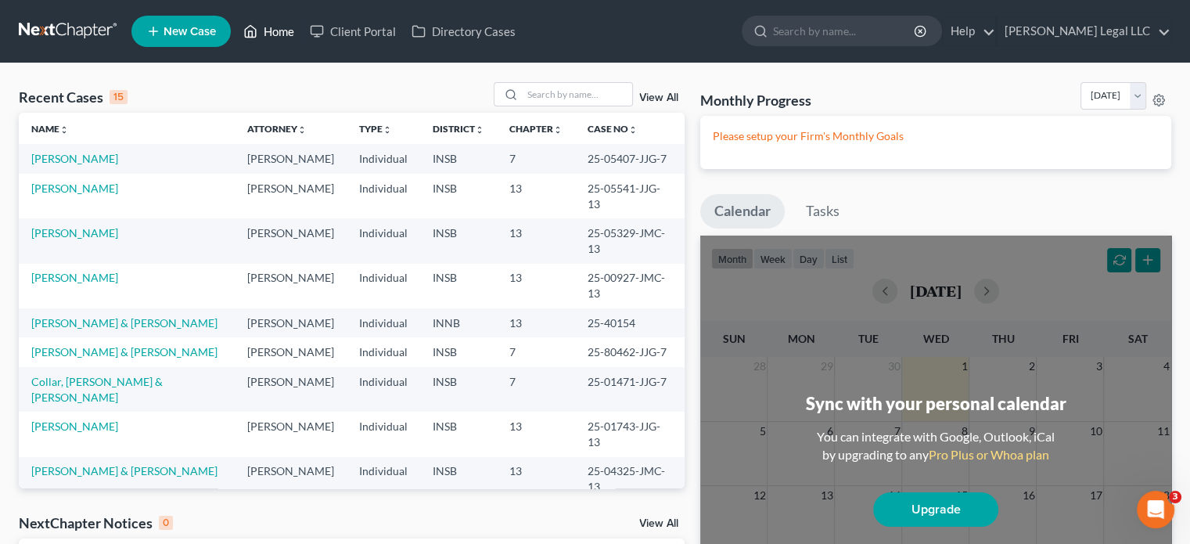
click at [269, 27] on link "Home" at bounding box center [268, 31] width 66 height 28
